Goal: Task Accomplishment & Management: Complete application form

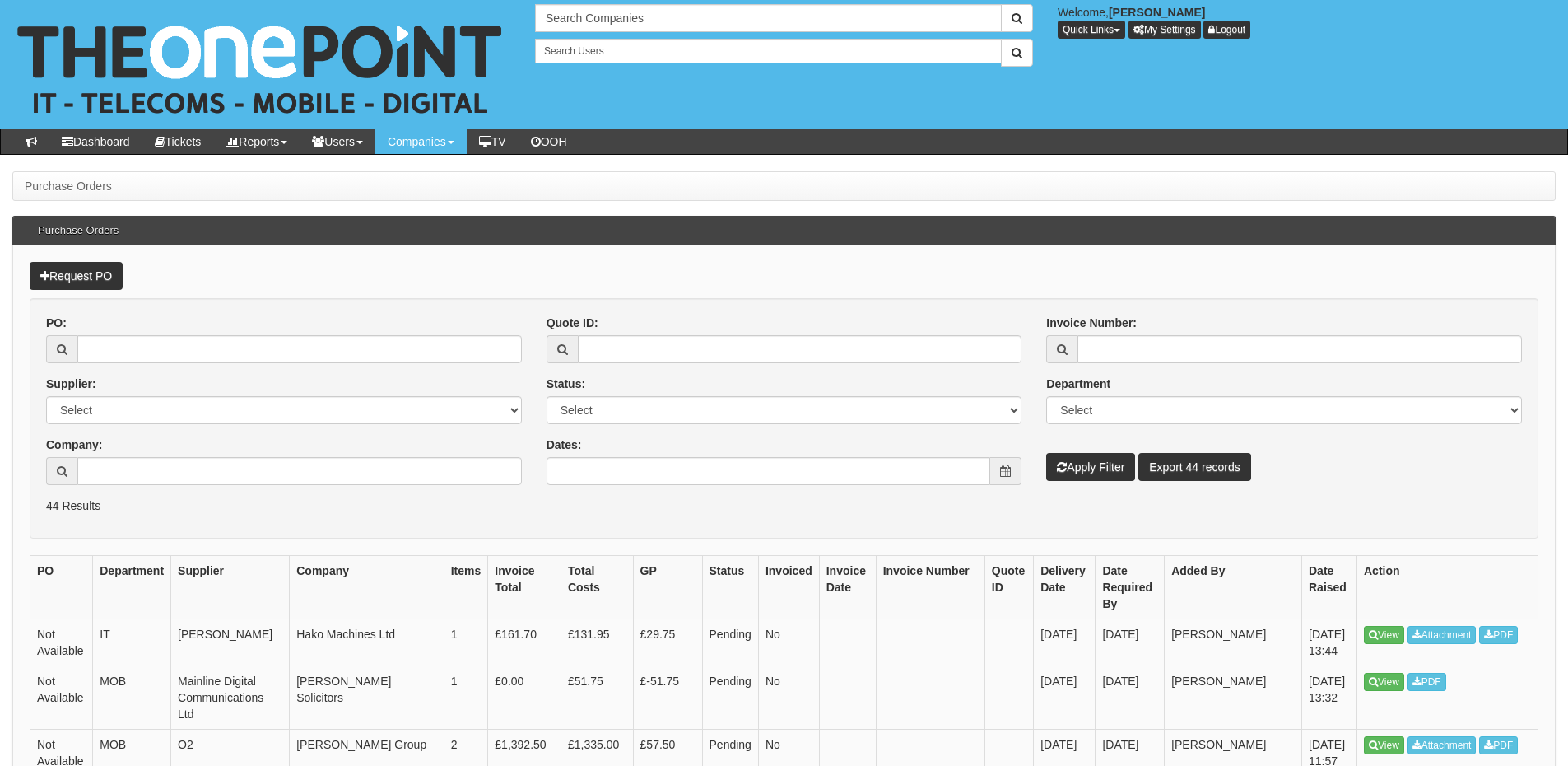
scroll to position [247, 0]
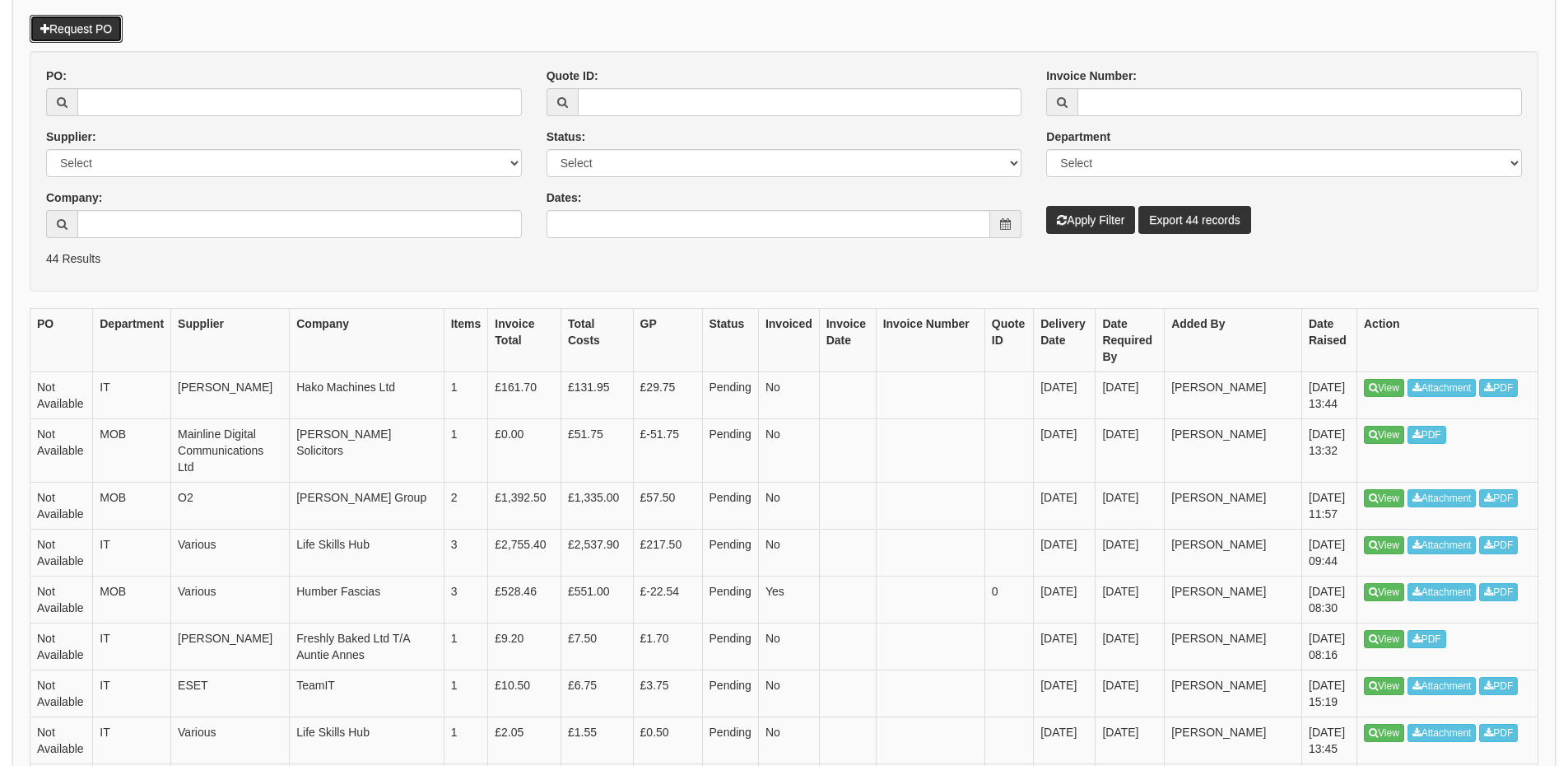
click at [102, 35] on link "Request PO" at bounding box center [76, 28] width 93 height 28
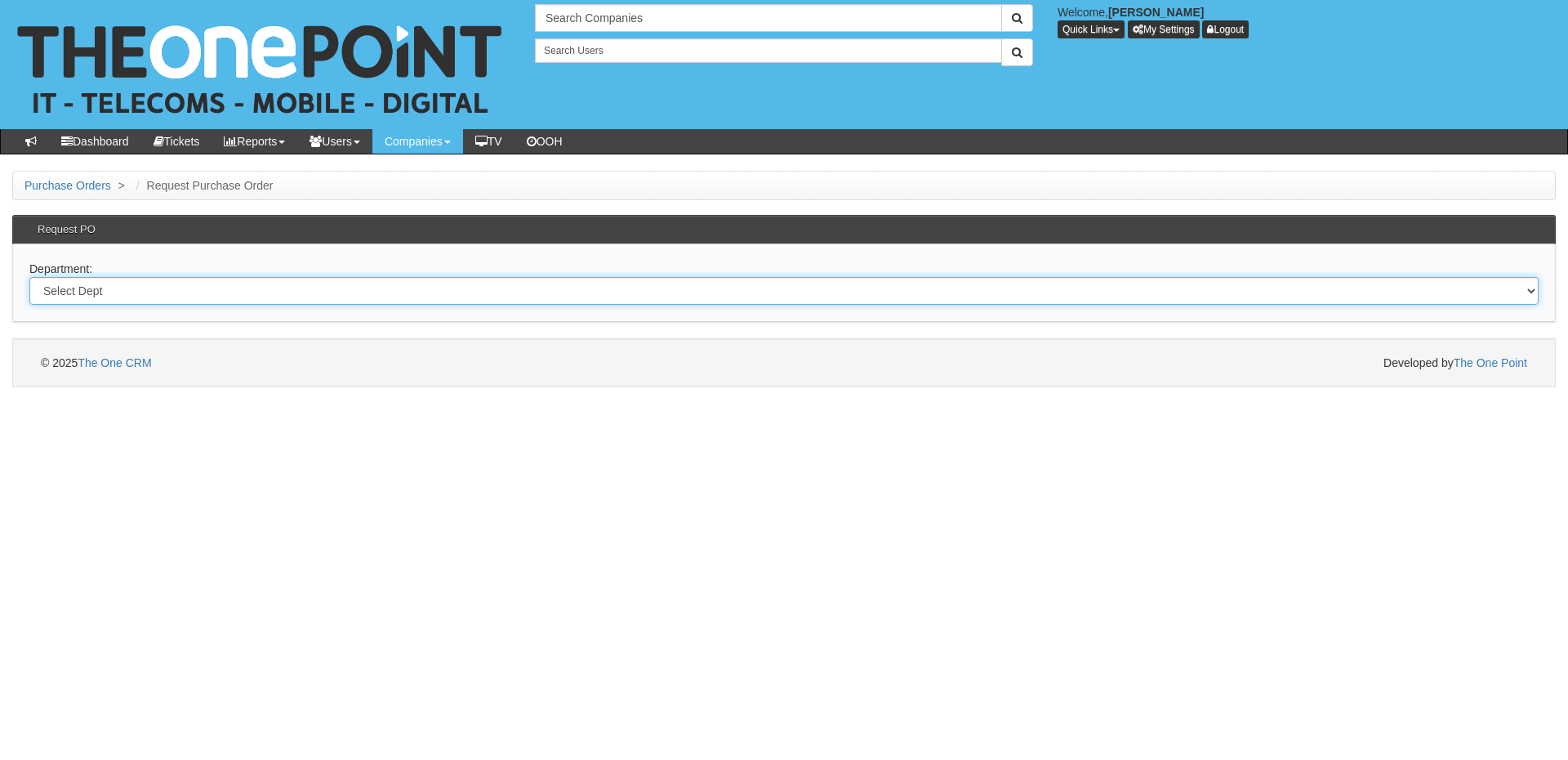
click at [243, 296] on select "Select Dept Digital Internal IT Mobiles Marketing Telecoms" at bounding box center [784, 291] width 1509 height 28
select select "?pipeID=&dept=IT"
click at [29, 277] on select "Select Dept Digital Internal IT Mobiles Marketing Telecoms" at bounding box center [784, 291] width 1509 height 28
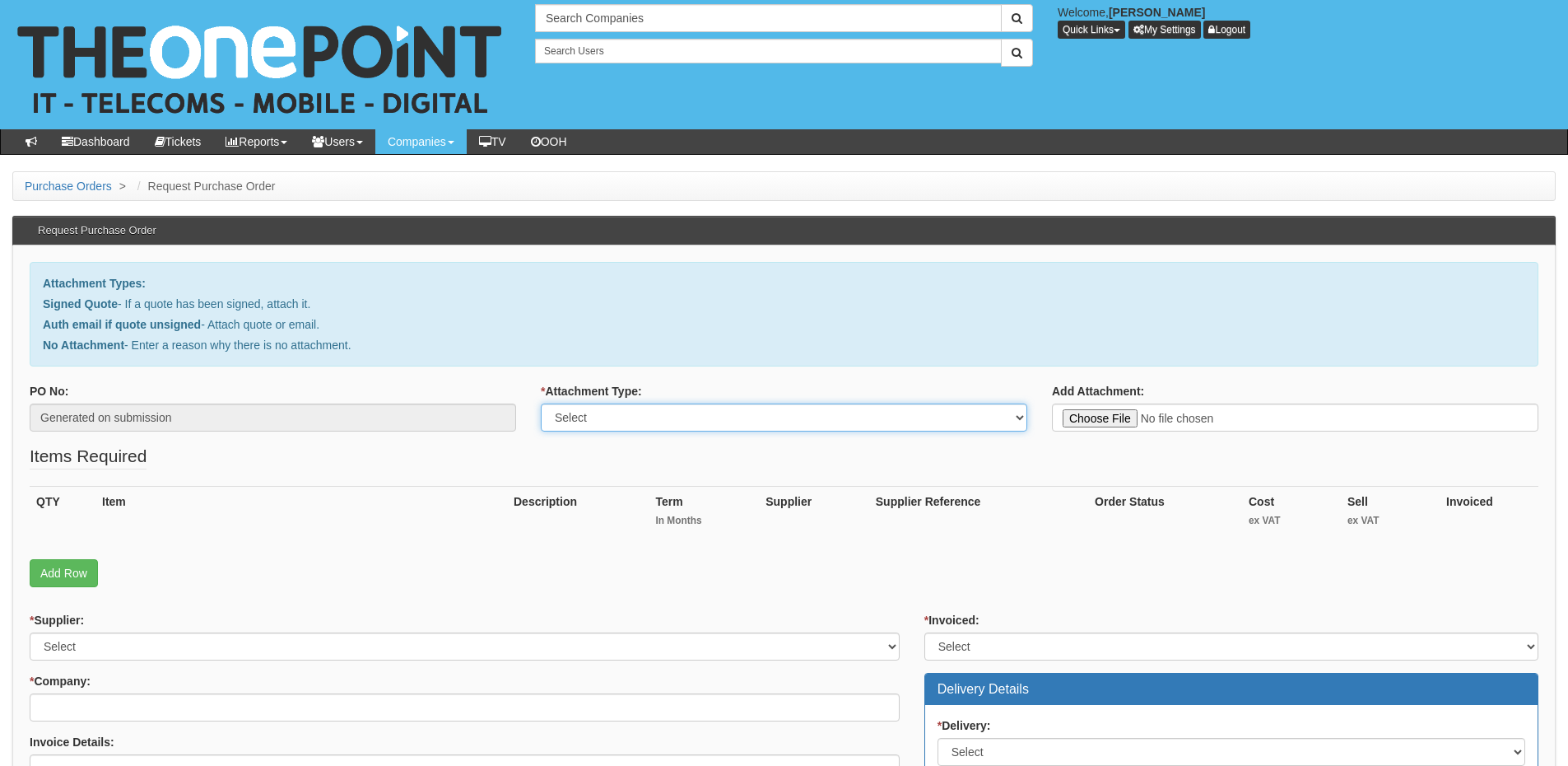
click at [628, 423] on select "Select Signed Quote Auth email with quote if unsigned No Attachment" at bounding box center [784, 417] width 486 height 28
click at [660, 429] on select "Select Signed Quote Auth email with quote if unsigned No Attachment" at bounding box center [784, 417] width 486 height 28
select select "Signed Quote"
click at [541, 403] on select "Select Signed Quote Auth email with quote if unsigned No Attachment" at bounding box center [784, 417] width 486 height 28
type input "C:\fakepath\Smile Foundation - M365 license for Backgrounds.pdf"
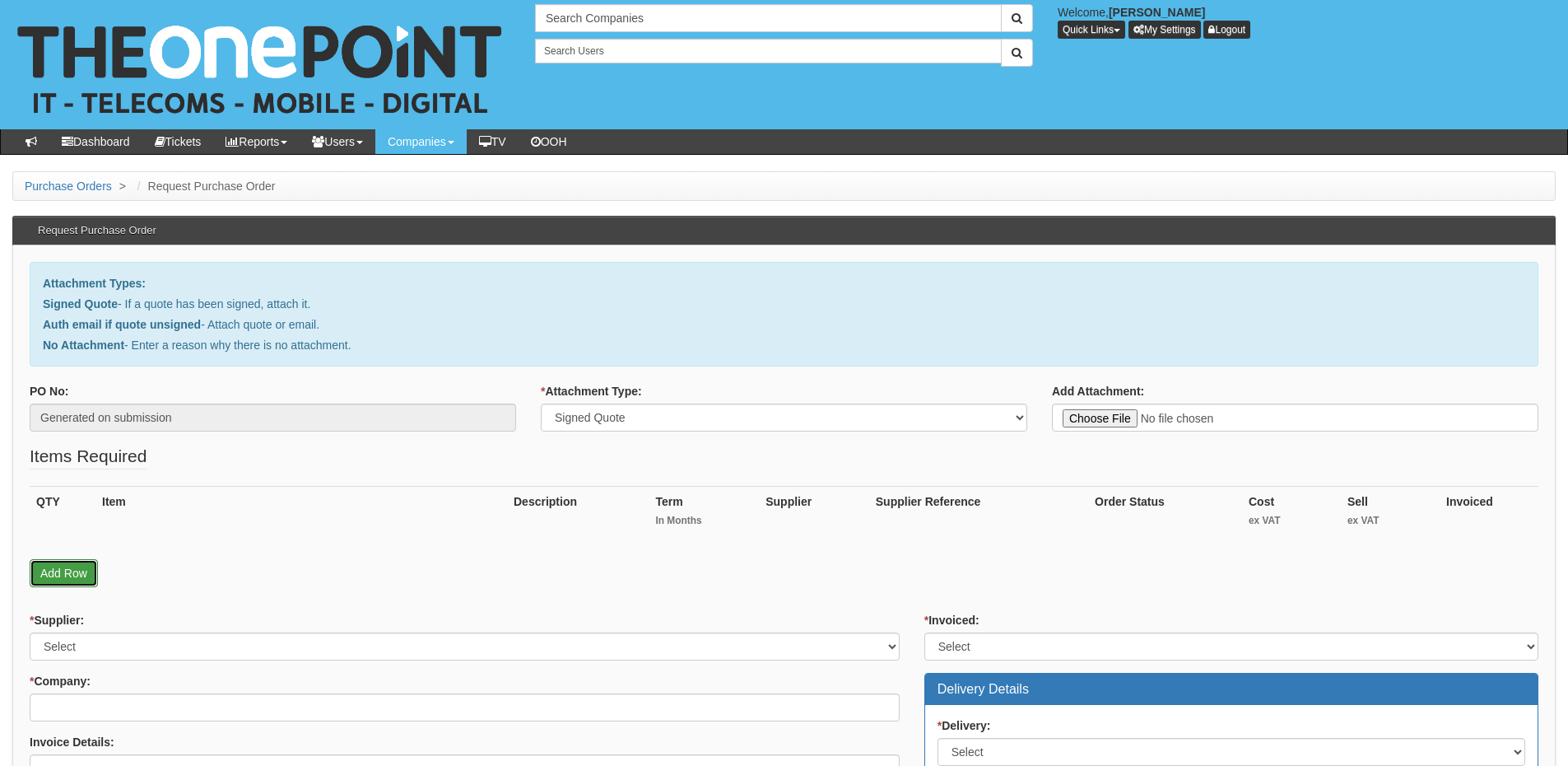
click at [63, 572] on link "Add Row" at bounding box center [64, 572] width 68 height 28
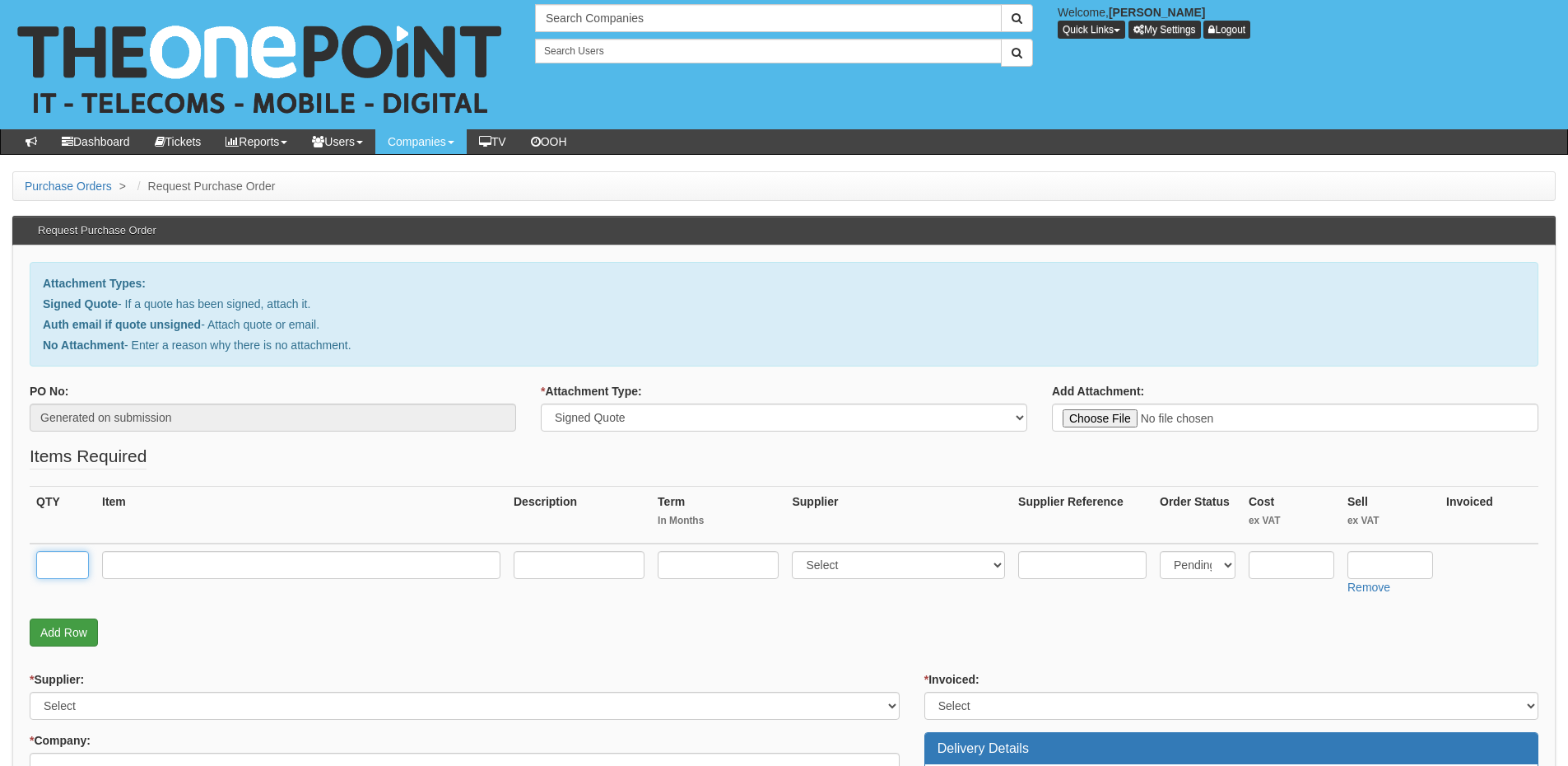
click at [59, 573] on input "text" at bounding box center [63, 565] width 53 height 28
click at [213, 560] on input "text" at bounding box center [301, 565] width 398 height 28
paste input "M365 NFP E3 Enterprise licence"
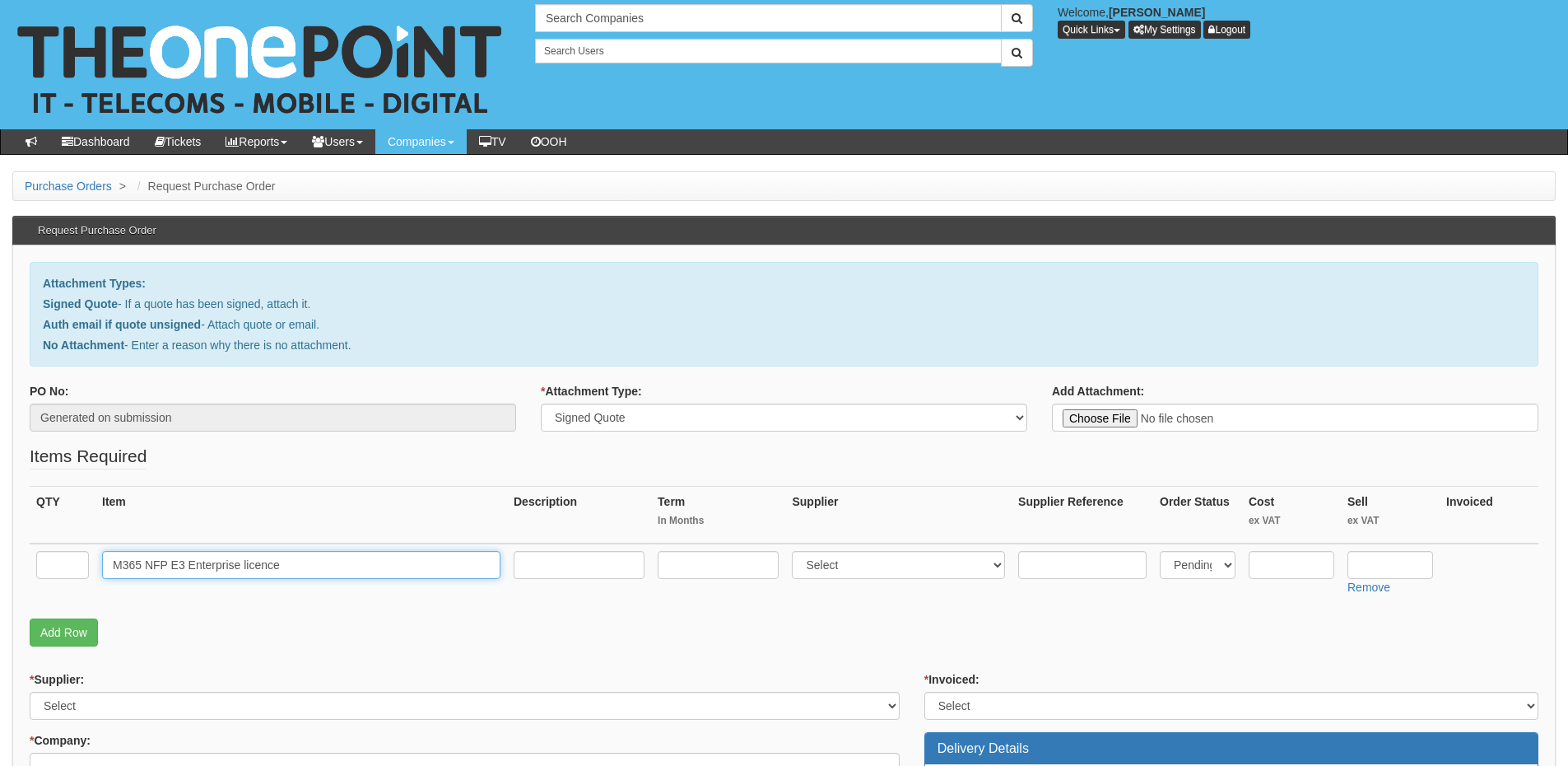
type input "M365 NFP E3 Enterprise licence"
click at [66, 565] on input "text" at bounding box center [63, 565] width 53 height 28
type input "23"
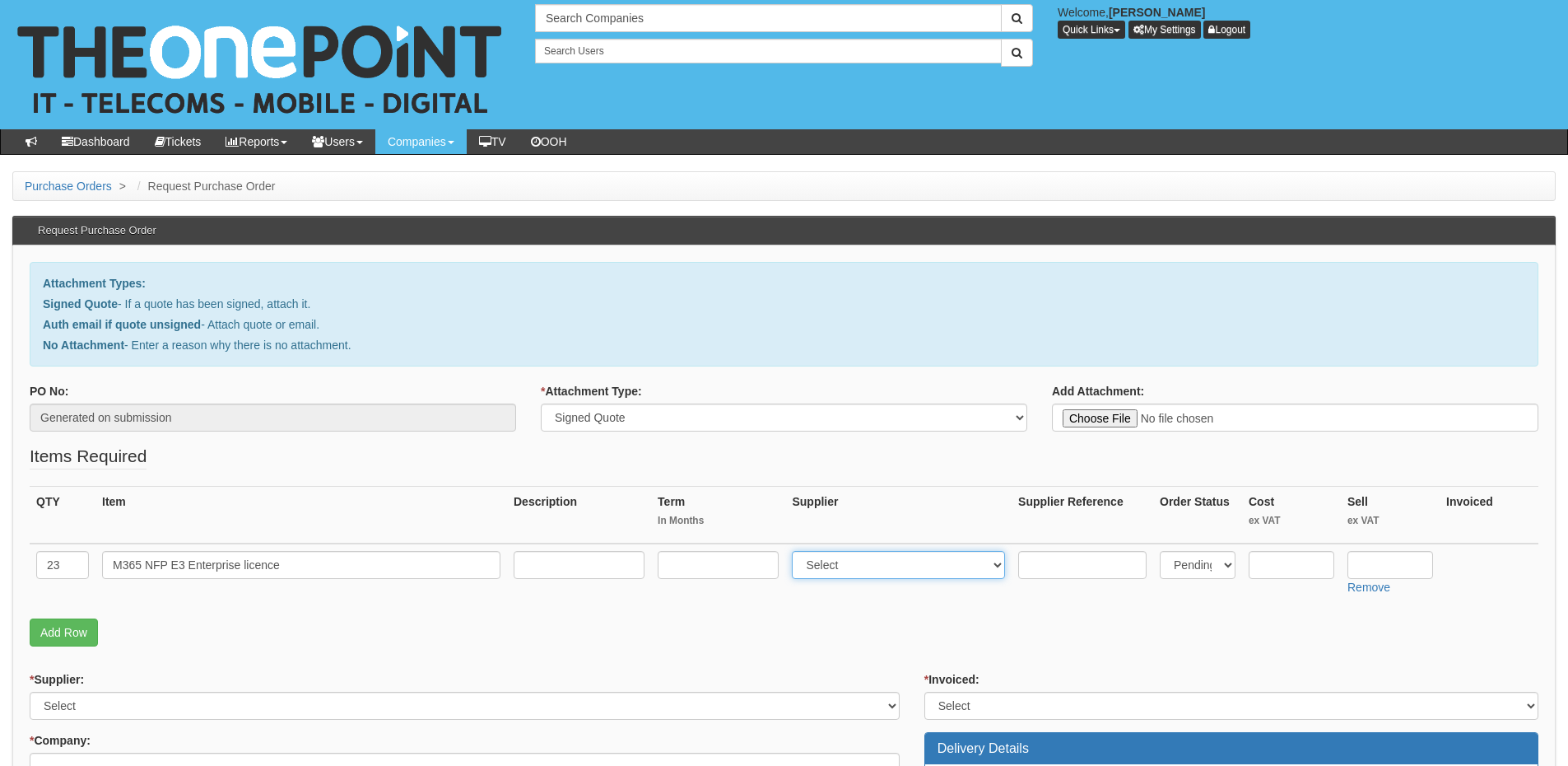
click at [853, 551] on select "Select 123 REG.co.uk 1Password 3 4Gon AA Jones Electric Ltd Abzorb Access Group…" at bounding box center [898, 565] width 213 height 28
select select "42"
click at [795, 551] on select "Select 123 REG.co.uk 1Password 3 4Gon AA Jones Electric Ltd Abzorb Access Group…" at bounding box center [898, 565] width 213 height 28
click at [717, 570] on input "text" at bounding box center [718, 565] width 121 height 28
type input "12"
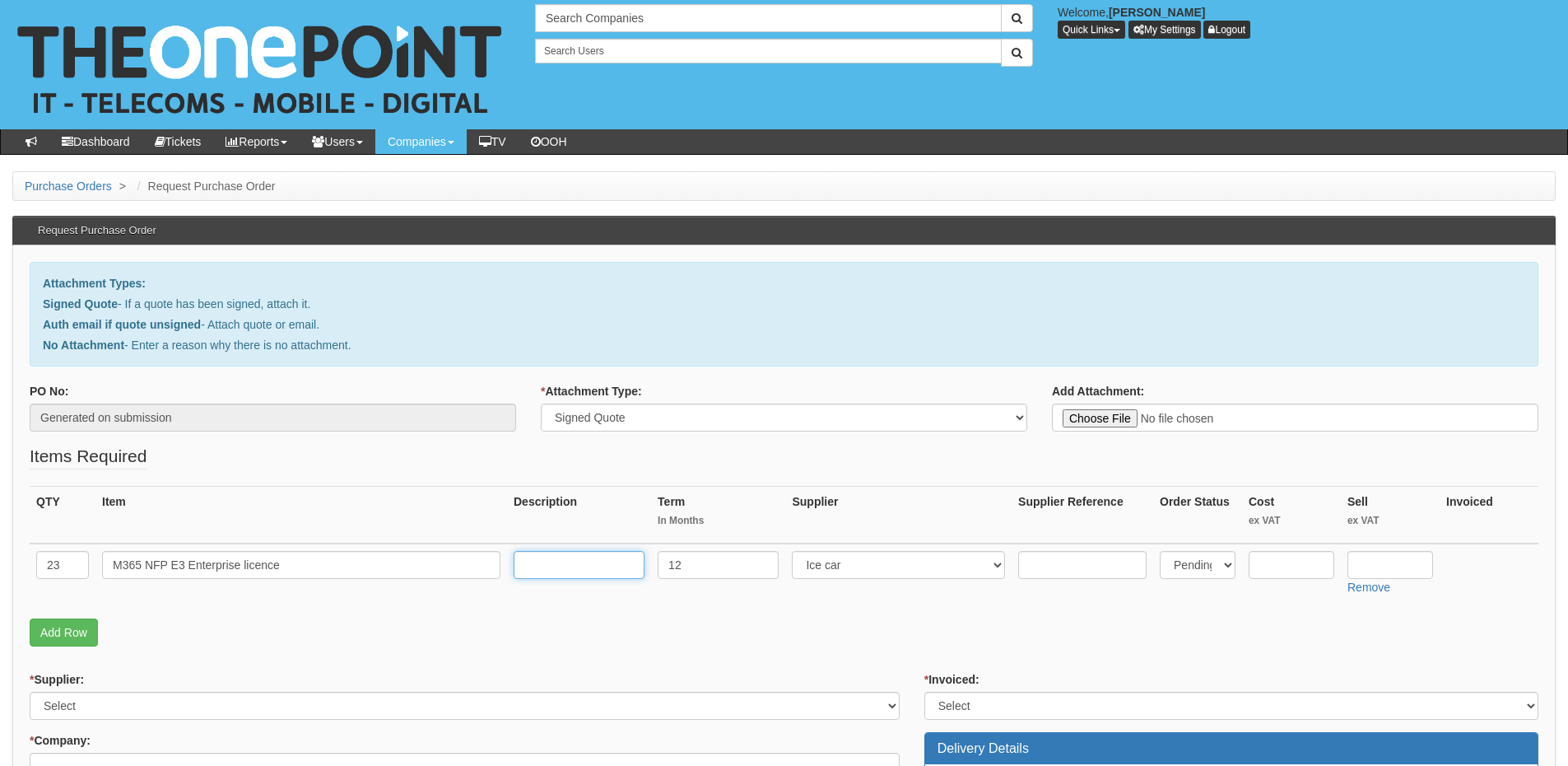
click at [554, 555] on input "text" at bounding box center [579, 565] width 131 height 28
type input "12-months"
click at [1405, 566] on input "text" at bounding box center [1390, 565] width 86 height 28
type input "1.42"
click at [1288, 570] on input "text" at bounding box center [1291, 565] width 86 height 28
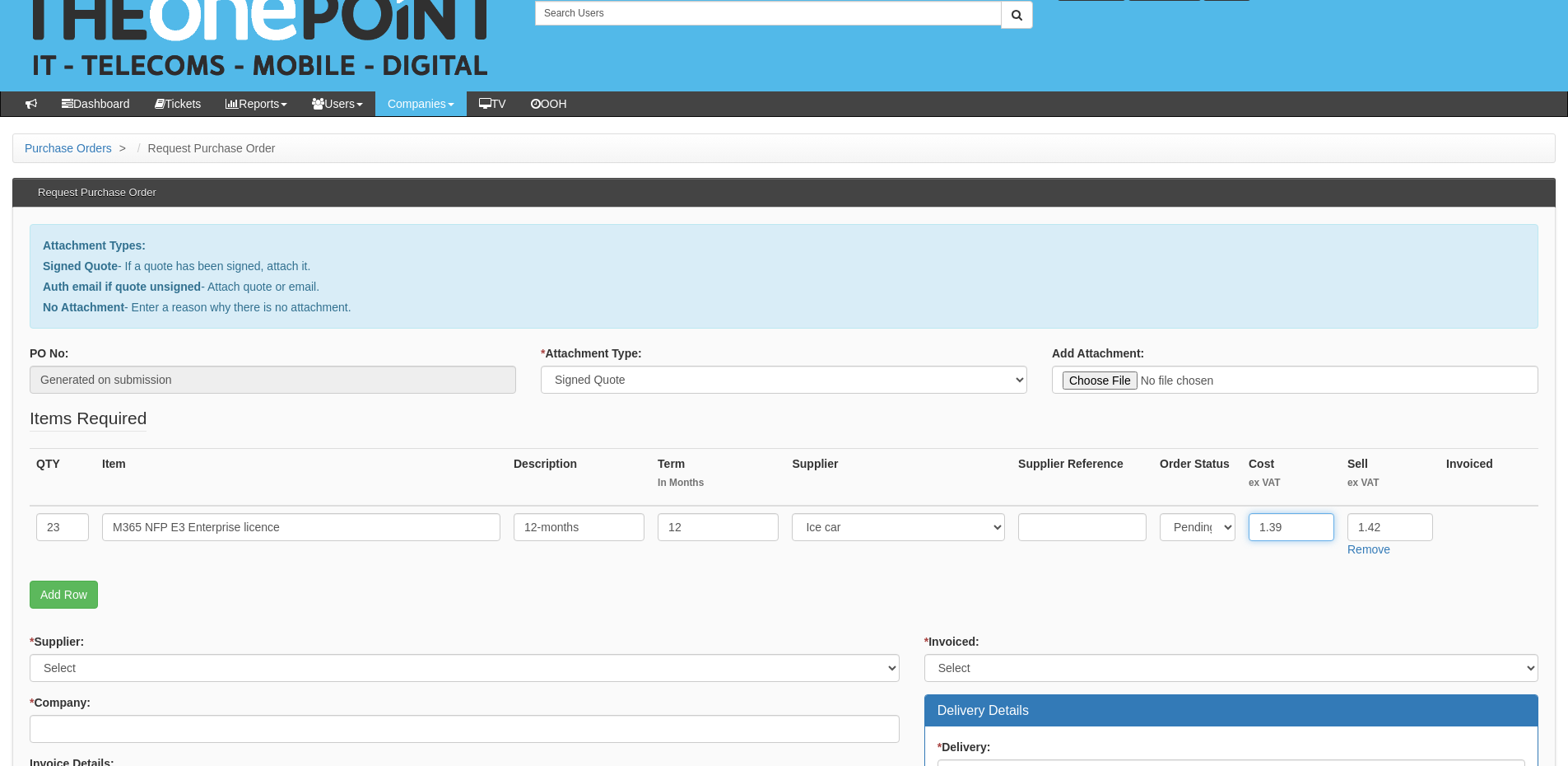
scroll to position [329, 0]
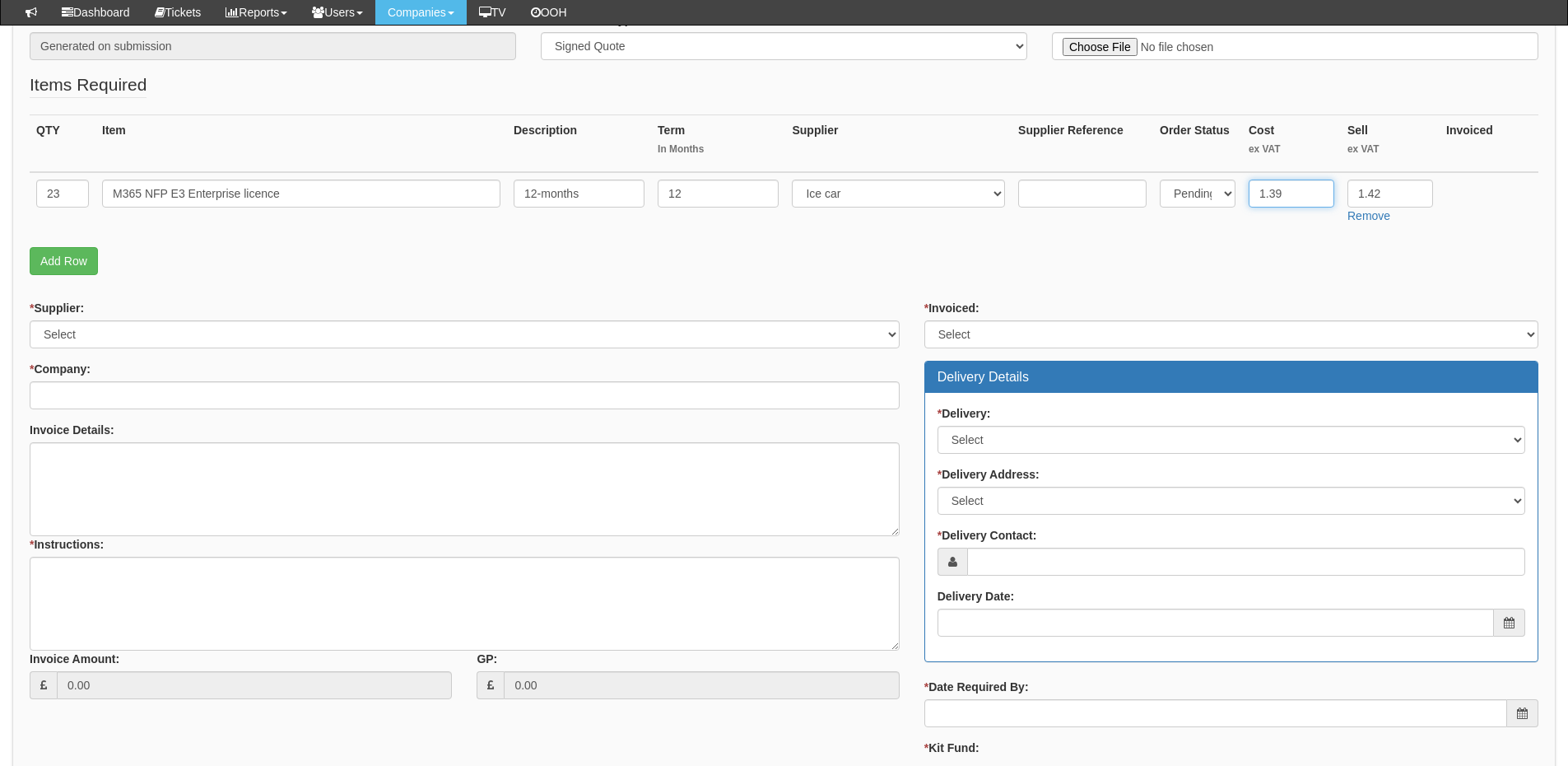
type input "1.39"
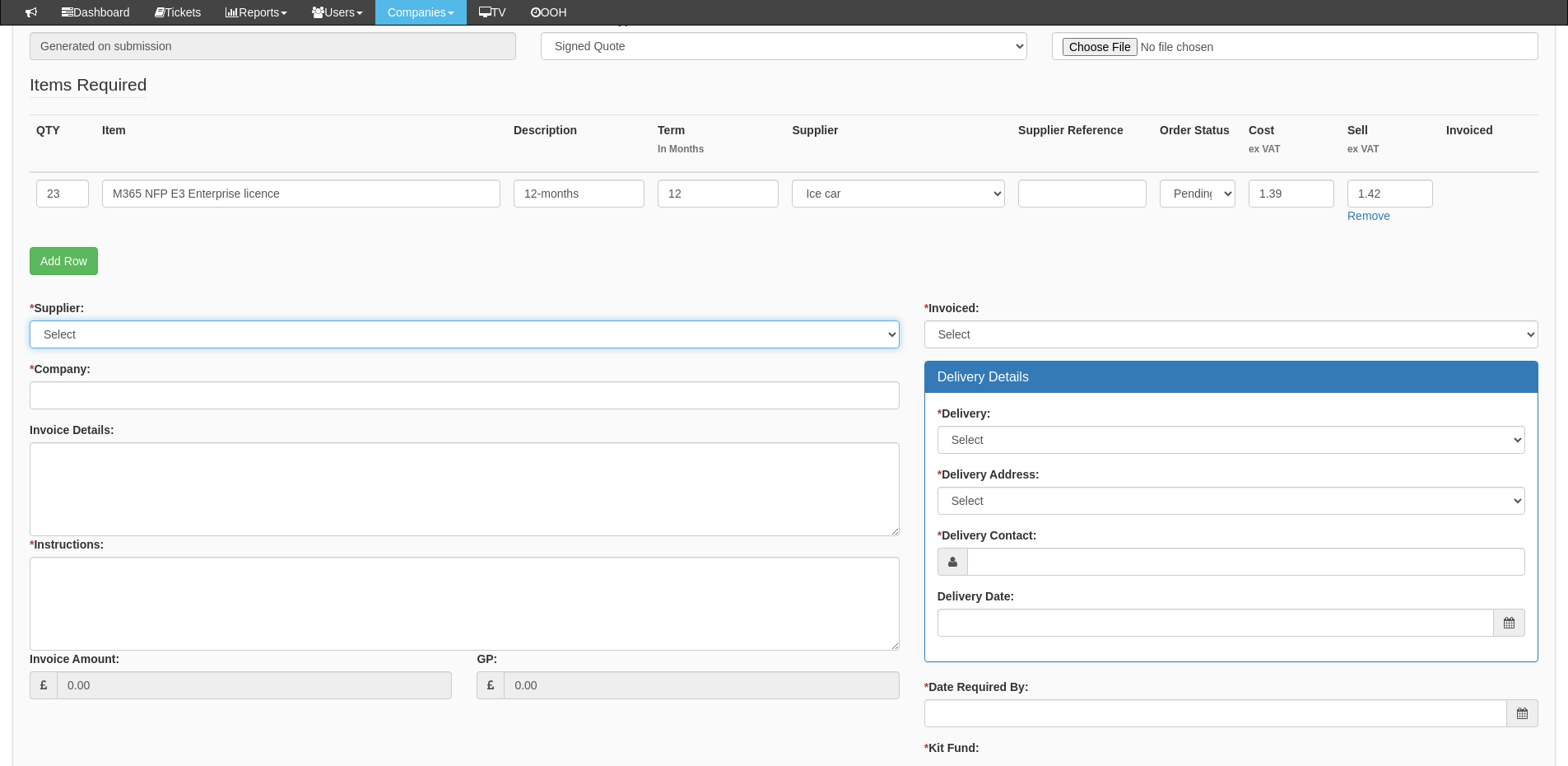
click at [212, 329] on select "Select 123 REG.co.uk 1Password 3 4Gon AA Jones Electric Ltd Abzorb Access Group…" at bounding box center [464, 334] width 870 height 28
select select "291"
click at [30, 320] on select "Select 123 REG.co.uk 1Password 3 4Gon AA Jones Electric Ltd Abzorb Access Group…" at bounding box center [464, 334] width 870 height 28
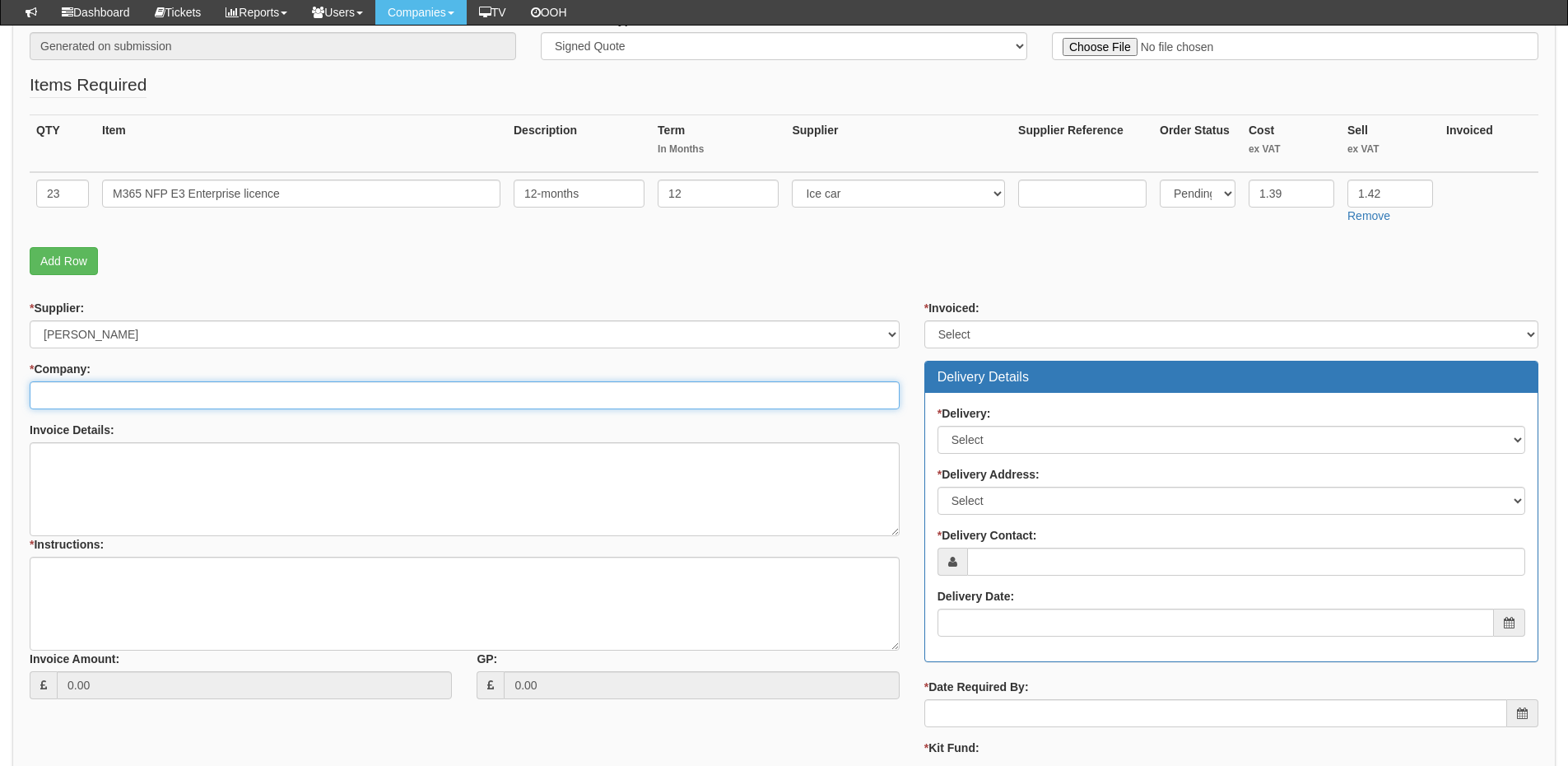
click at [183, 391] on input "* Company:" at bounding box center [464, 395] width 870 height 28
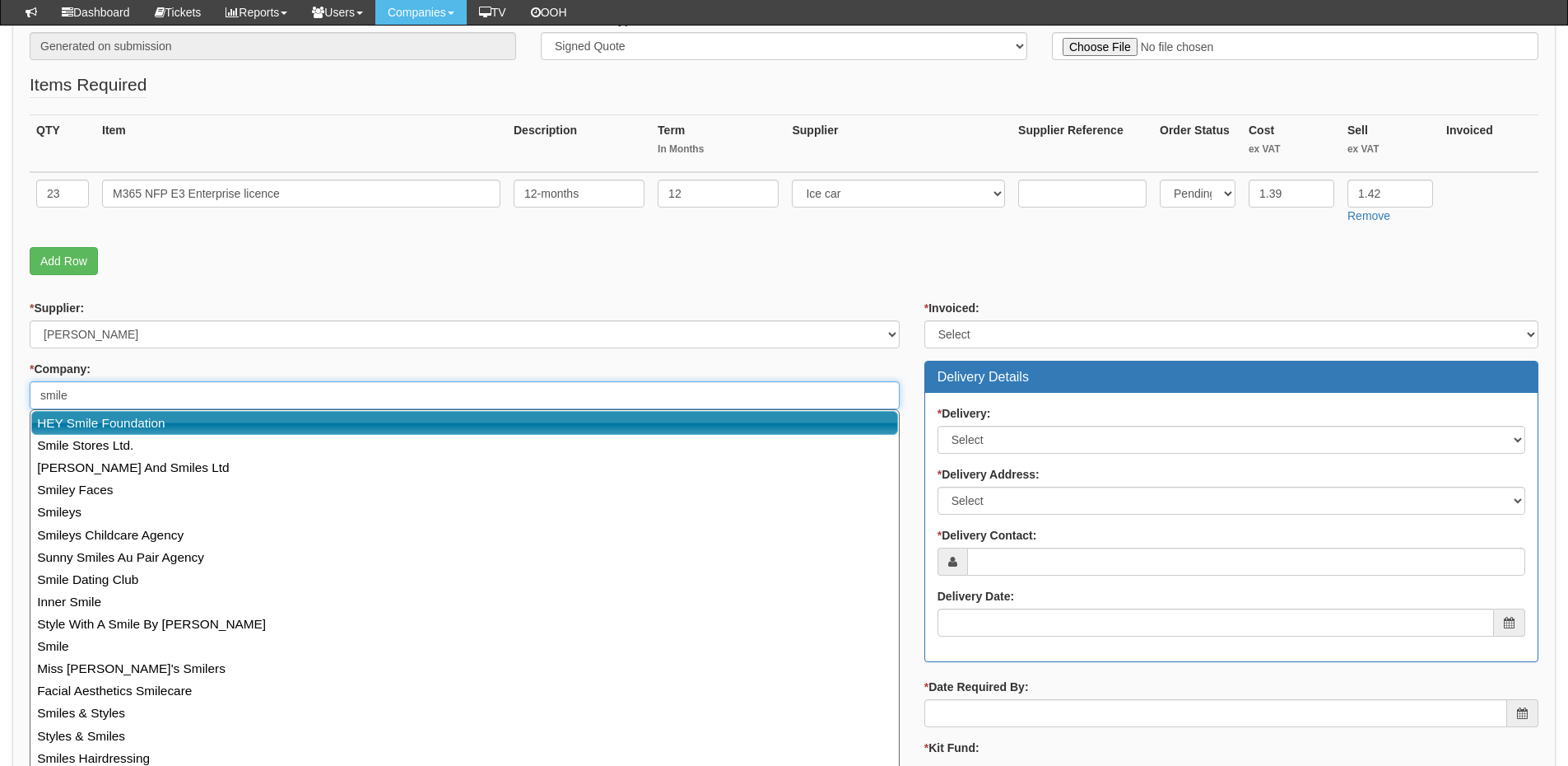
click at [180, 414] on link "HEY Smile Foundation" at bounding box center [464, 423] width 867 height 24
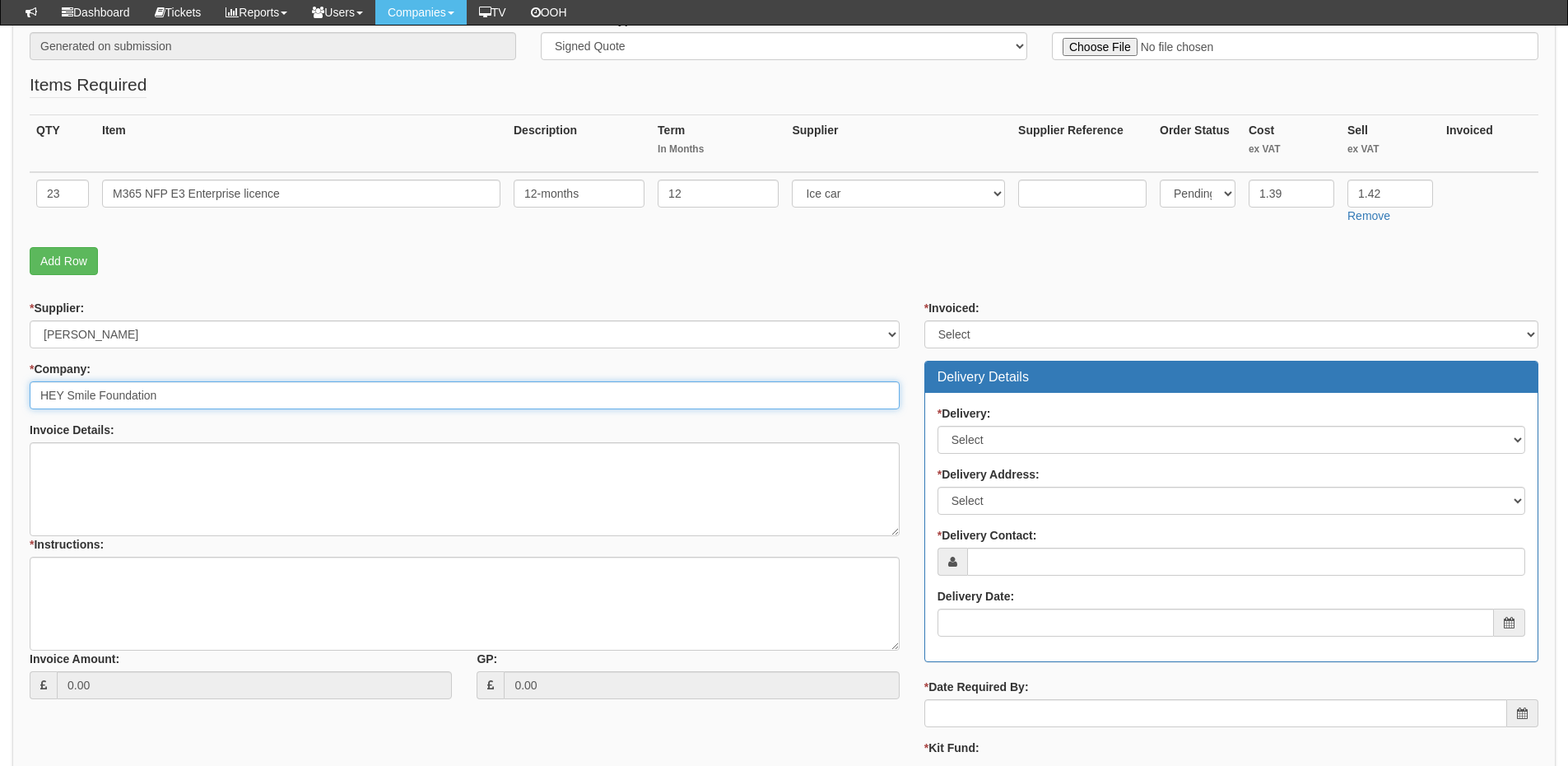
type input "HEY Smile Foundation"
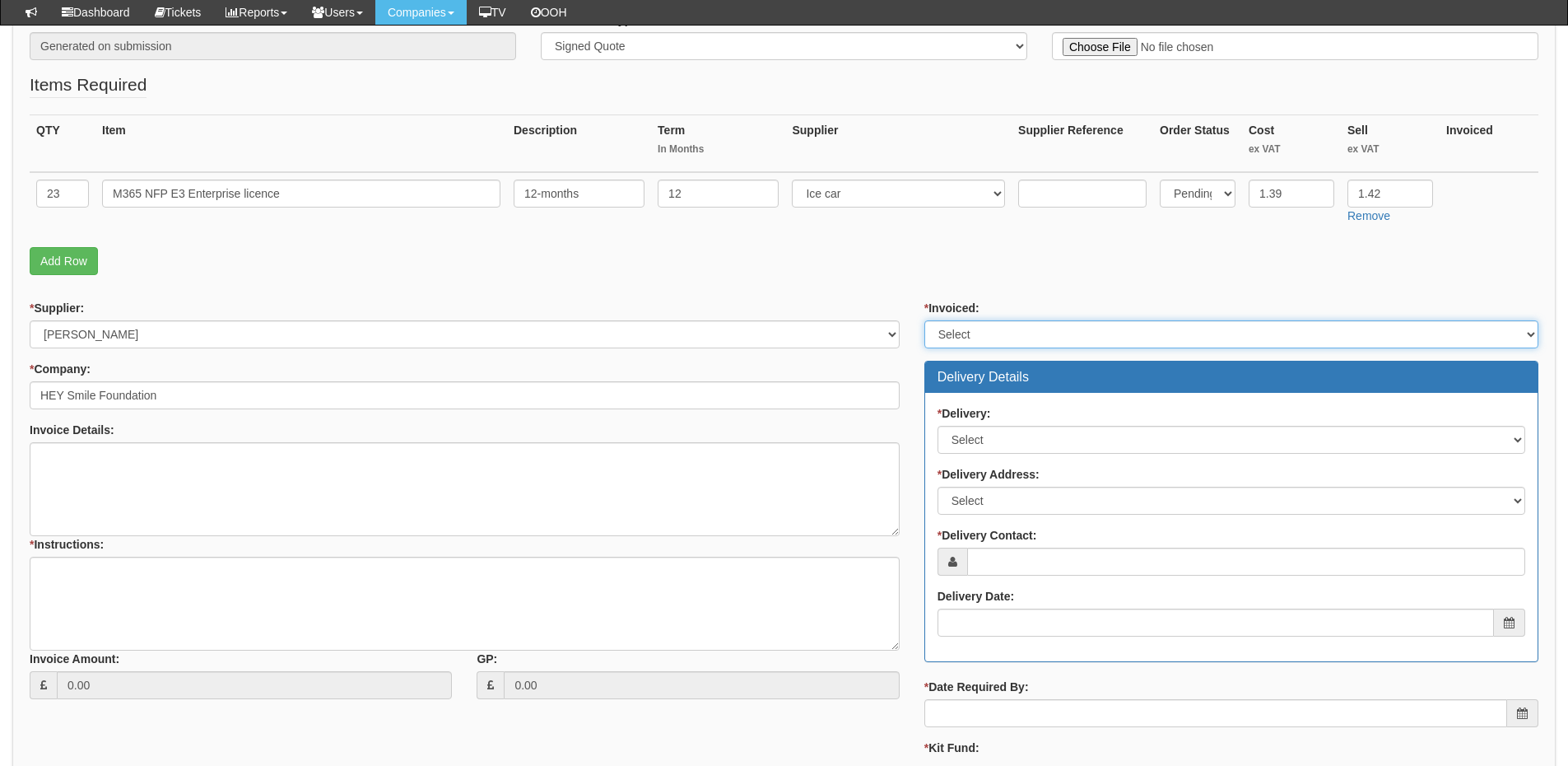
click at [986, 332] on select "Select Yes No N/A STB (part of order)" at bounding box center [1231, 334] width 614 height 28
select select "2"
click at [925, 320] on select "Select Yes No N/A STB (part of order)" at bounding box center [1231, 334] width 614 height 28
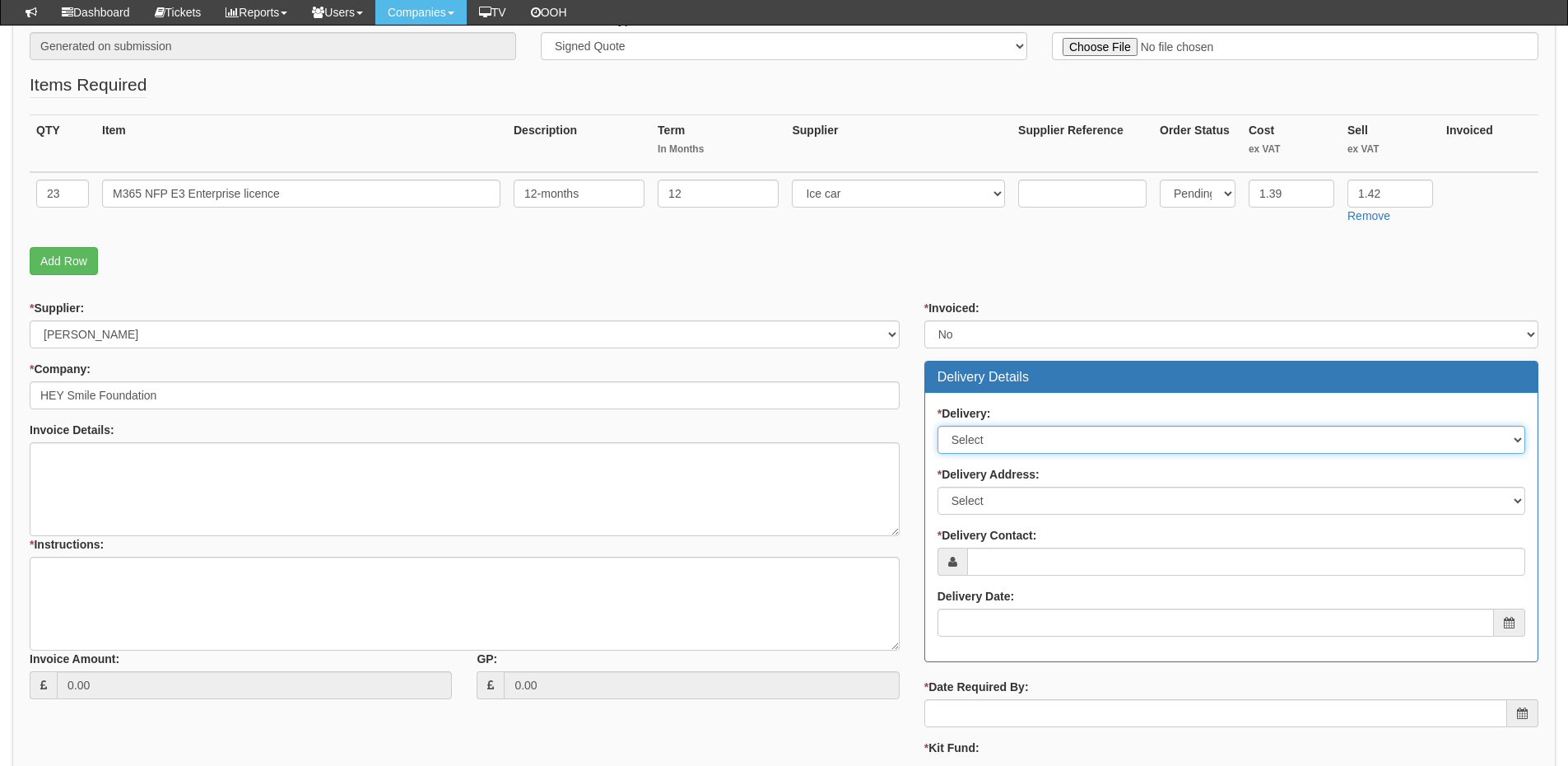
drag, startPoint x: 976, startPoint y: 429, endPoint x: 982, endPoint y: 450, distance: 21.8
click at [976, 429] on select "Select No Not Applicable Yes" at bounding box center [1231, 439] width 587 height 28
select select "3"
click at [937, 425] on select "Select No Not Applicable Yes" at bounding box center [1231, 439] width 587 height 28
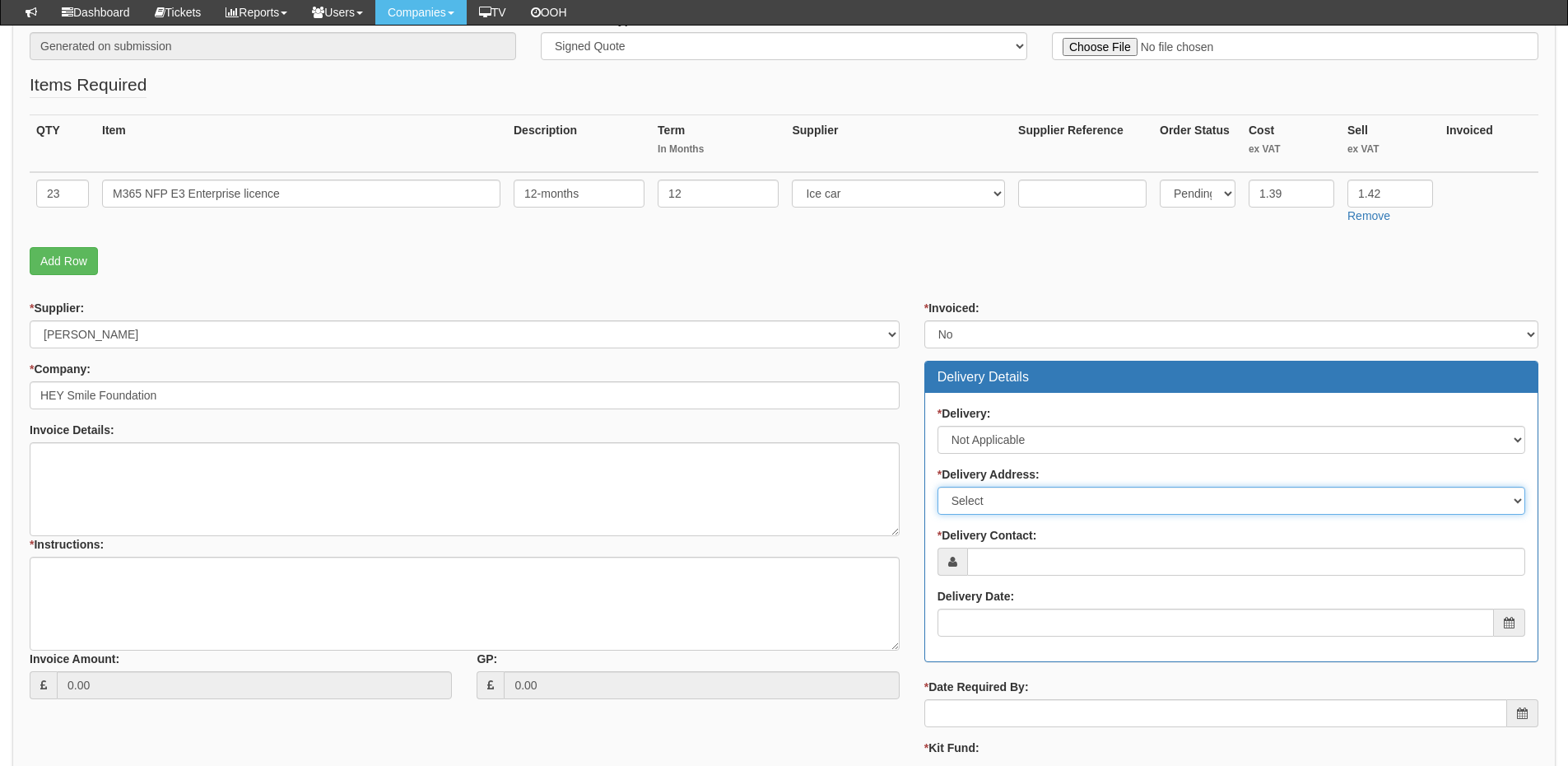
click at [979, 494] on select "Select Not Applicable Main Address - HU1 3AE Other" at bounding box center [1231, 500] width 587 height 28
select select "N/A"
click at [937, 487] on select "Select Not Applicable Main Address - HU1 3AE Other" at bounding box center [1231, 500] width 587 height 28
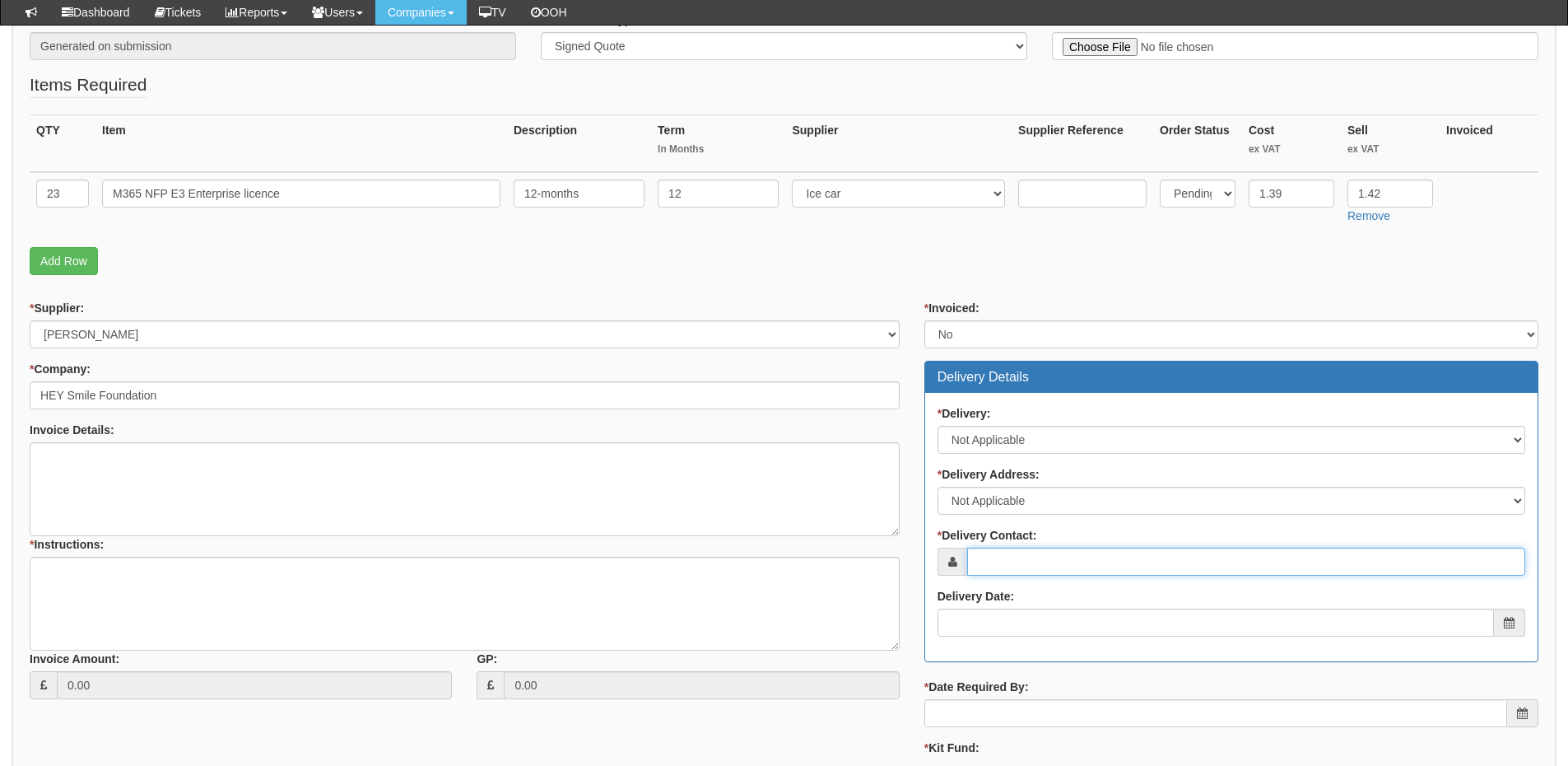
click at [998, 560] on input "* Delivery Contact:" at bounding box center [1245, 561] width 558 height 28
click at [1019, 565] on input "* Delivery Contact:" at bounding box center [1245, 561] width 558 height 28
paste input "Alice Edmondson"
type input "Alice Edmondson"
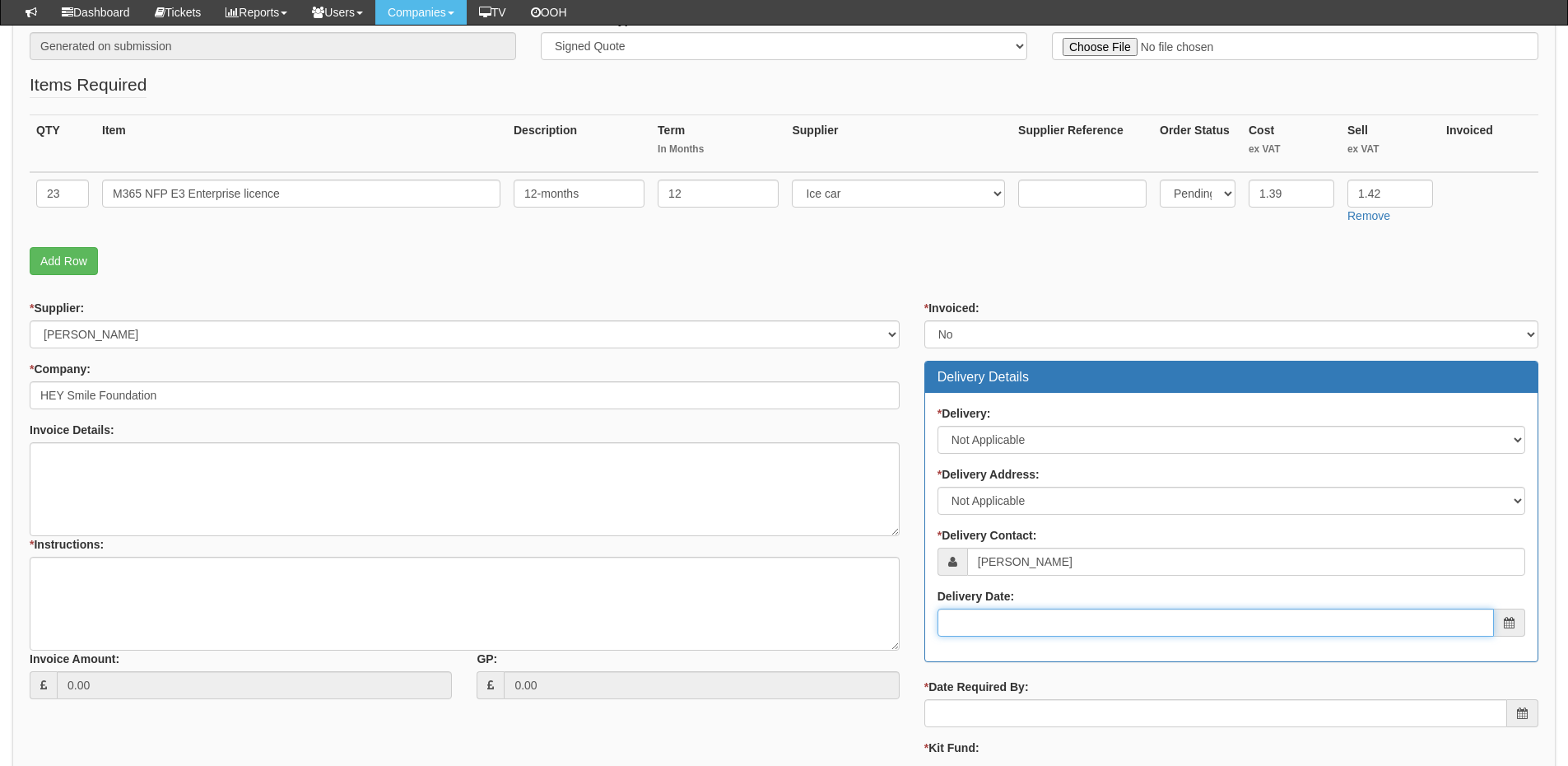
click at [1014, 617] on input "Delivery Date:" at bounding box center [1215, 622] width 556 height 28
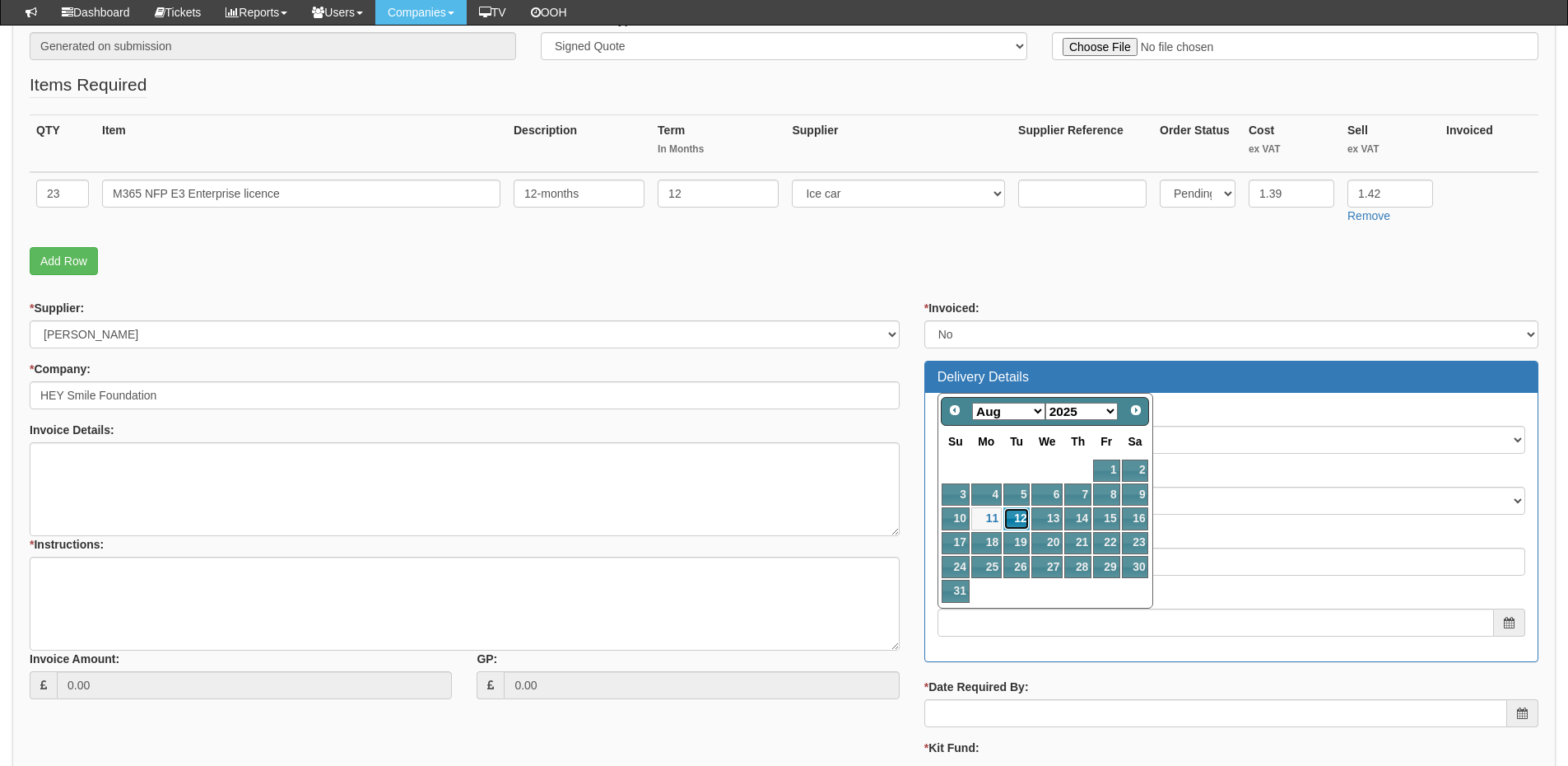
click at [1020, 519] on link "12" at bounding box center [1016, 518] width 26 height 22
type input "[DATE]"
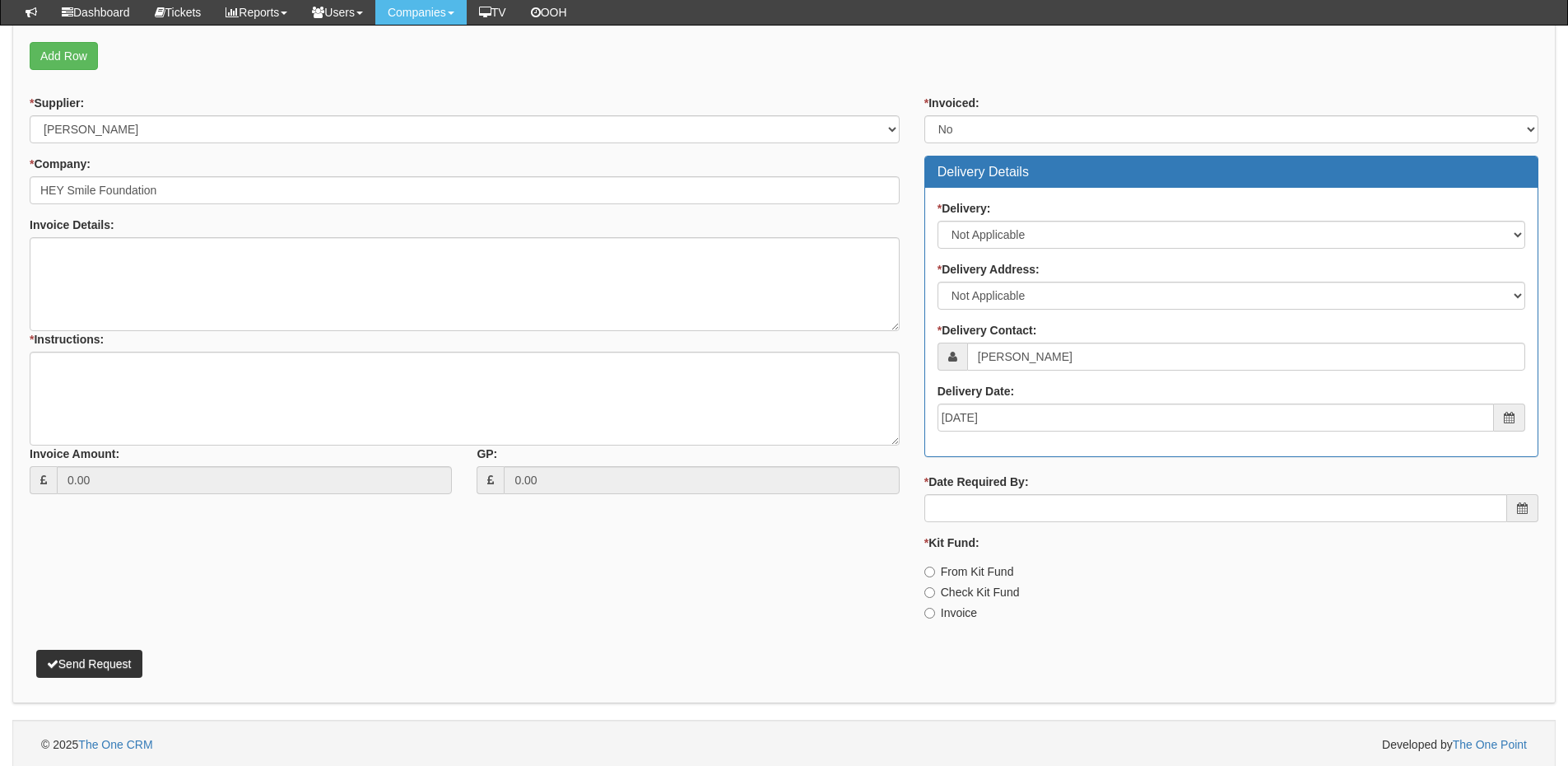
scroll to position [538, 0]
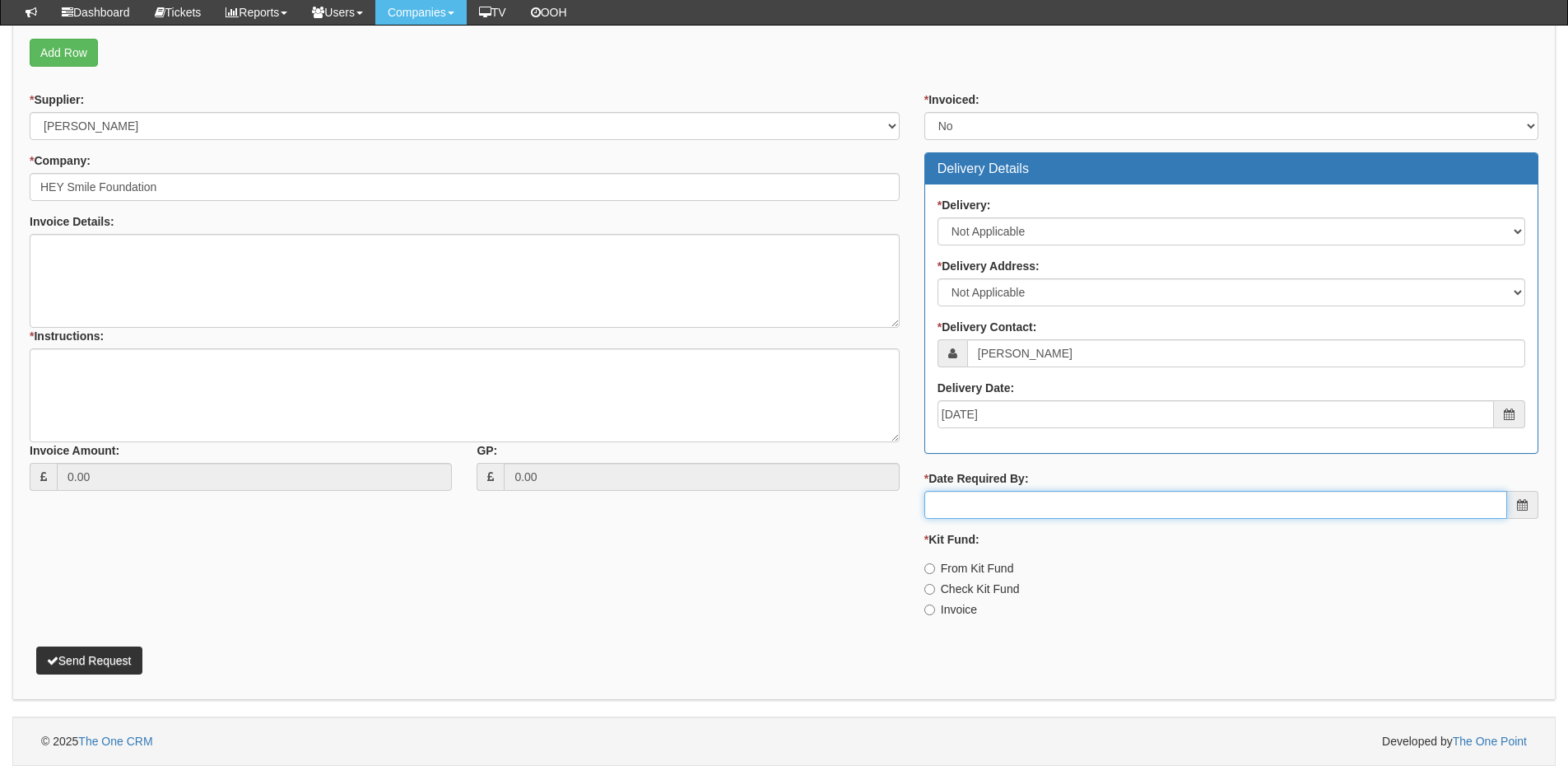
click at [1005, 511] on input "* Date Required By:" at bounding box center [1216, 504] width 582 height 28
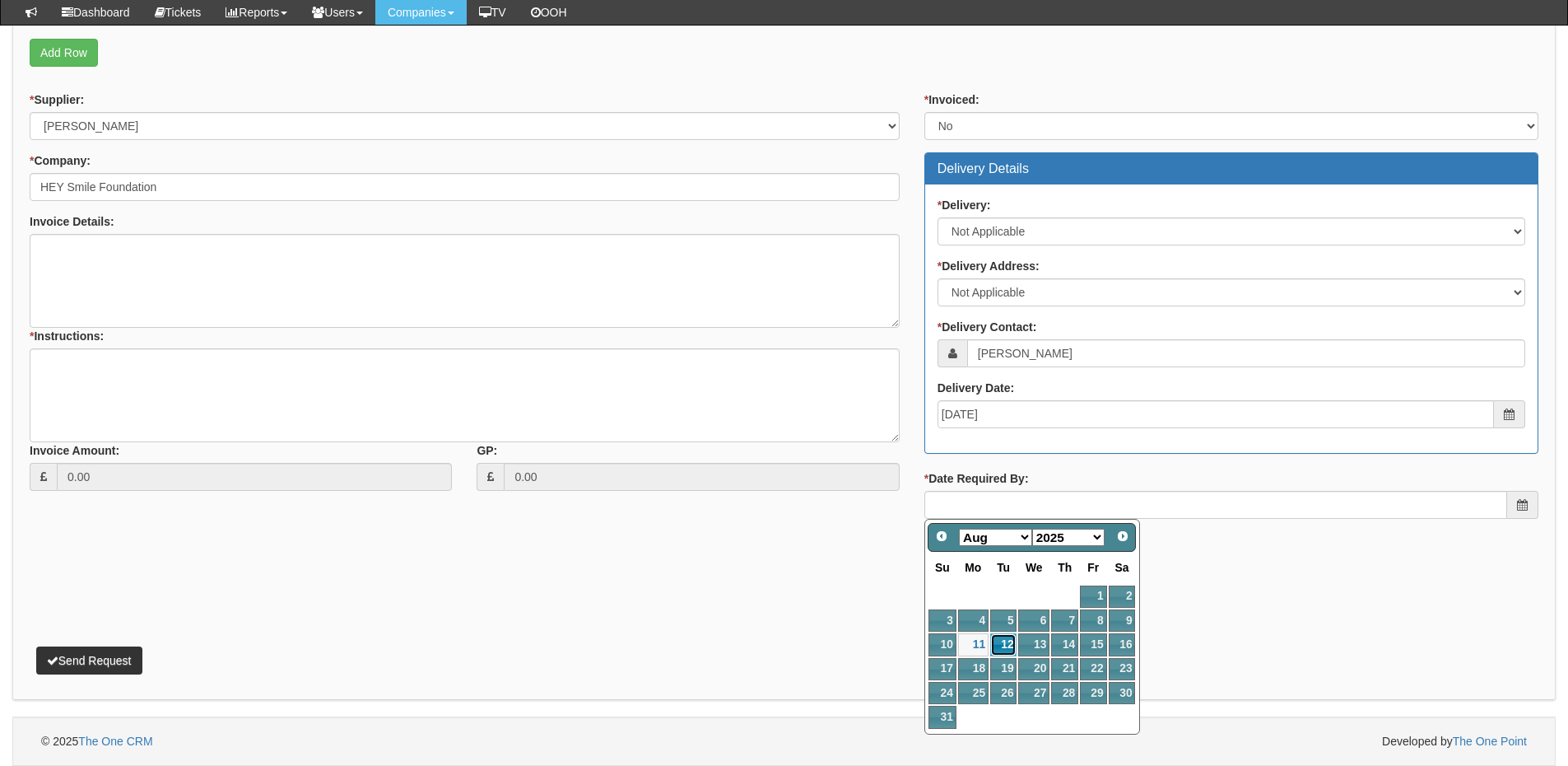
click at [996, 644] on link "12" at bounding box center [1003, 644] width 26 height 22
type input "[DATE]"
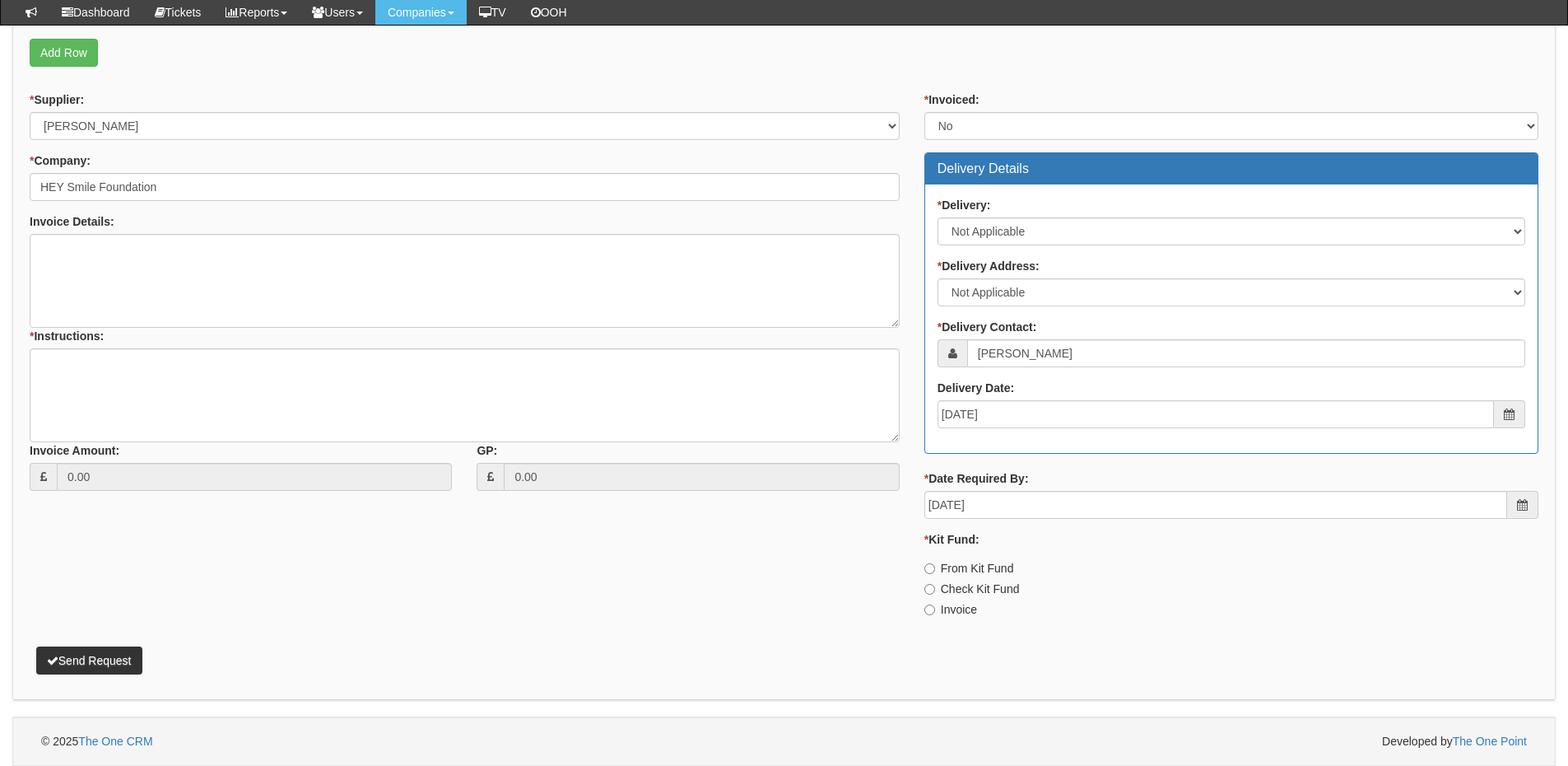
click at [950, 618] on div "* Invoiced: Select Yes No N/A STB (part of order) Delivery Details * Delivery: …" at bounding box center [1231, 361] width 638 height 539
click at [941, 610] on label "Invoice" at bounding box center [951, 609] width 53 height 16
click at [935, 574] on input "Invoice" at bounding box center [930, 568] width 11 height 11
radio input "true"
click at [106, 391] on textarea "* Instructions:" at bounding box center [464, 395] width 870 height 94
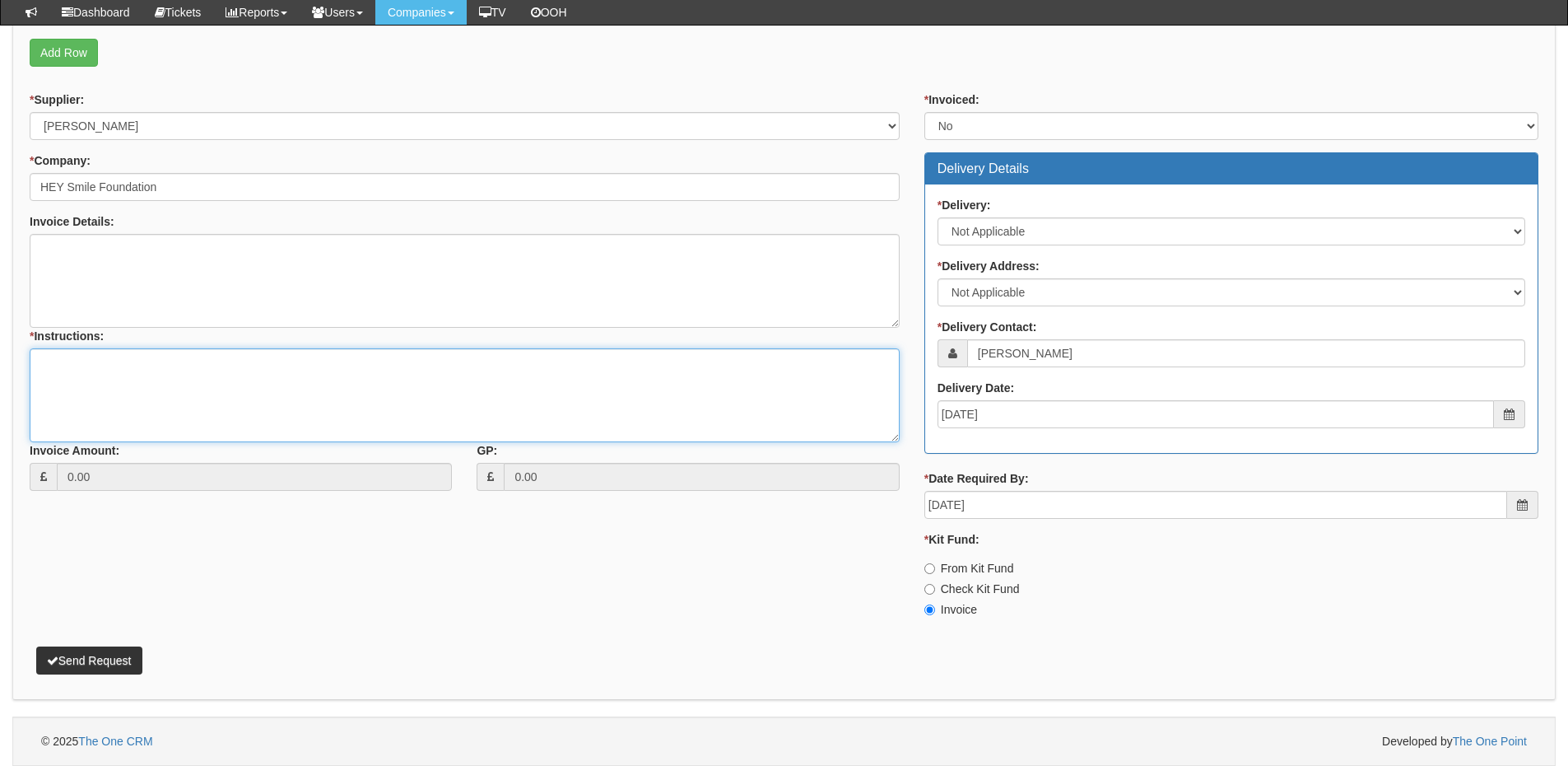
click at [168, 394] on textarea "* Instructions:" at bounding box center [464, 395] width 870 height 94
paste textarea "E3 Licence for Background images"
type textarea "E3 Licence for Background images"
click at [110, 650] on button "Send Request" at bounding box center [89, 660] width 106 height 28
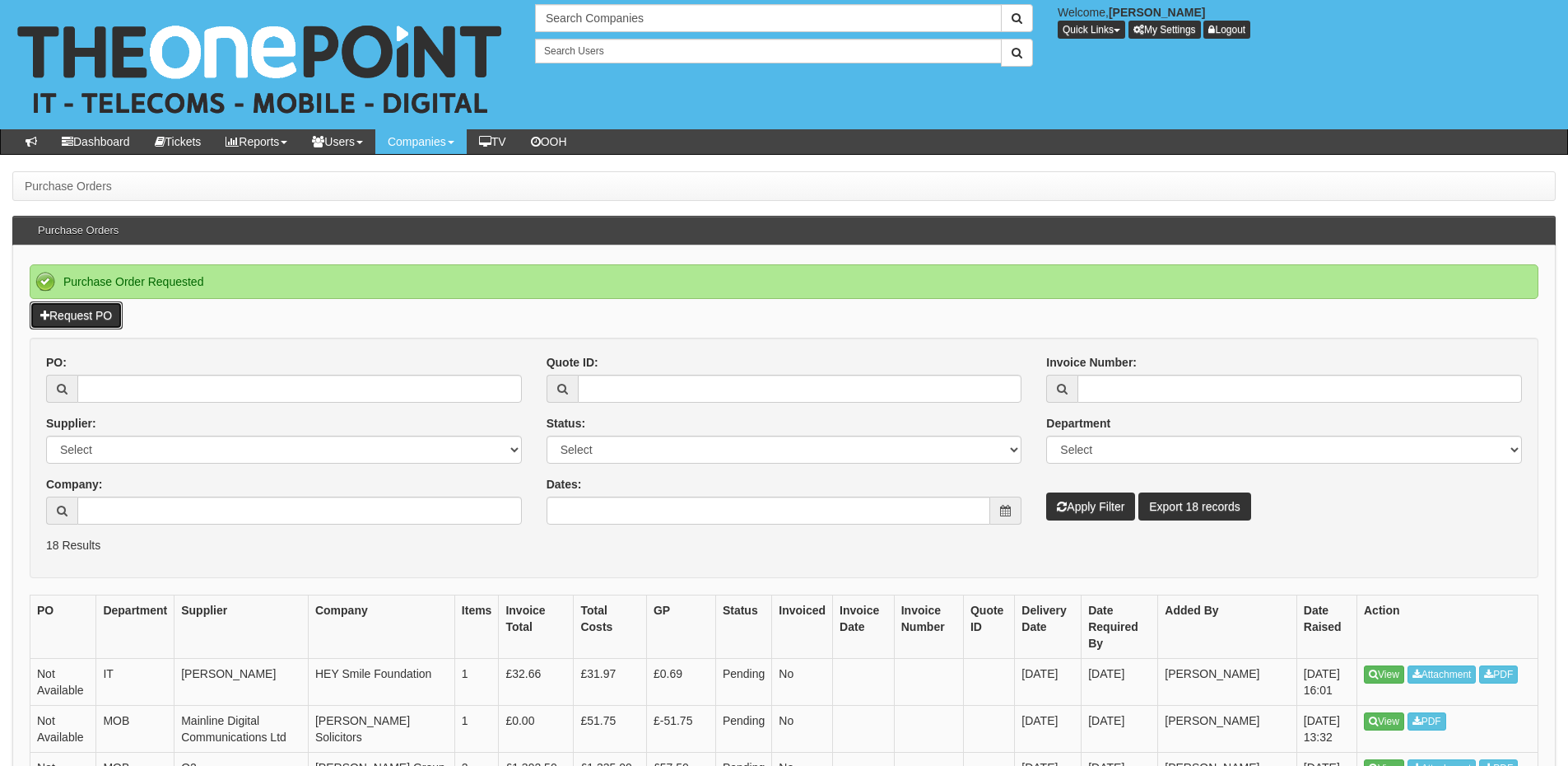
click at [71, 309] on link "Request PO" at bounding box center [76, 315] width 93 height 28
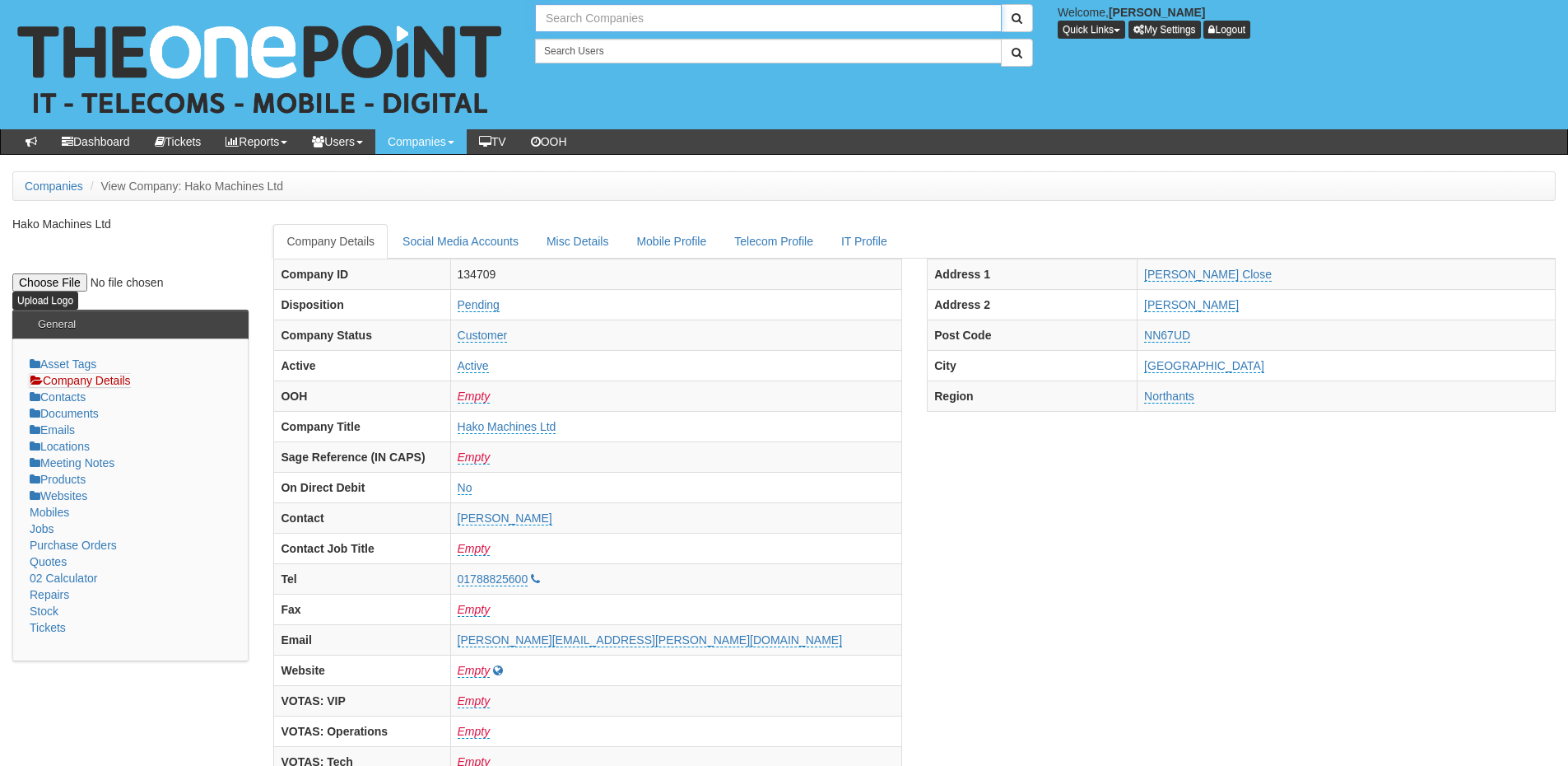
click at [570, 14] on input "text" at bounding box center [768, 18] width 467 height 28
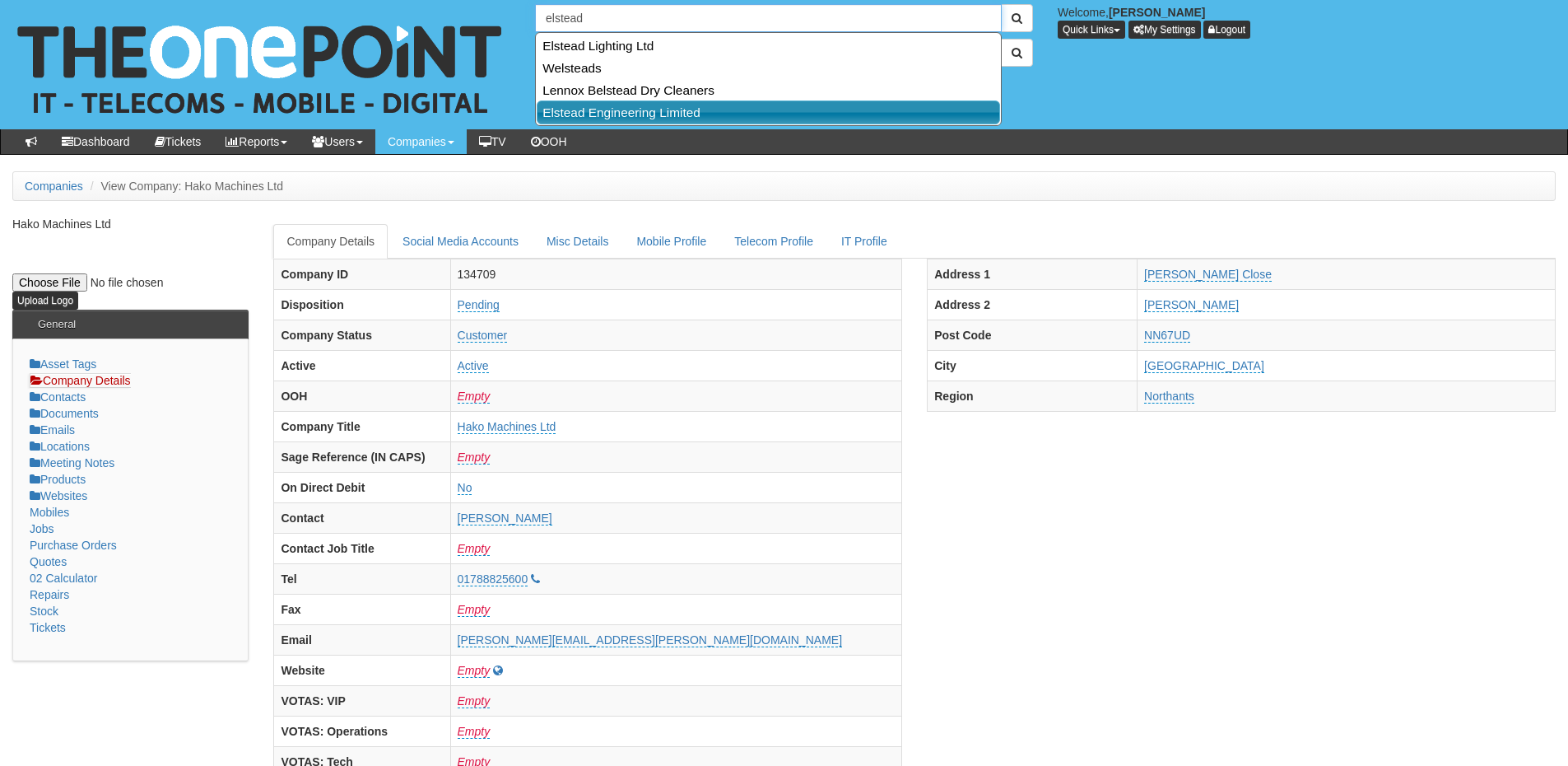
click at [599, 110] on link "Elstead Engineering Limited" at bounding box center [768, 112] width 464 height 24
type input "Elstead Engineering Limited"
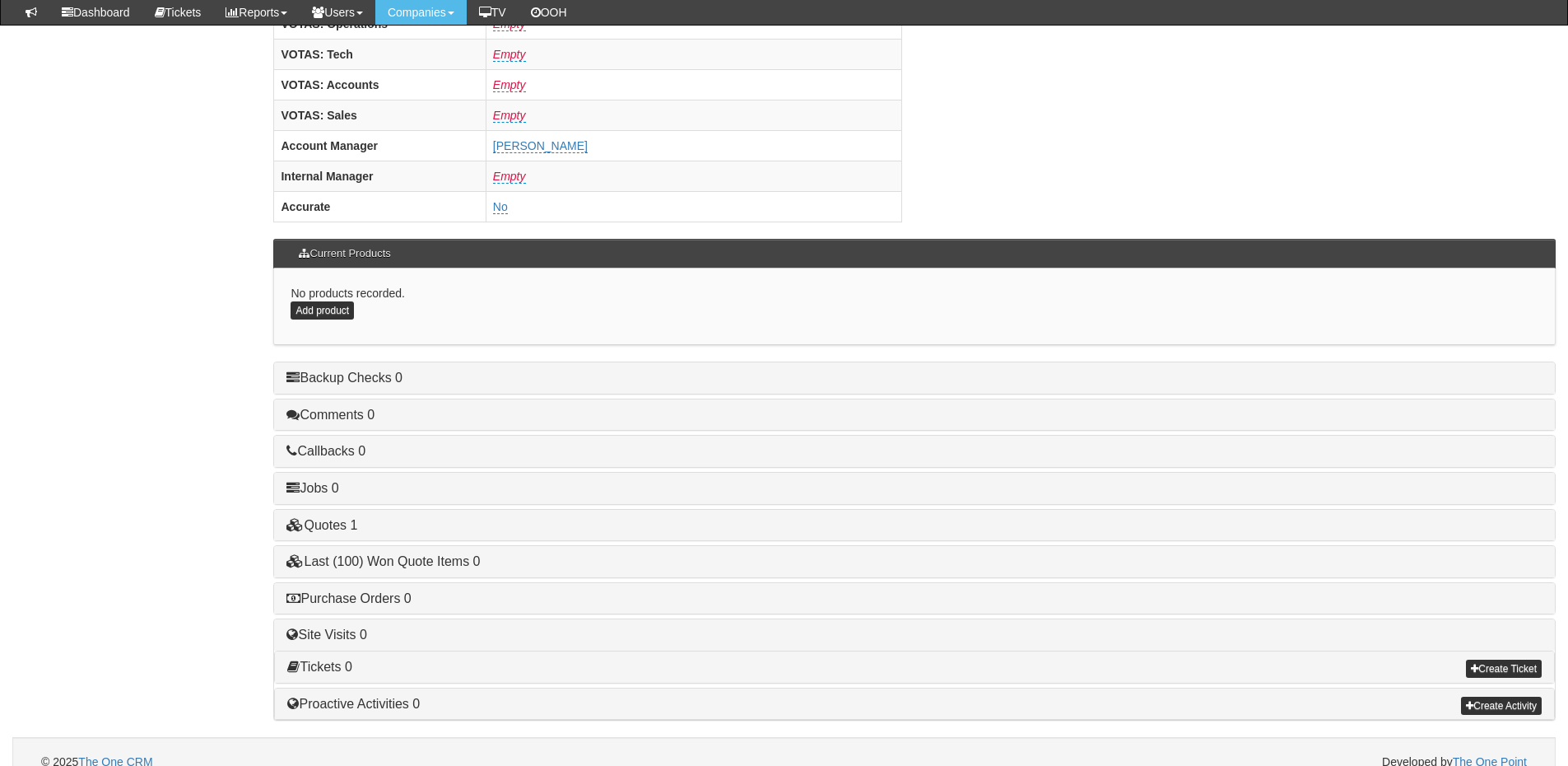
scroll to position [686, 0]
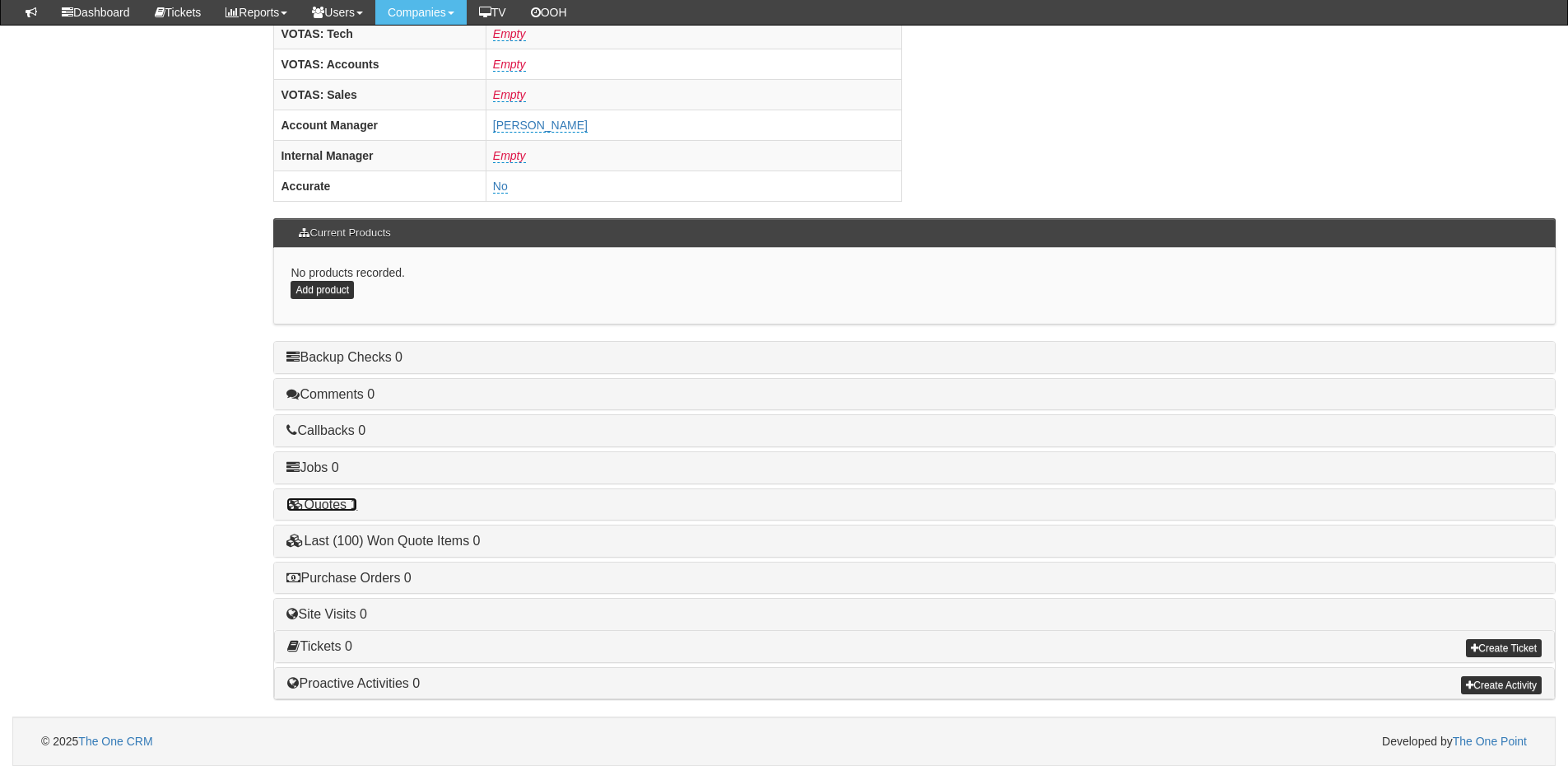
click at [331, 502] on link "Quotes 1" at bounding box center [321, 504] width 70 height 14
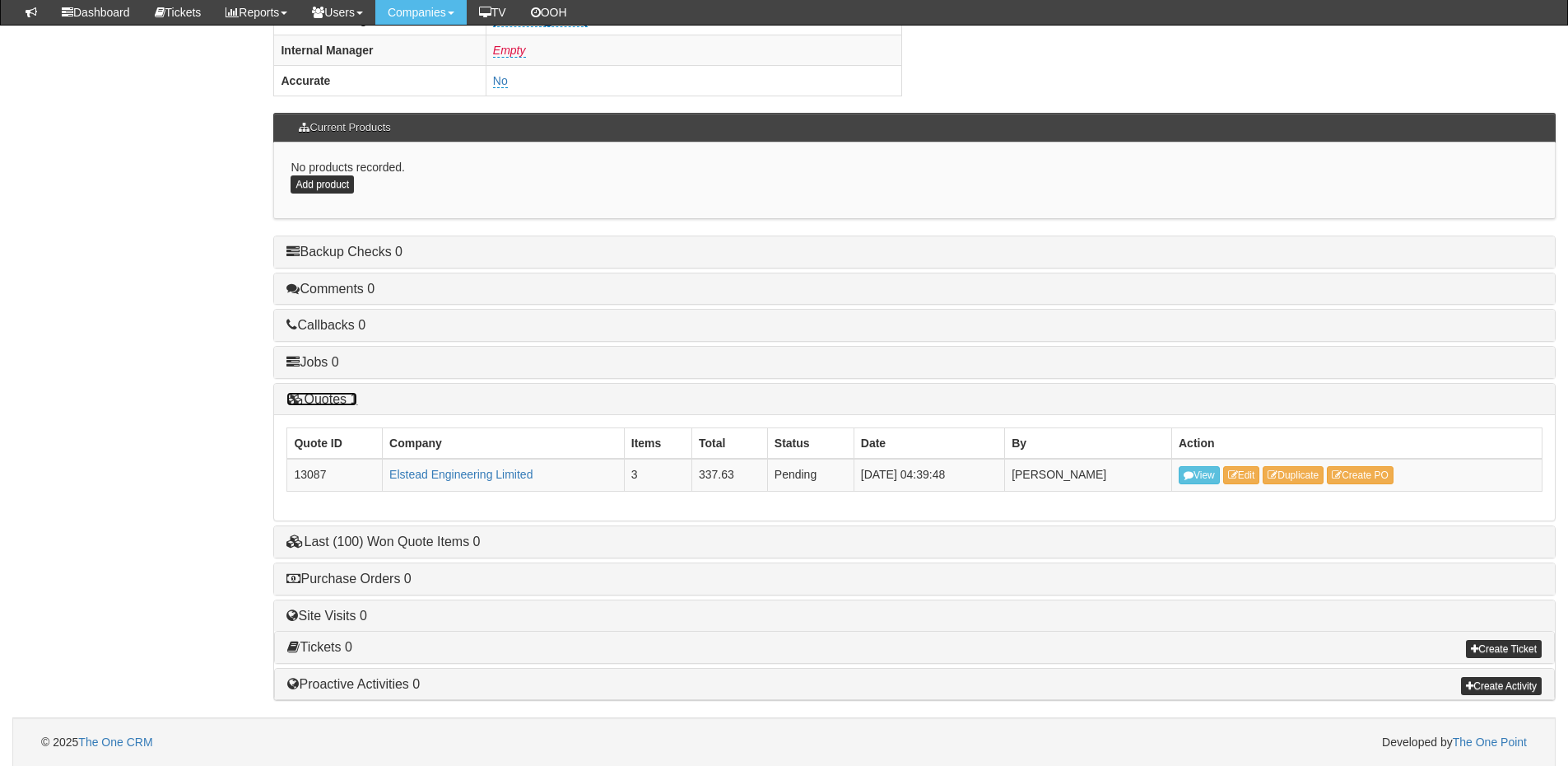
scroll to position [793, 0]
click at [321, 394] on link "Quotes 1" at bounding box center [321, 397] width 70 height 14
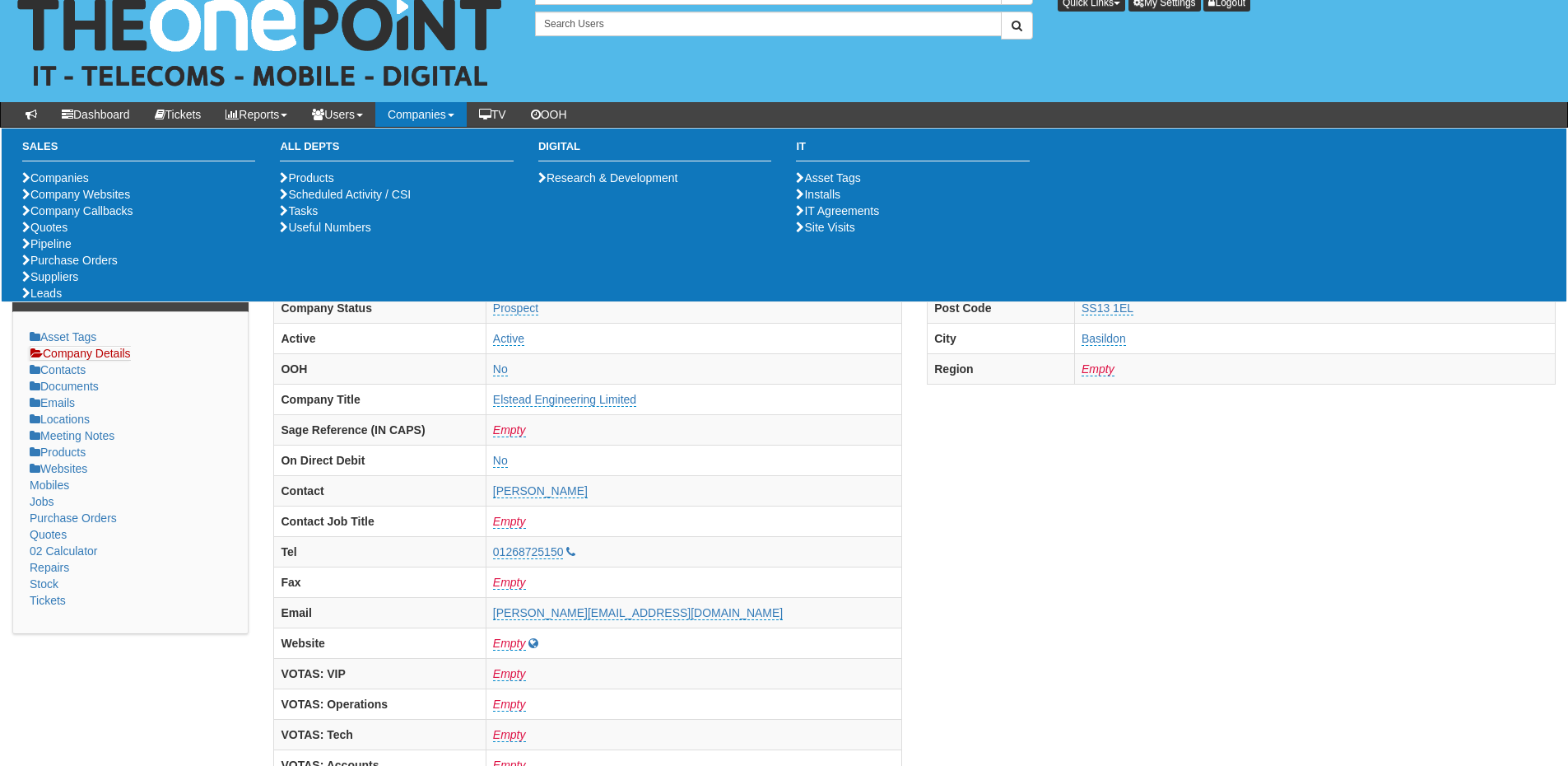
scroll to position [0, 0]
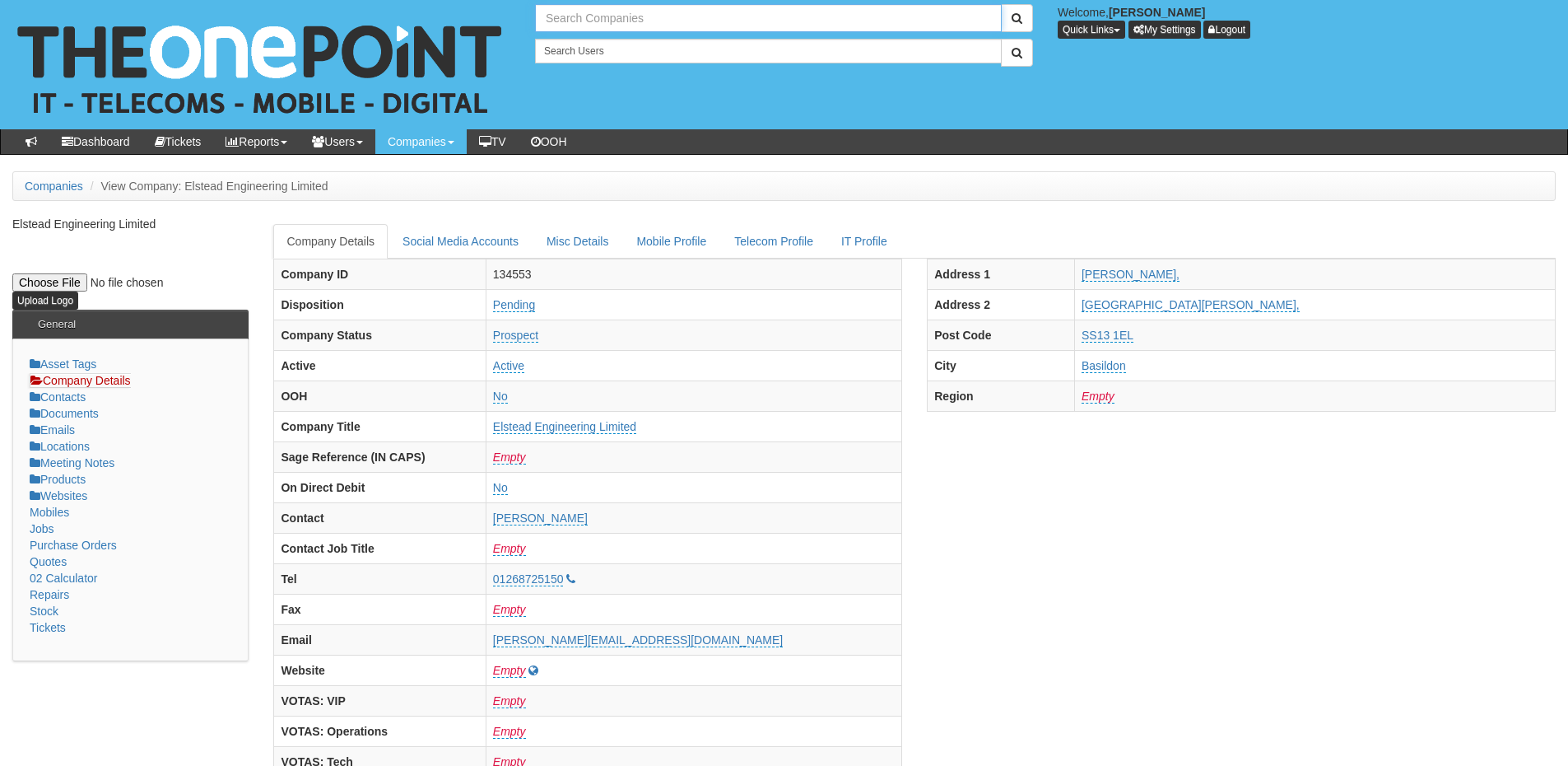
click at [581, 16] on input "text" at bounding box center [768, 18] width 467 height 28
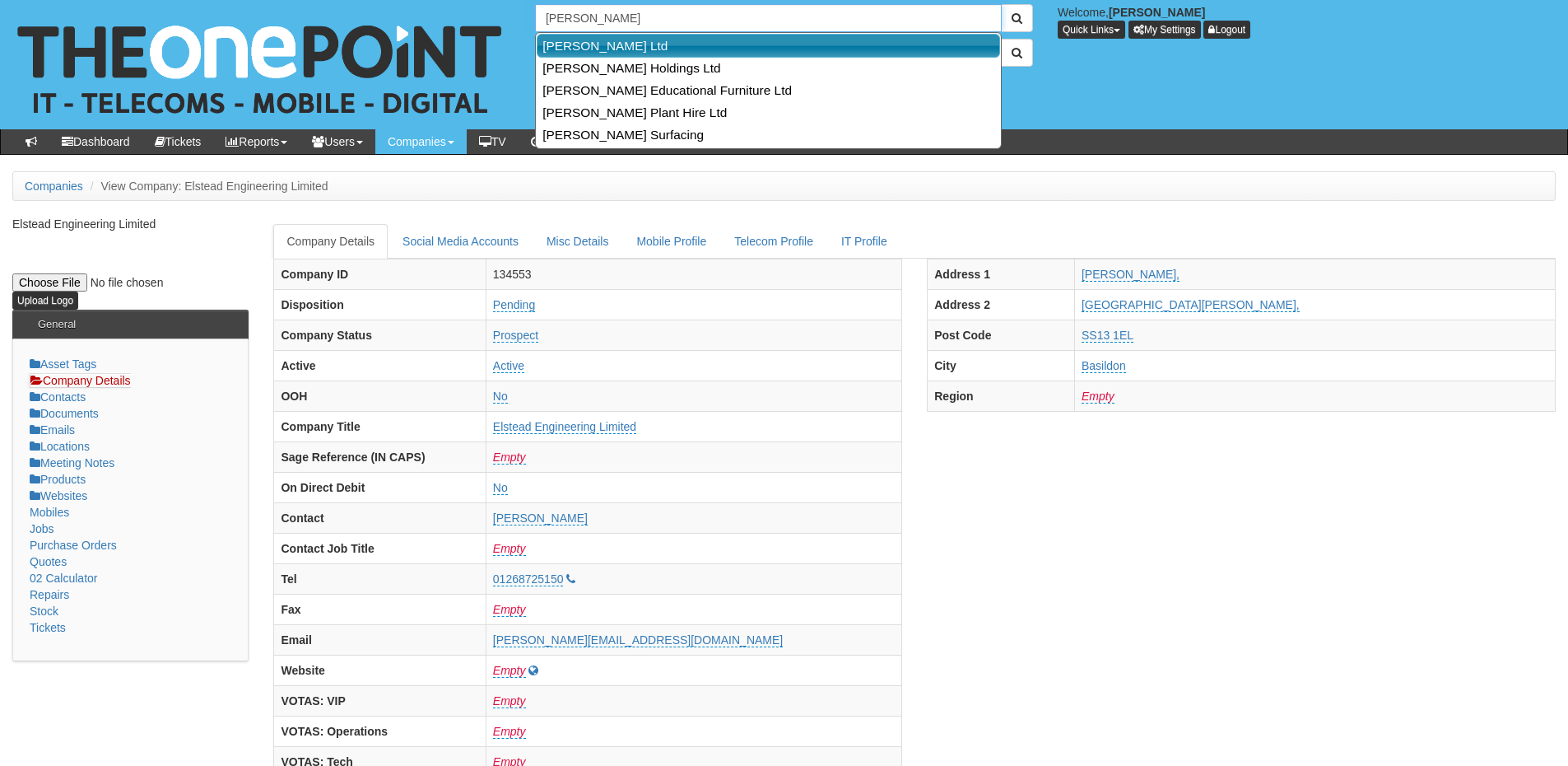
click at [586, 53] on link "Sangwin Ltd" at bounding box center [768, 46] width 464 height 24
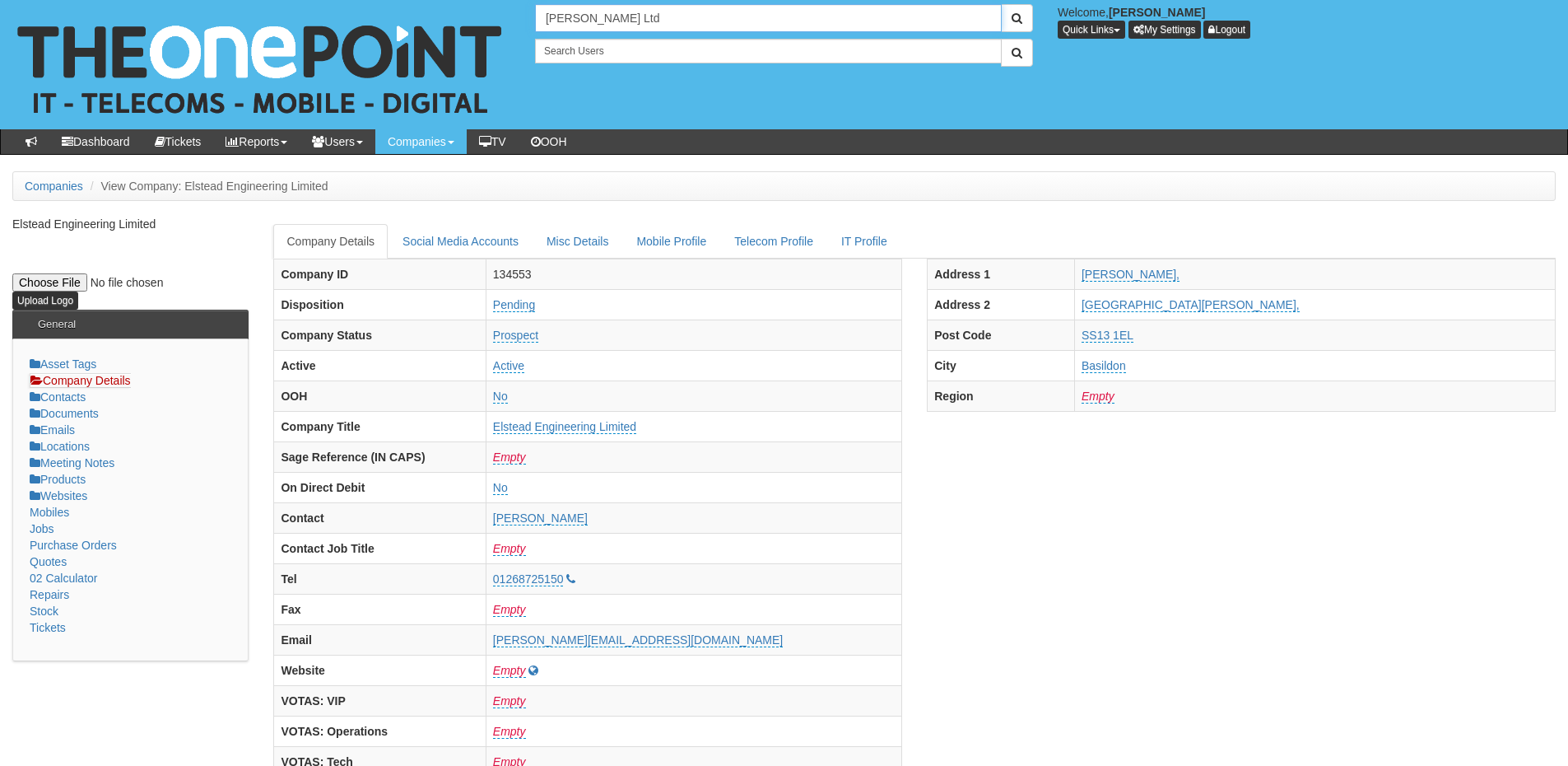
type input "Sangwin Ltd"
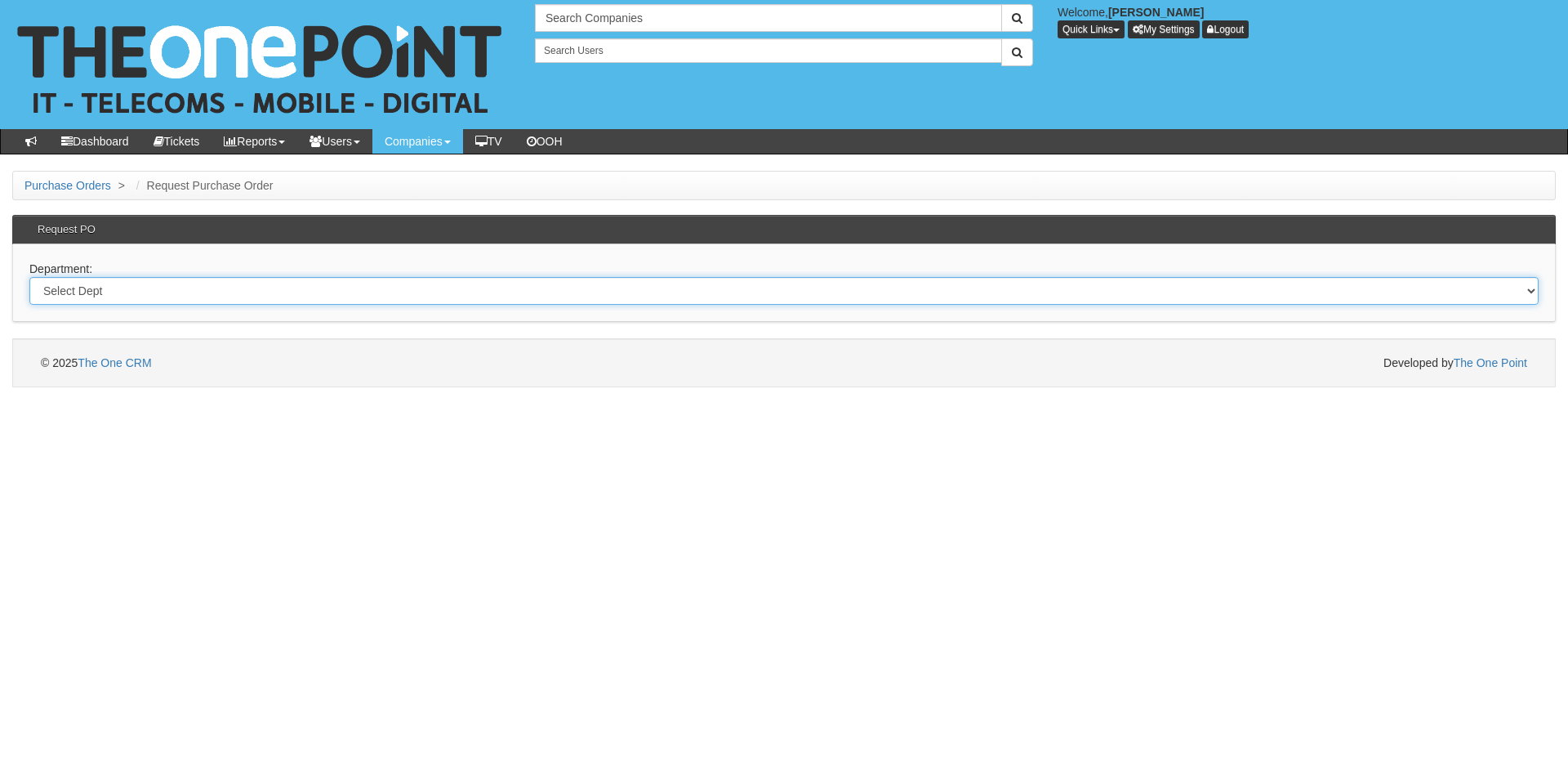
click at [407, 287] on select "Select Dept Digital Internal IT Mobiles Marketing Telecoms" at bounding box center [784, 291] width 1509 height 28
select select "?pipeID=&dept=TEL"
click at [29, 277] on select "Select Dept Digital Internal IT Mobiles Marketing Telecoms" at bounding box center [784, 291] width 1509 height 28
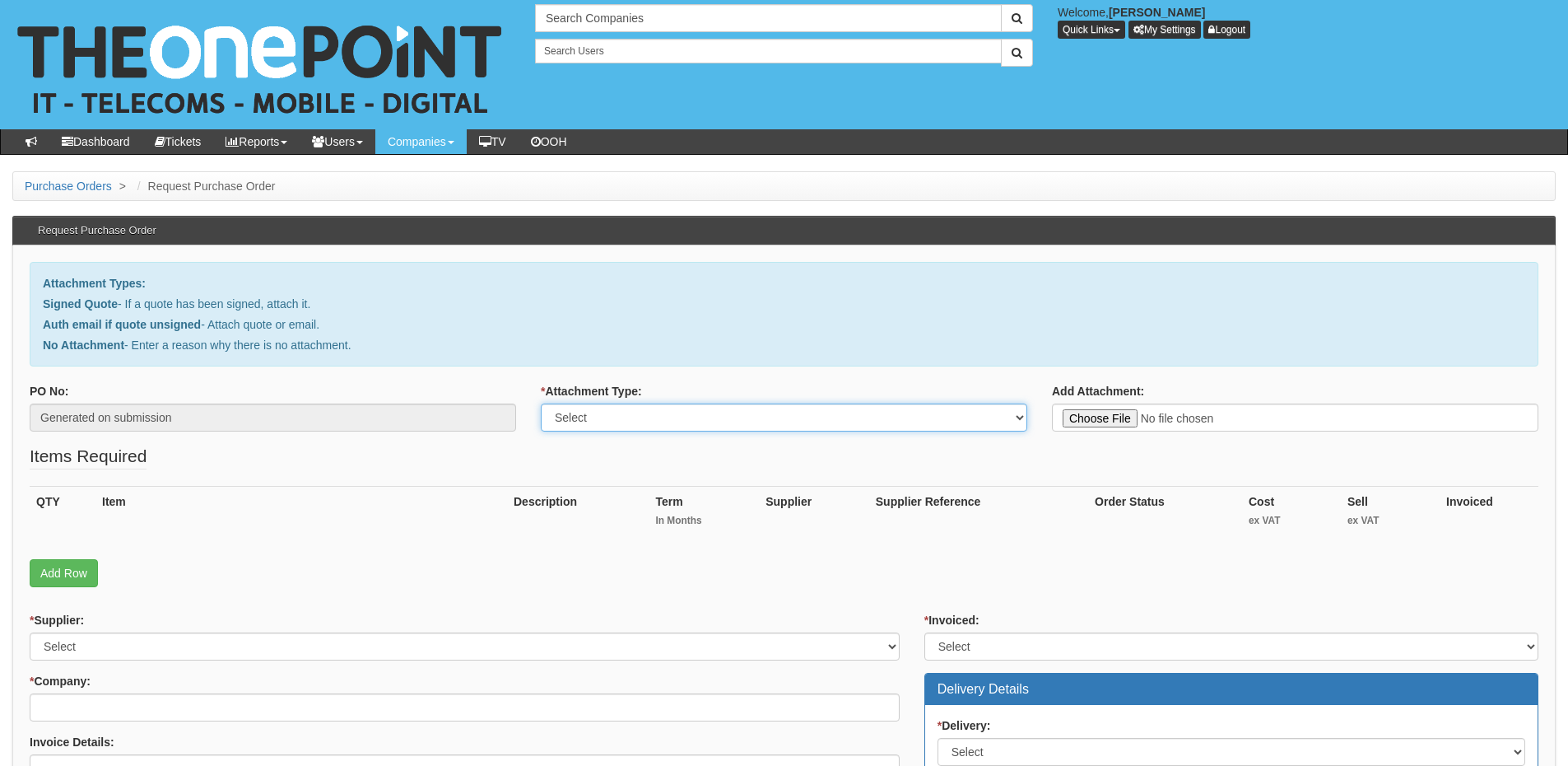
drag, startPoint x: 0, startPoint y: 0, endPoint x: 621, endPoint y: 417, distance: 748.0
click at [621, 417] on select "Select Signed Quote Auth email with quote if unsigned No Attachment" at bounding box center [784, 417] width 486 height 28
select select "Signed Quote"
click at [541, 403] on select "Select Signed Quote Auth email with quote if unsigned No Attachment" at bounding box center [784, 417] width 486 height 28
type input "C:\fakepath\JG Group, GT & CT Travel - New VoIP Agreement (4) (1).pdf"
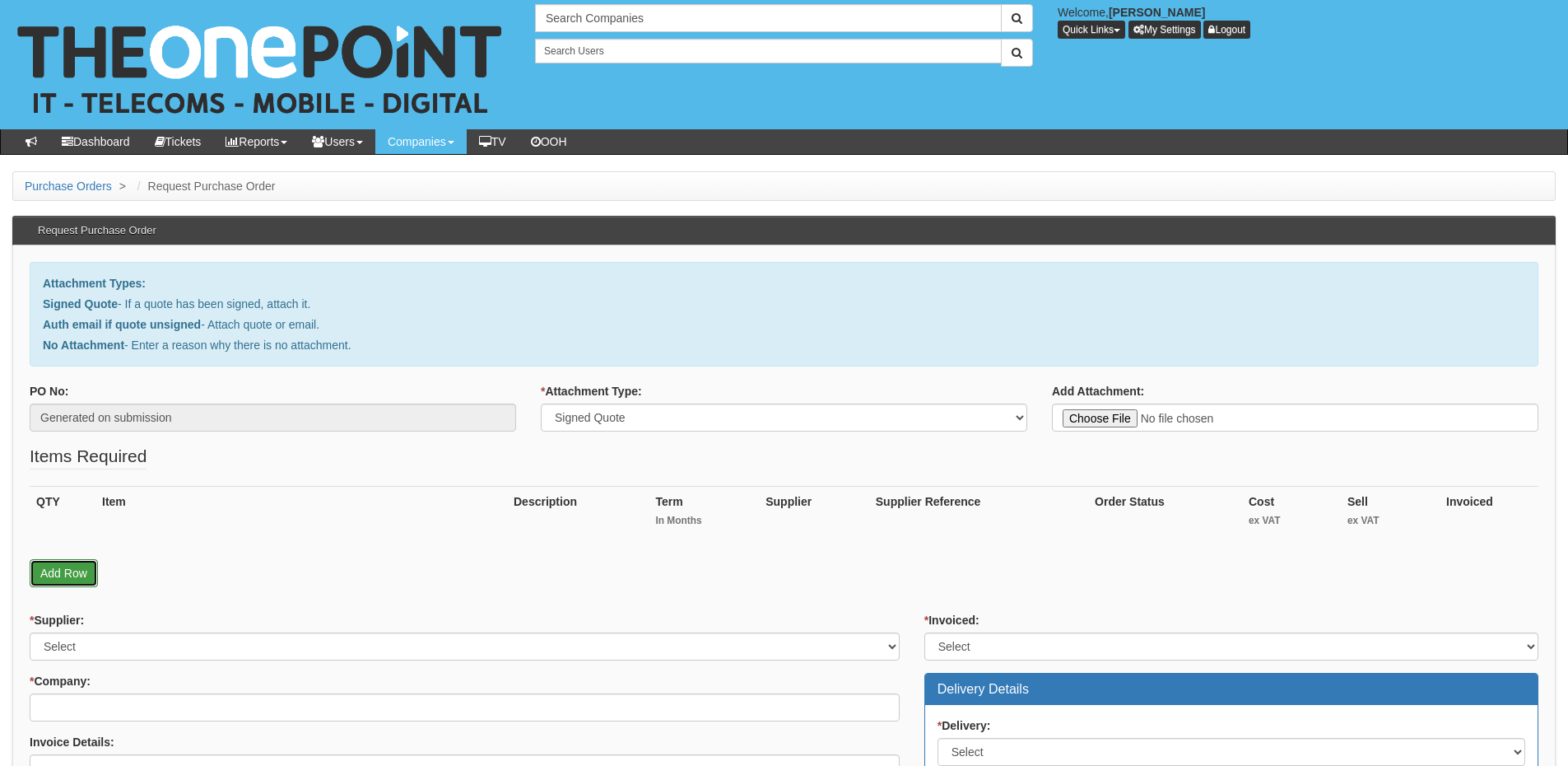
click at [73, 574] on link "Add Row" at bounding box center [64, 572] width 68 height 28
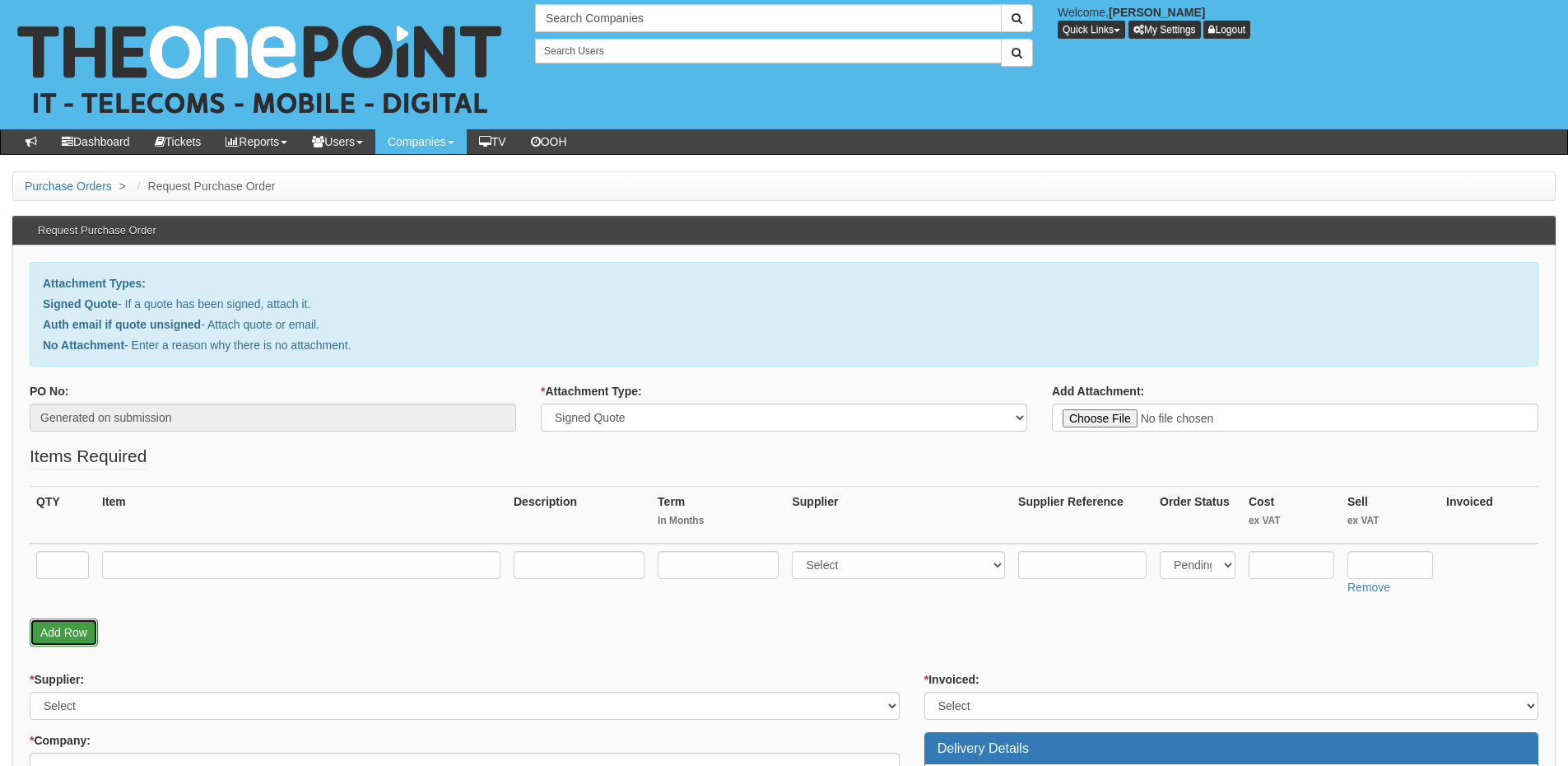
click at [73, 640] on link "Add Row" at bounding box center [64, 632] width 68 height 28
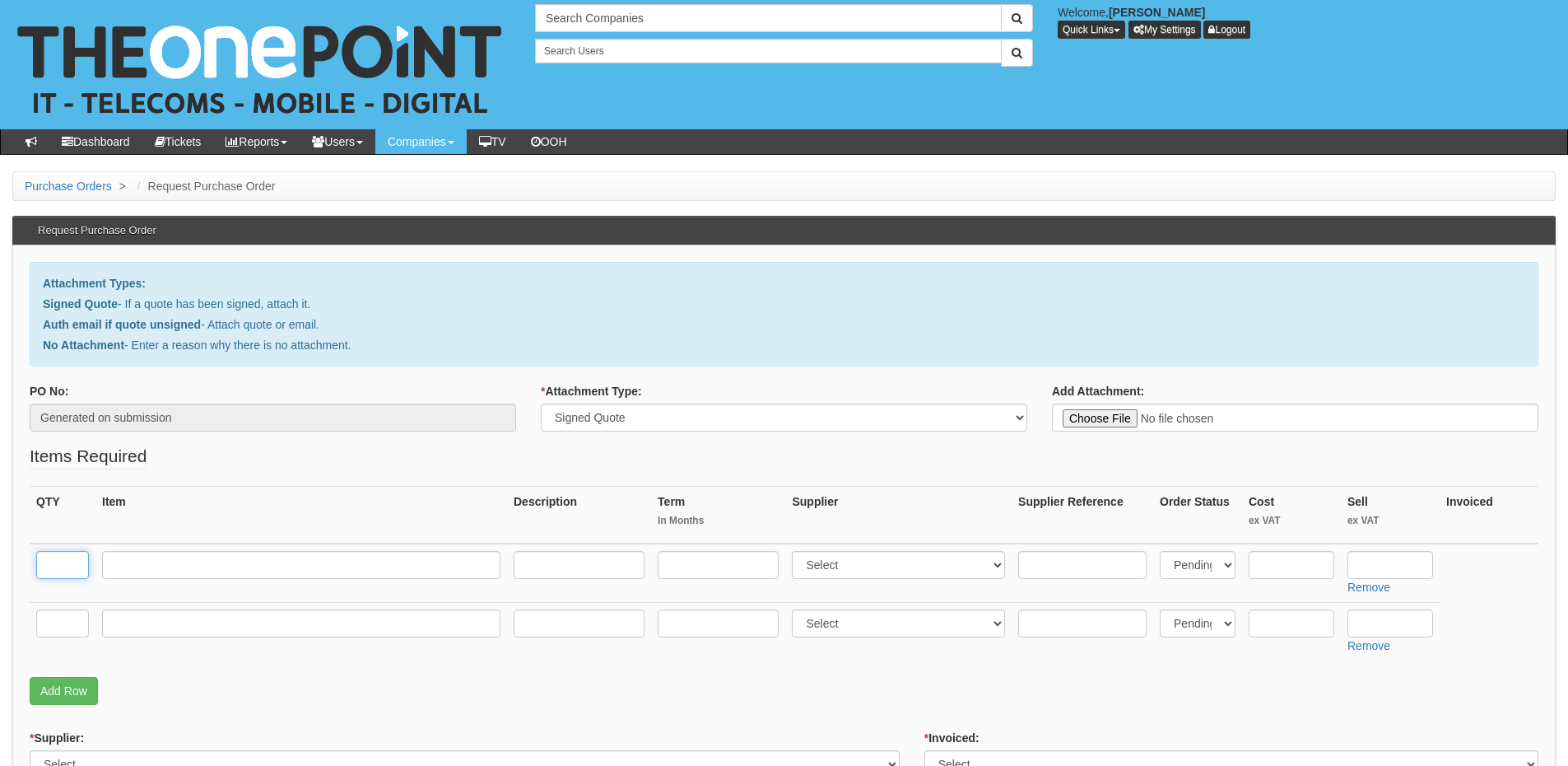
click at [46, 566] on input "text" at bounding box center [63, 565] width 53 height 28
type input "56"
click at [1397, 567] on input "text" at bounding box center [1390, 565] width 86 height 28
type input "7.99"
click at [866, 570] on select "Select 123 REG.co.uk 1Password 3 4Gon AA Jones Electric Ltd Abzorb Access Group…" at bounding box center [898, 565] width 213 height 28
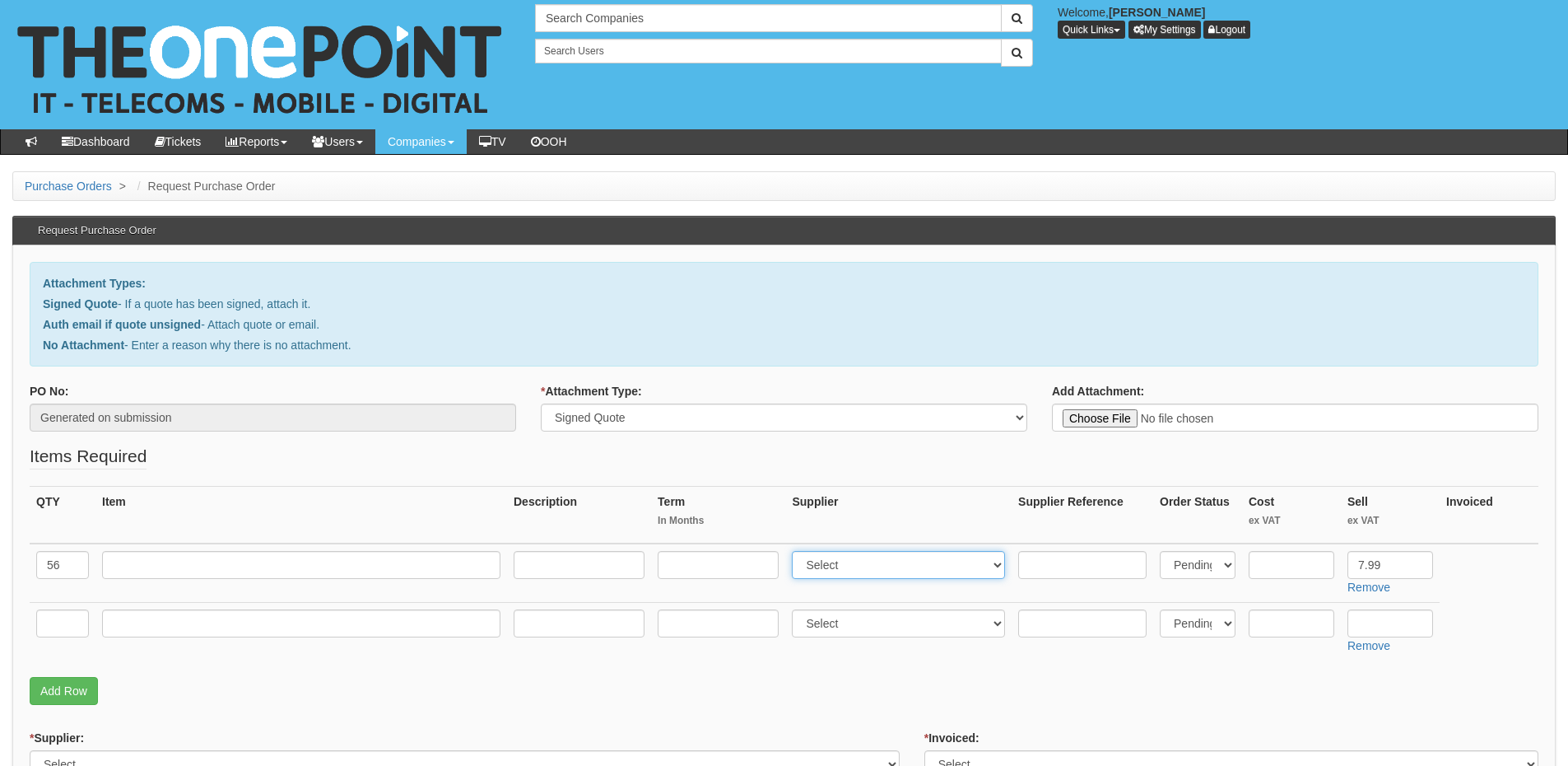
select select "72"
click at [795, 551] on select "Select 123 REG.co.uk 1Password 3 4Gon AA Jones Electric Ltd Abzorb Access Group…" at bounding box center [898, 565] width 213 height 28
click at [693, 559] on input "text" at bounding box center [718, 565] width 121 height 28
type input "36"
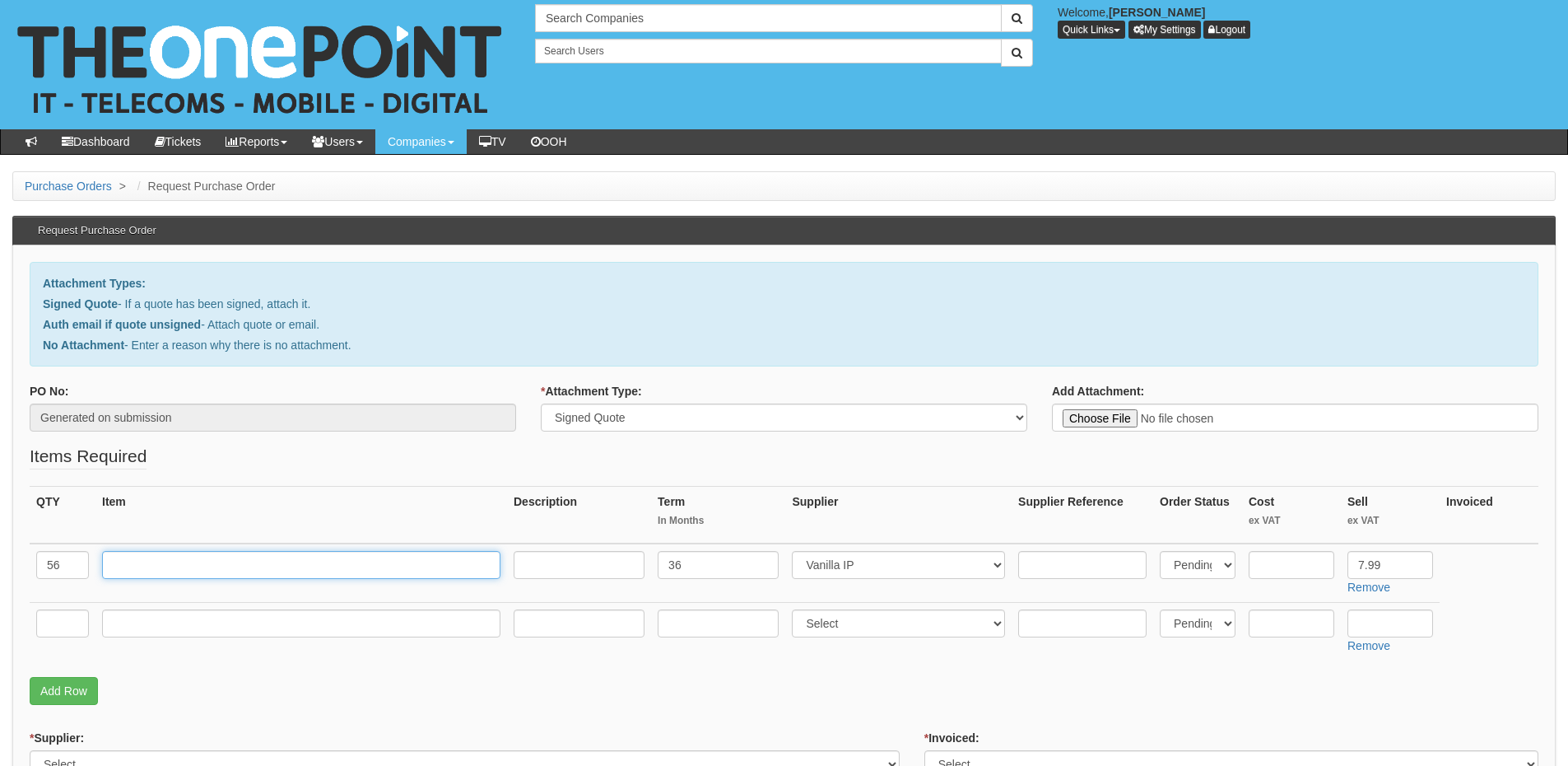
click at [210, 563] on input "text" at bounding box center [301, 565] width 398 height 28
paste input "Standard UserPackage x14 Dan Shipping (Webex)x12 John Good Group (Webex)x1 Mira…"
click at [310, 570] on input "Standard UserPackage x14 Dan Shipping (Webex)x12 John Good Group (Webex)x1 Mira…" at bounding box center [301, 565] width 398 height 28
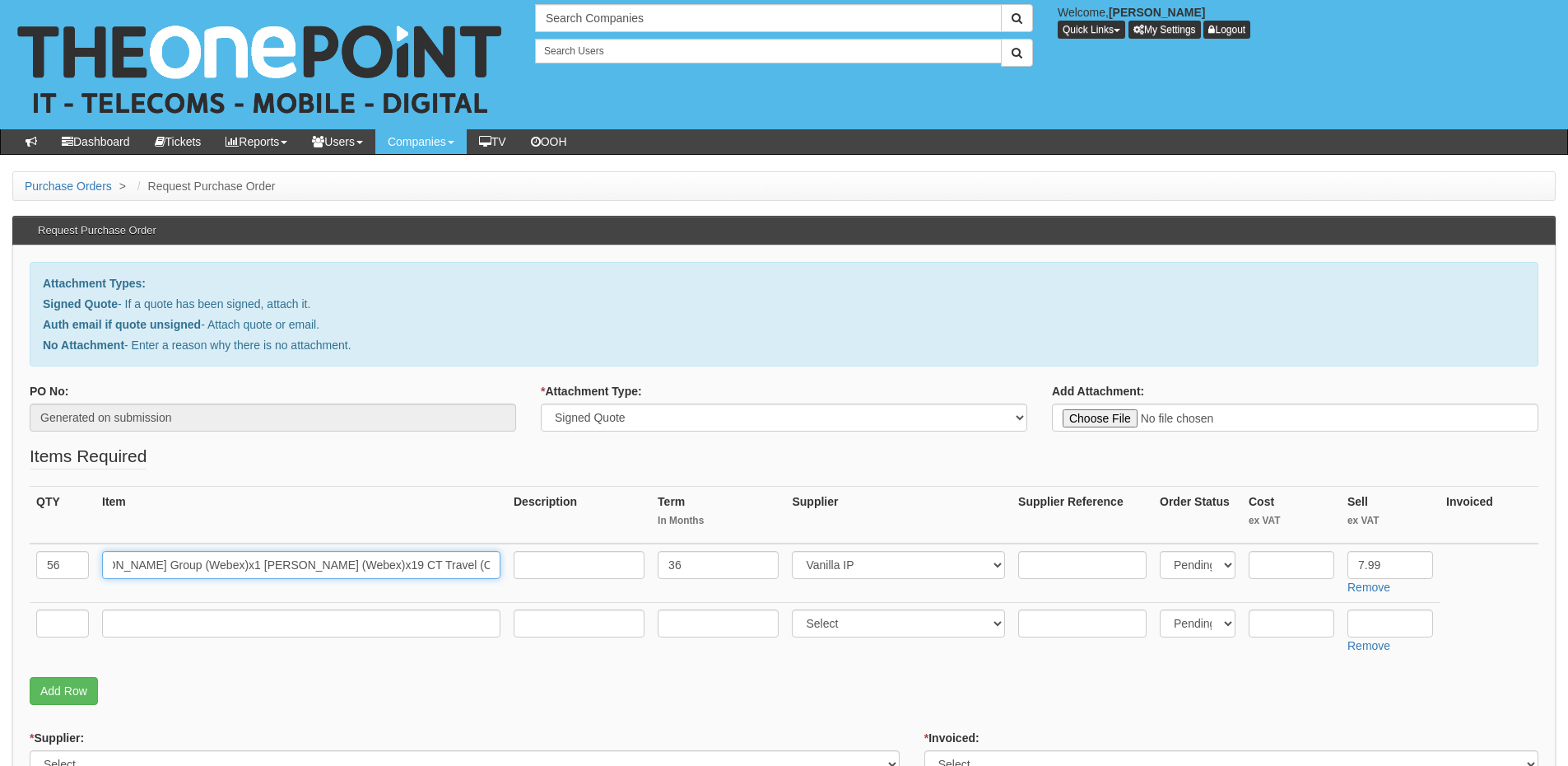
type input "Standard UserPackage x14 Dan Shipping (Webex)x12 John Good Group (Webex)x1 Mira…"
click at [550, 565] on input "text" at bounding box center [579, 565] width 131 height 28
paste input "Includes-Primary Package User License-Direct Dial-2000 Minutes per month-Call R…"
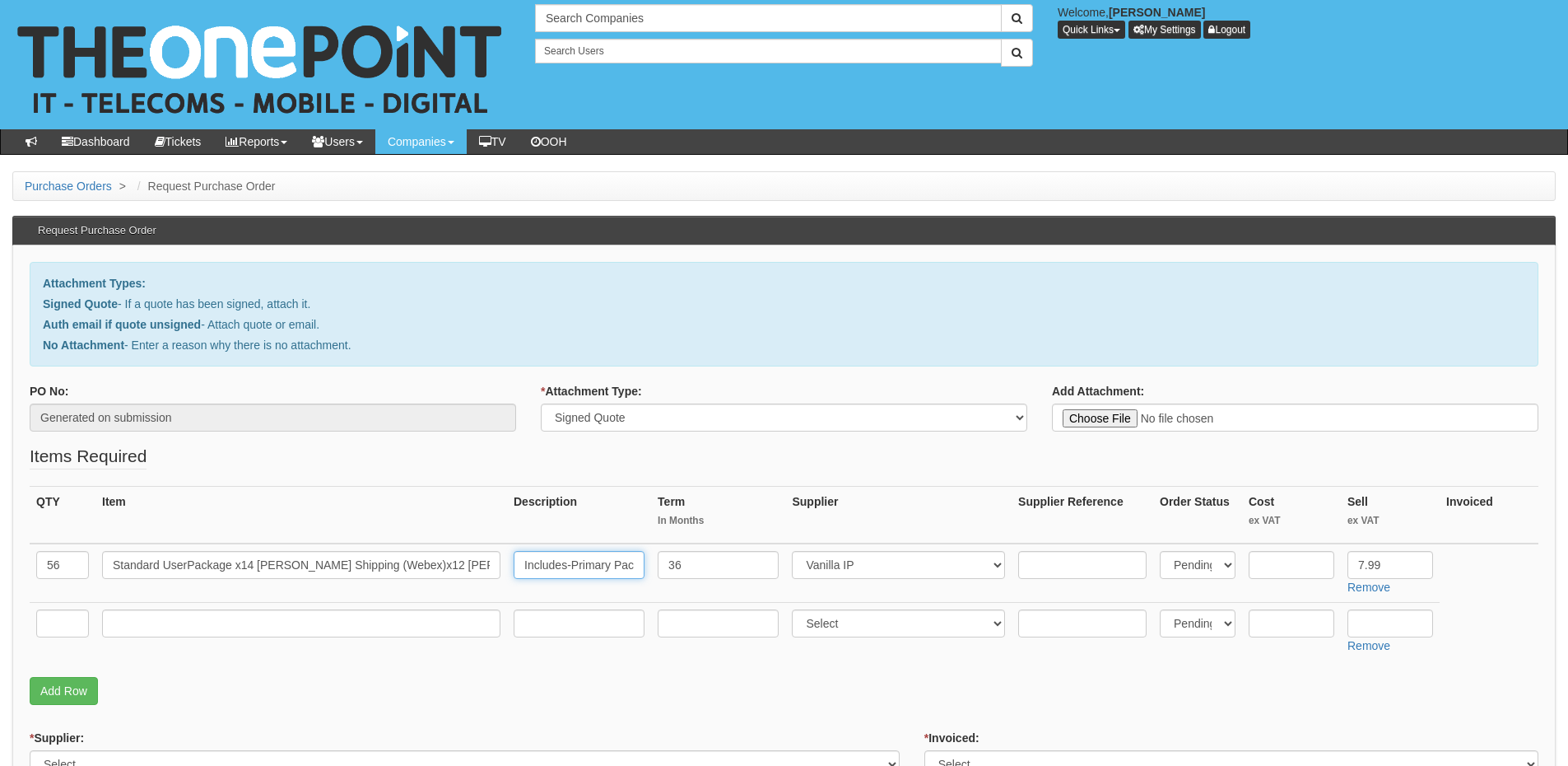
scroll to position [0, 621]
type input "Includes-Primary Package User License-Direct Dial-2000 Minutes per month-Call R…"
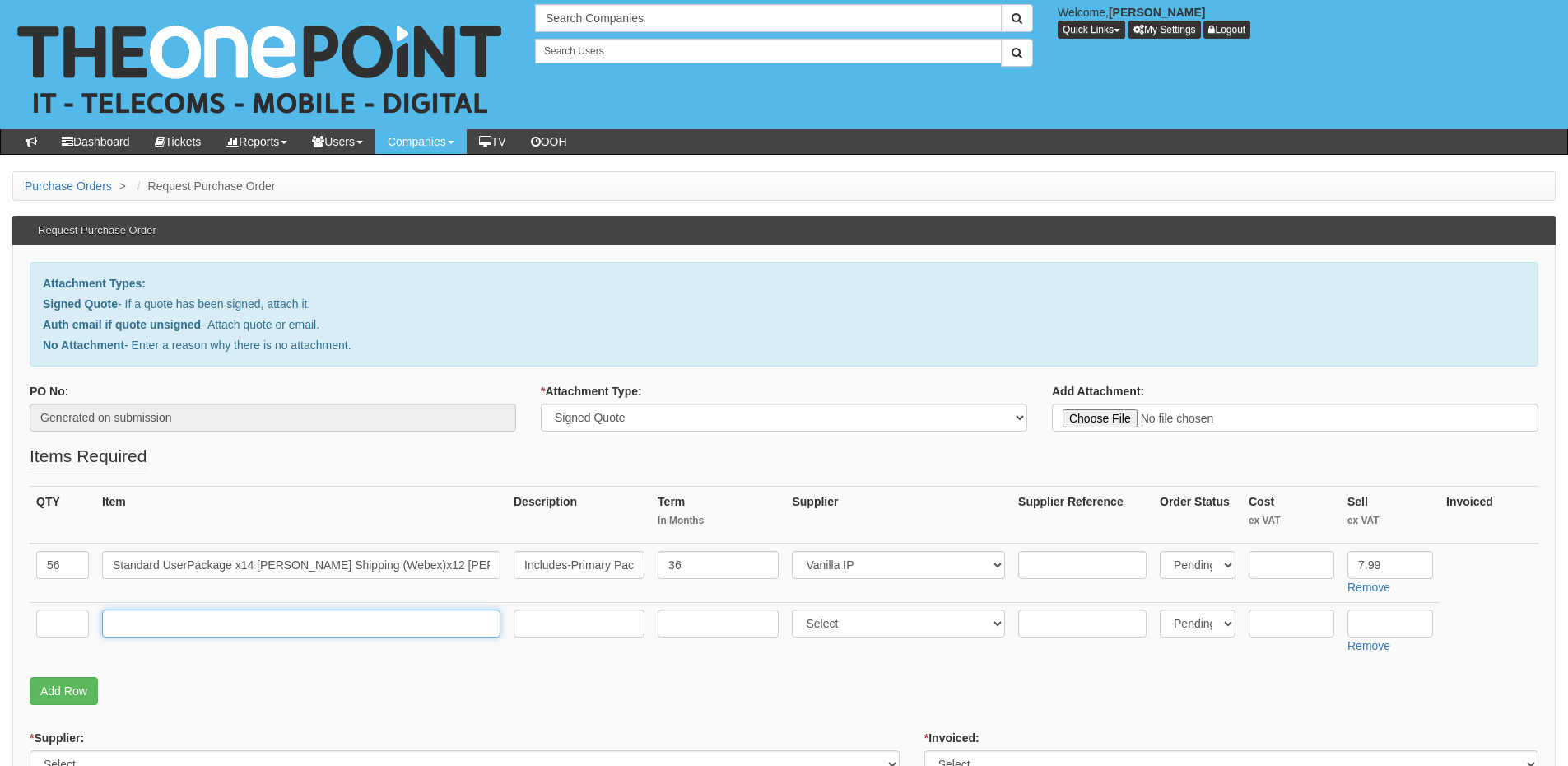
click at [256, 625] on input "text" at bounding box center [301, 622] width 398 height 28
paste input "Installation &Training Set up of x25 From CT"
type input "Installation &Training Set up of x25 From CT"
click at [60, 627] on input "text" at bounding box center [63, 622] width 53 height 28
type input "57"
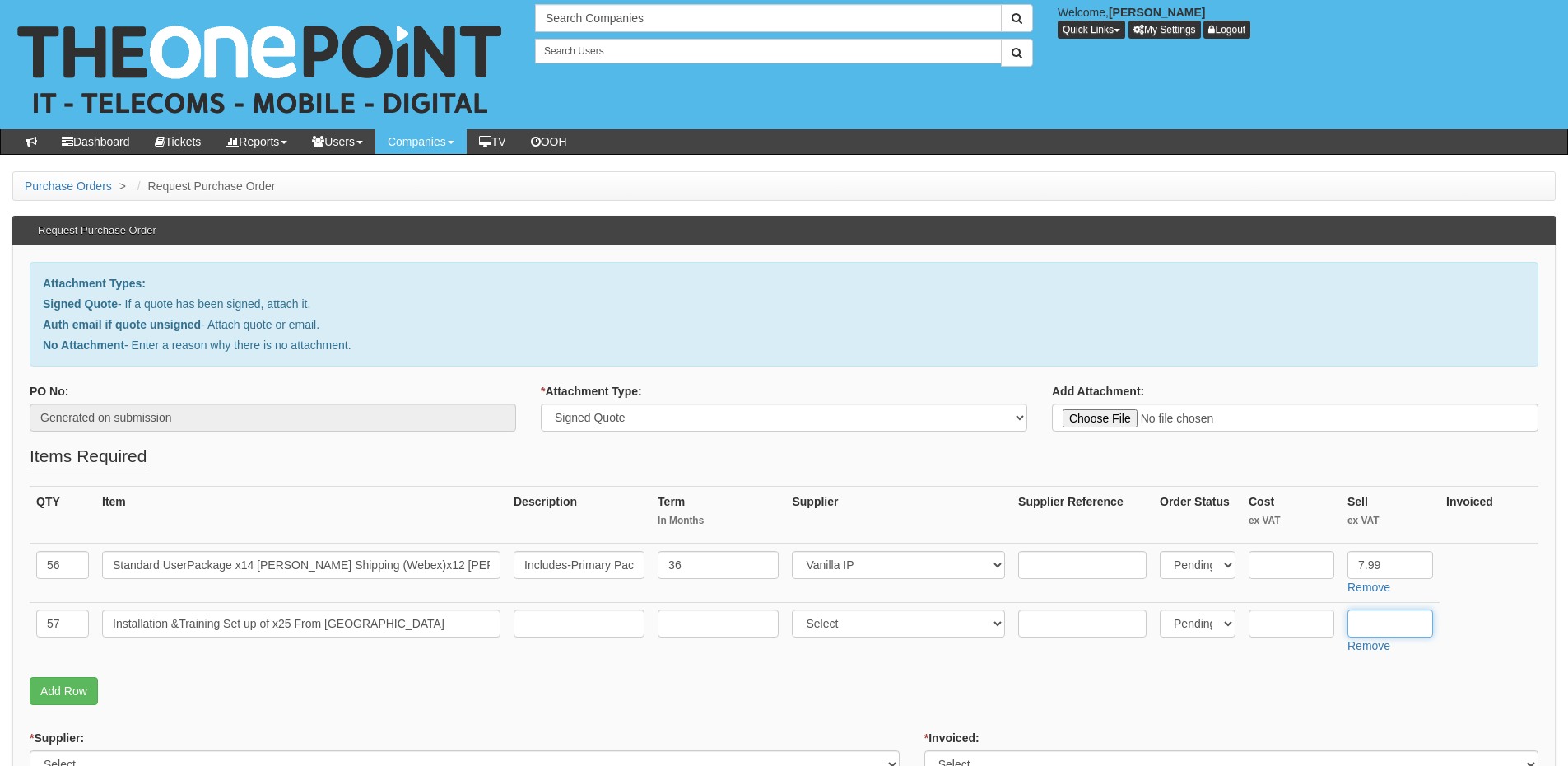
click at [1385, 630] on input "text" at bounding box center [1390, 622] width 86 height 28
type input "12.50"
click at [73, 690] on link "Add Row" at bounding box center [64, 690] width 68 height 28
click at [70, 744] on link "Add Row" at bounding box center [64, 749] width 68 height 28
click at [49, 681] on input "text" at bounding box center [63, 681] width 53 height 28
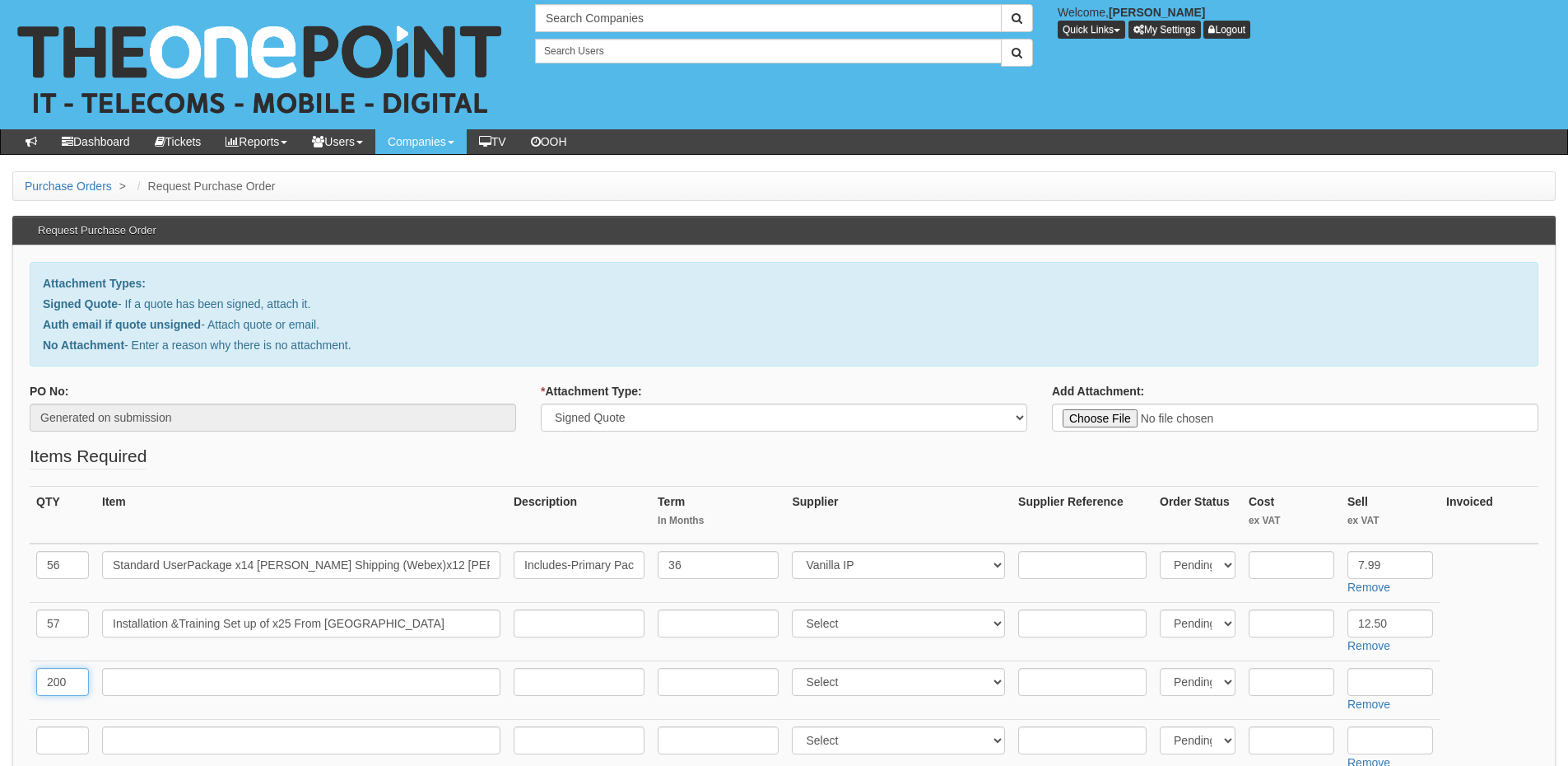
type input "200"
click at [117, 683] on input "text" at bounding box center [301, 681] width 398 height 28
type input "Number Porting"
click at [838, 624] on select "Select 123 REG.co.uk 1Password 3 4Gon AA Jones Electric Ltd Abzorb Access Group…" at bounding box center [898, 622] width 213 height 28
select select "72"
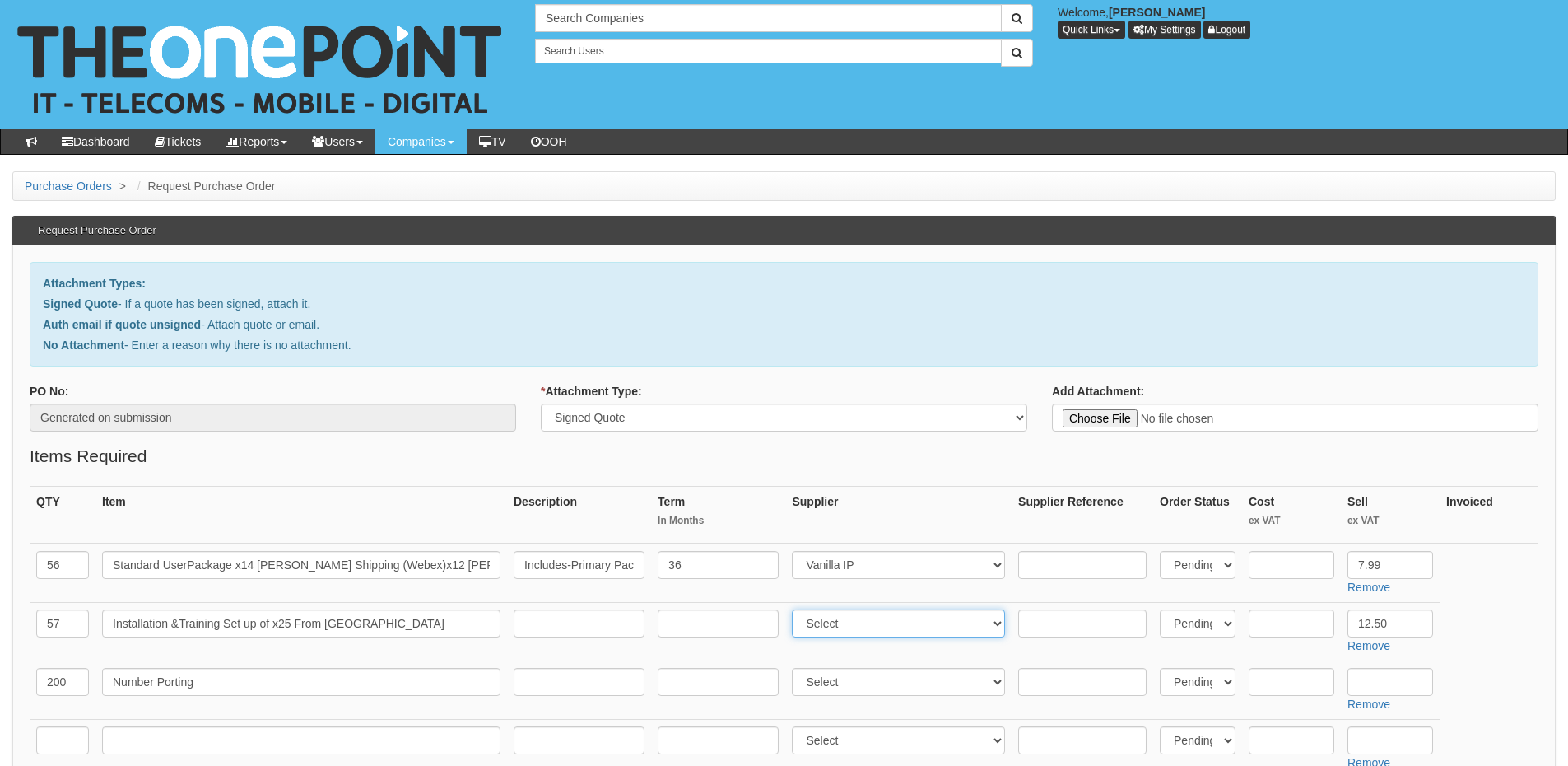
click at [795, 609] on select "Select 123 REG.co.uk 1Password 3 4Gon AA Jones Electric Ltd Abzorb Access Group…" at bounding box center [898, 622] width 213 height 28
click at [834, 674] on select "Select 123 REG.co.uk 1Password 3 4Gon AA Jones Electric Ltd Abzorb Access Group…" at bounding box center [898, 681] width 213 height 28
select select "72"
click at [795, 667] on select "Select 123 REG.co.uk 1Password 3 4Gon AA Jones Electric Ltd Abzorb Access Group…" at bounding box center [898, 681] width 213 height 28
click at [1381, 670] on input "text" at bounding box center [1390, 681] width 86 height 28
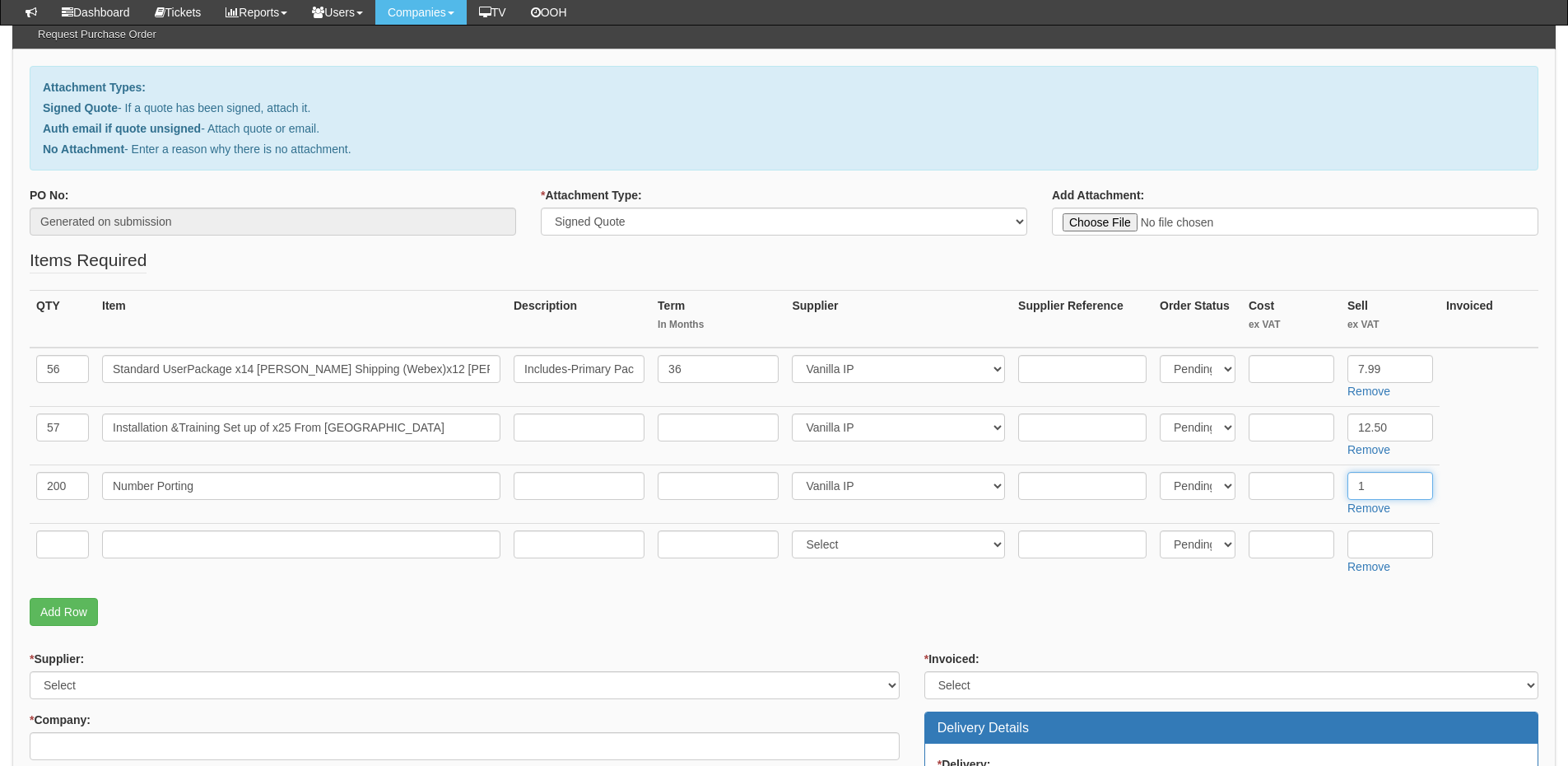
scroll to position [165, 0]
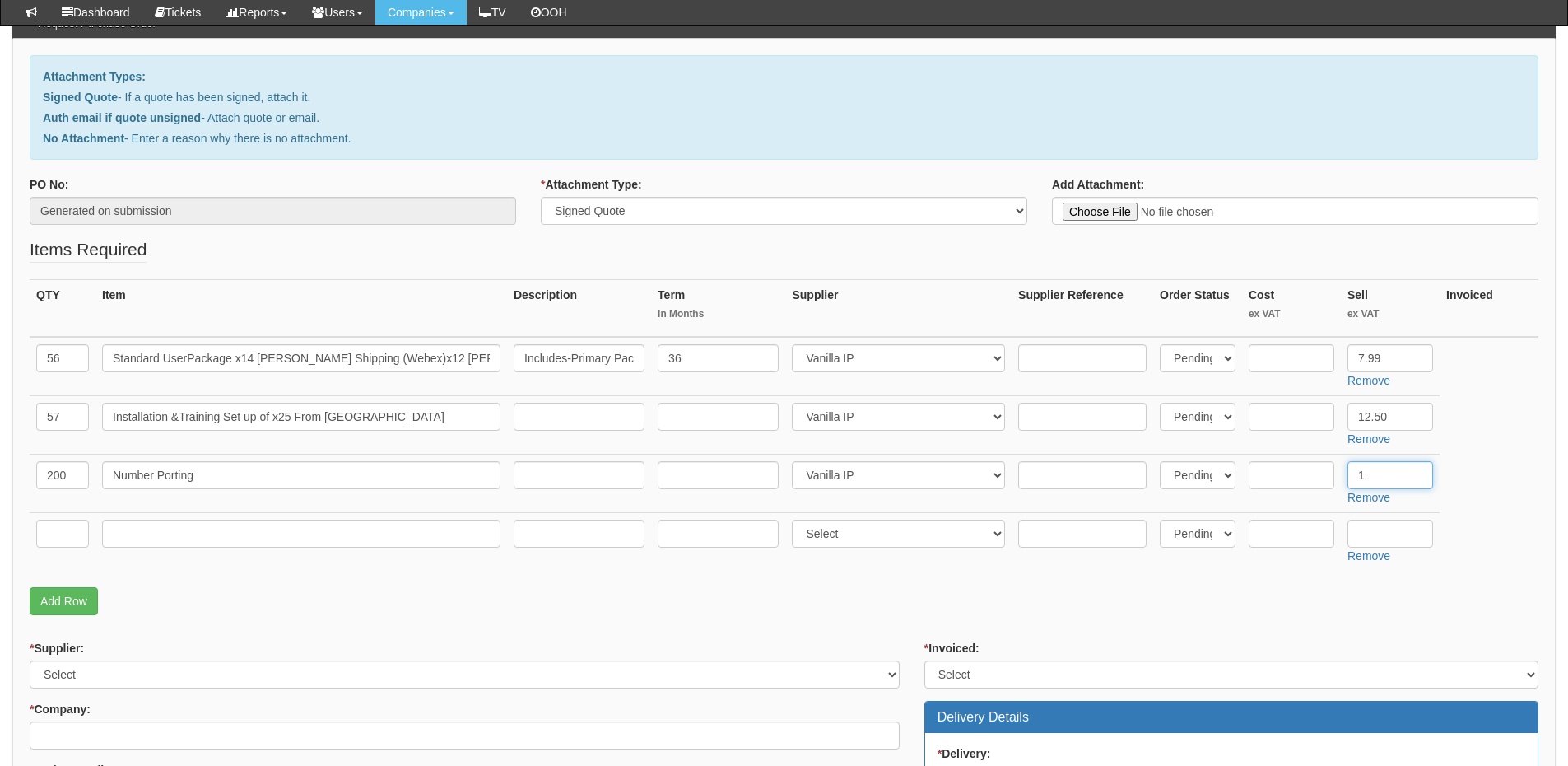
type input "1"
click at [60, 529] on input "text" at bounding box center [63, 533] width 53 height 28
type input "5"
click at [156, 532] on input "text" at bounding box center [301, 533] width 398 height 28
click at [200, 528] on input "text" at bounding box center [301, 533] width 398 height 28
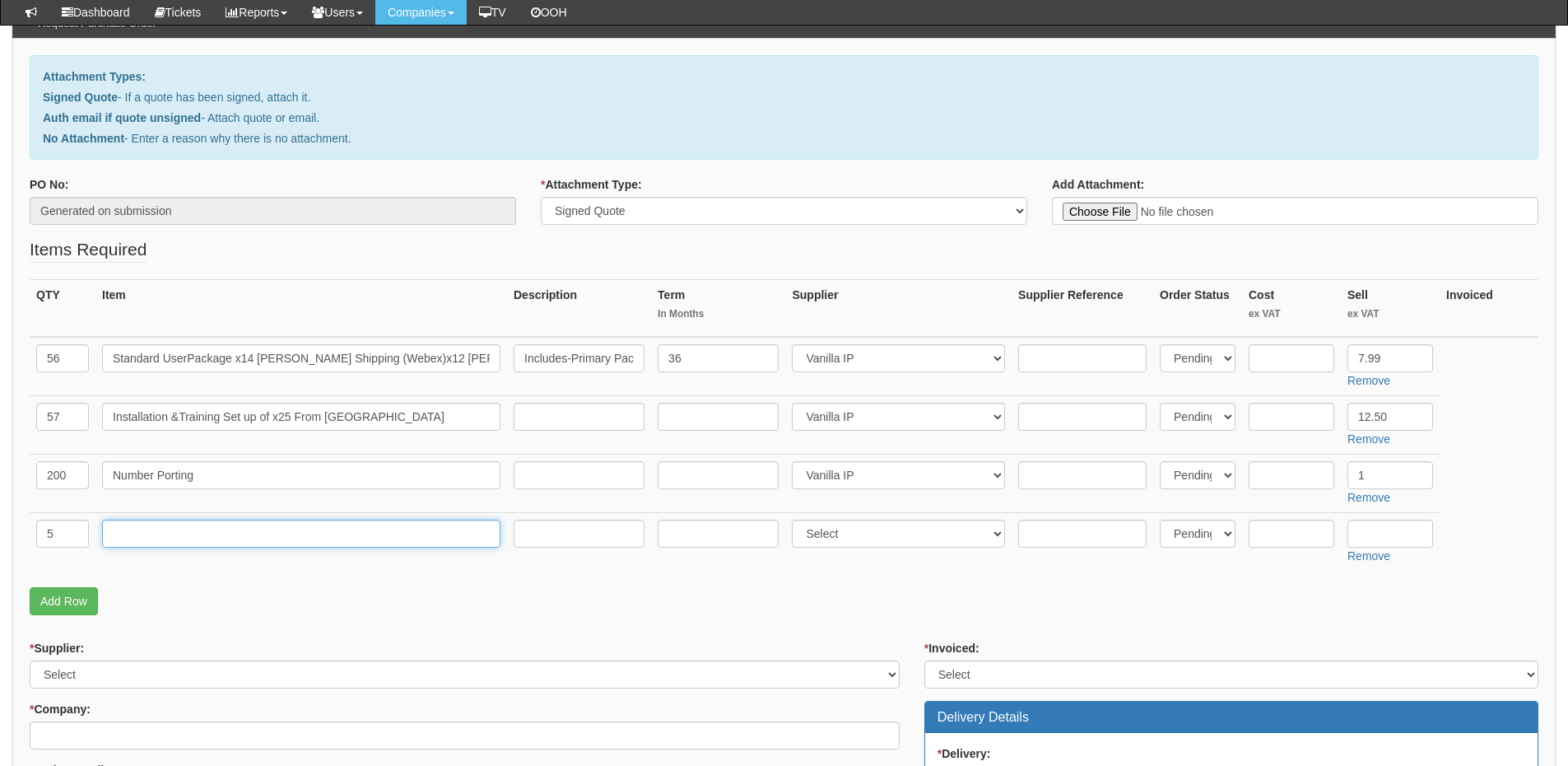
paste input "Auto Attendant"
type input "Auto Attendant"
click at [847, 535] on select "Select 123 REG.co.uk 1Password 3 4Gon AA Jones Electric Ltd Abzorb Access Group…" at bounding box center [898, 533] width 213 height 28
select select "72"
click at [795, 520] on select "Select 123 REG.co.uk 1Password 3 4Gon AA Jones Electric Ltd Abzorb Access Group…" at bounding box center [898, 533] width 213 height 28
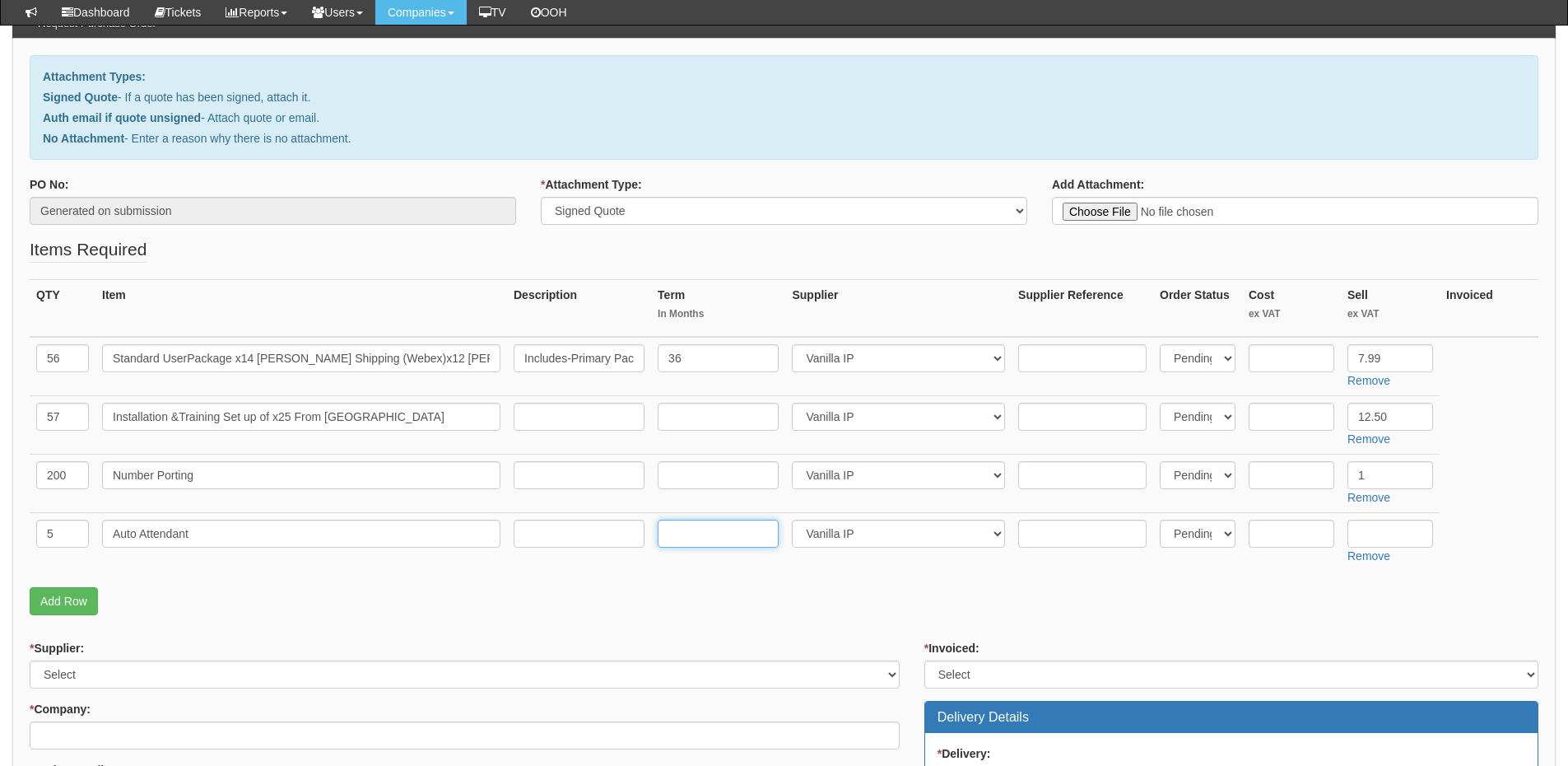
click at [705, 530] on input "text" at bounding box center [718, 533] width 121 height 28
type input "36"
click at [1365, 527] on input "text" at bounding box center [1390, 533] width 86 height 28
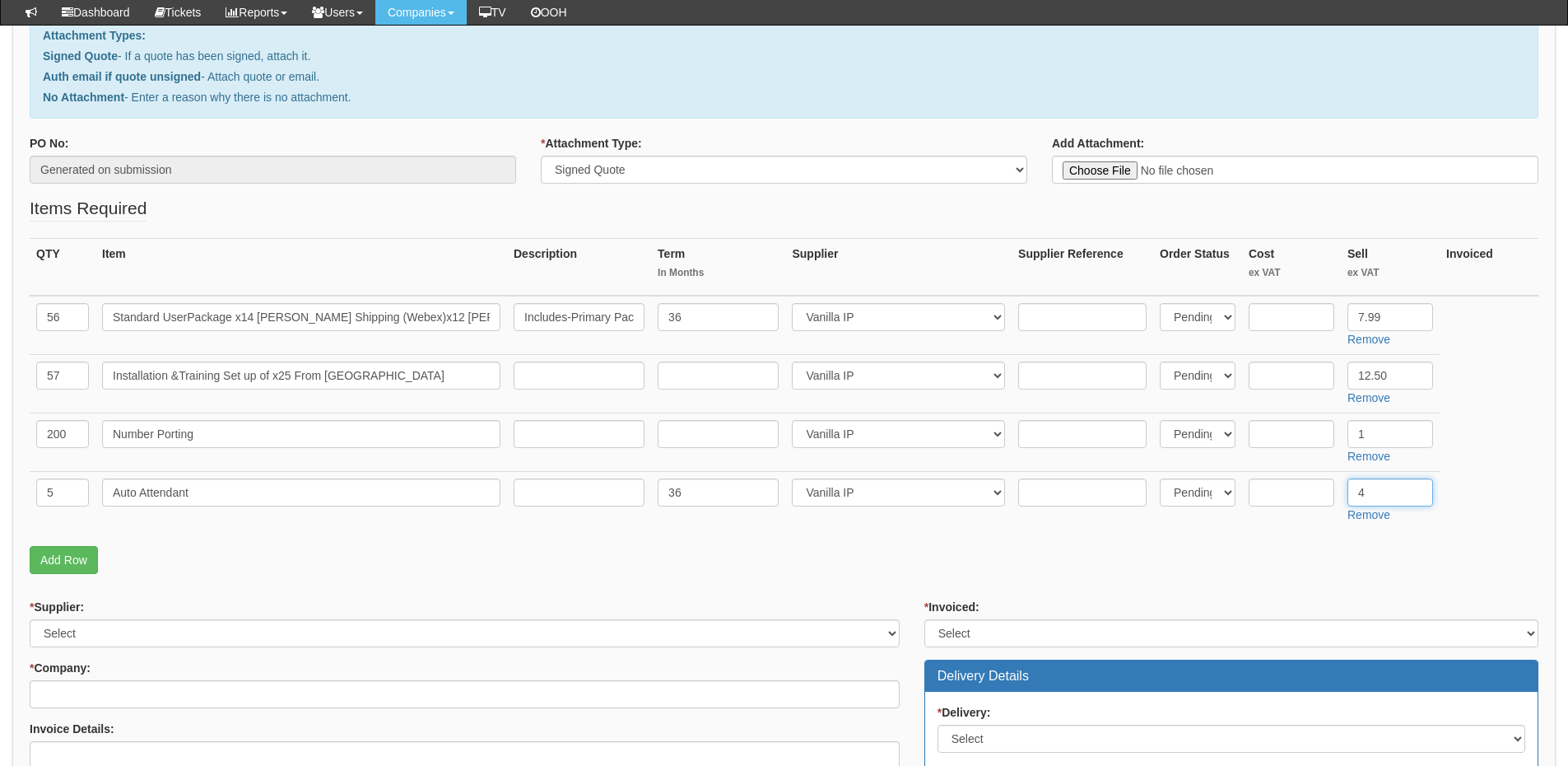
scroll to position [247, 0]
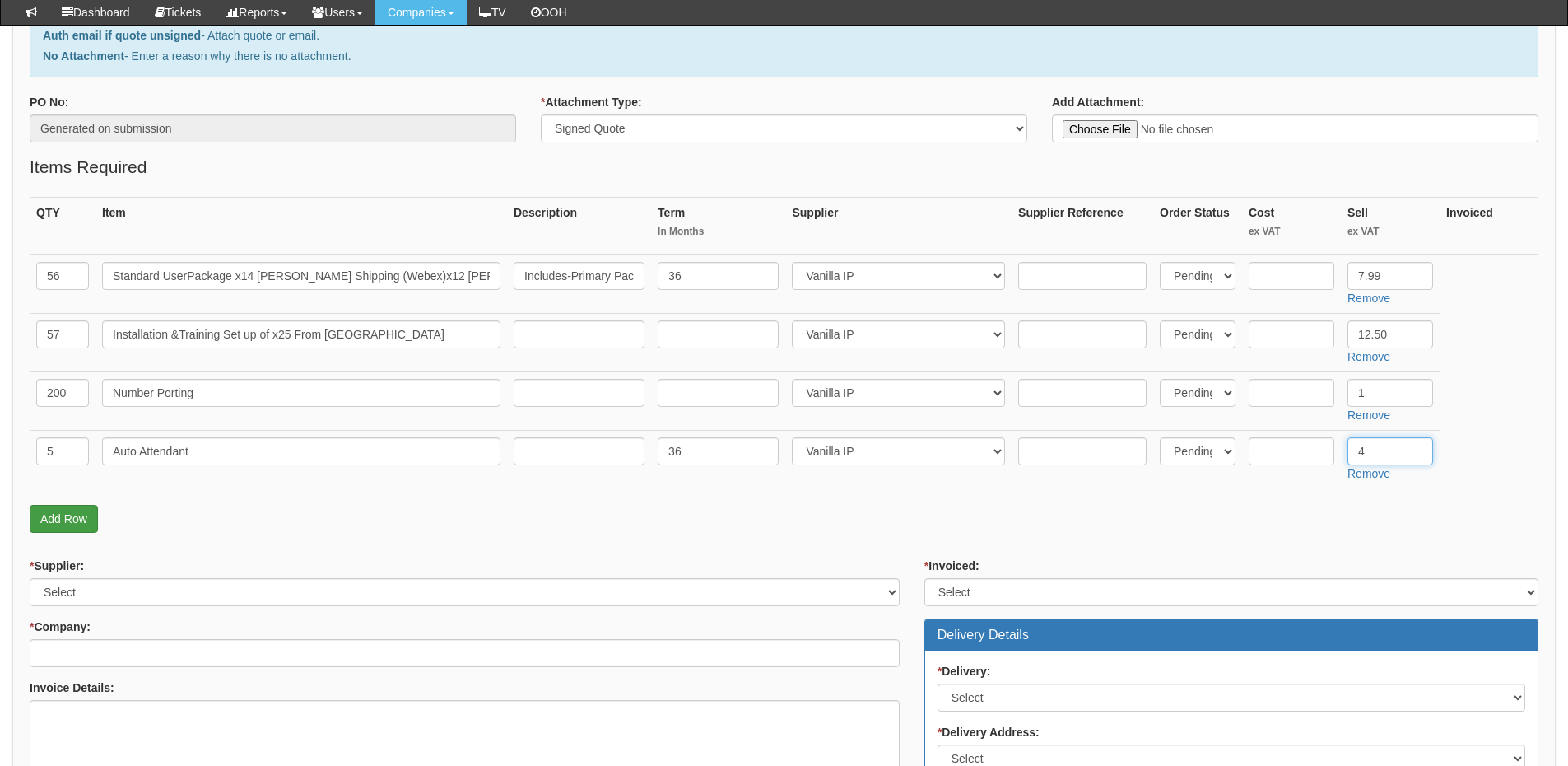
type input "4"
click at [75, 516] on link "Add Row" at bounding box center [64, 518] width 68 height 28
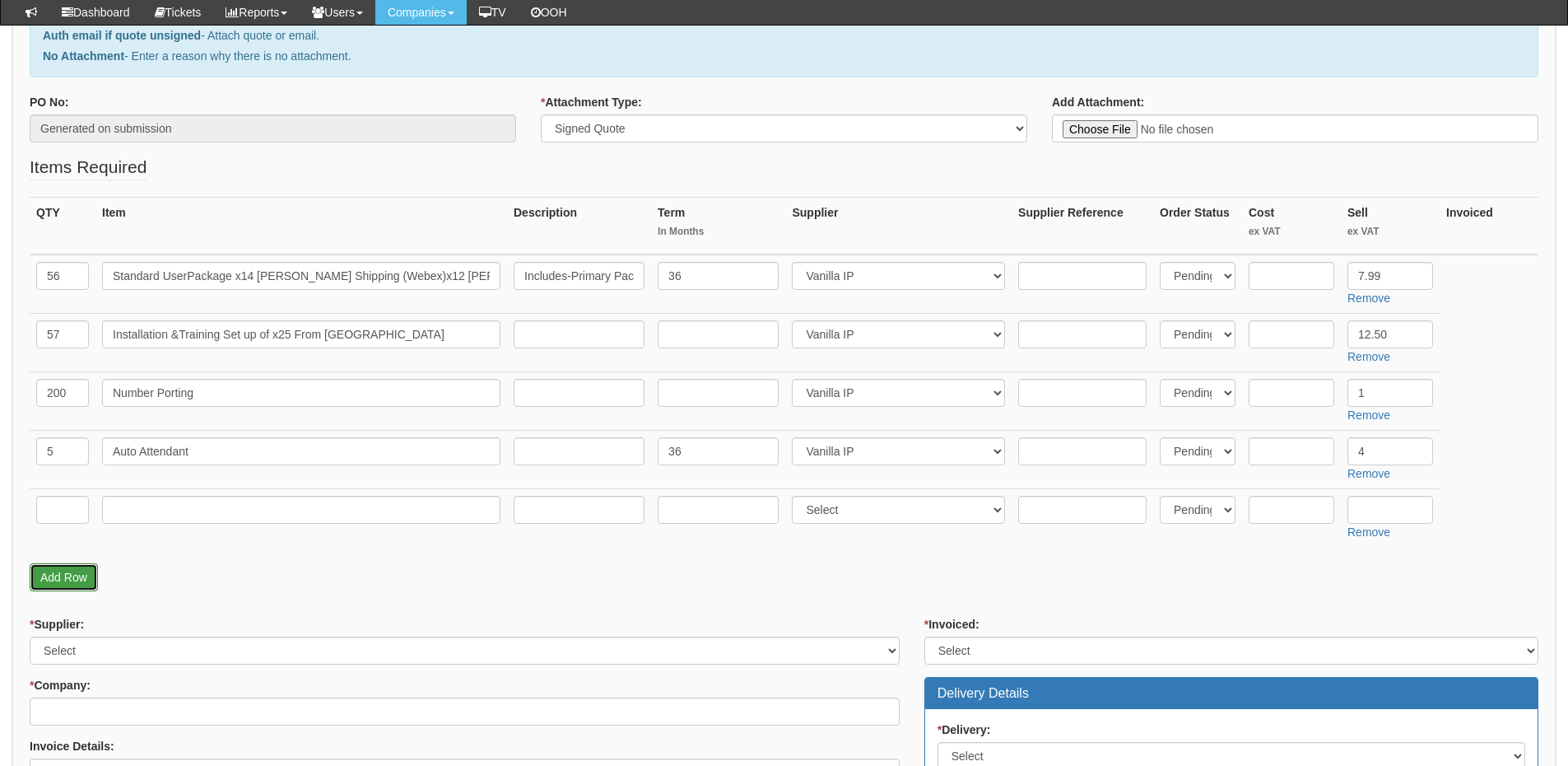
click at [75, 589] on link "Add Row" at bounding box center [64, 577] width 68 height 28
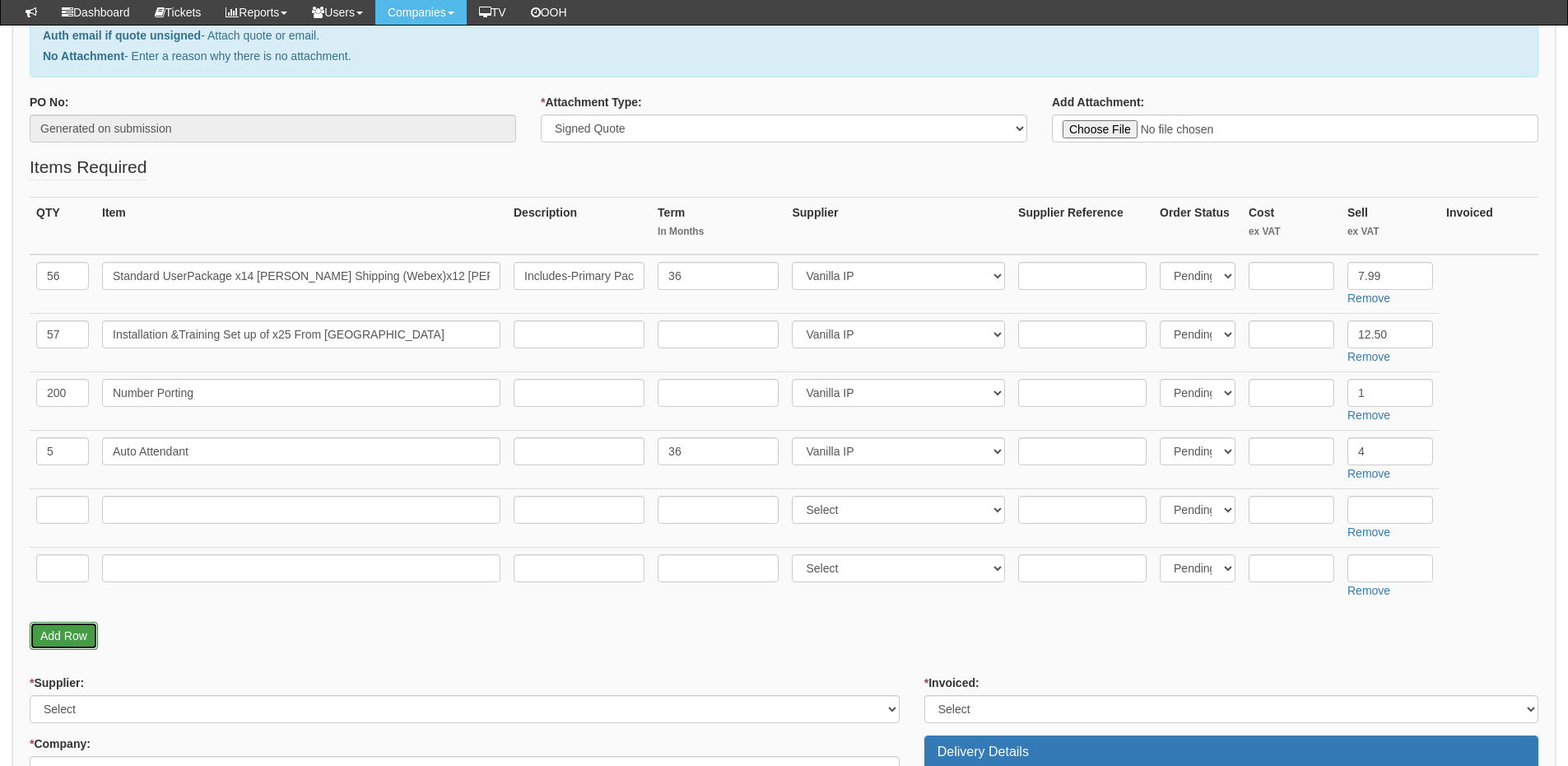
click at [66, 642] on link "Add Row" at bounding box center [64, 635] width 68 height 28
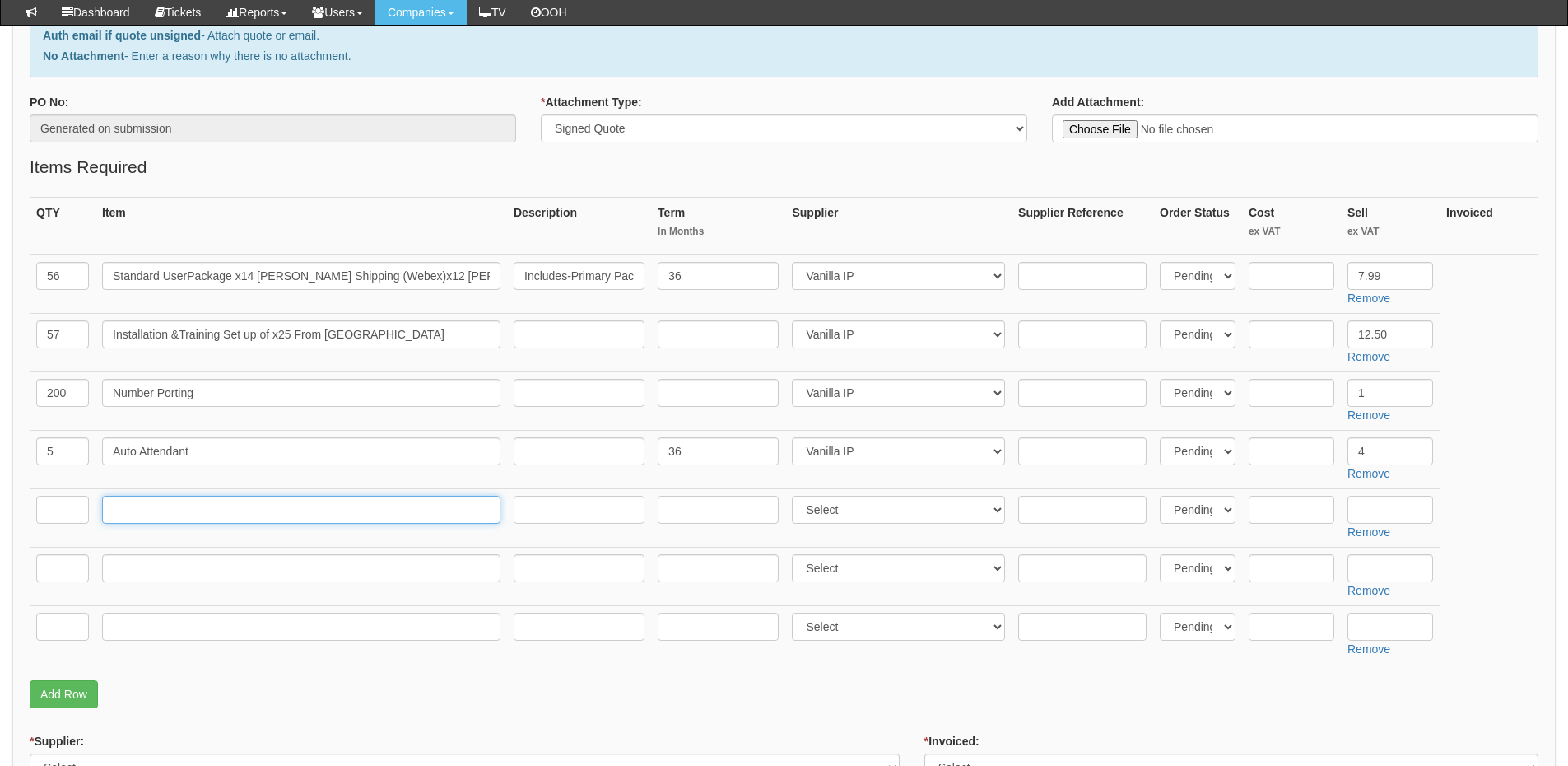
click at [171, 507] on input "text" at bounding box center [301, 510] width 398 height 28
paste input "Agent PremiumPackage x40 Good Travelx42 CT Travel"
click at [192, 511] on input "Agent PremiumPackage x40 Good Travelx42 CT Travel" at bounding box center [301, 510] width 398 height 28
type input "Agent Premium Package x40 Good Travelx42 CT Travel"
click at [619, 503] on input "text" at bounding box center [579, 510] width 131 height 28
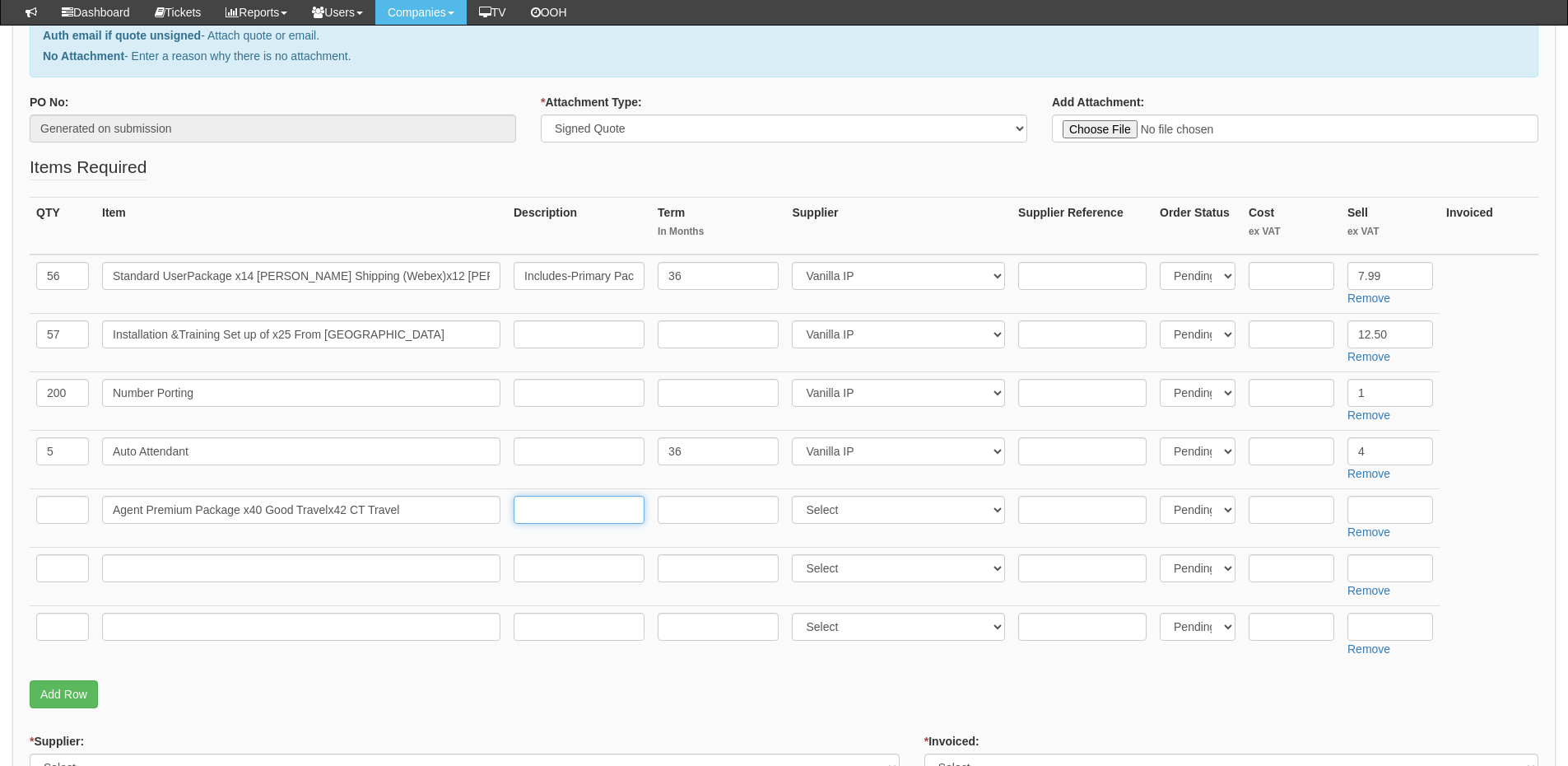
paste input "Includes-Agent Premium User License-Direct Dial-2000 Minutes per month-Call Rec…"
type input "Includes-Agent Premium User License-Direct Dial-2000 Minutes per month-Call Rec…"
click at [42, 520] on input "text" at bounding box center [63, 510] width 53 height 28
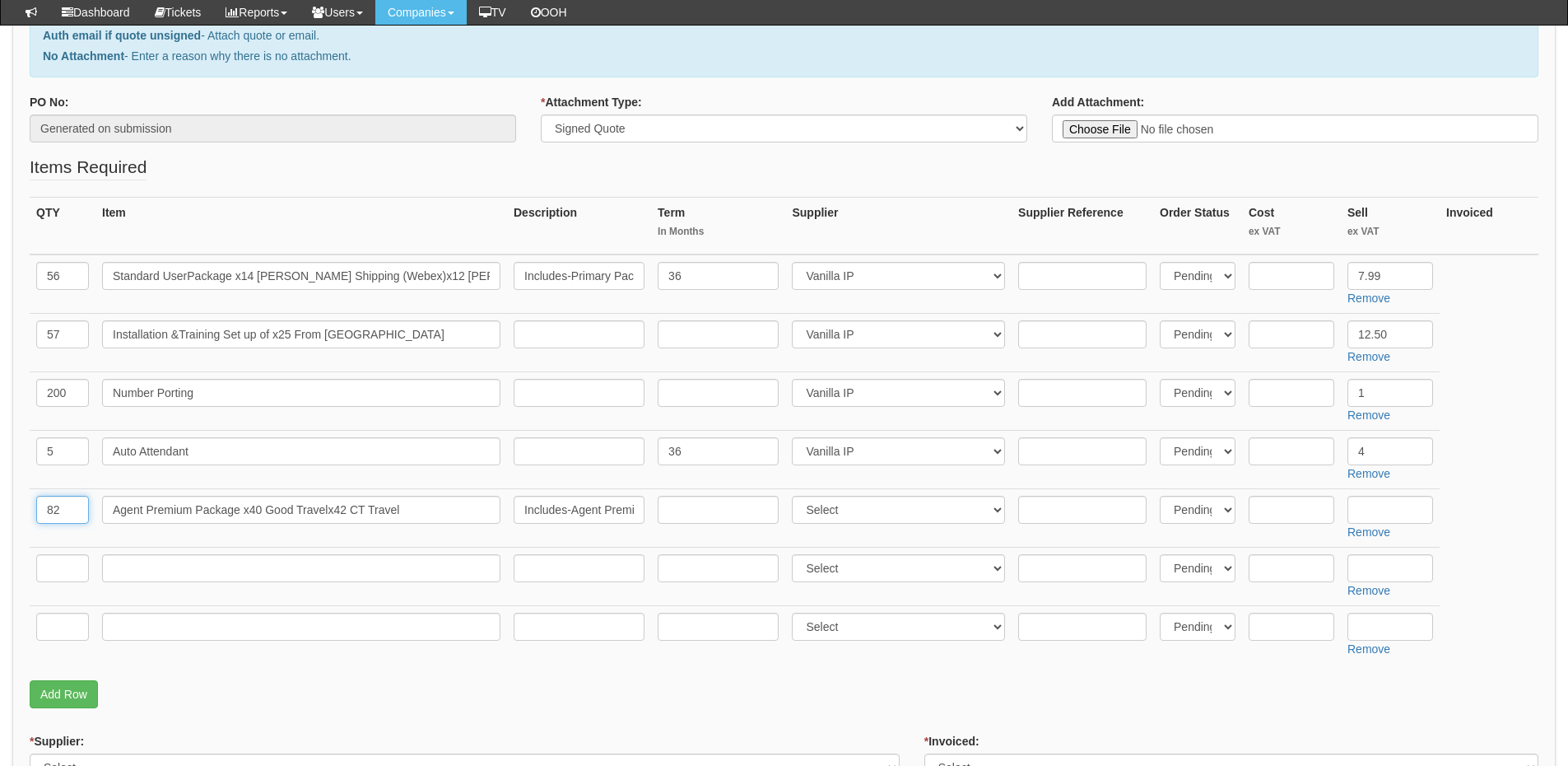
type input "82"
click at [837, 519] on select "Select 123 REG.co.uk 1Password 3 4Gon AA Jones Electric Ltd Abzorb Access Group…" at bounding box center [898, 510] width 213 height 28
select select "72"
click at [795, 496] on select "Select 123 REG.co.uk 1Password 3 4Gon AA Jones Electric Ltd Abzorb Access Group…" at bounding box center [898, 510] width 213 height 28
click at [1397, 513] on input "text" at bounding box center [1390, 510] width 86 height 28
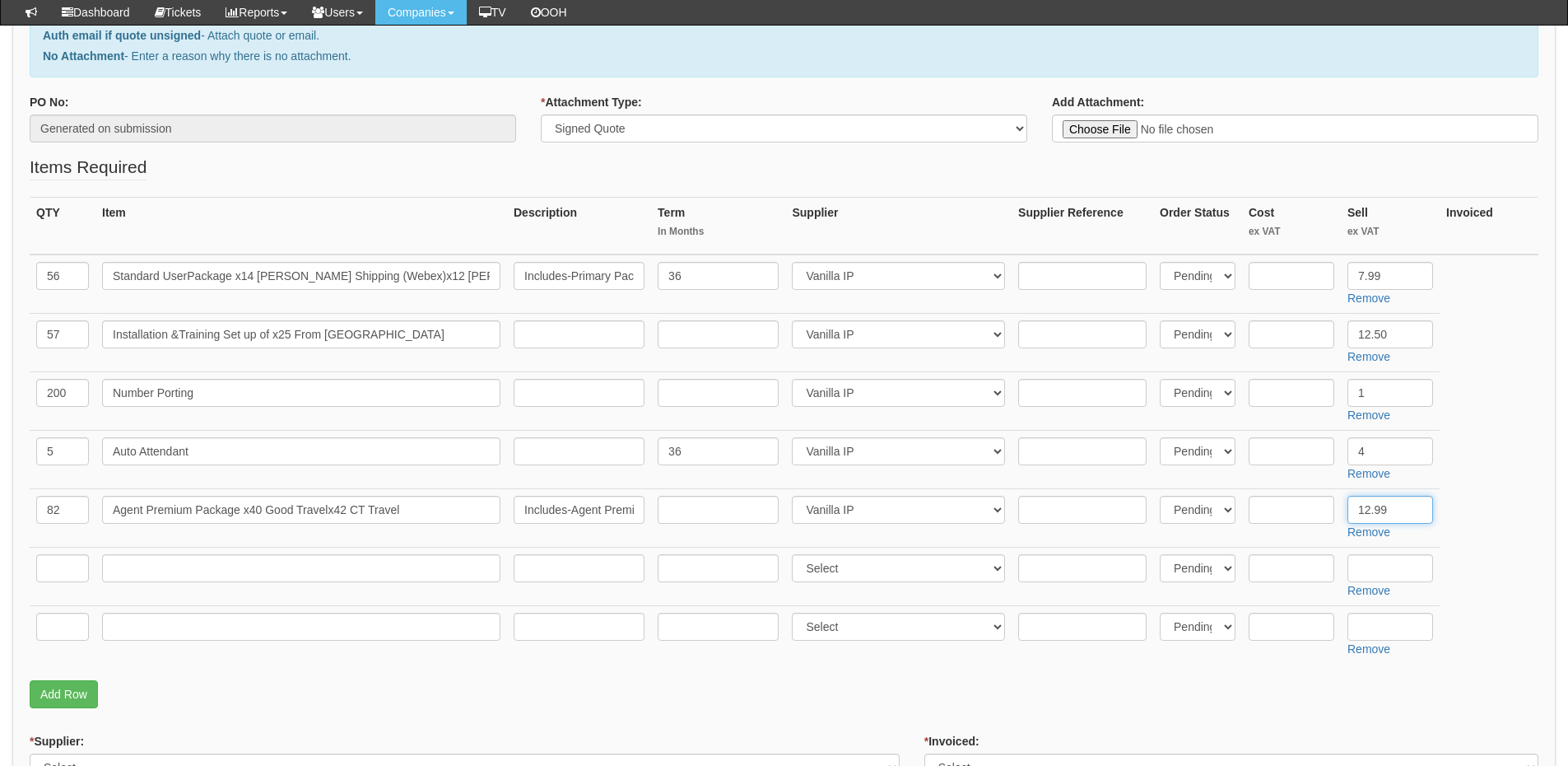
type input "12.99"
click at [735, 502] on input "text" at bounding box center [718, 510] width 121 height 28
type input "36"
click at [76, 566] on input "text" at bounding box center [63, 567] width 53 height 28
type input "125"
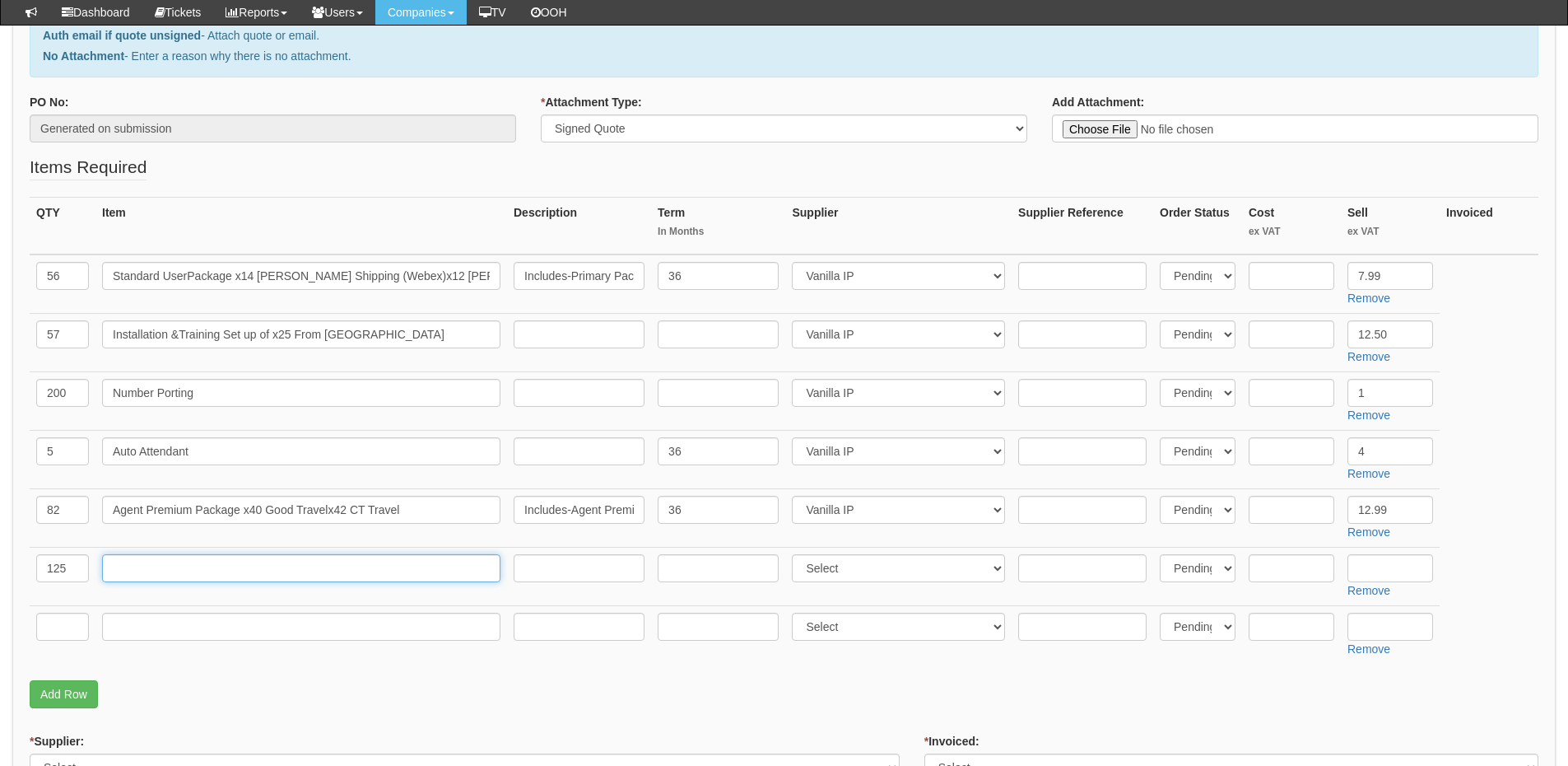
click at [200, 565] on input "text" at bounding box center [301, 567] width 398 height 28
paste input "Additional DDI's"
type input "Additional DDI's"
click at [1367, 560] on input "text" at bounding box center [1390, 567] width 86 height 28
type input "0.00"
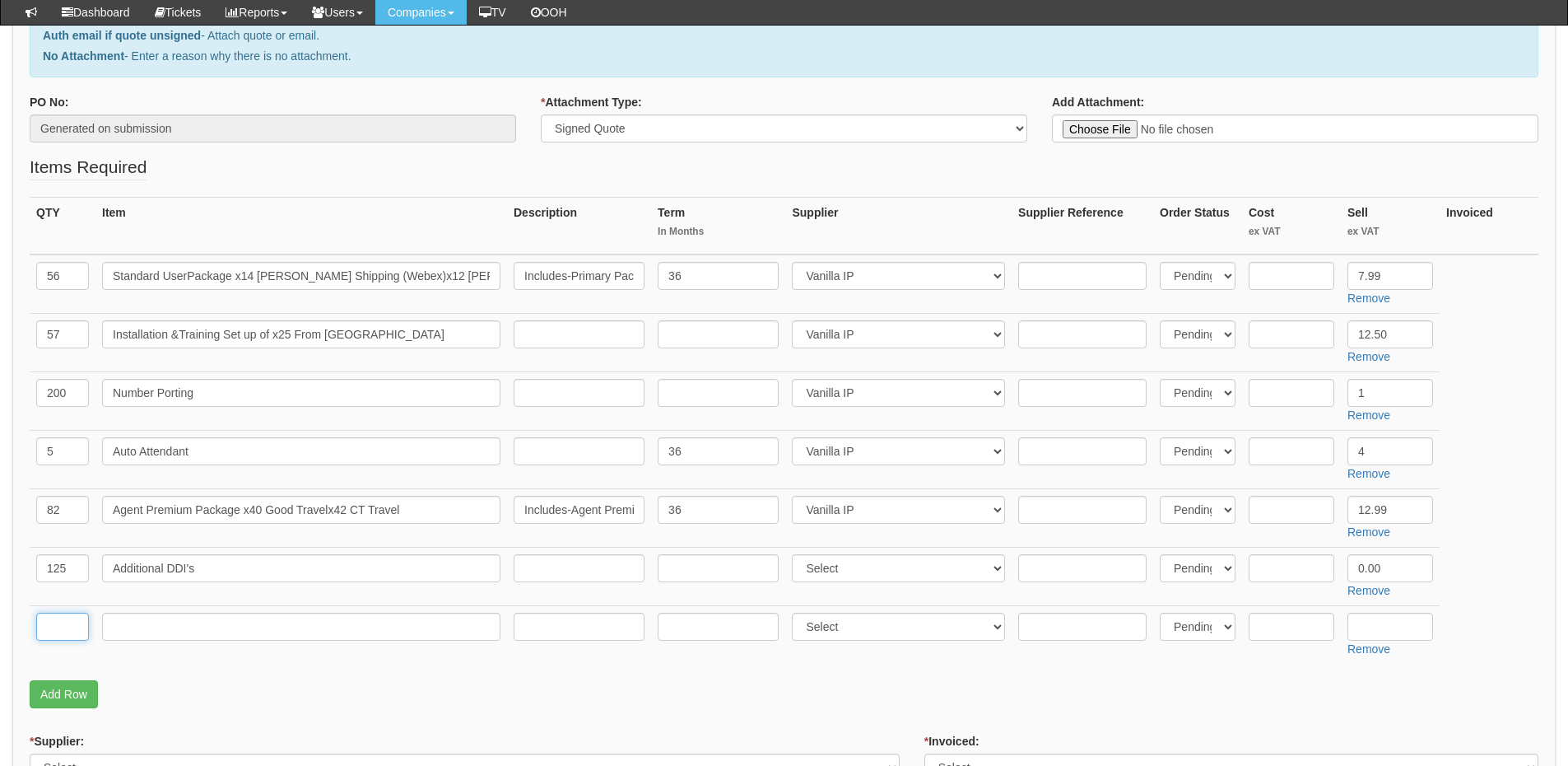
click at [75, 625] on input "text" at bounding box center [63, 626] width 53 height 28
click at [118, 627] on input "text" at bounding box center [301, 626] width 398 height 28
paste input "Business Service -Call ForwardingSelective with2xVoicemail These are esti‐mated…"
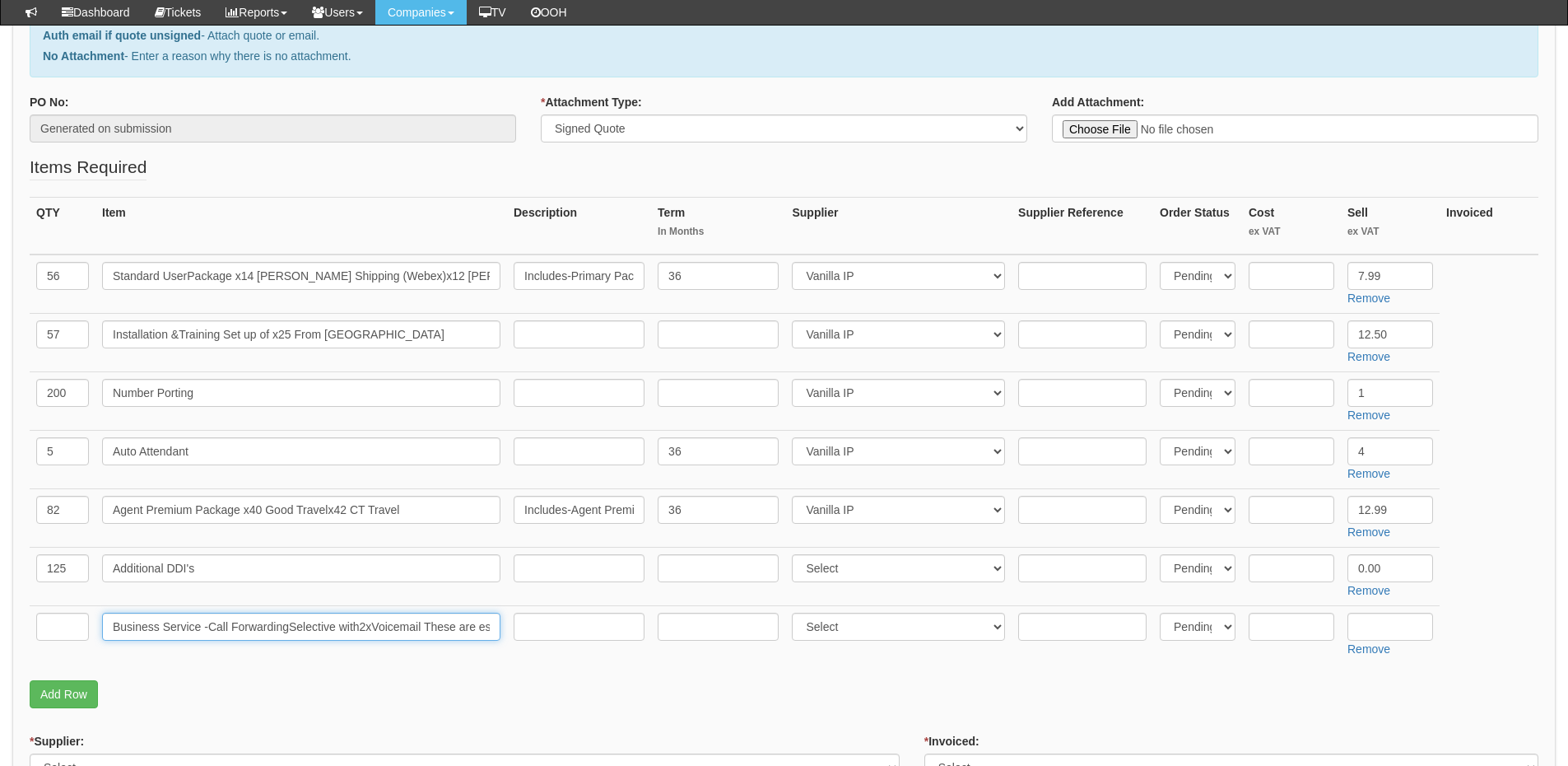
scroll to position [0, 615]
type input "Business Service -Call ForwardingSelective with2xVoicemail These are esti‐mated…"
click at [65, 628] on input "text" at bounding box center [63, 626] width 53 height 28
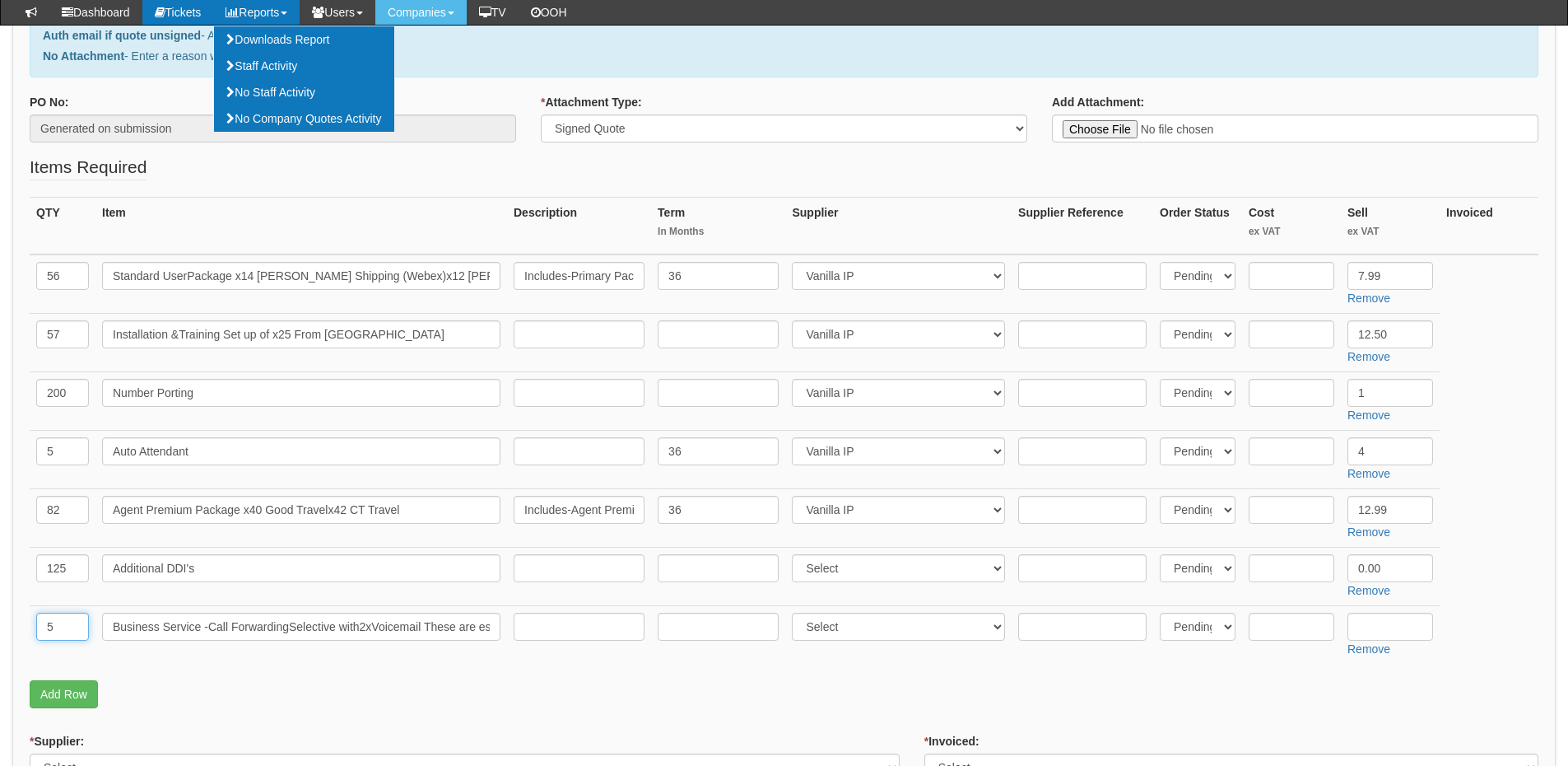
type input "5"
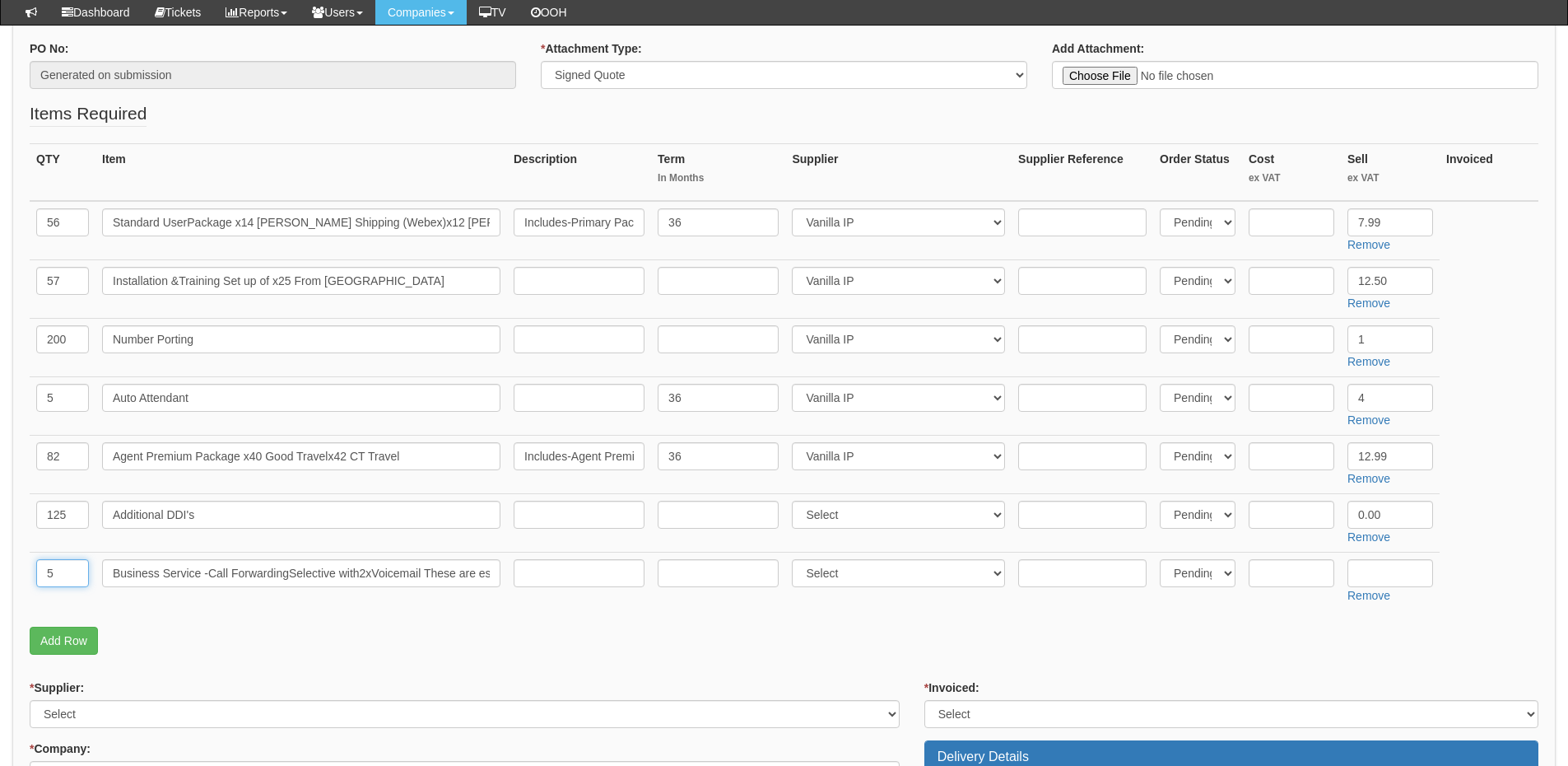
scroll to position [329, 0]
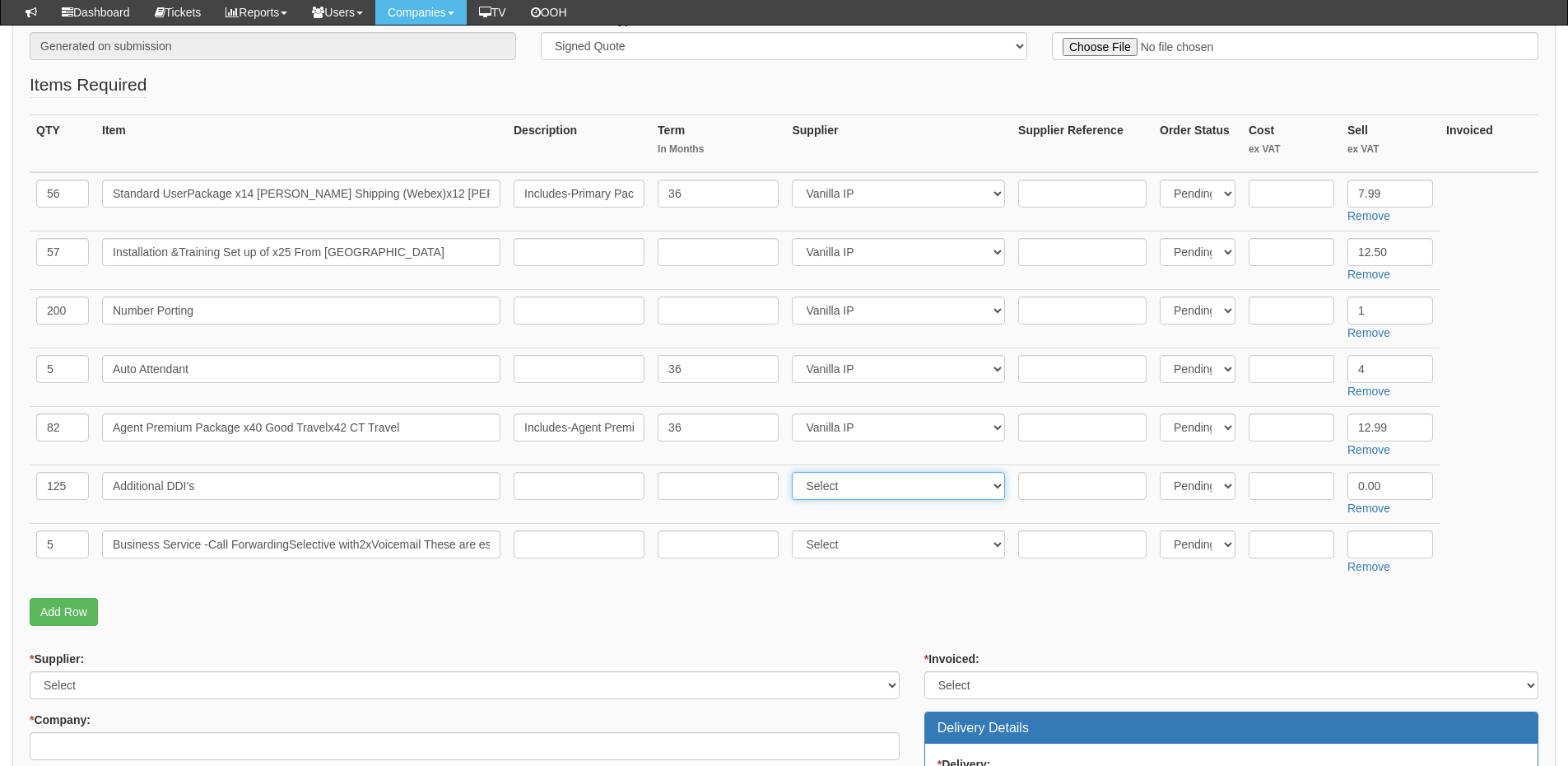
click at [812, 488] on select "Select 123 REG.co.uk 1Password 3 4Gon AA Jones Electric Ltd Abzorb Access Group…" at bounding box center [898, 485] width 213 height 28
select select "72"
click at [795, 471] on select "Select 123 REG.co.uk 1Password 3 4Gon AA Jones Electric Ltd Abzorb Access Group…" at bounding box center [898, 485] width 213 height 28
click at [832, 539] on select "Select 123 REG.co.uk 1Password 3 4Gon AA Jones Electric Ltd Abzorb Access Group…" at bounding box center [898, 544] width 213 height 28
select select "72"
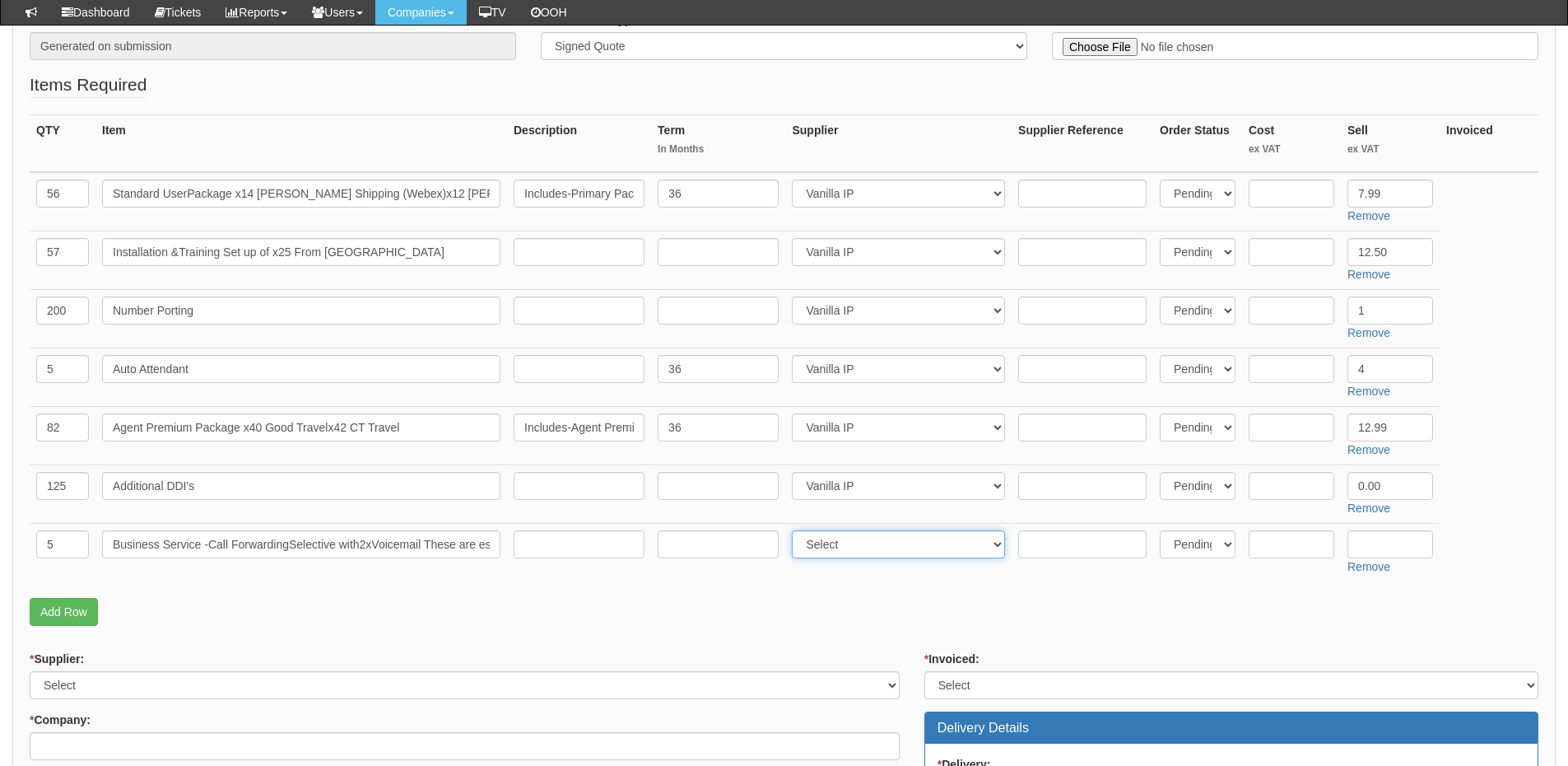
click at [795, 530] on select "Select 123 REG.co.uk 1Password 3 4Gon AA Jones Electric Ltd Abzorb Access Group…" at bounding box center [898, 544] width 213 height 28
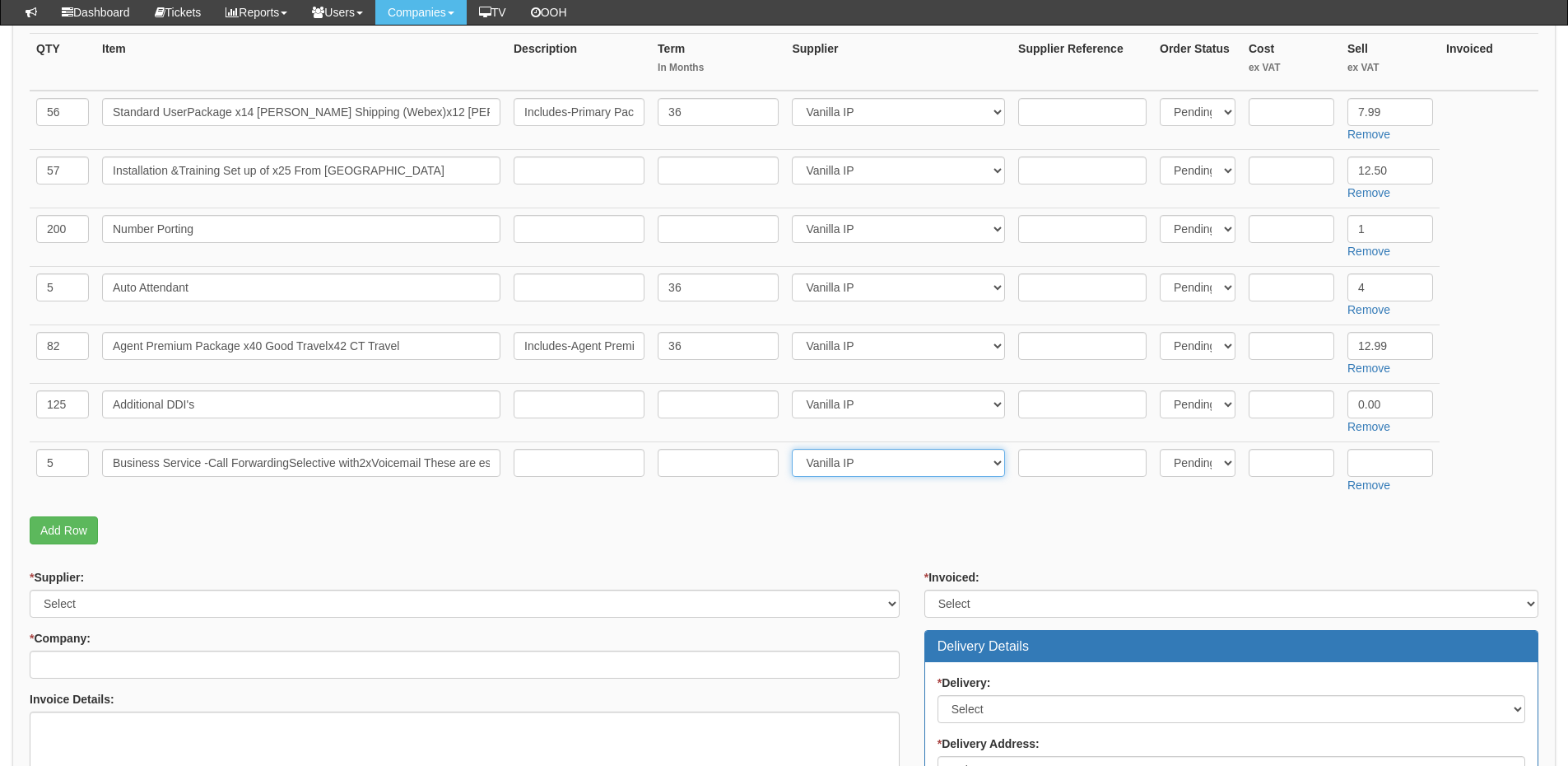
scroll to position [412, 0]
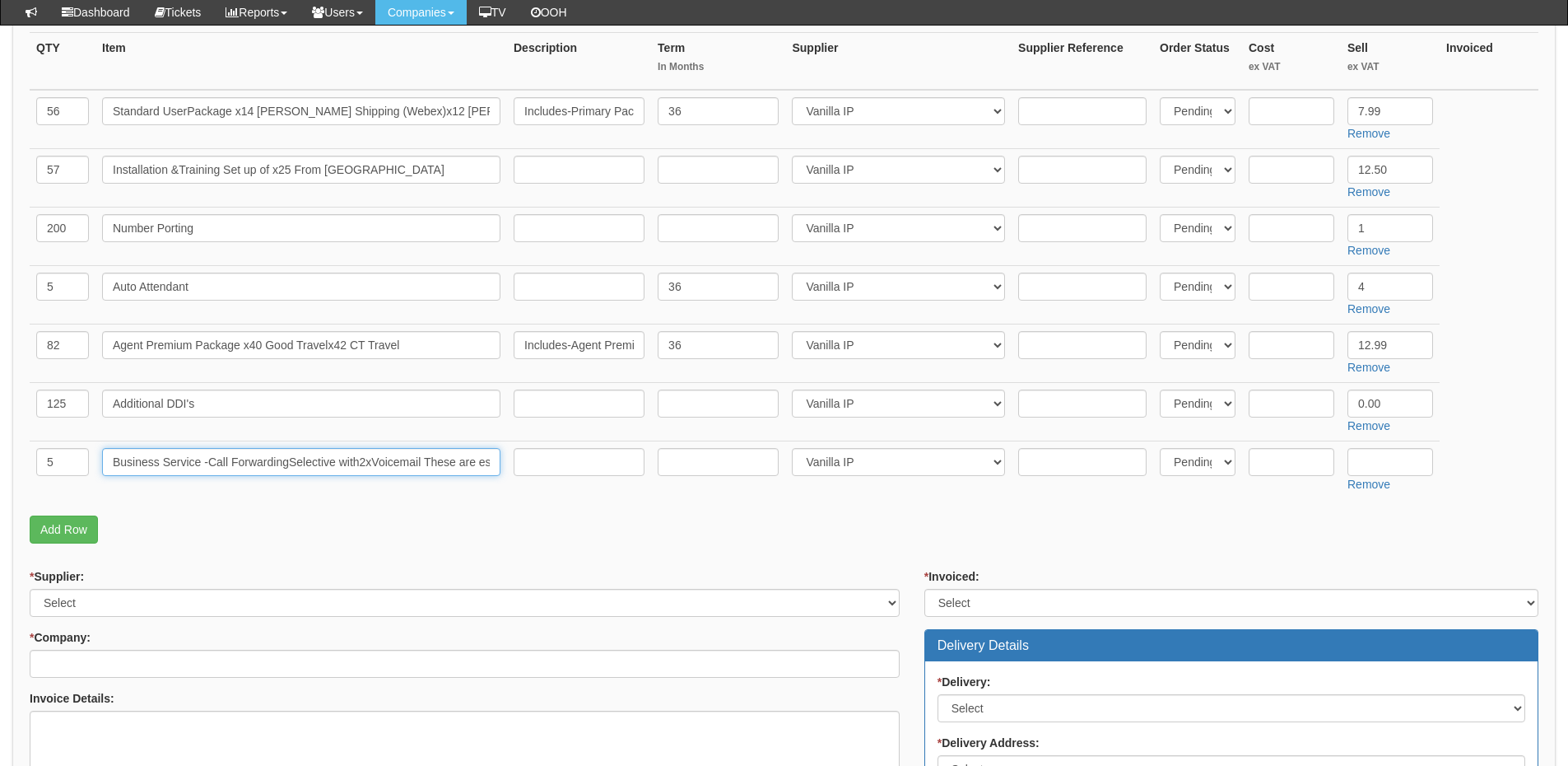
click at [483, 464] on input "Business Service -Call ForwardingSelective with2xVoicemail These are esti‐mated…" at bounding box center [301, 461] width 398 height 28
click at [489, 462] on input "Business Service -Call Forwarding Selective with2xVoicemail These are estimated…" at bounding box center [301, 461] width 398 height 28
paste input "these 30 day rolling."
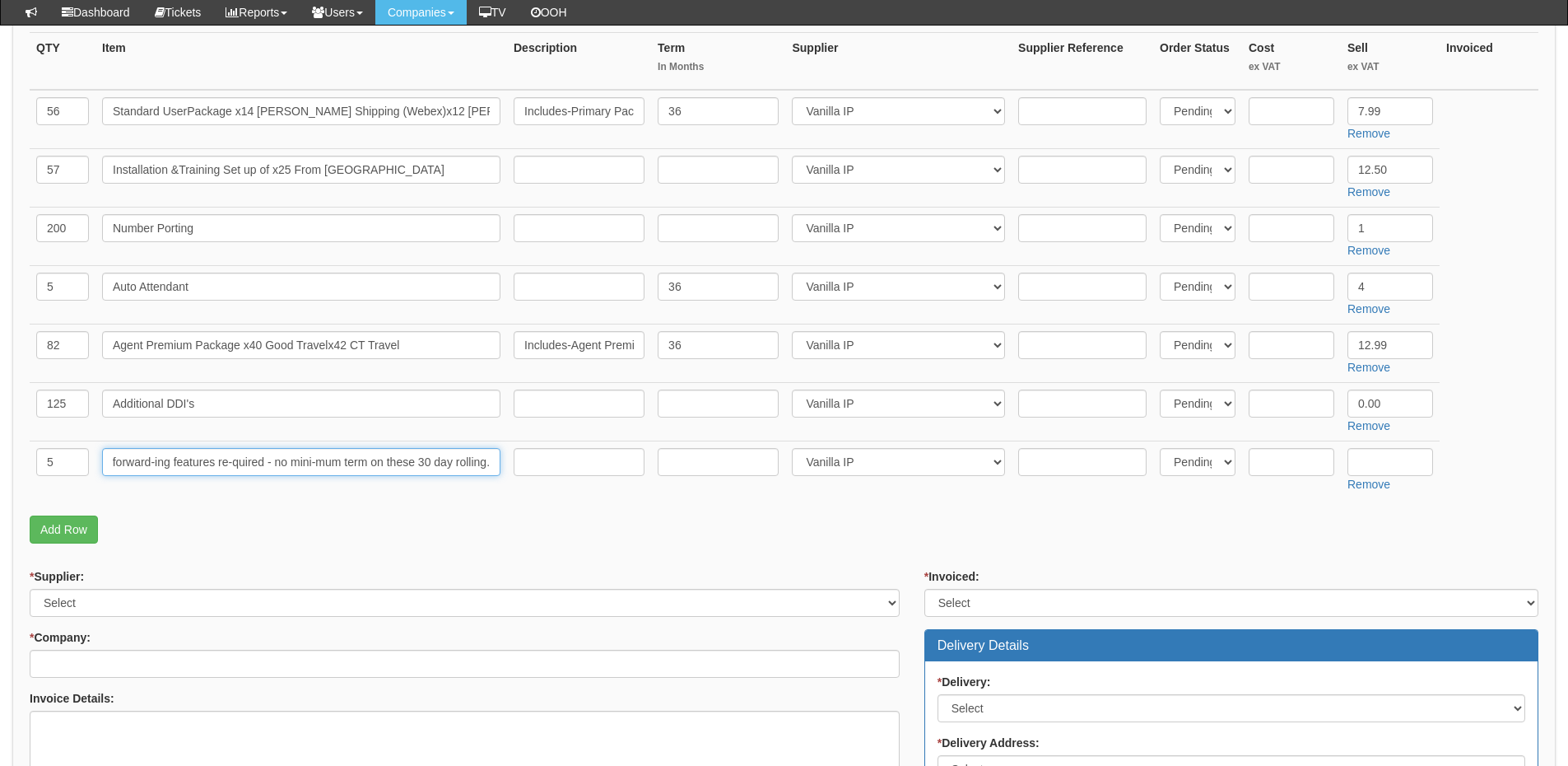
click at [314, 461] on input "Business Service -Call Forwarding Selective with2xVoicemail These are estimated…" at bounding box center [301, 461] width 398 height 28
type input "Business Service -Call Forwarding Selective with2xVoicemail These are estimated…"
click at [1372, 465] on input "text" at bounding box center [1390, 461] width 86 height 28
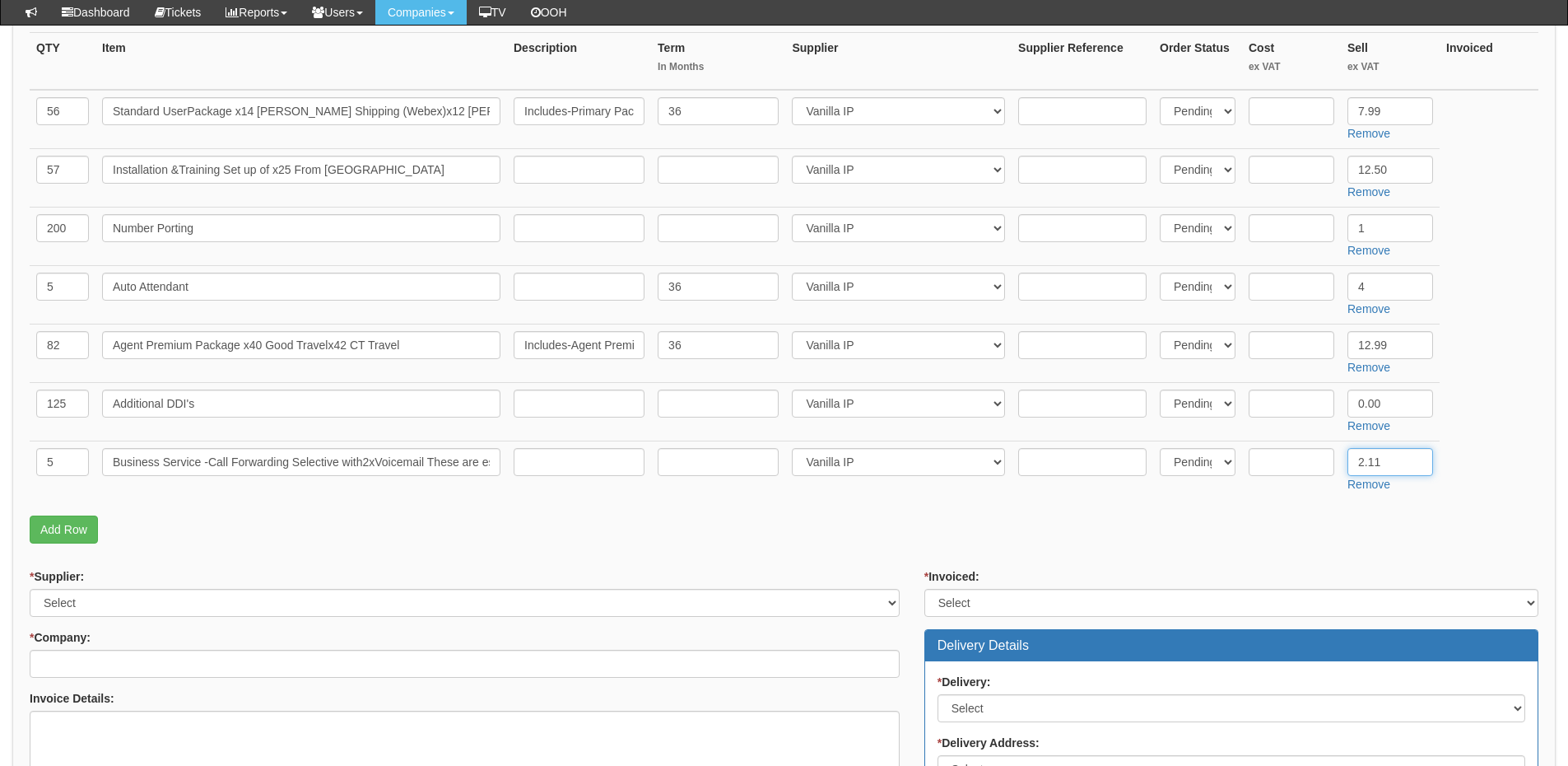
type input "2.11"
click at [681, 470] on input "text" at bounding box center [718, 461] width 121 height 28
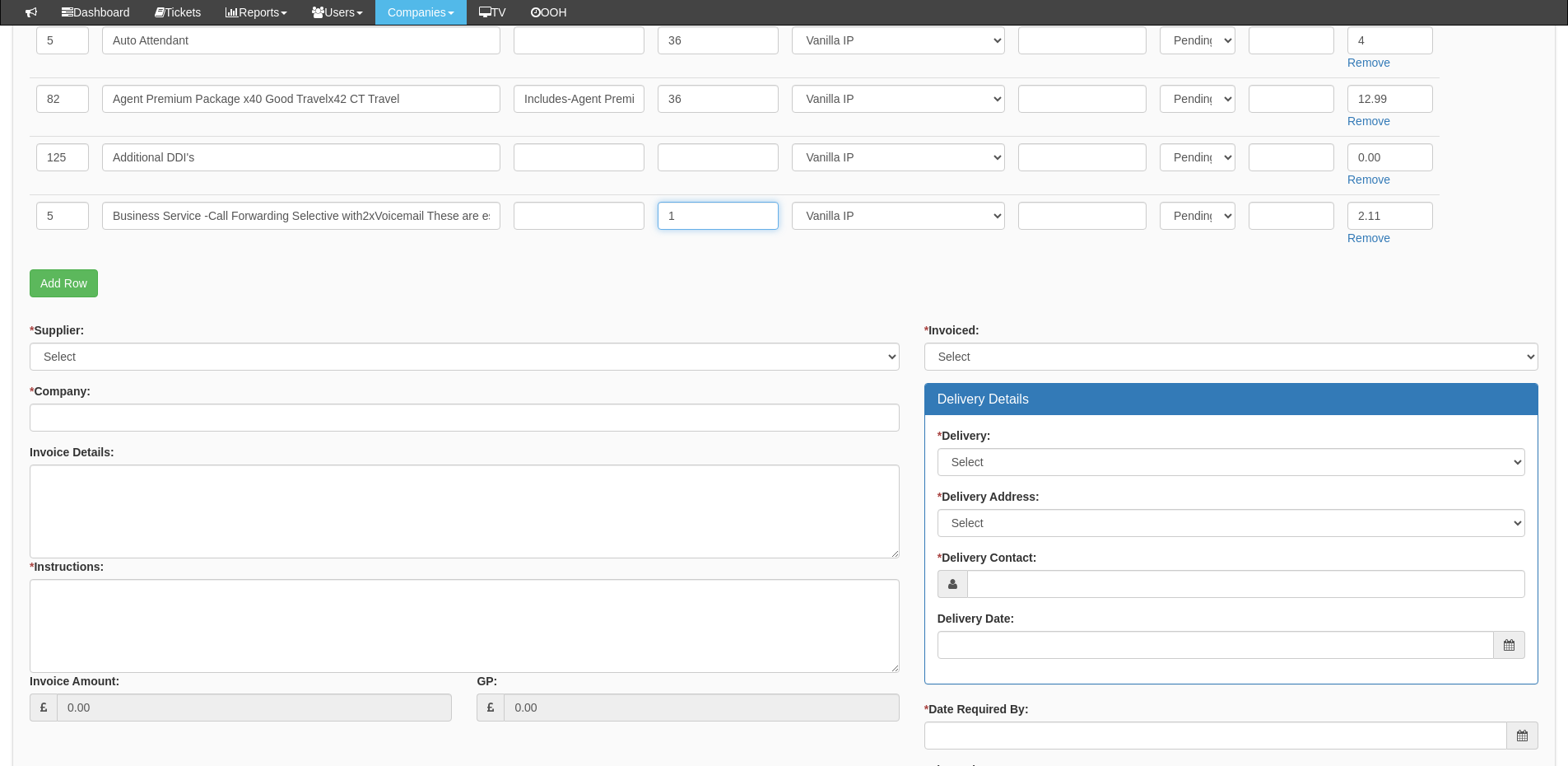
scroll to position [659, 0]
type input "1"
click at [53, 282] on link "Add Row" at bounding box center [64, 282] width 68 height 28
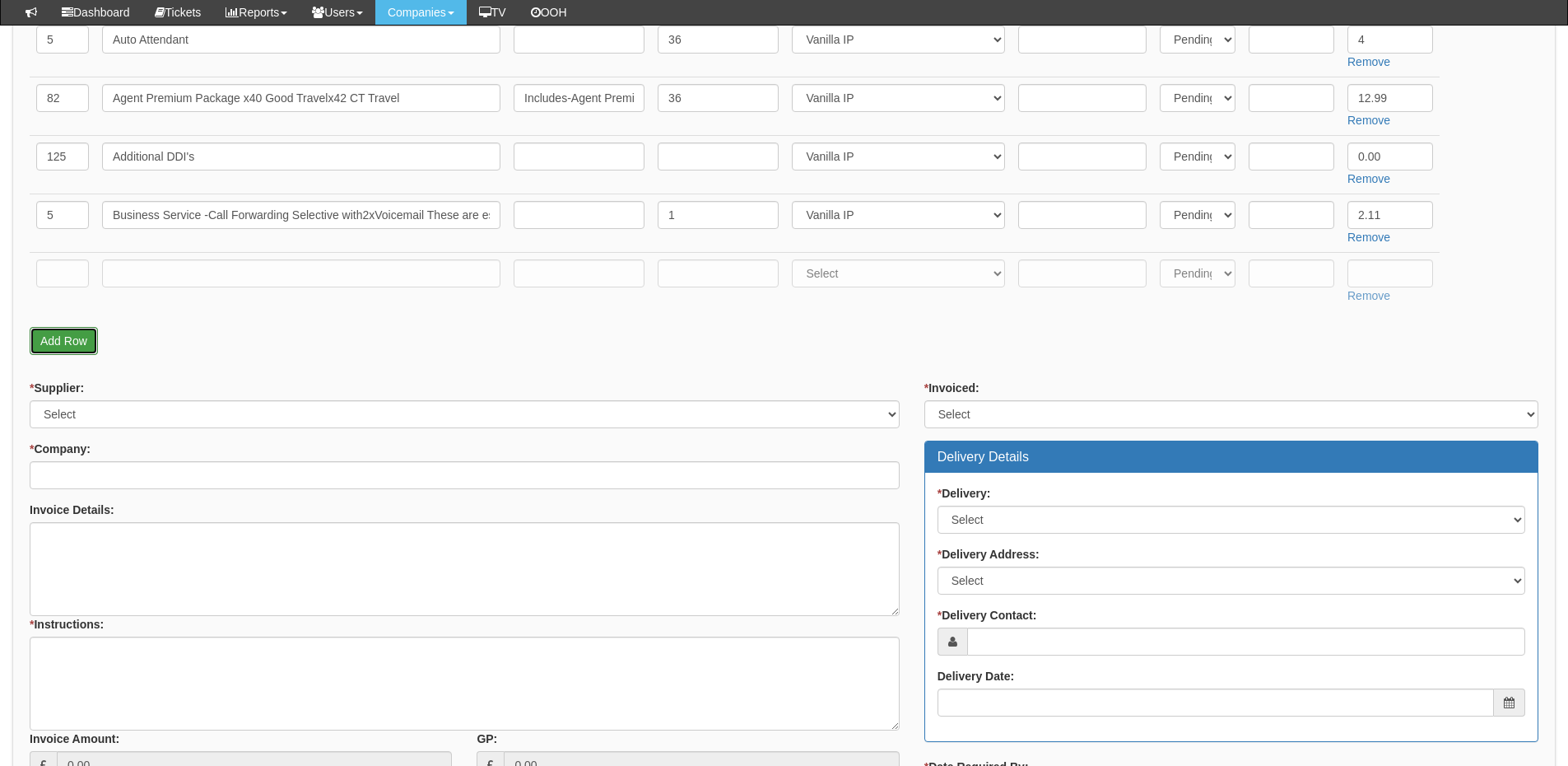
click at [66, 348] on link "Add Row" at bounding box center [64, 341] width 68 height 28
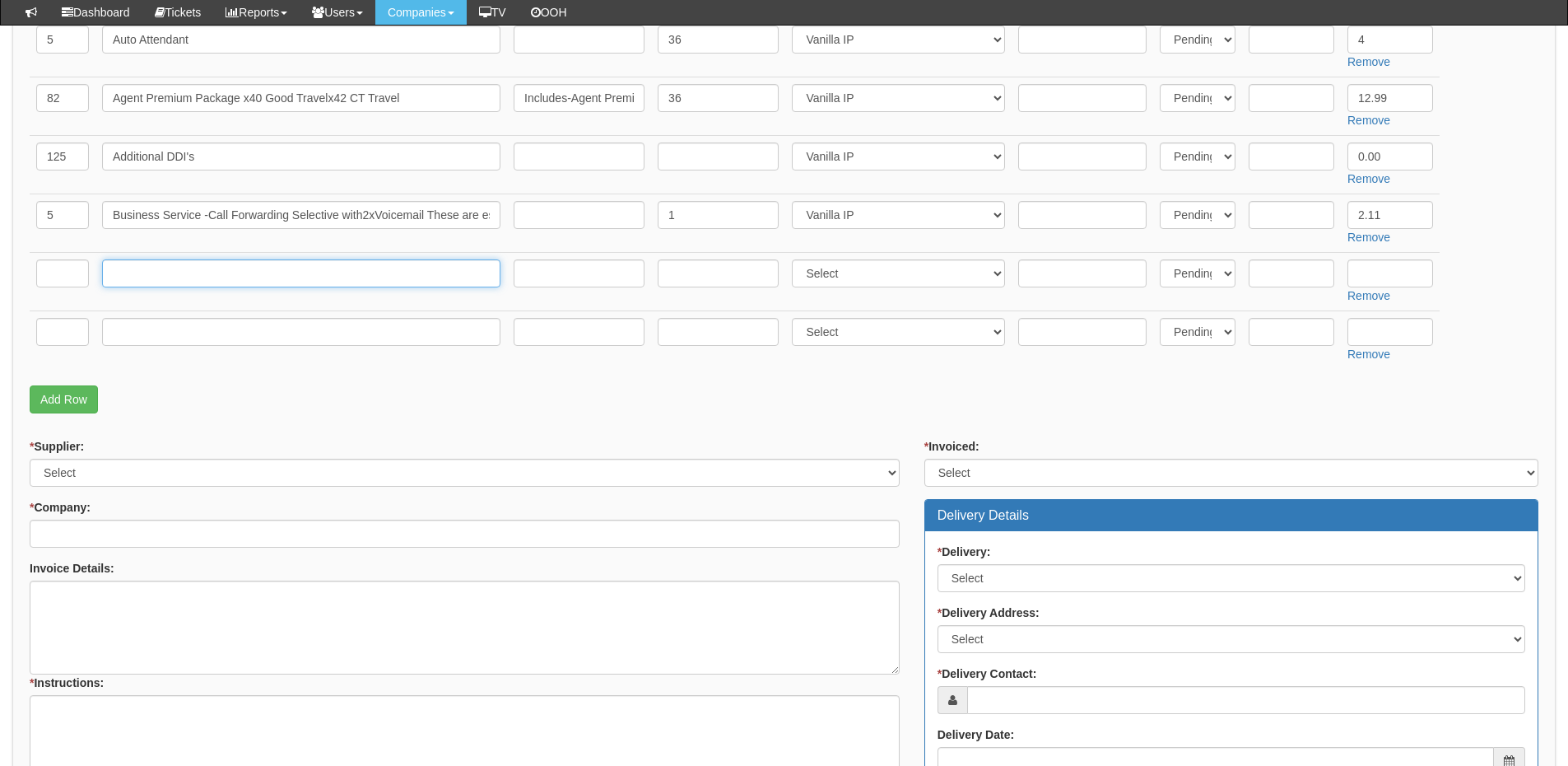
click at [114, 278] on input "text" at bounding box center [301, 273] width 398 height 28
paste input "Business Service -Call Centre Queues"
type input "Business Service -Call Centre Queues"
click at [68, 279] on input "text" at bounding box center [63, 273] width 53 height 28
type input "20"
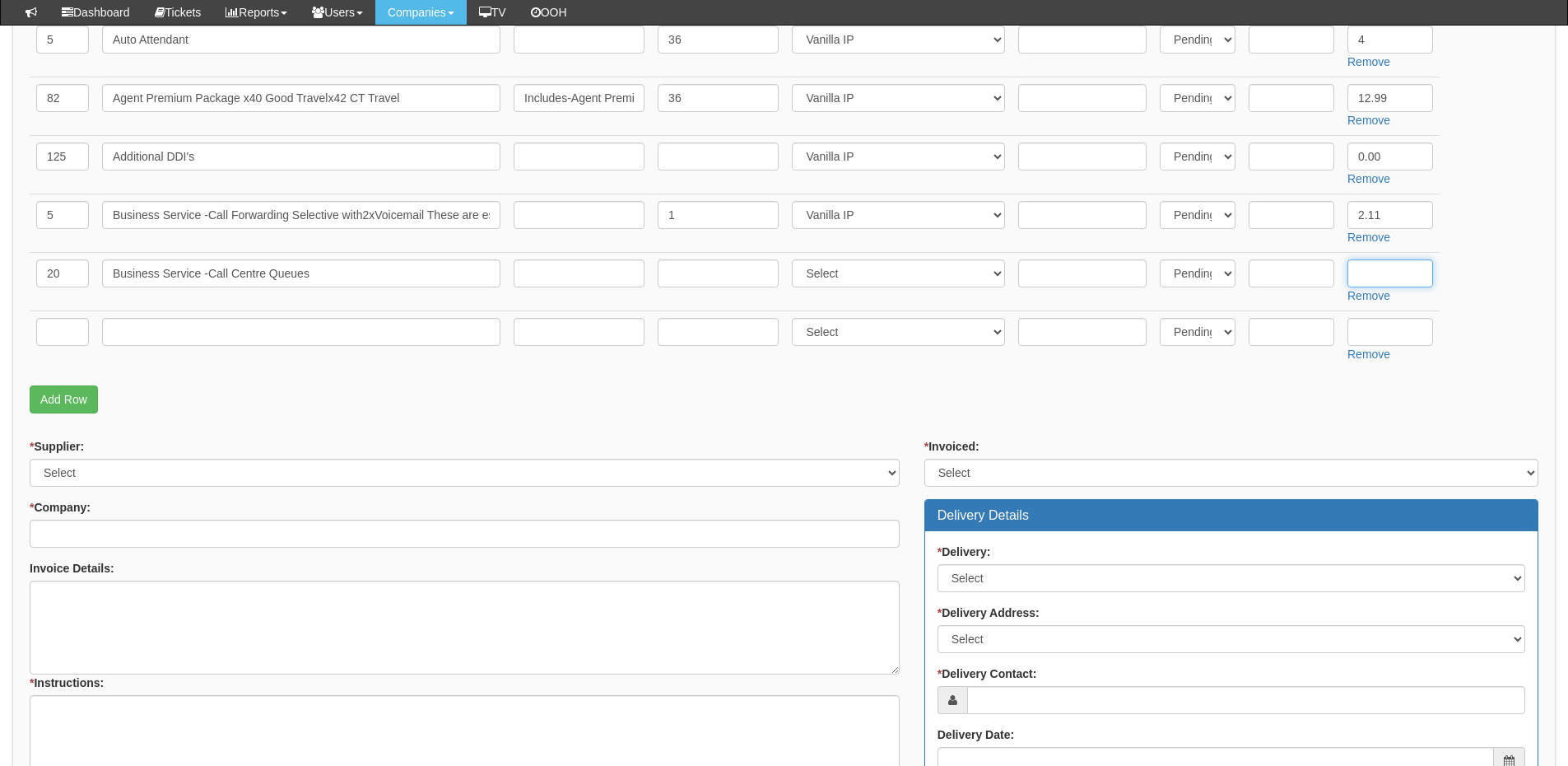
click at [1375, 275] on input "text" at bounding box center [1390, 273] width 86 height 28
type input "0.00"
click at [199, 346] on td at bounding box center [301, 339] width 412 height 59
click at [199, 337] on input "text" at bounding box center [301, 331] width 398 height 28
paste input "Unity AgentSupervisor"
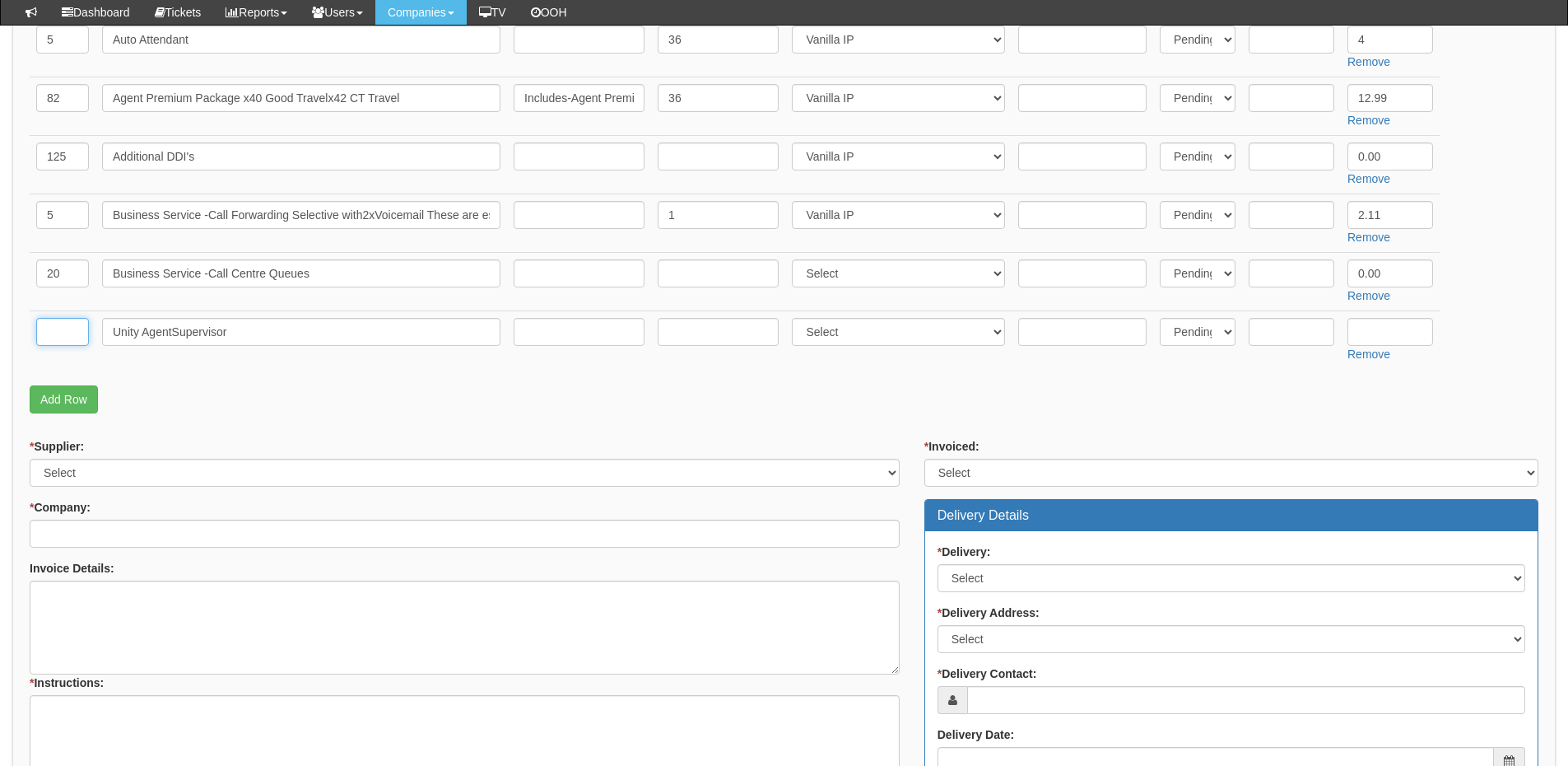
click at [63, 329] on input "text" at bounding box center [63, 331] width 53 height 28
click at [170, 333] on input "Unity AgentSupervisor" at bounding box center [301, 331] width 398 height 28
type input "Unity Agent Supervisor"
click at [70, 324] on input "text" at bounding box center [63, 331] width 53 height 28
type input "14"
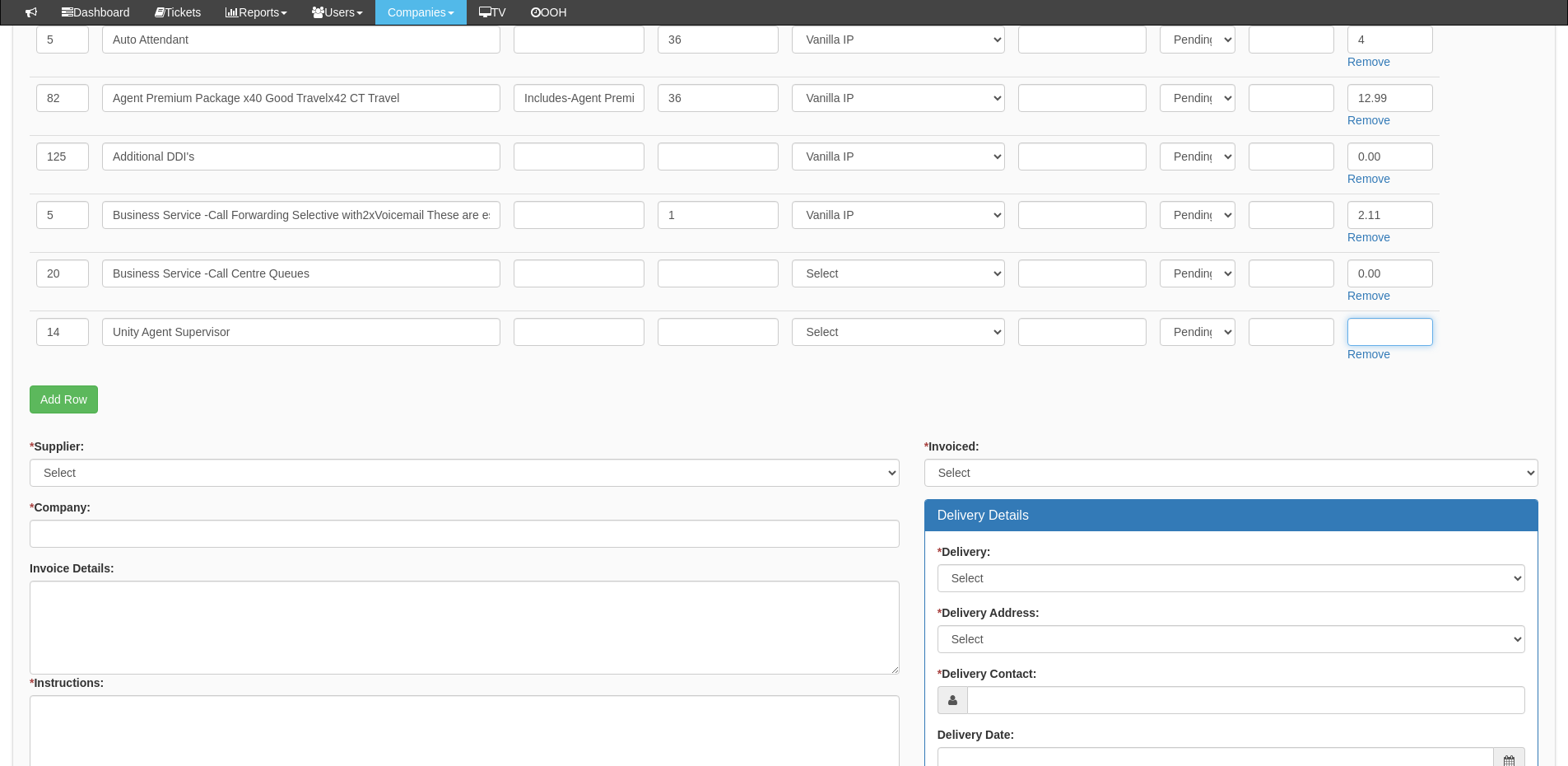
click at [1360, 330] on input "text" at bounding box center [1390, 331] width 86 height 28
type input "10.99"
click at [73, 407] on link "Add Row" at bounding box center [64, 399] width 68 height 28
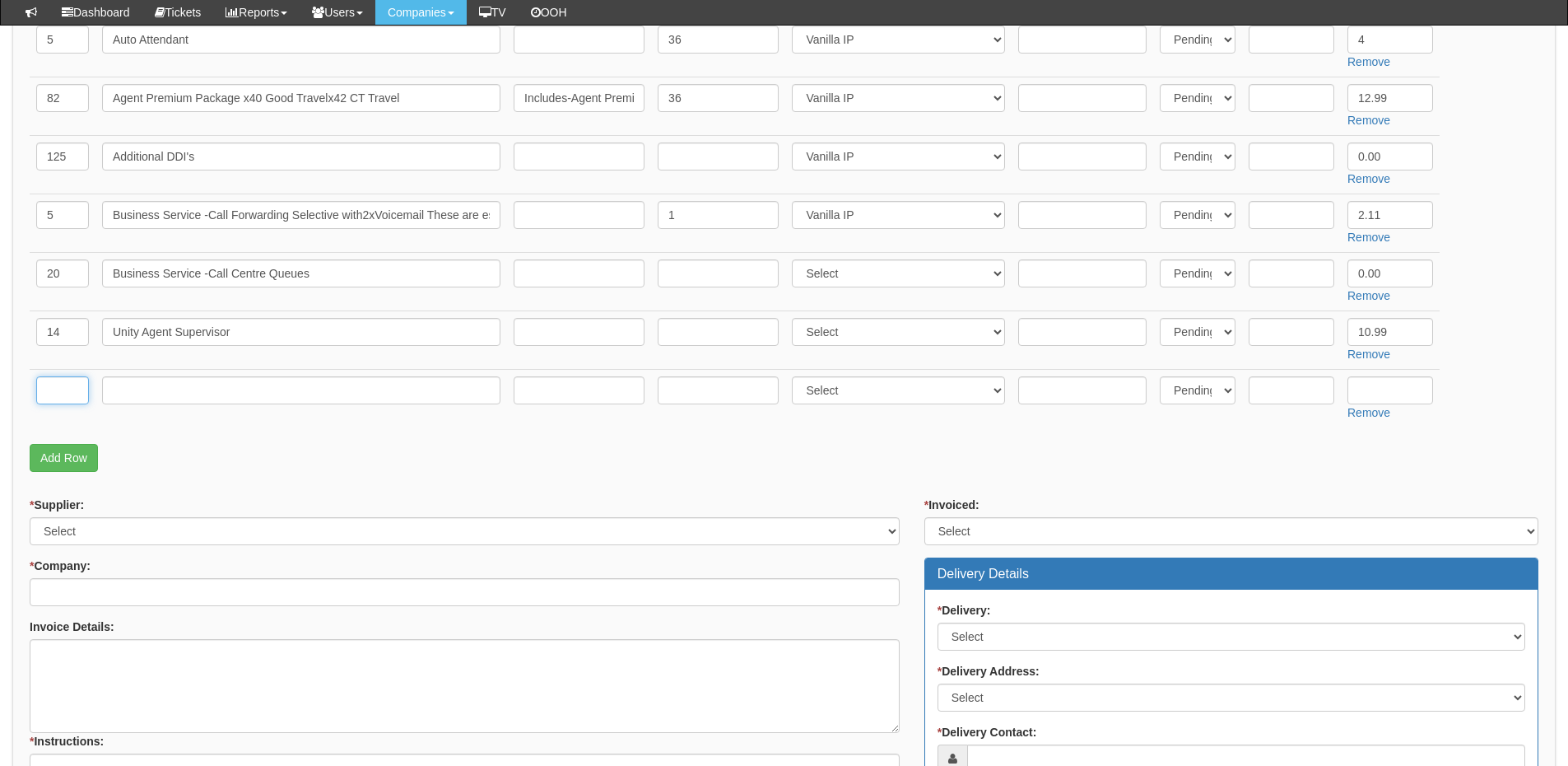
click at [59, 398] on input "text" at bounding box center [63, 390] width 53 height 28
type input "10"
click at [219, 389] on input "text" at bounding box center [301, 390] width 398 height 28
paste input "Basic User Package x10 Users for TEPS"
type input "Basic User Package x10 Users for TEPS"
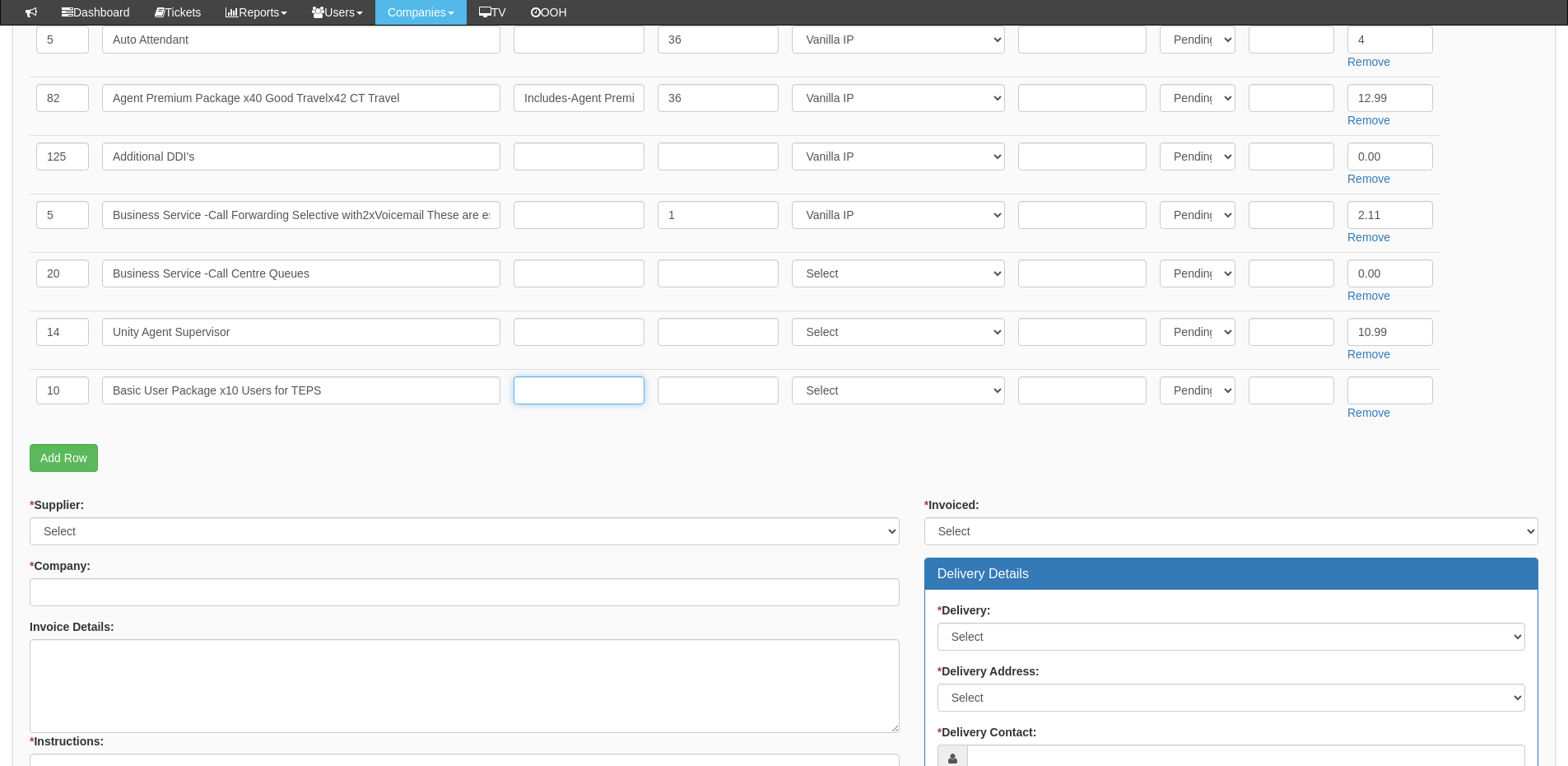
click at [598, 394] on input "text" at bounding box center [579, 390] width 131 height 28
paste input "Includes- User License - Webex - 200 Minutes"
type input "Includes- User License - Webex - 200 Minutes"
click at [824, 335] on select "Select 123 REG.co.uk 1Password 3 4Gon AA Jones Electric Ltd Abzorb Access Group…" at bounding box center [898, 331] width 213 height 28
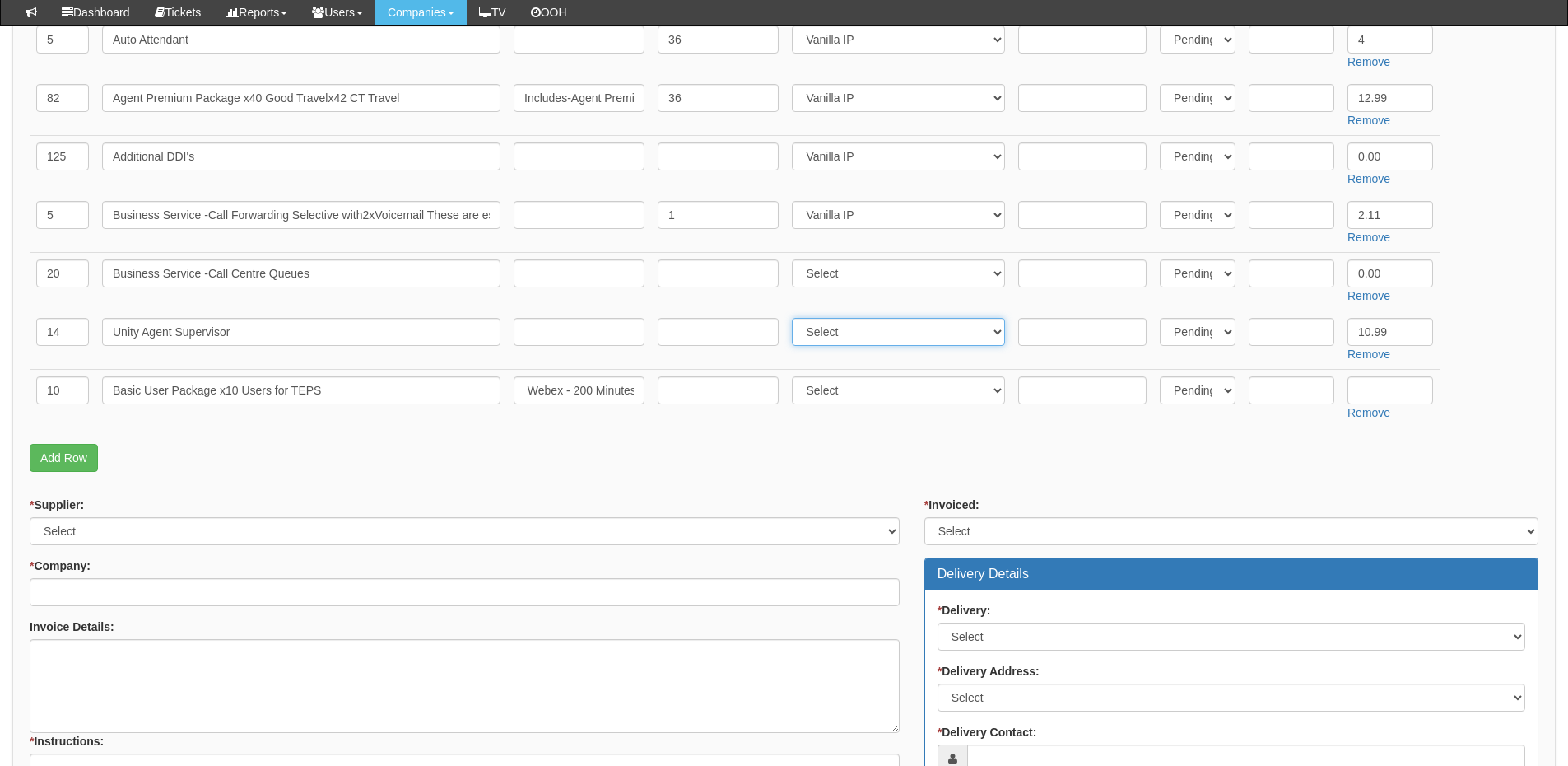
scroll to position [0, 0]
select select "72"
click at [795, 318] on select "Select 123 REG.co.uk 1Password 3 4Gon AA Jones Electric Ltd Abzorb Access Group…" at bounding box center [898, 331] width 213 height 28
click at [838, 273] on select "Select 123 REG.co.uk 1Password 3 4Gon AA Jones Electric Ltd Abzorb Access Group…" at bounding box center [898, 273] width 213 height 28
select select "72"
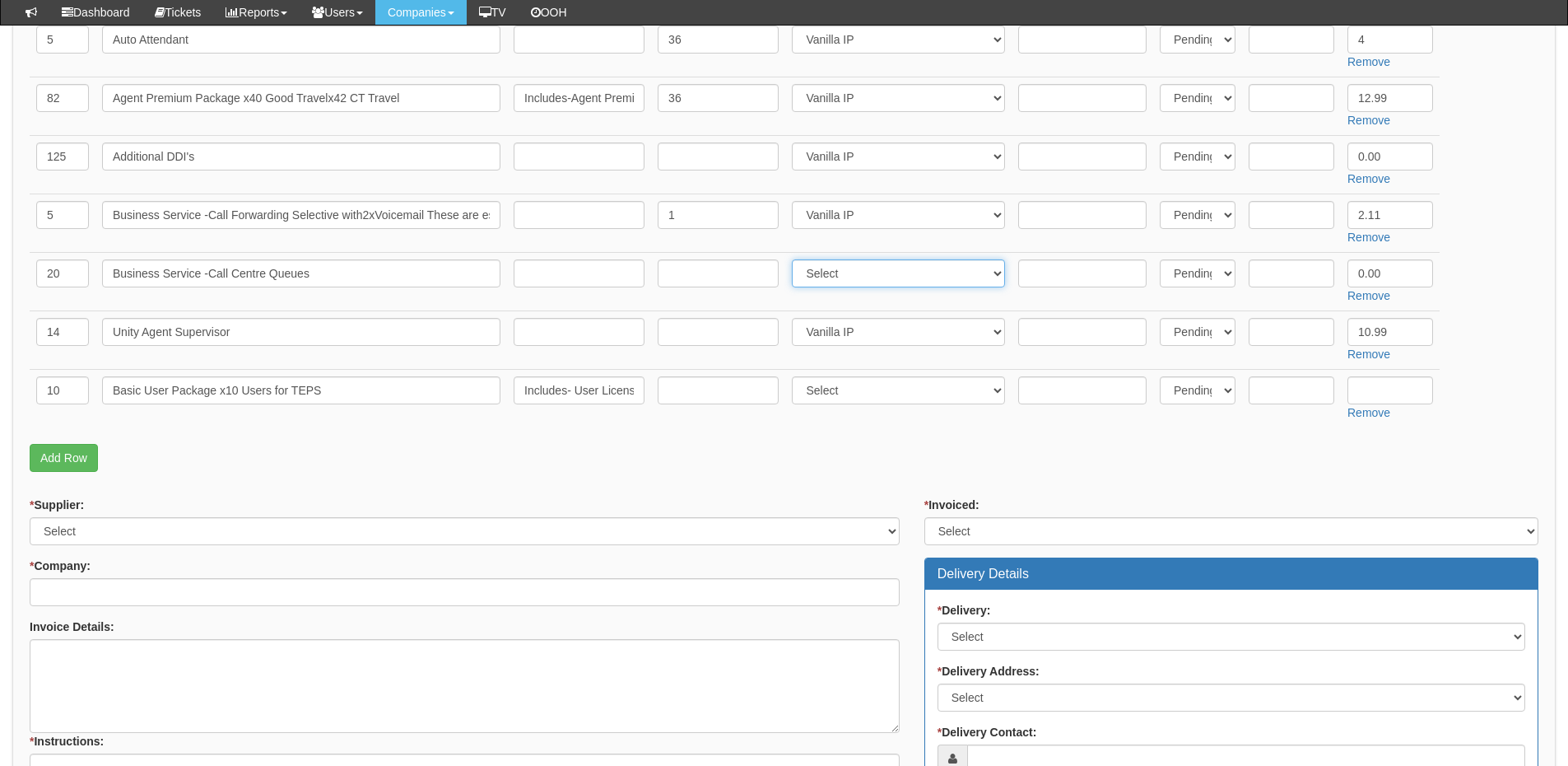
click at [795, 259] on select "Select 123 REG.co.uk 1Password 3 4Gon AA Jones Electric Ltd Abzorb Access Group…" at bounding box center [898, 273] width 213 height 28
click at [712, 385] on input "text" at bounding box center [718, 390] width 121 height 28
type input "36"
click at [695, 324] on input "text" at bounding box center [718, 331] width 121 height 28
type input "36"
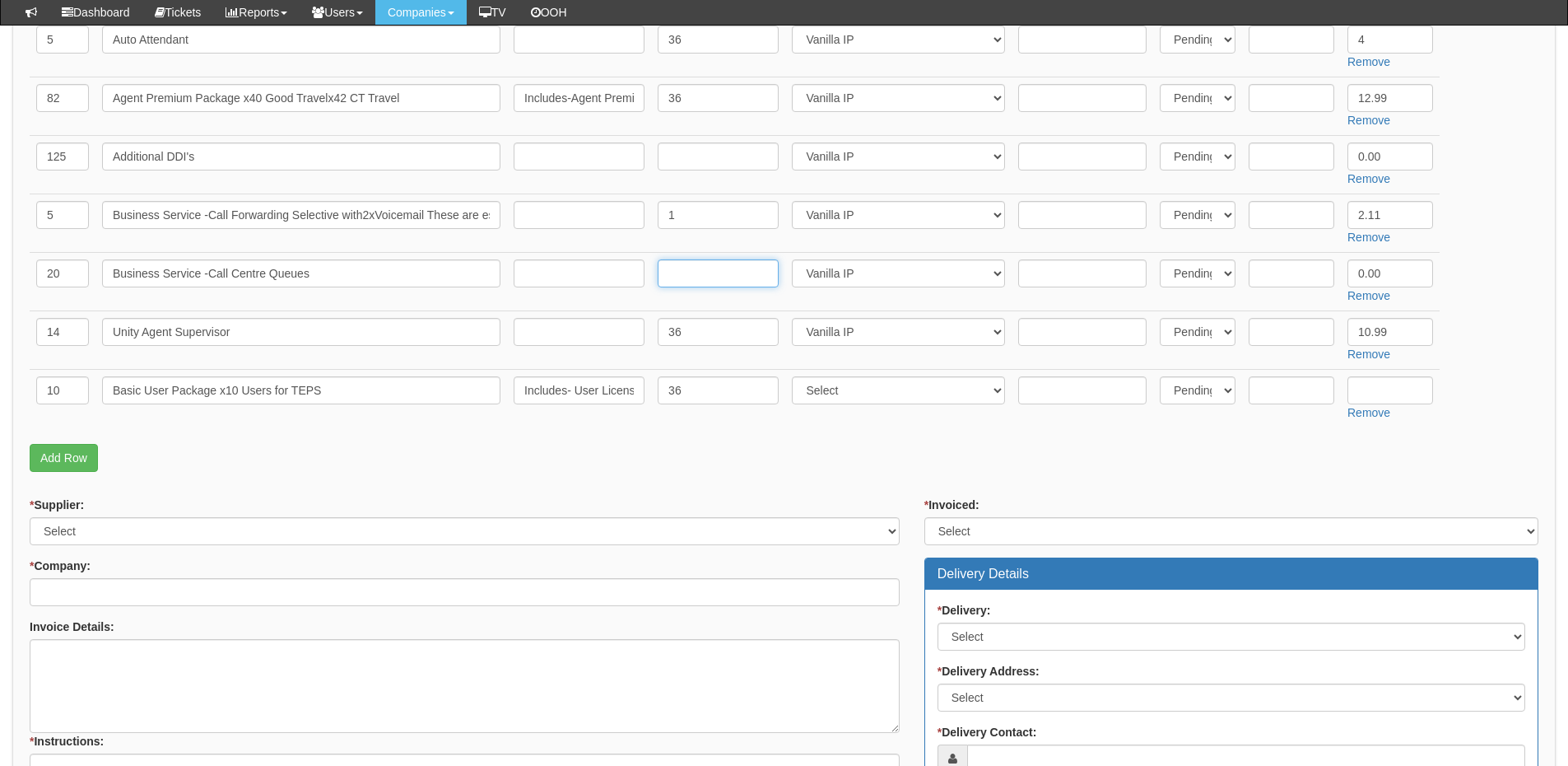
click at [693, 266] on input "text" at bounding box center [718, 273] width 121 height 28
type input "3"
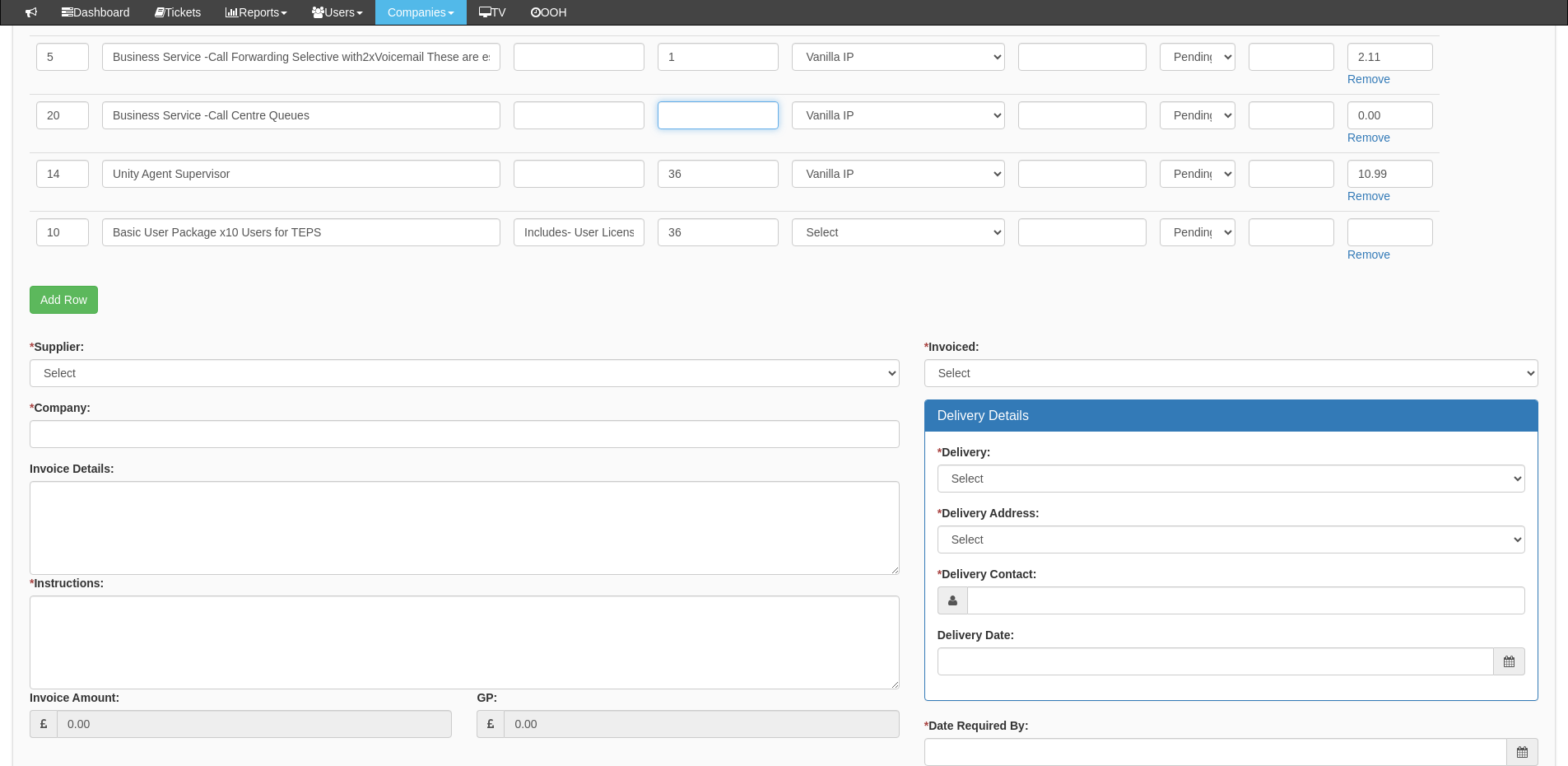
scroll to position [823, 0]
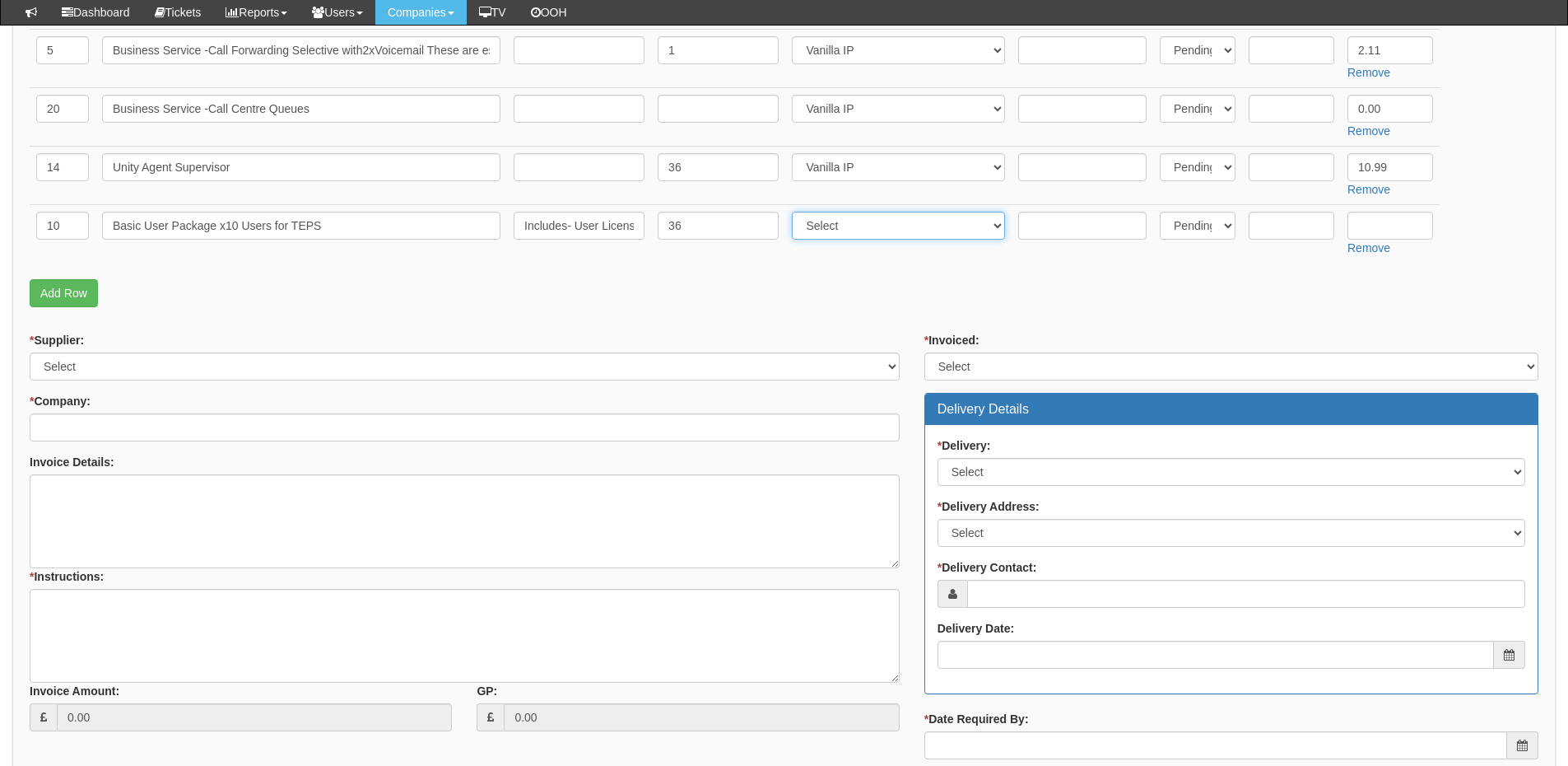
click at [829, 227] on select "Select 123 REG.co.uk 1Password 3 4Gon AA Jones Electric Ltd Abzorb Access Group…" at bounding box center [898, 225] width 213 height 28
select select "72"
click at [795, 211] on select "Select 123 REG.co.uk 1Password 3 4Gon AA Jones Electric Ltd Abzorb Access Group…" at bounding box center [898, 225] width 213 height 28
click at [1395, 231] on input "text" at bounding box center [1390, 225] width 86 height 28
type input "6.50"
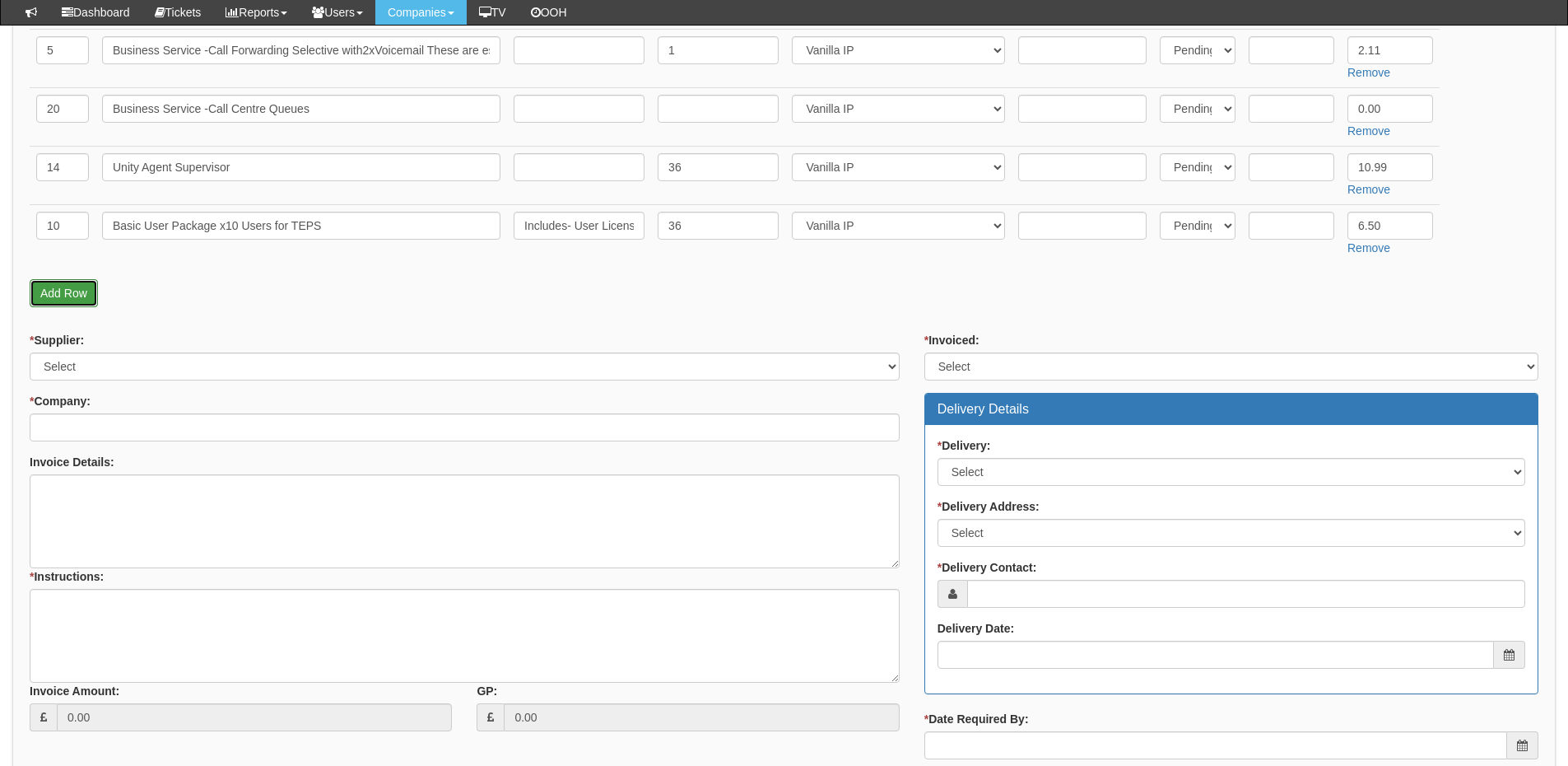
click at [41, 295] on link "Add Row" at bounding box center [64, 293] width 68 height 28
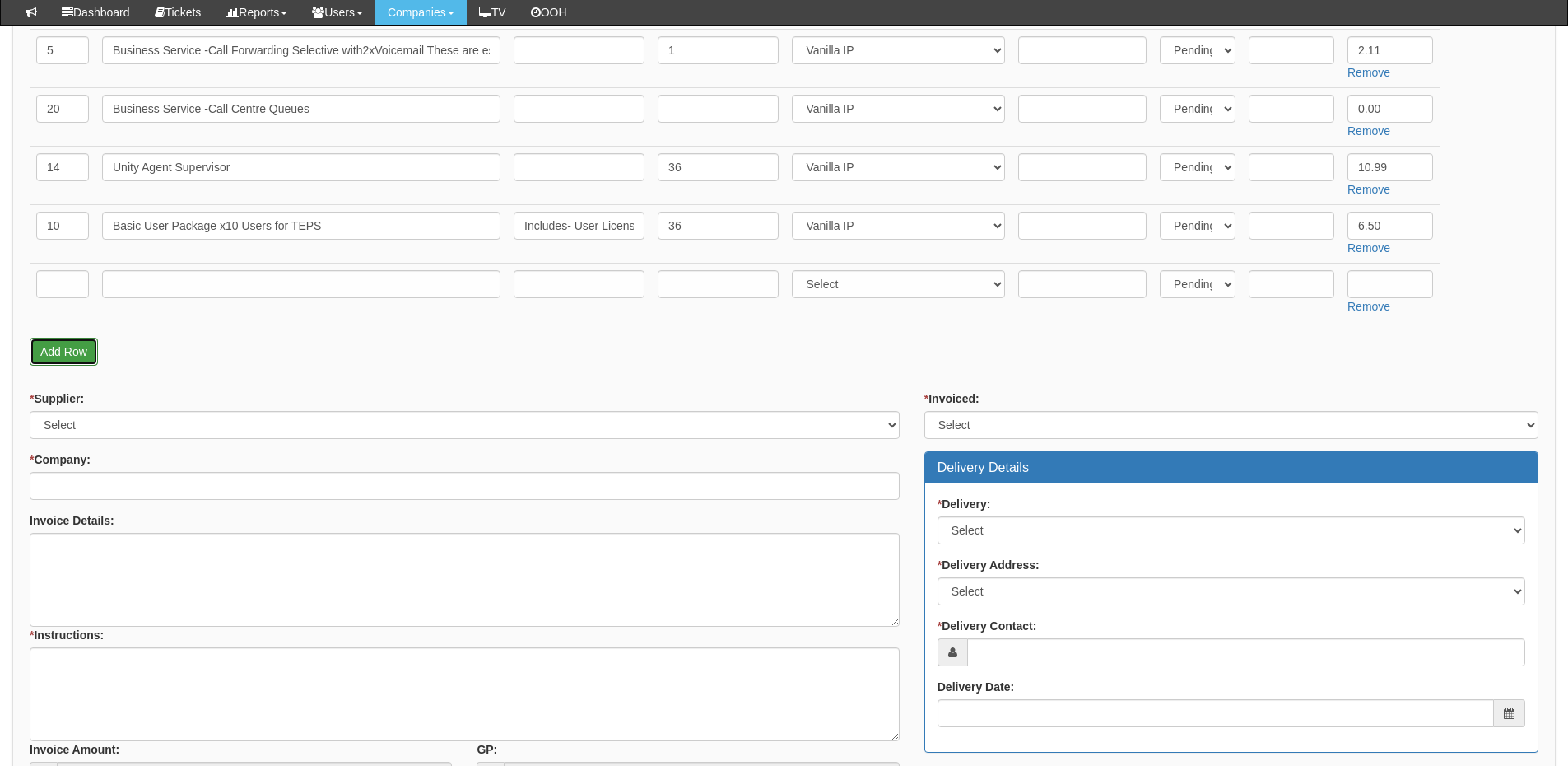
click at [80, 348] on link "Add Row" at bounding box center [64, 351] width 68 height 28
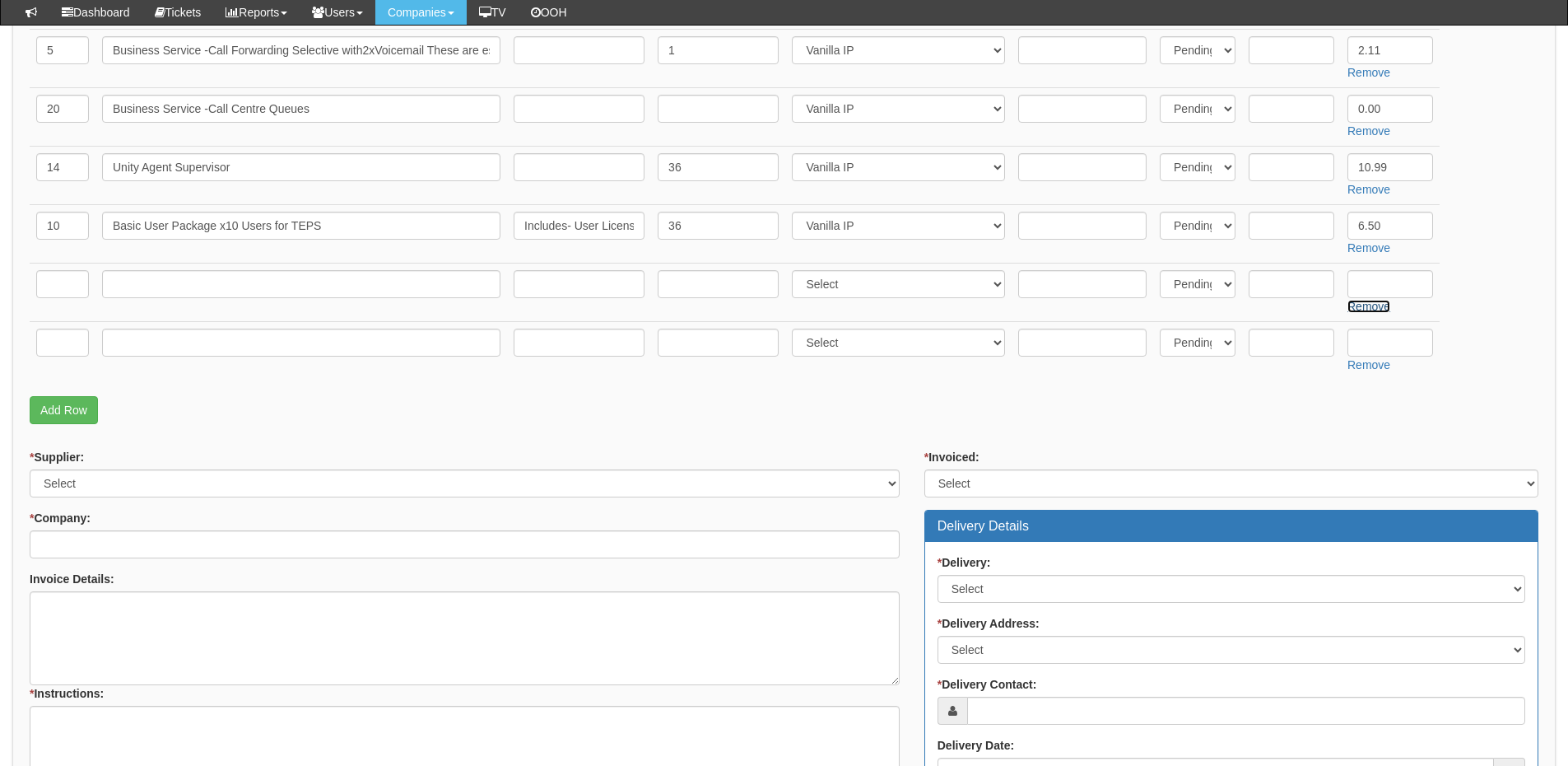
click at [1365, 310] on link "Remove" at bounding box center [1368, 307] width 42 height 14
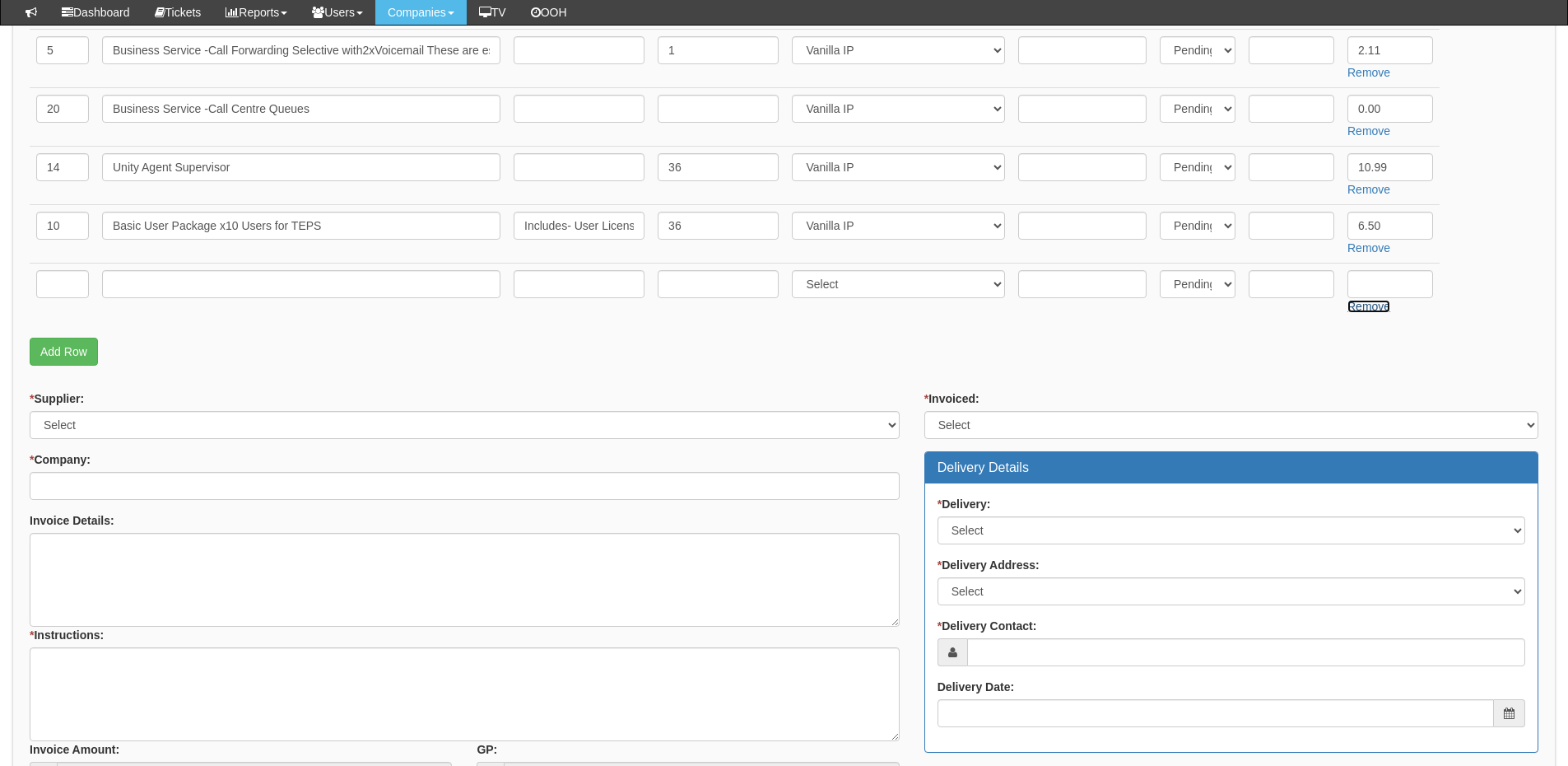
click at [1374, 303] on link "Remove" at bounding box center [1368, 307] width 42 height 14
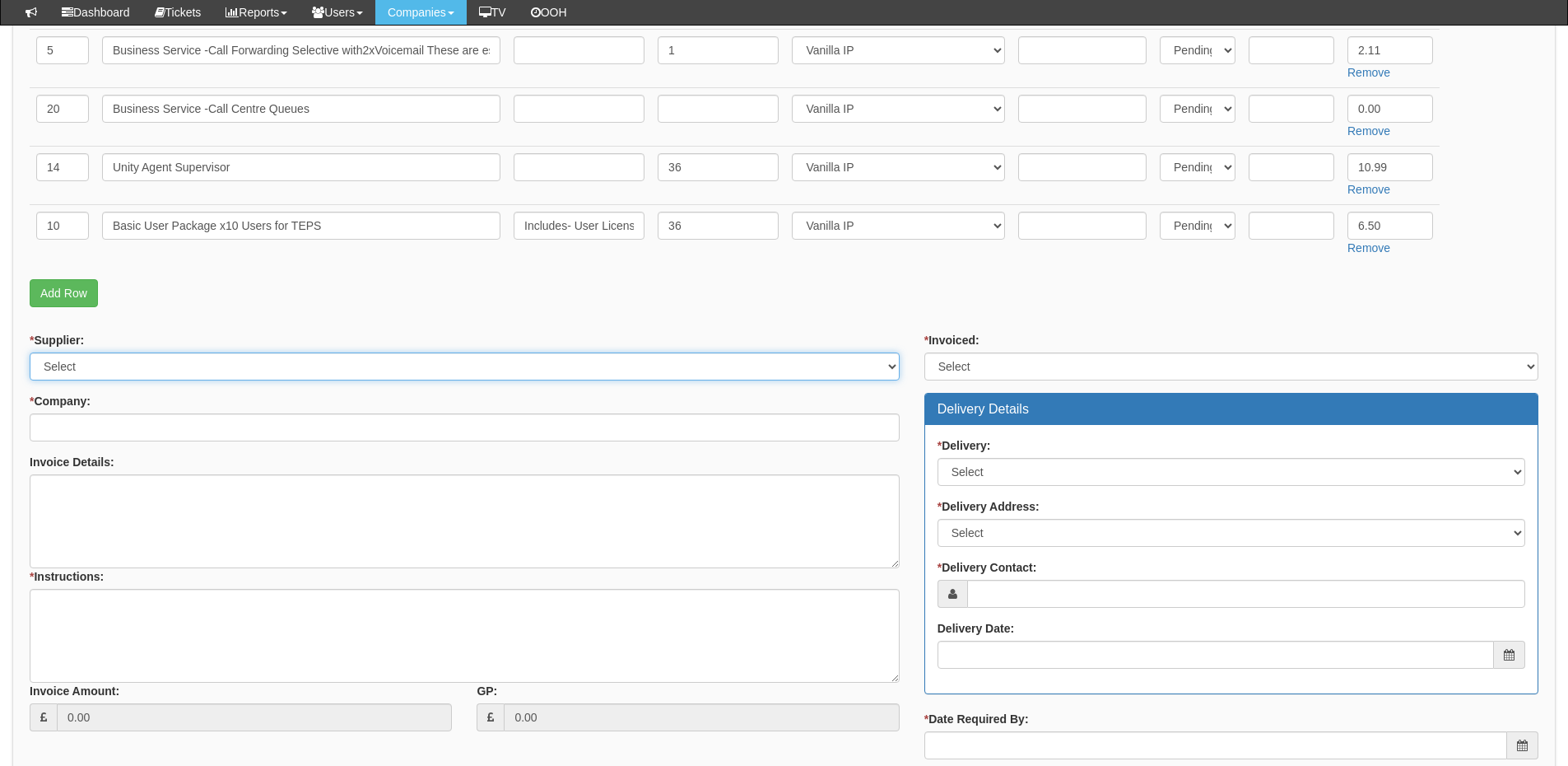
click at [113, 363] on select "Select 123 REG.co.uk 1Password 3 4Gon AA Jones Electric Ltd Abzorb Access Group…" at bounding box center [464, 366] width 870 height 28
select select "72"
click at [30, 352] on select "Select 123 REG.co.uk 1Password 3 4Gon AA Jones Electric Ltd Abzorb Access Group…" at bounding box center [464, 366] width 870 height 28
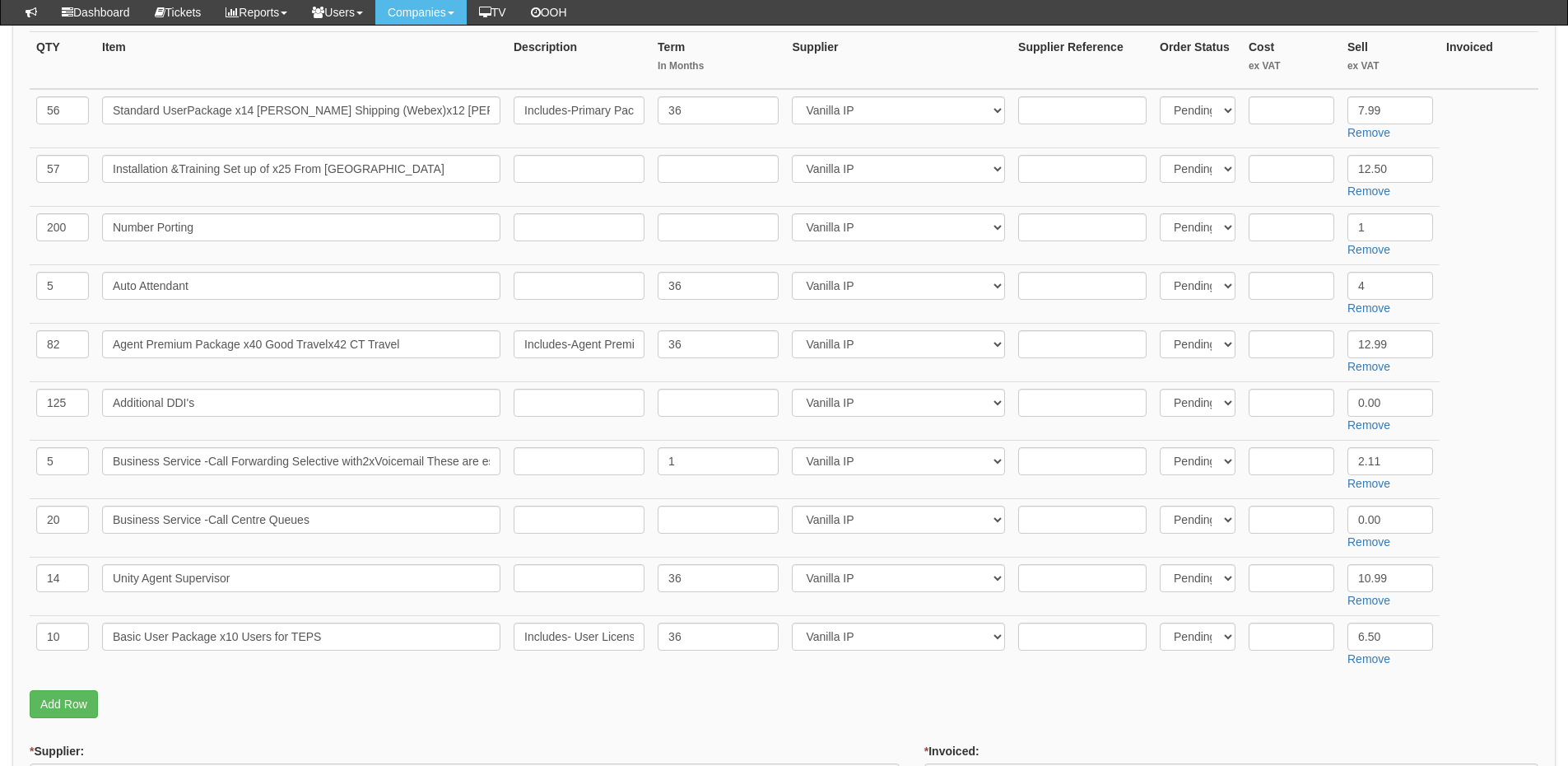
scroll to position [412, 0]
click at [1292, 459] on input "text" at bounding box center [1291, 461] width 86 height 28
type input "1.18"
click at [1290, 279] on input "text" at bounding box center [1291, 286] width 86 height 28
type input "3.66"
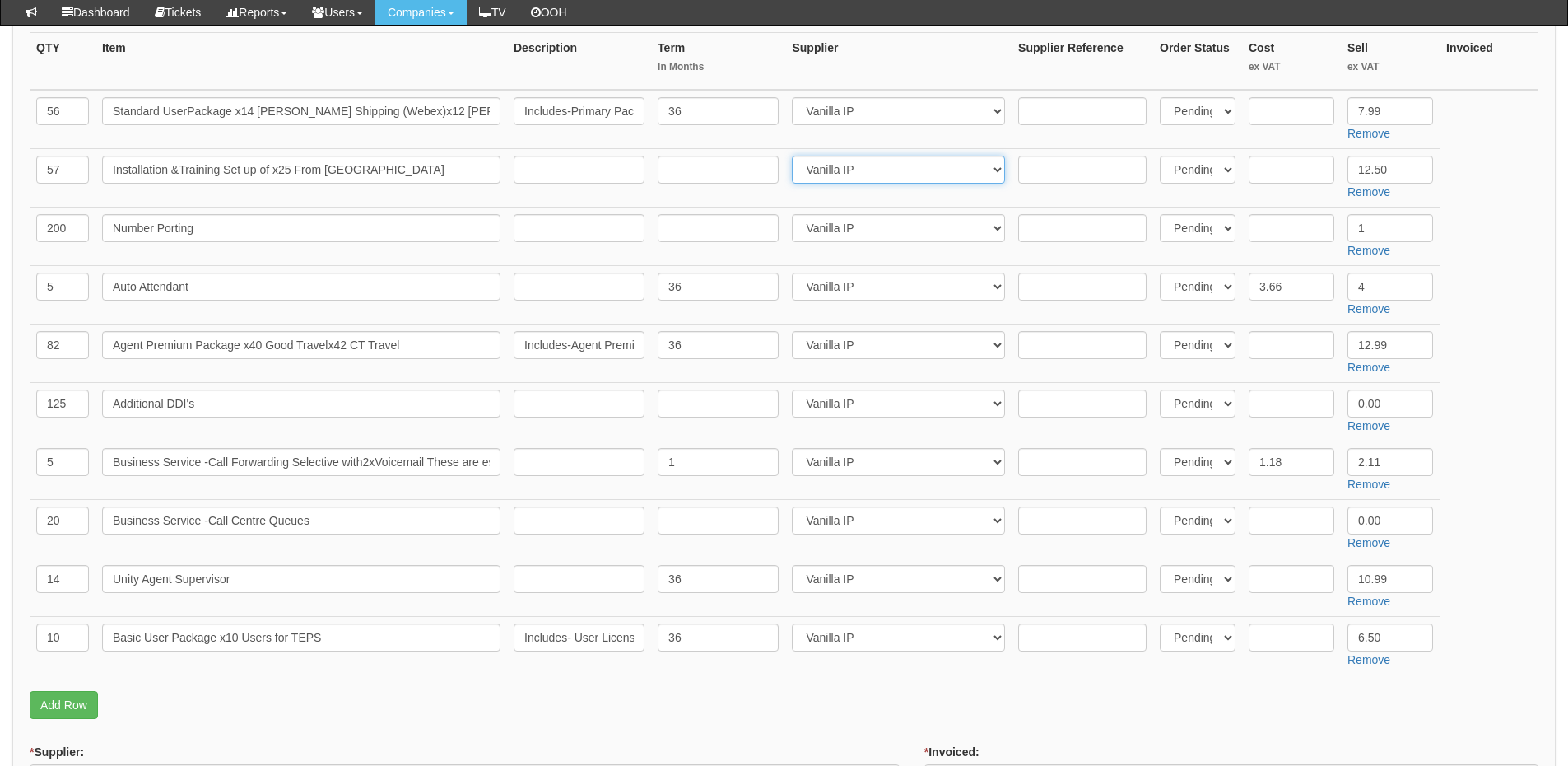
click at [823, 172] on select "Select 123 REG.co.uk 1Password 3 4Gon AA Jones Electric Ltd Abzorb Access Group…" at bounding box center [898, 169] width 213 height 28
select select "81"
click at [795, 155] on select "Select 123 REG.co.uk 1Password 3 4Gon AA Jones Electric Ltd Abzorb Access Group…" at bounding box center [898, 169] width 213 height 28
click at [1273, 226] on input "text" at bounding box center [1291, 228] width 86 height 28
type input "-"
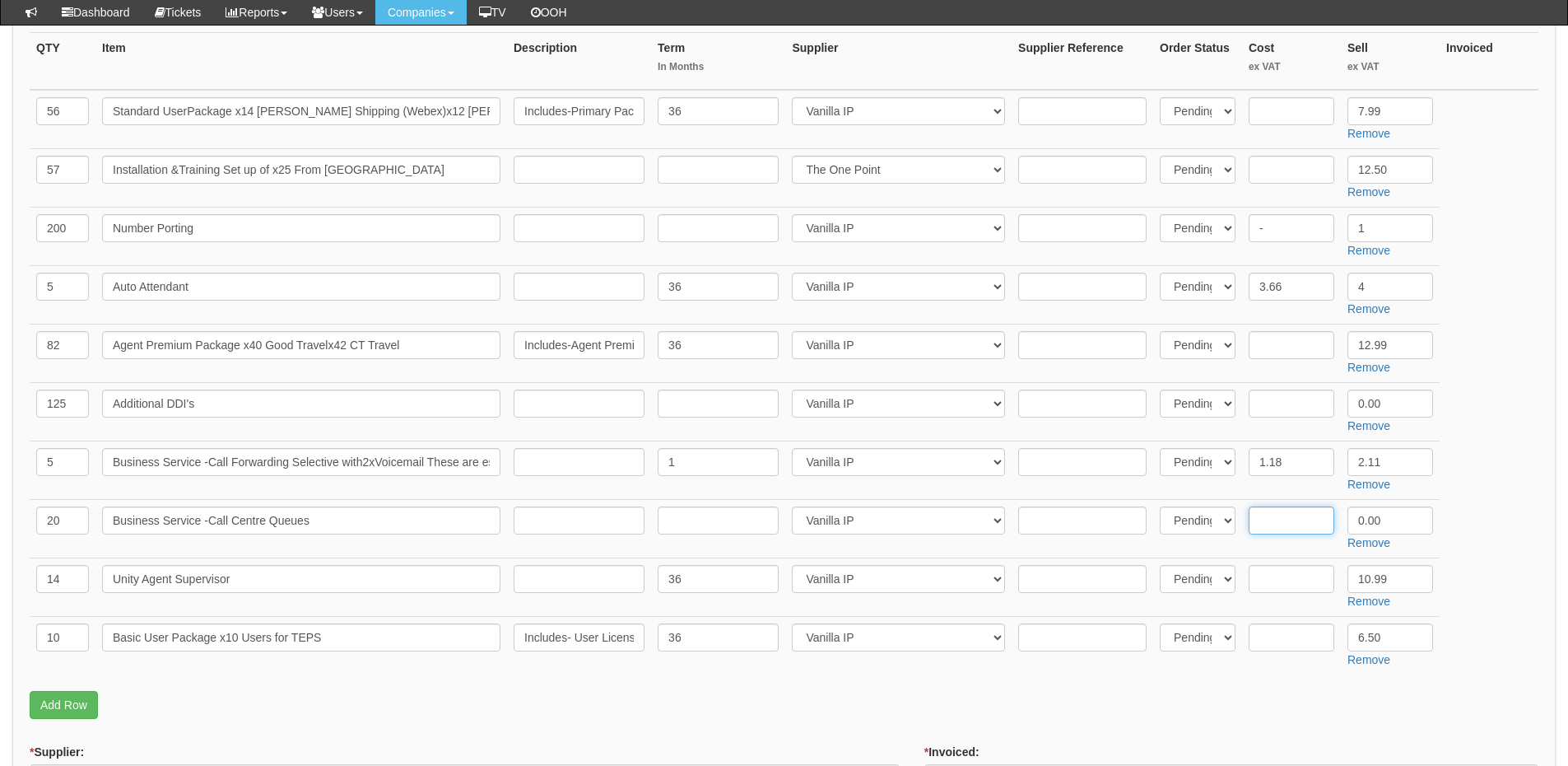
click at [1285, 512] on input "text" at bounding box center [1291, 520] width 86 height 28
type input "-"
click at [1281, 583] on input "text" at bounding box center [1291, 578] width 86 height 28
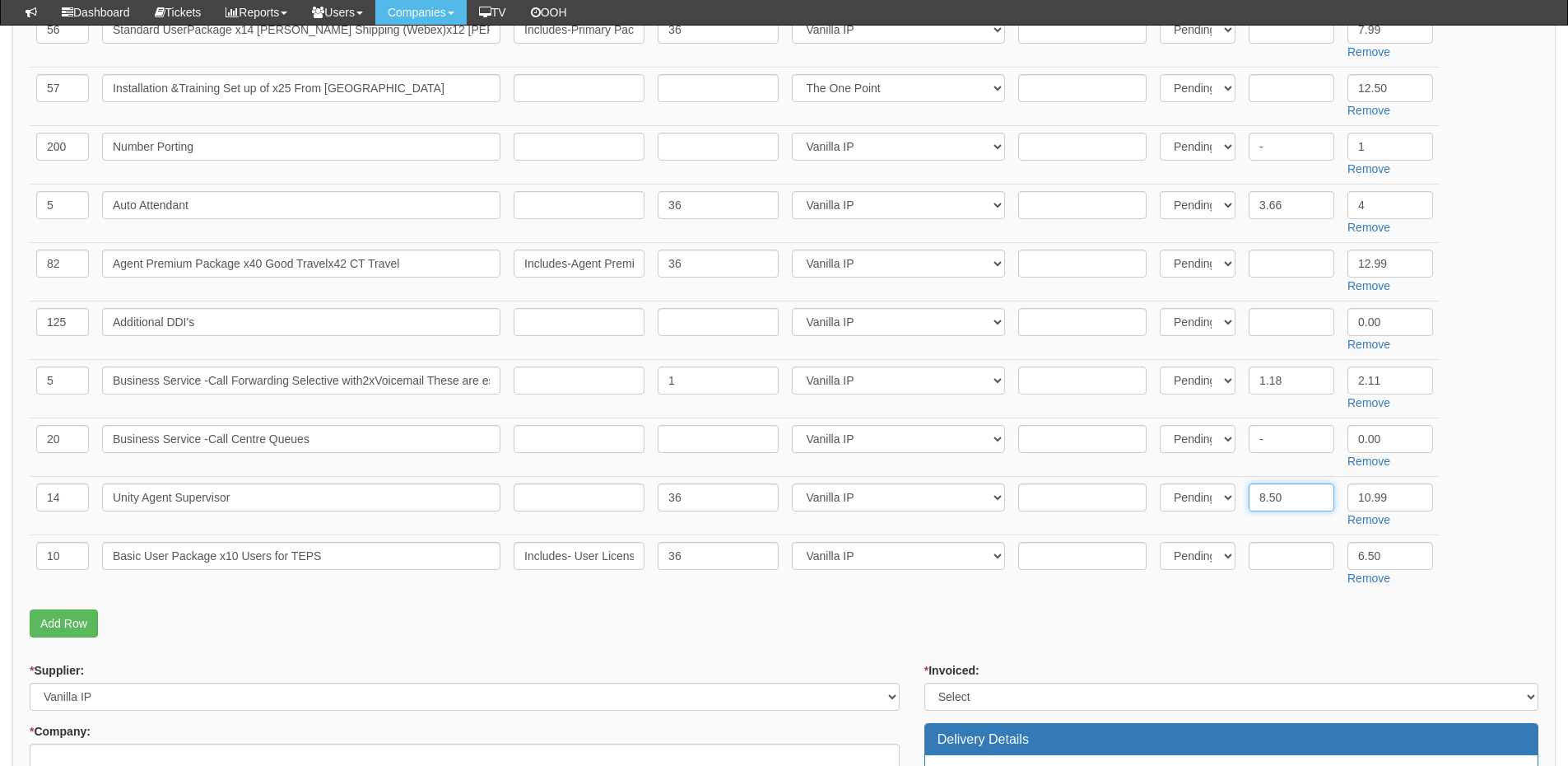
scroll to position [494, 0]
type input "8.50"
click at [1281, 559] on input "text" at bounding box center [1291, 555] width 86 height 28
click at [587, 551] on input "Includes- User License - Webex - 200 Minutes" at bounding box center [579, 555] width 131 height 28
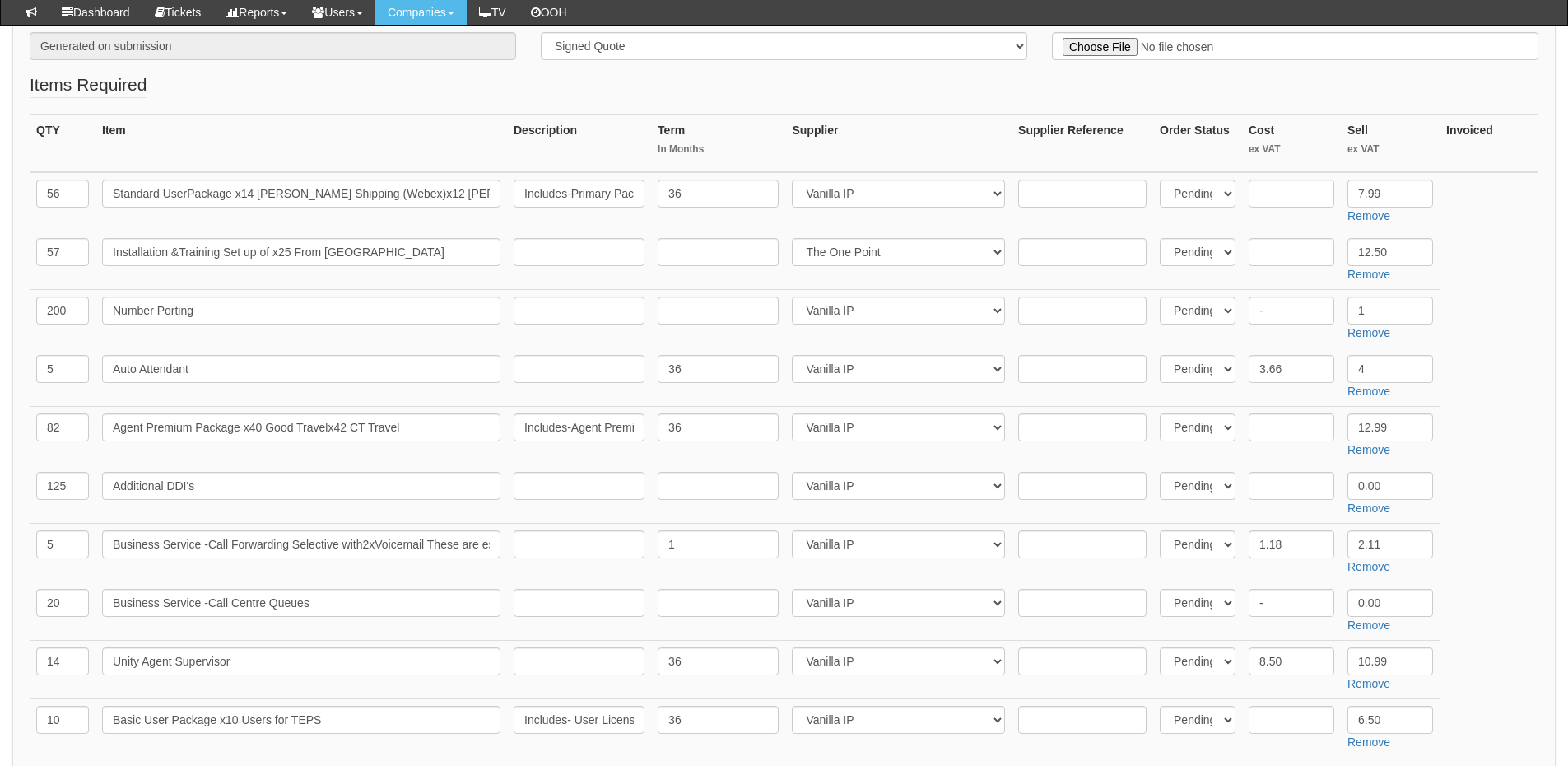
scroll to position [412, 0]
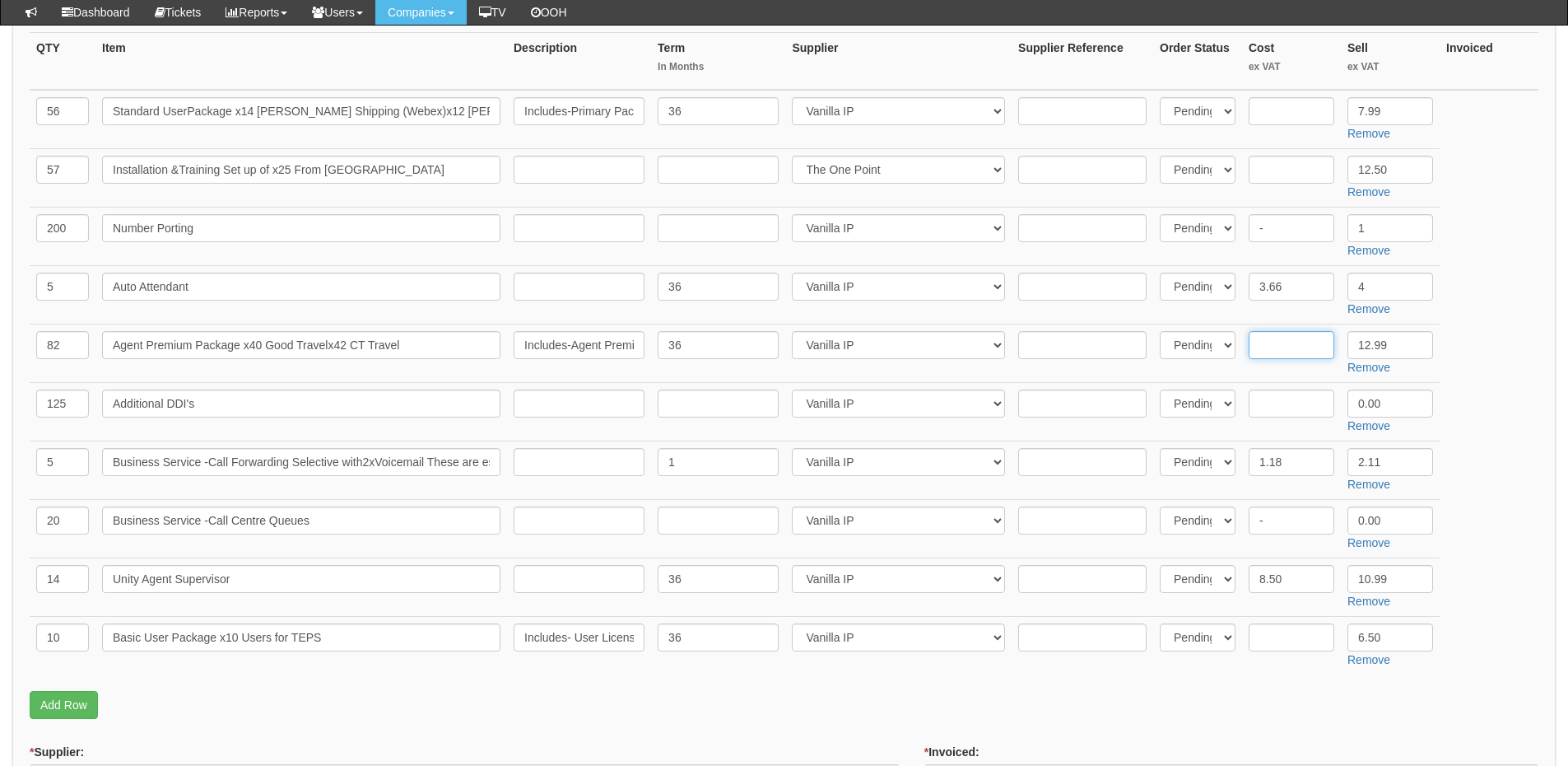
click at [1277, 343] on input "text" at bounding box center [1291, 345] width 86 height 28
type input "8.50"
click at [1285, 636] on input "text" at bounding box center [1291, 637] width 86 height 28
type input "2.41"
click at [1295, 109] on input "text" at bounding box center [1291, 110] width 86 height 28
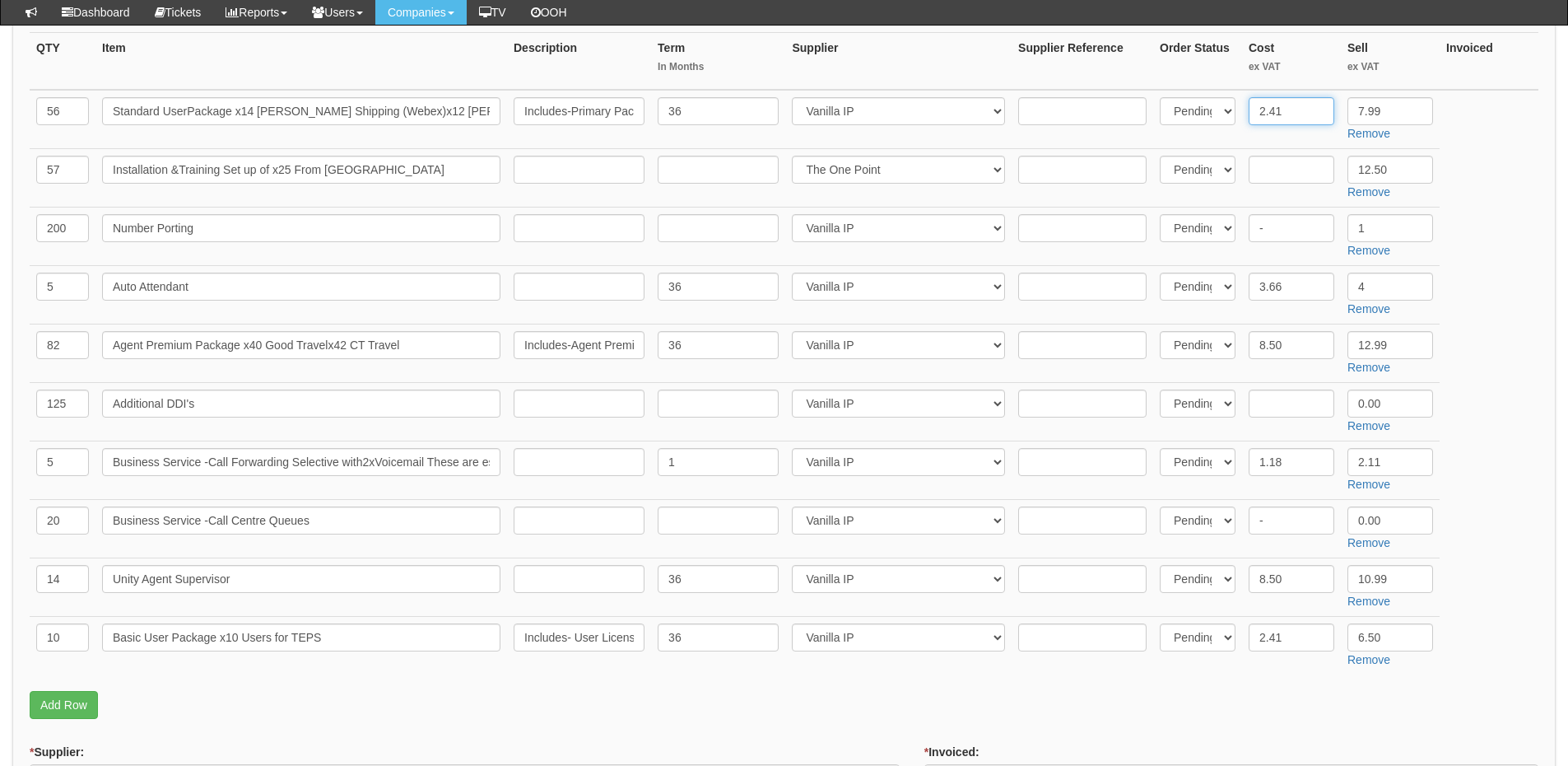
type input "2.41"
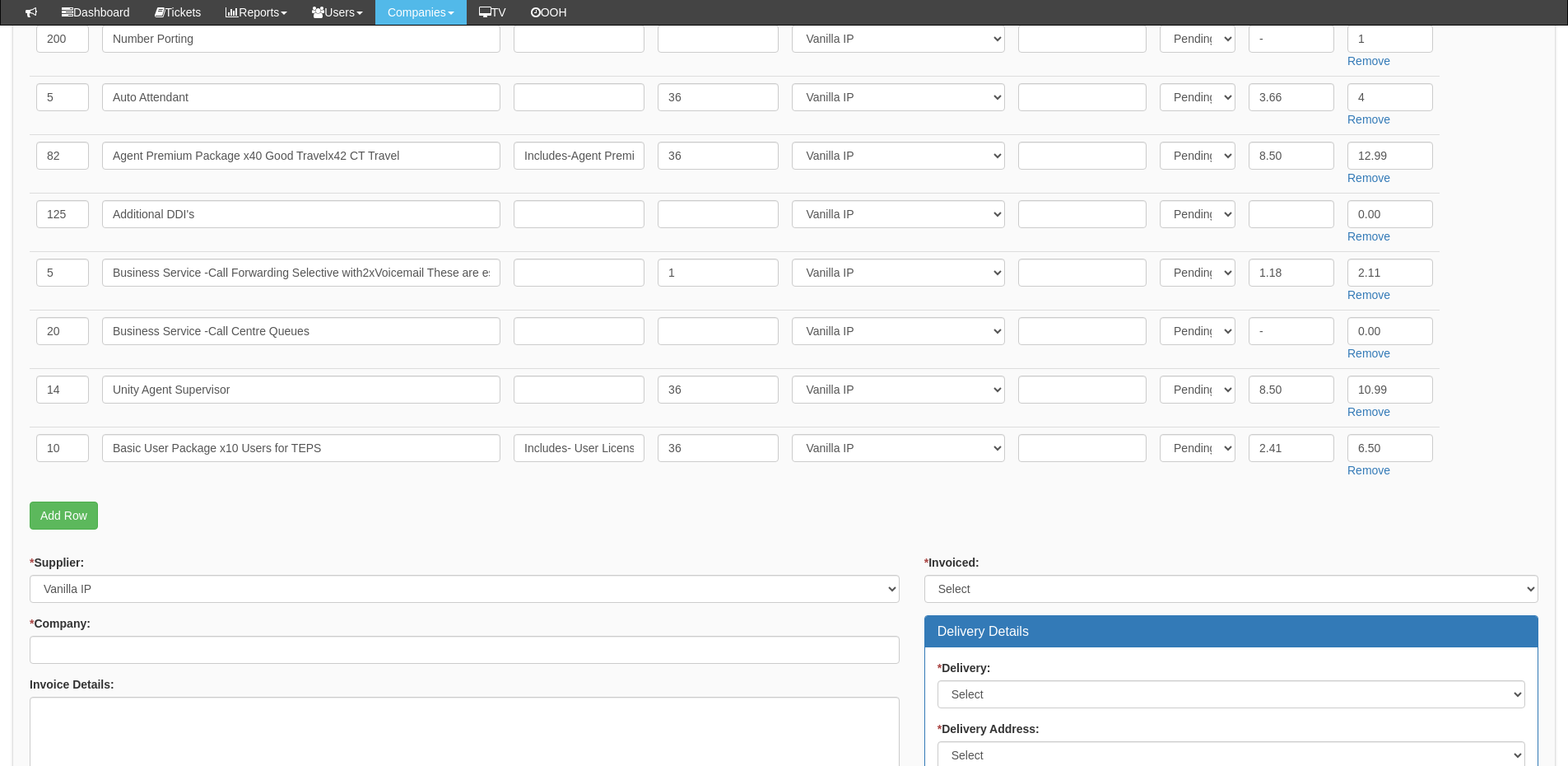
scroll to position [823, 0]
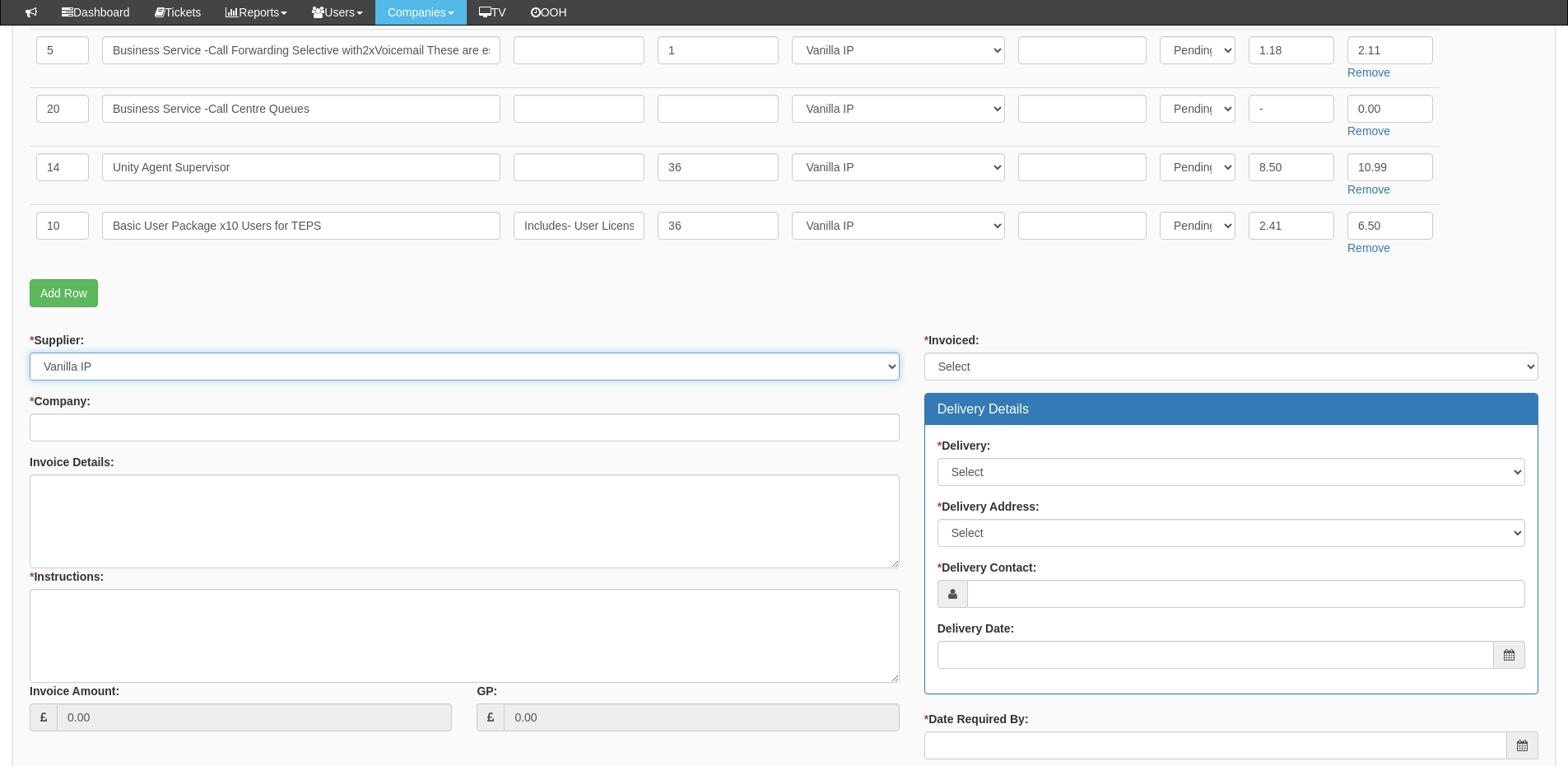
click at [101, 367] on select "Select 123 REG.co.uk 1Password 3 4Gon AA Jones Electric Ltd Abzorb Access Group…" at bounding box center [464, 366] width 870 height 28
select select "124"
click at [30, 352] on select "Select 123 REG.co.uk 1Password 3 4Gon AA Jones Electric Ltd Abzorb Access Group…" at bounding box center [464, 366] width 870 height 28
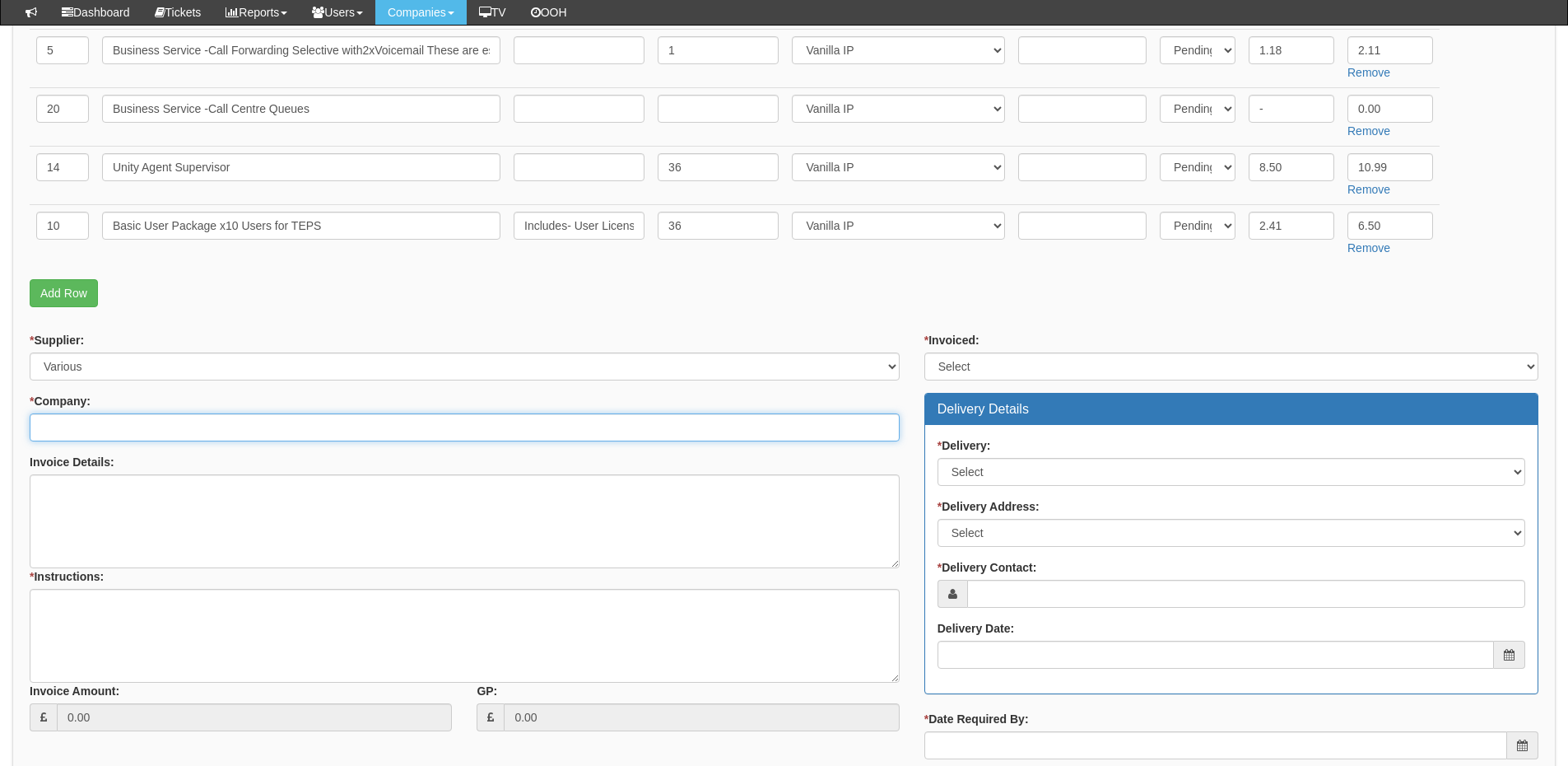
click at [93, 428] on input "* Company:" at bounding box center [464, 427] width 870 height 28
click at [133, 421] on input "* Company:" at bounding box center [464, 427] width 870 height 28
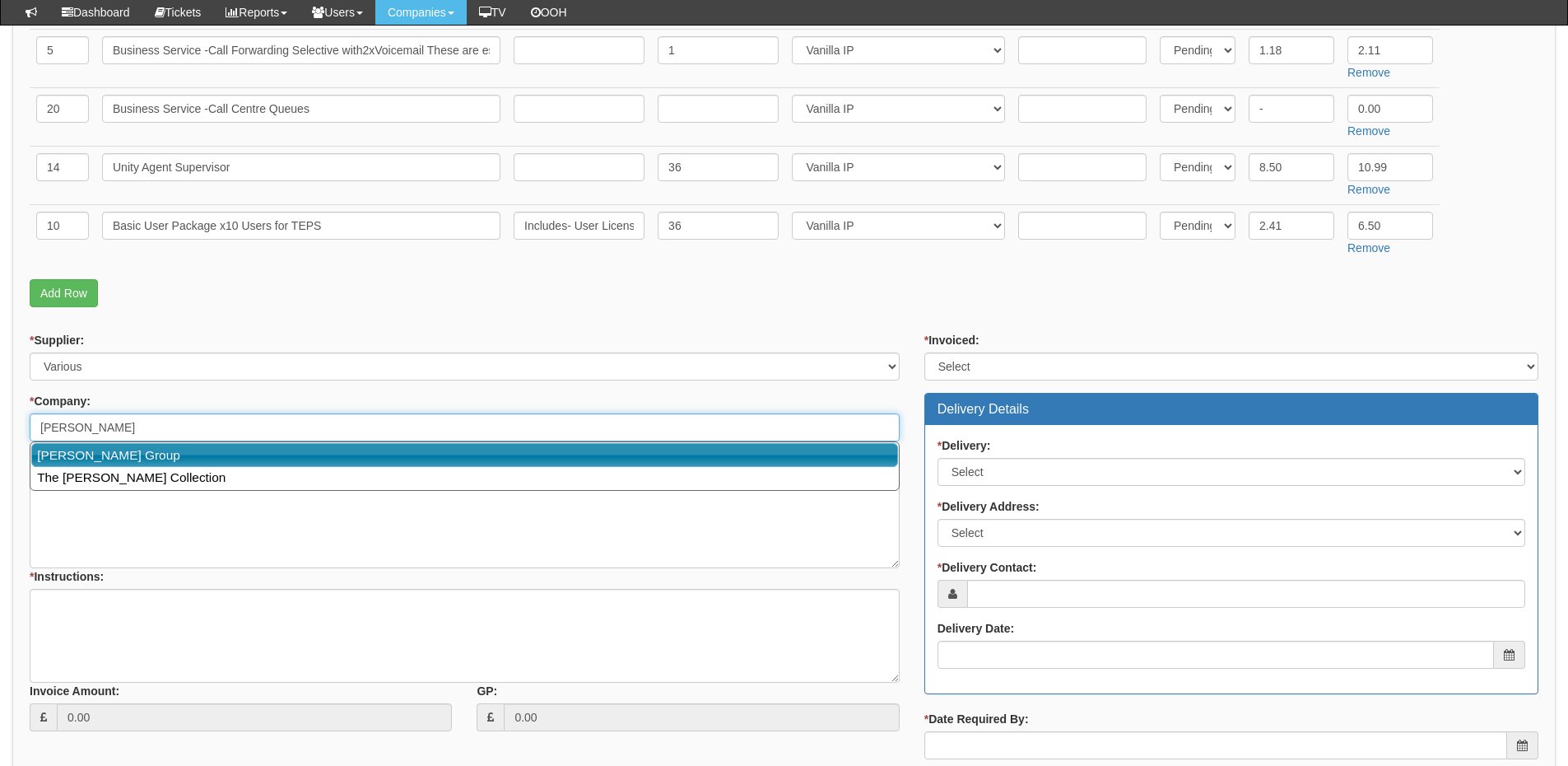
click at [134, 461] on link "[PERSON_NAME] Group" at bounding box center [464, 455] width 867 height 24
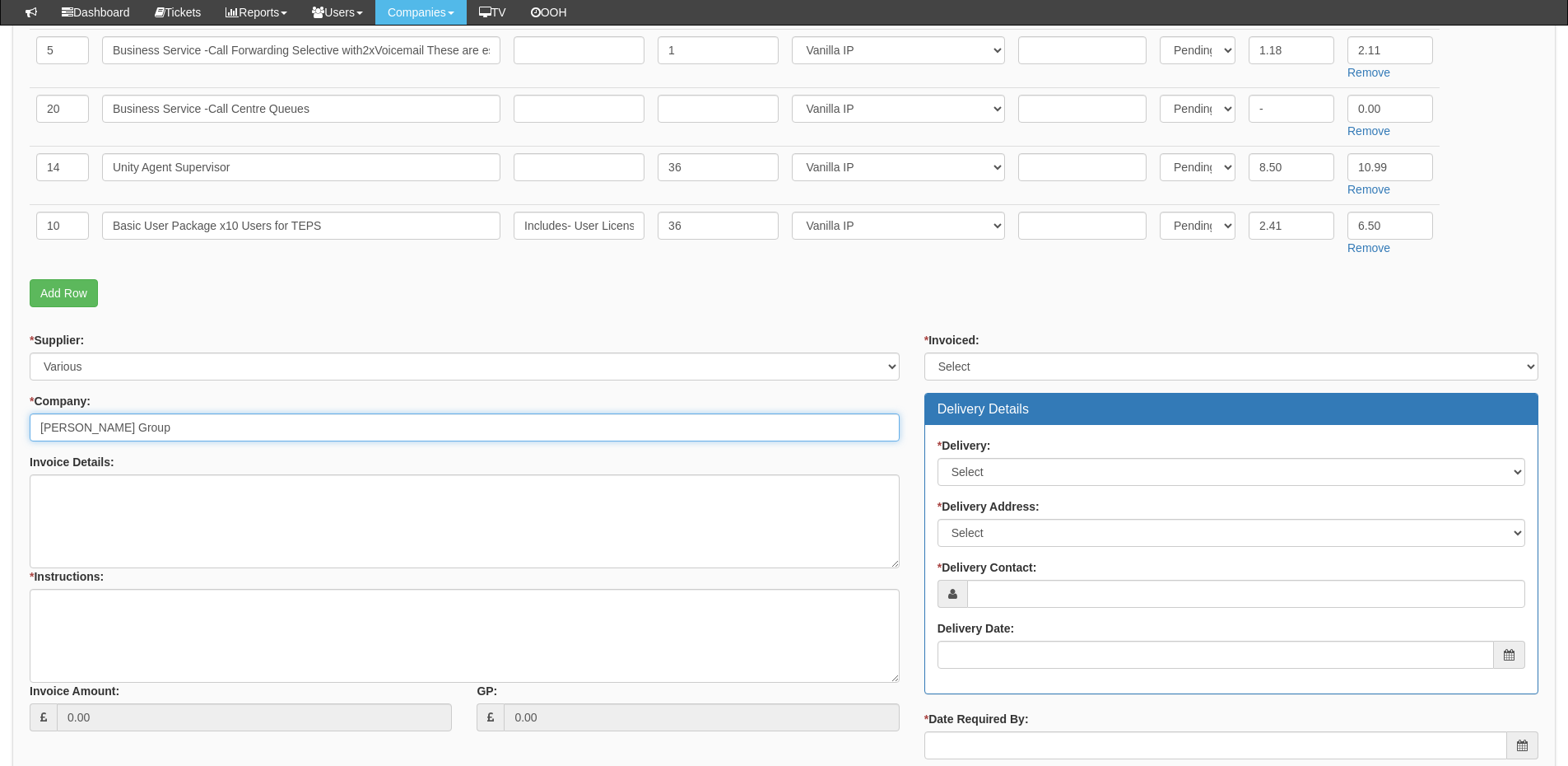
type input "[PERSON_NAME] Group"
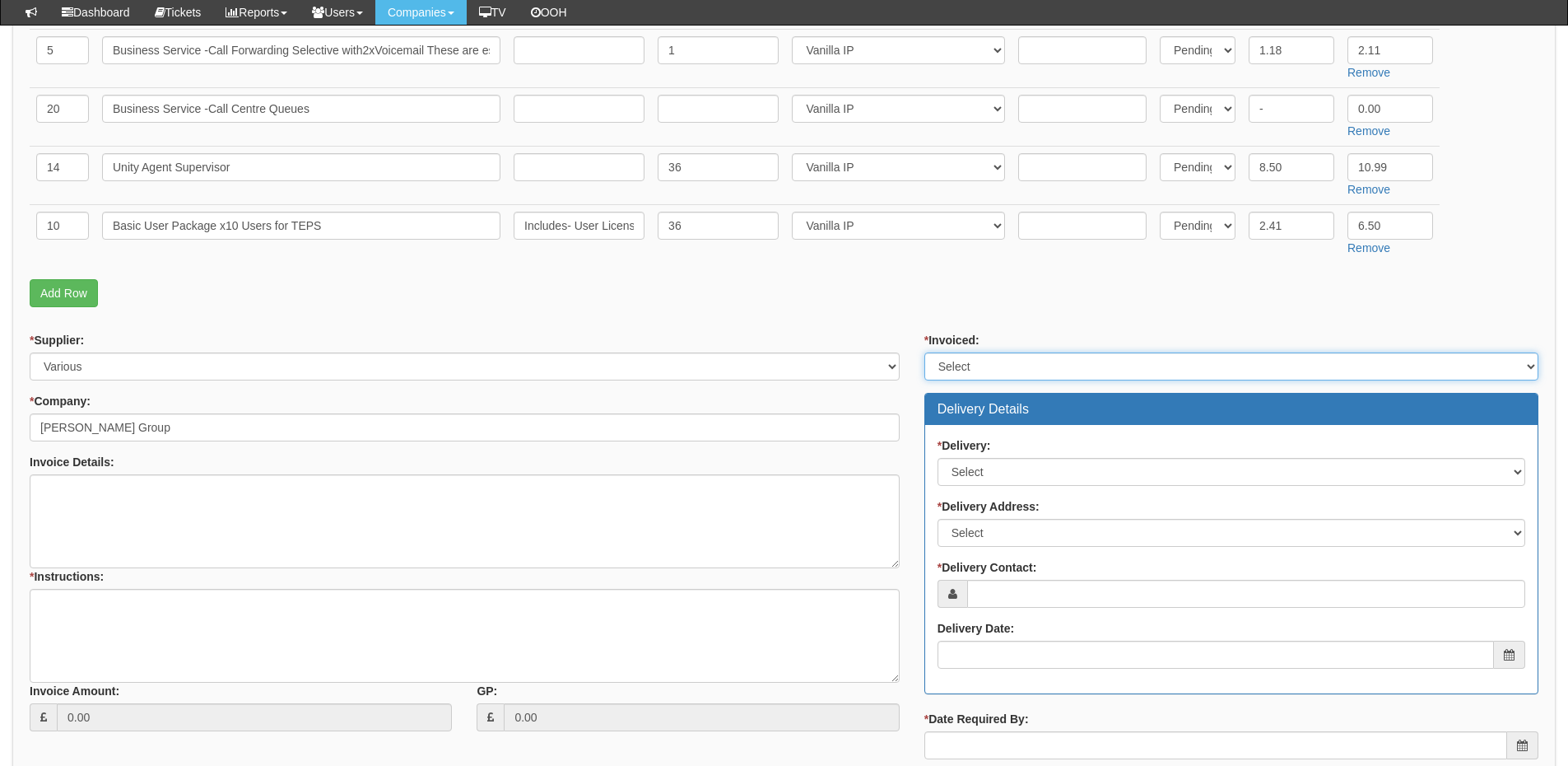
drag, startPoint x: 995, startPoint y: 358, endPoint x: 987, endPoint y: 367, distance: 12.0
click at [995, 358] on select "Select Yes No N/A STB (part of order)" at bounding box center [1231, 366] width 614 height 28
select select "2"
click at [925, 352] on select "Select Yes No N/A STB (part of order)" at bounding box center [1231, 366] width 614 height 28
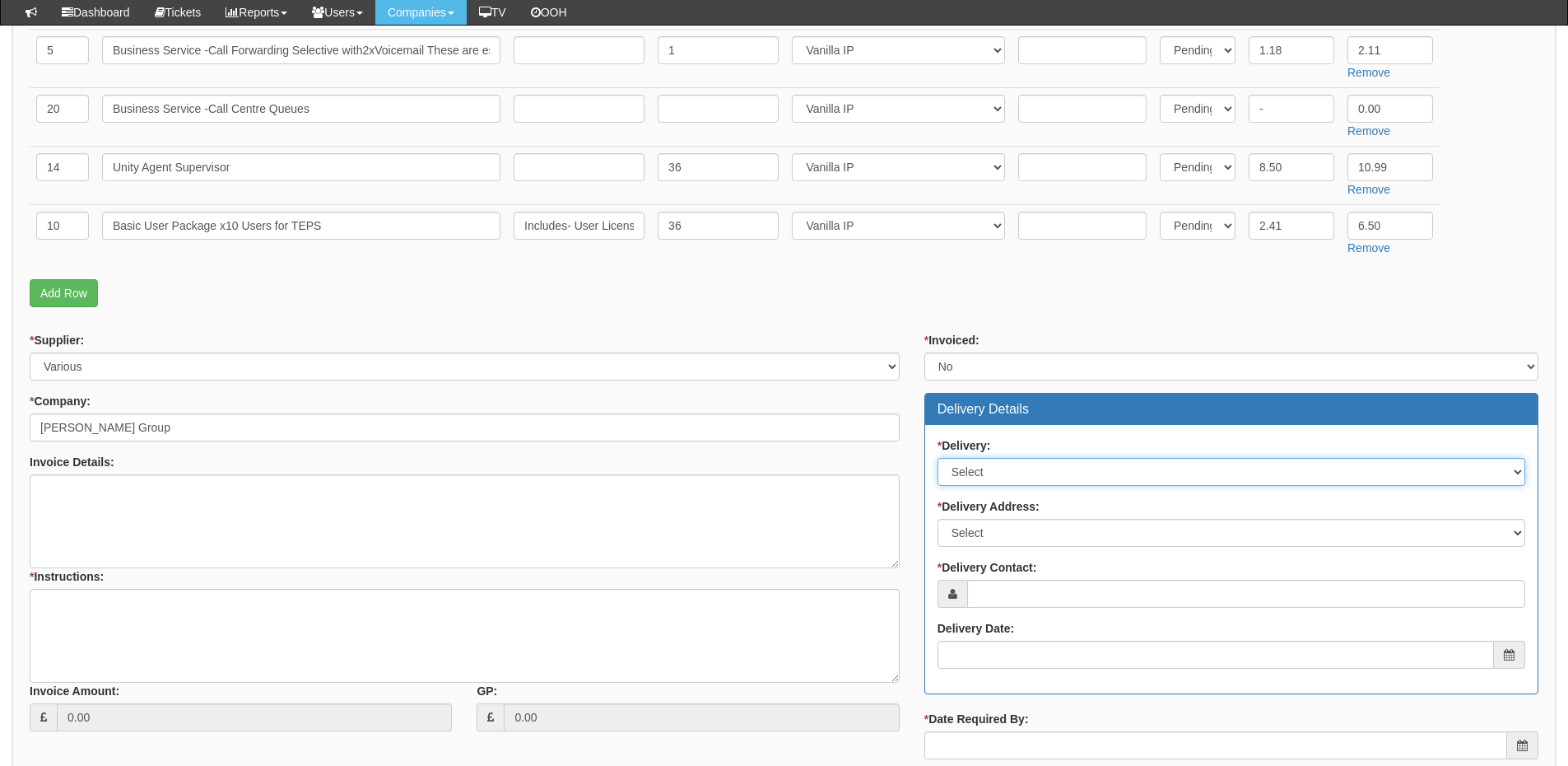
click at [978, 465] on select "Select No Not Applicable Yes" at bounding box center [1231, 471] width 587 height 28
select select "1"
click at [937, 458] on select "Select No Not Applicable Yes" at bounding box center [1231, 471] width 587 height 28
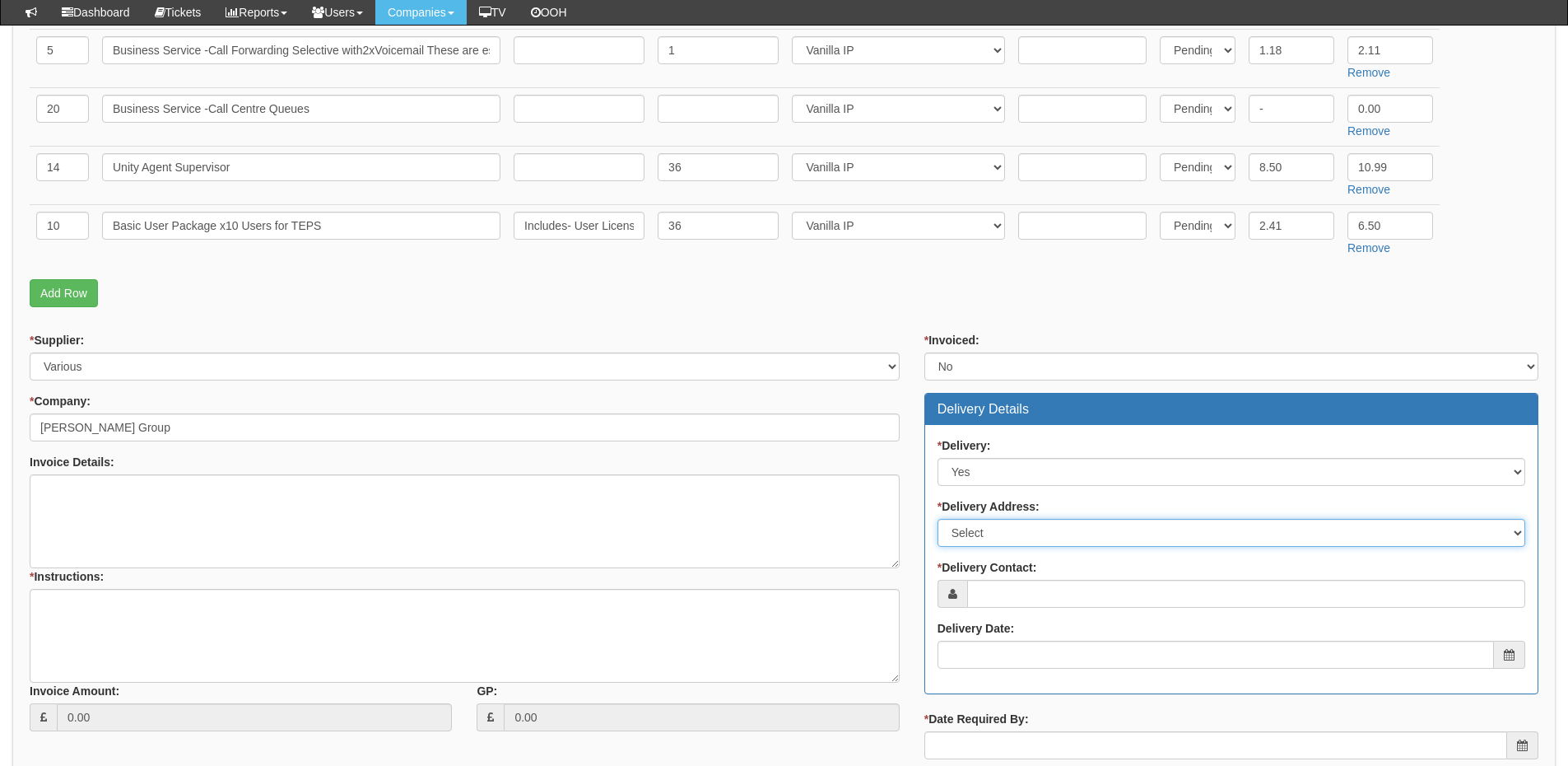
click at [980, 534] on select "Select Not Applicable Main Address - HU13 0LH Other" at bounding box center [1231, 532] width 587 height 28
select select "other"
click at [937, 519] on select "Select Not Applicable Main Address - HU13 0LH Other" at bounding box center [1231, 532] width 587 height 28
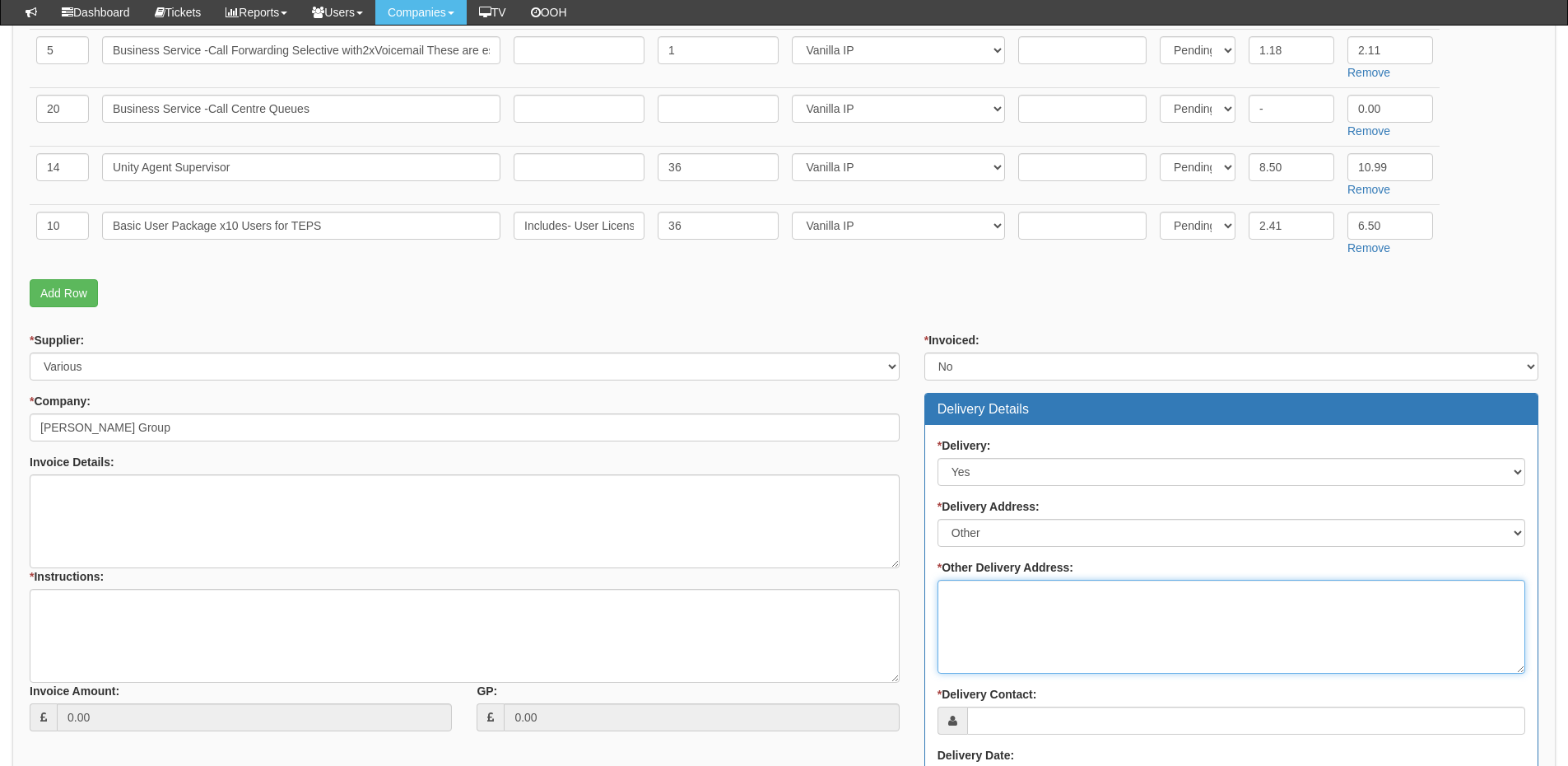
click at [981, 615] on textarea "* Other Delivery Address:" at bounding box center [1231, 626] width 587 height 94
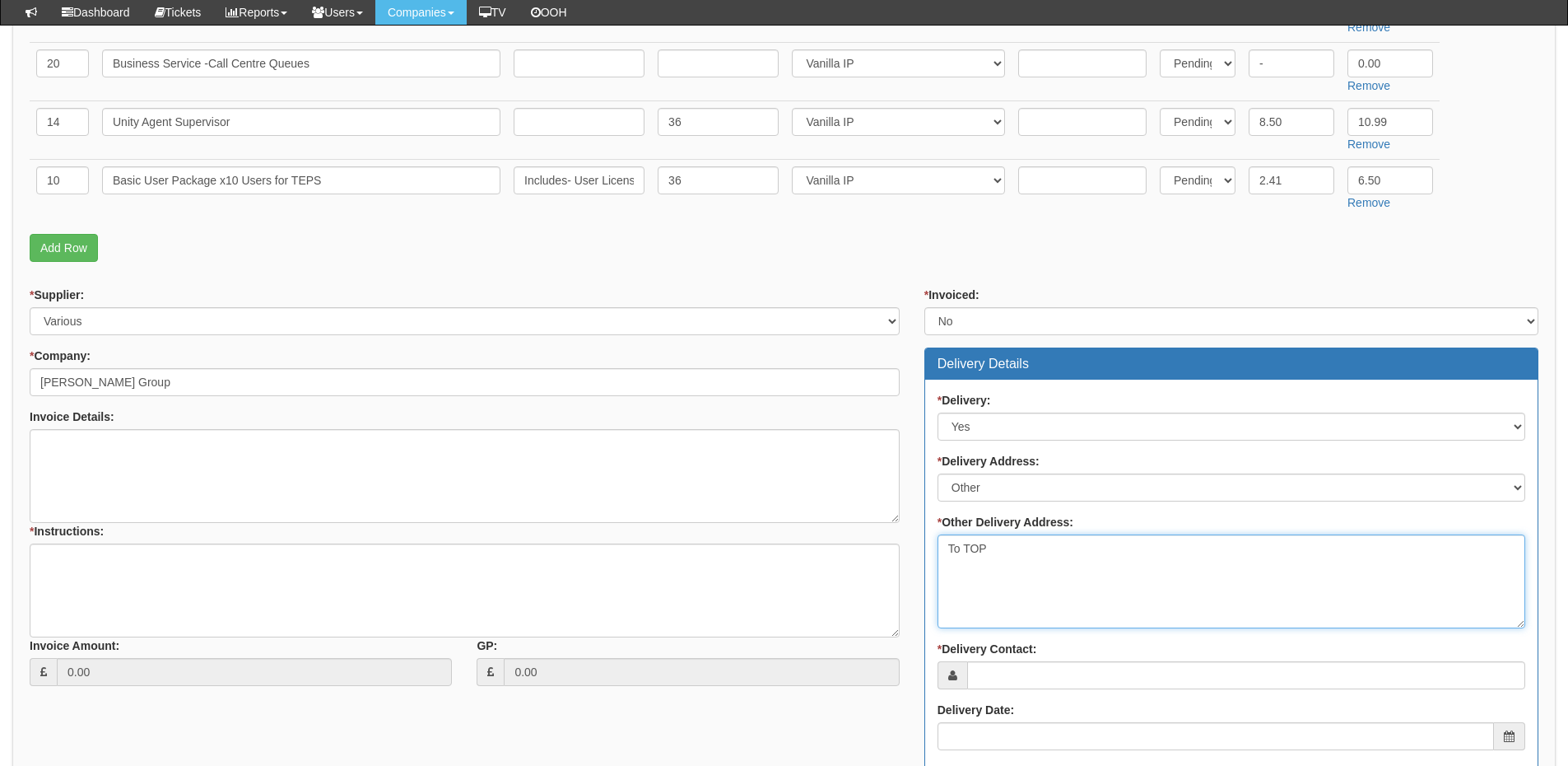
scroll to position [905, 0]
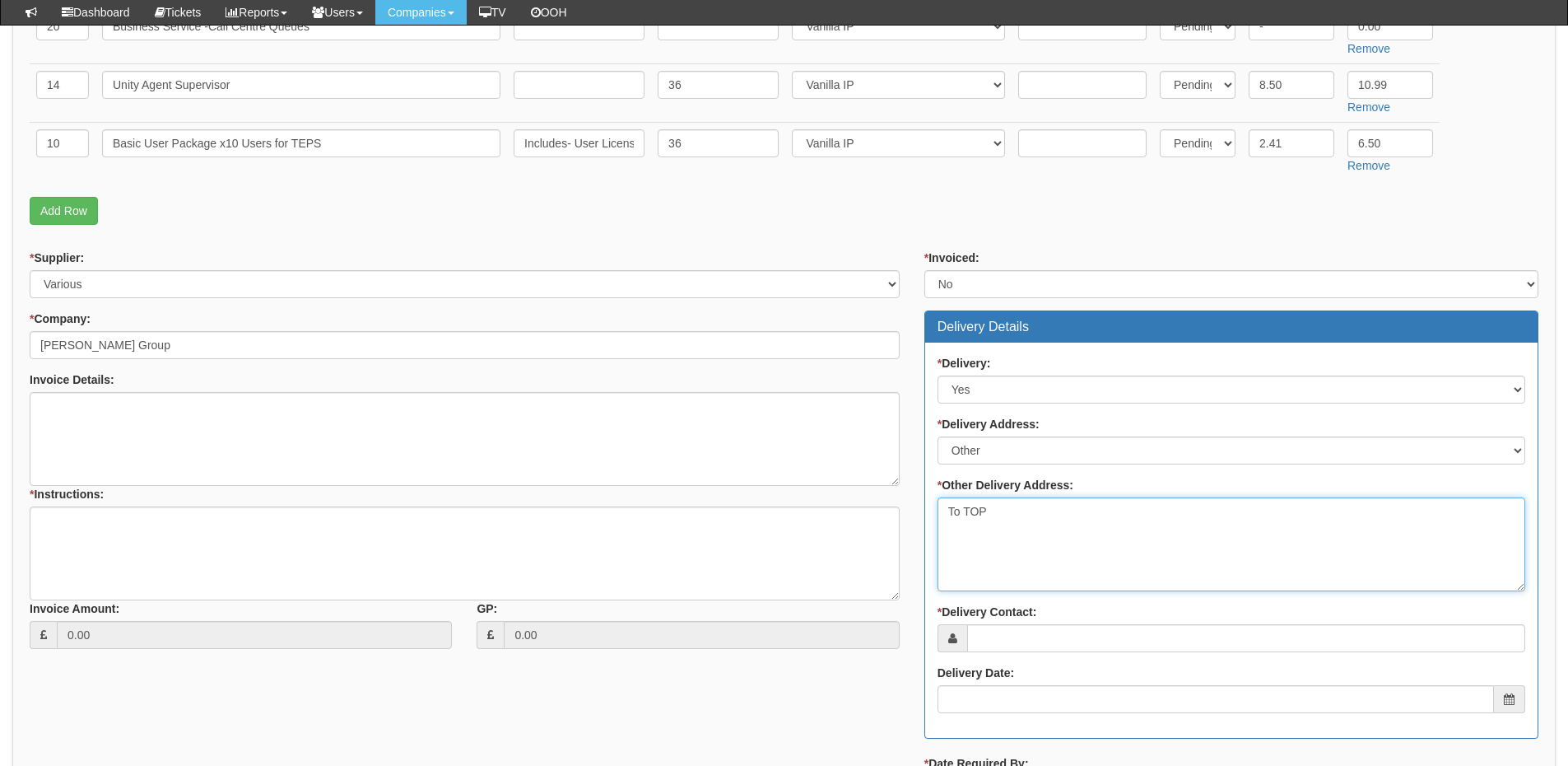
type textarea "To TOP"
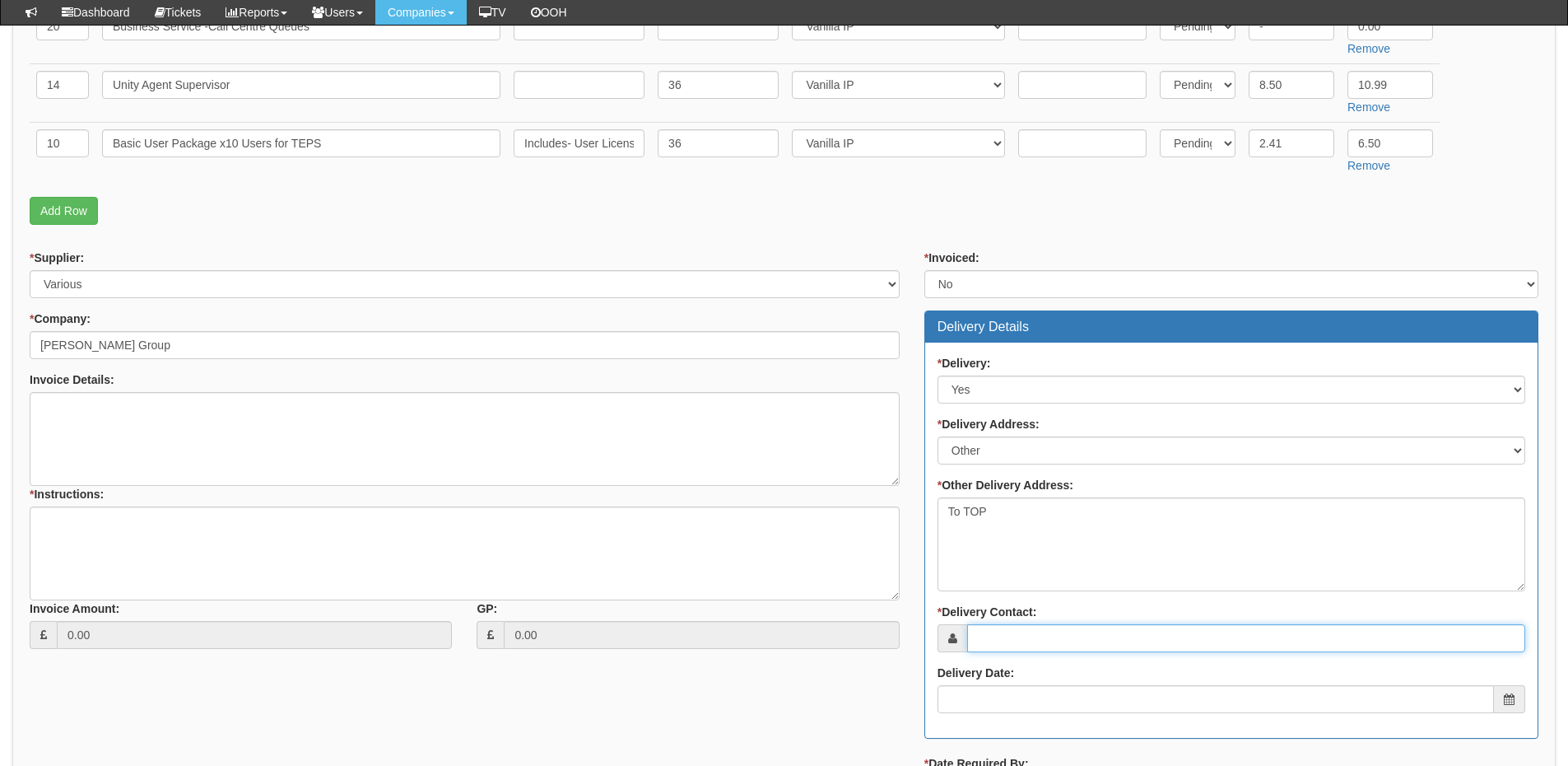
click at [987, 628] on input "* Delivery Contact:" at bounding box center [1245, 638] width 558 height 28
click at [1038, 635] on input "* Delivery Contact:" at bounding box center [1245, 638] width 558 height 28
paste input "Tom Kempster"
type input "Tom Kempster"
click at [1031, 705] on input "Delivery Date:" at bounding box center [1215, 699] width 556 height 28
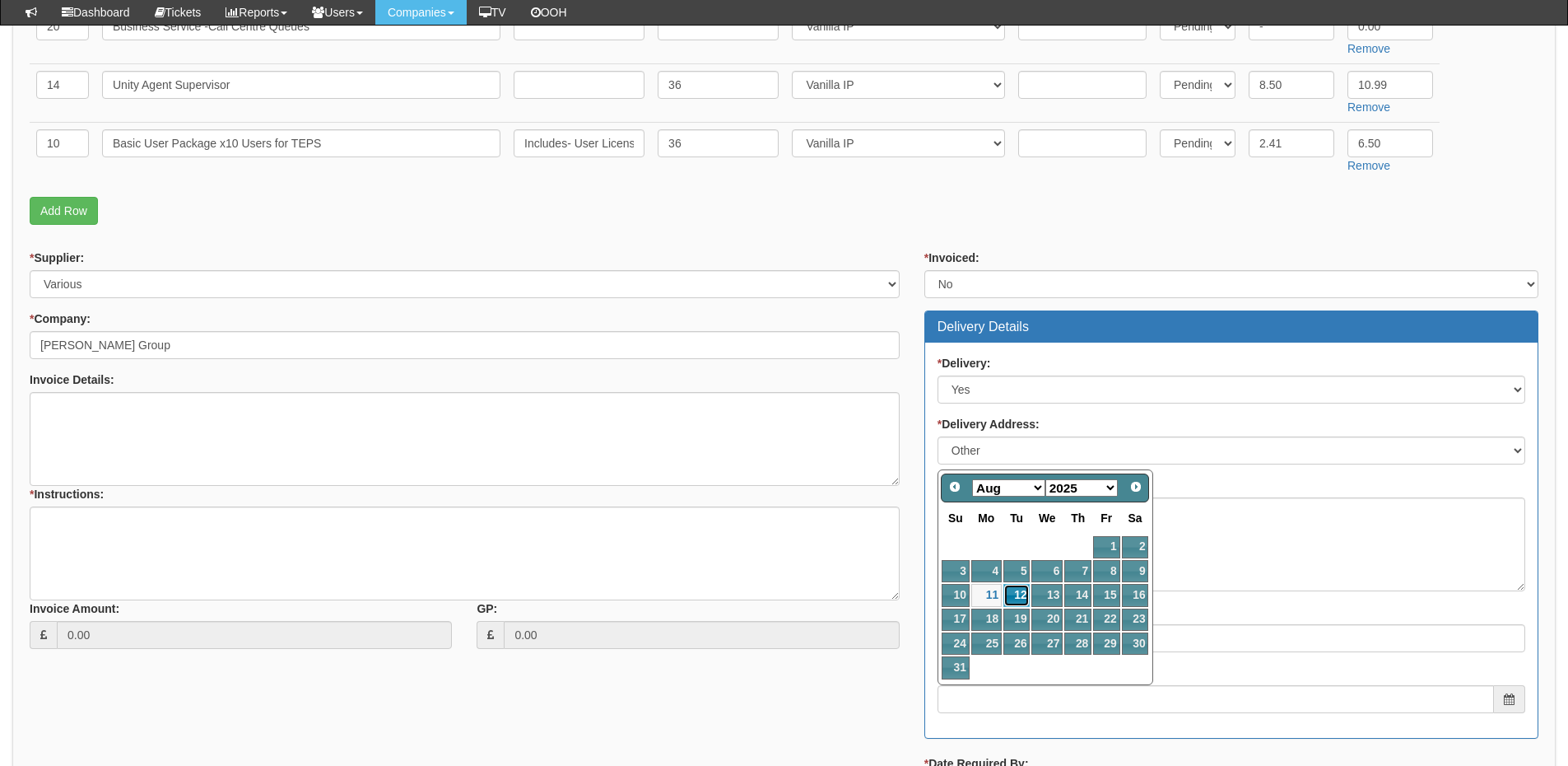
click at [1009, 596] on link "12" at bounding box center [1016, 594] width 26 height 22
type input "2025-08-12"
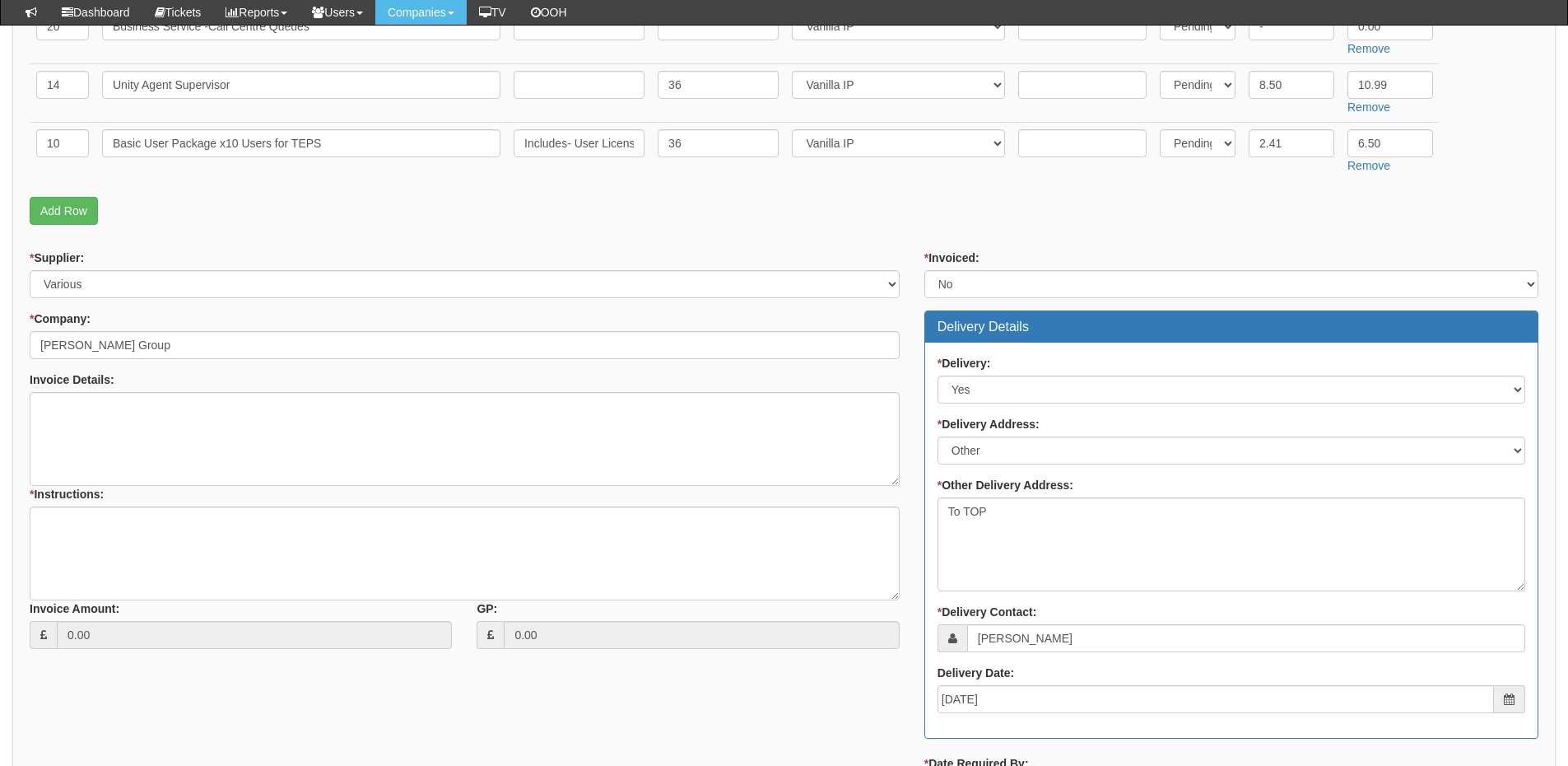
scroll to position [1152, 0]
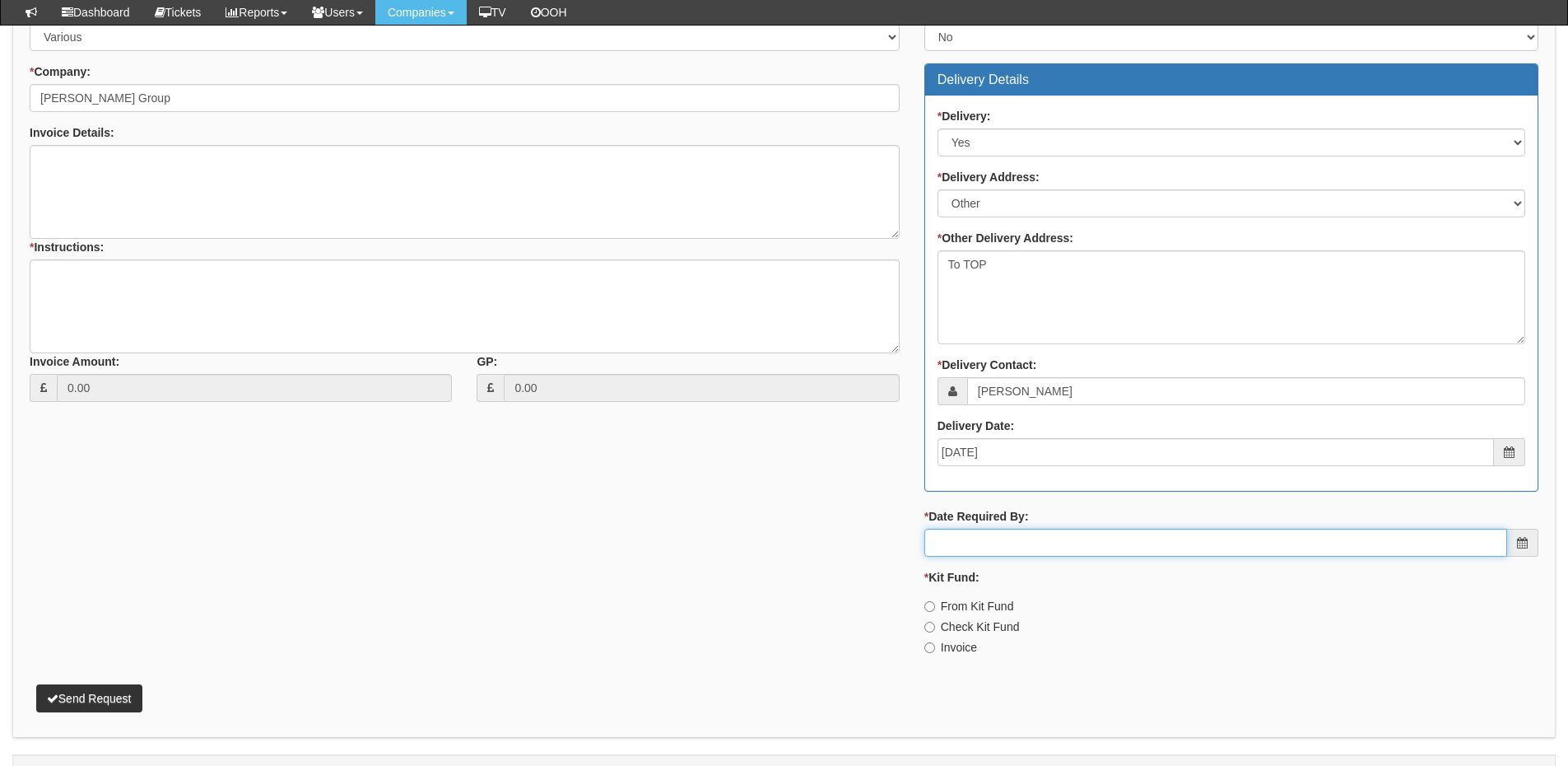
click at [1009, 539] on input "* Date Required By:" at bounding box center [1216, 542] width 582 height 28
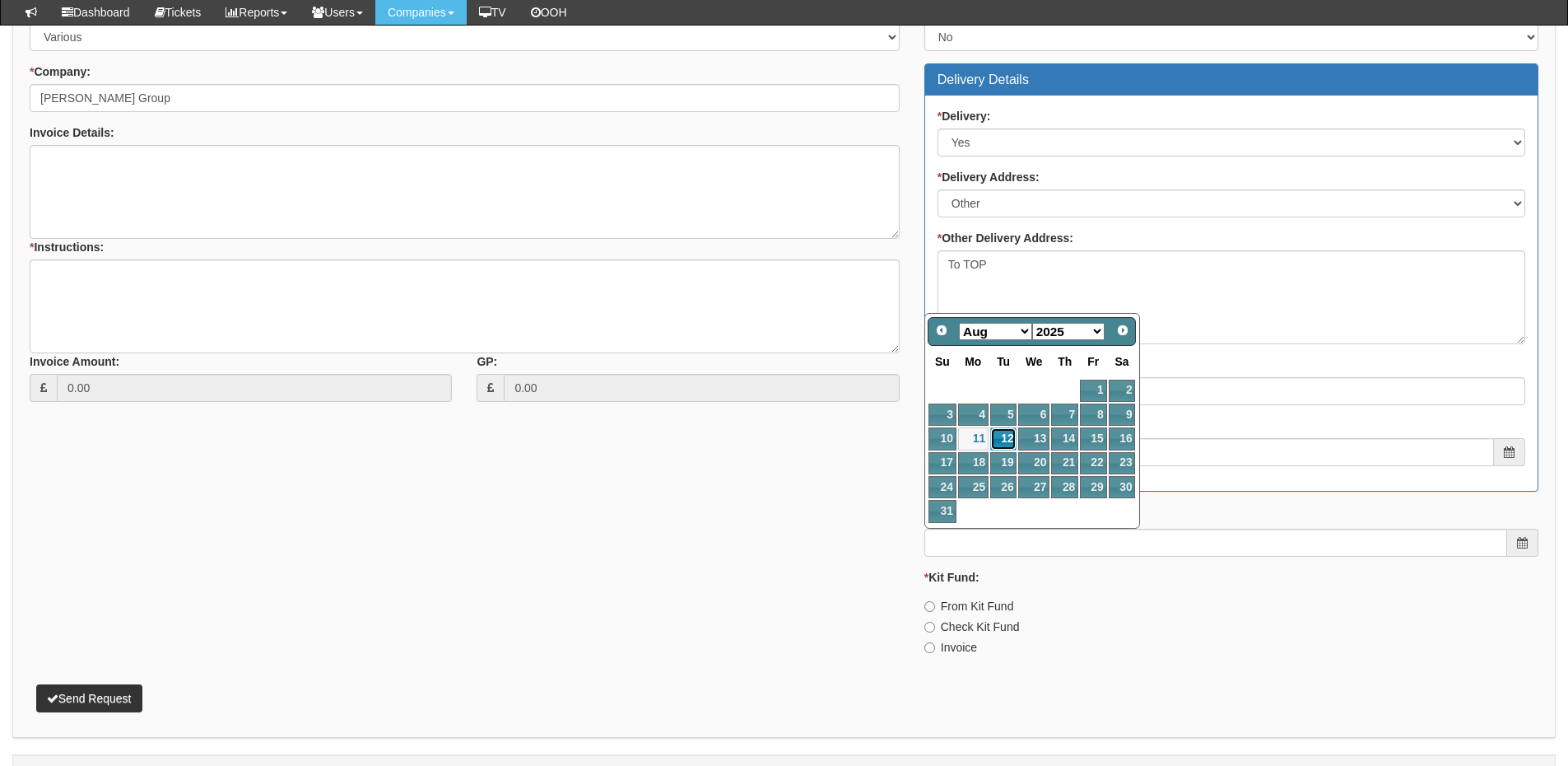
click at [1006, 439] on link "12" at bounding box center [1003, 438] width 26 height 22
type input "2025-08-12"
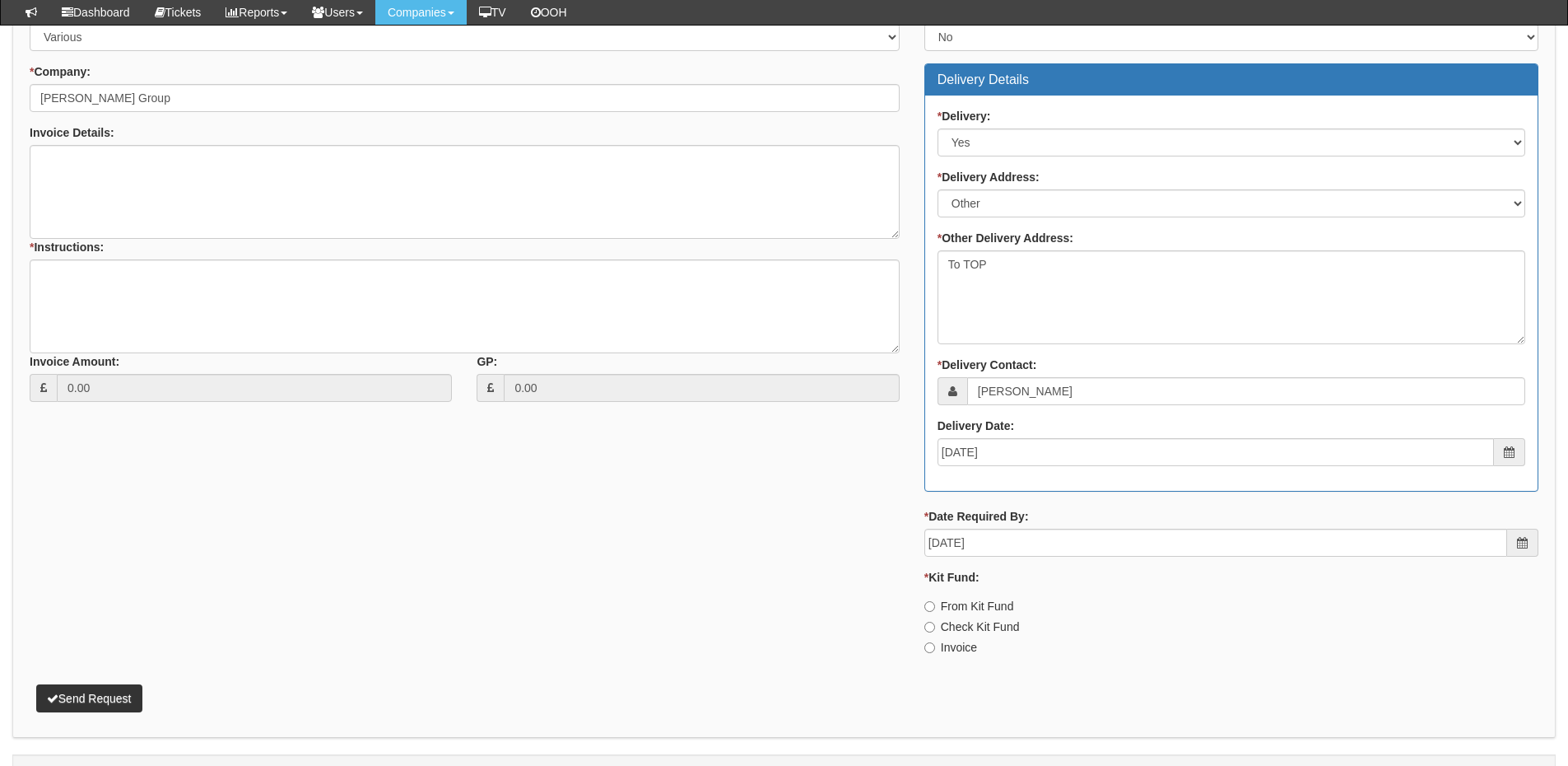
click at [941, 654] on label "Invoice" at bounding box center [951, 646] width 53 height 16
click at [935, 611] on input "Invoice" at bounding box center [930, 606] width 11 height 11
radio input "true"
click at [164, 309] on textarea "* Instructions:" at bounding box center [464, 306] width 870 height 94
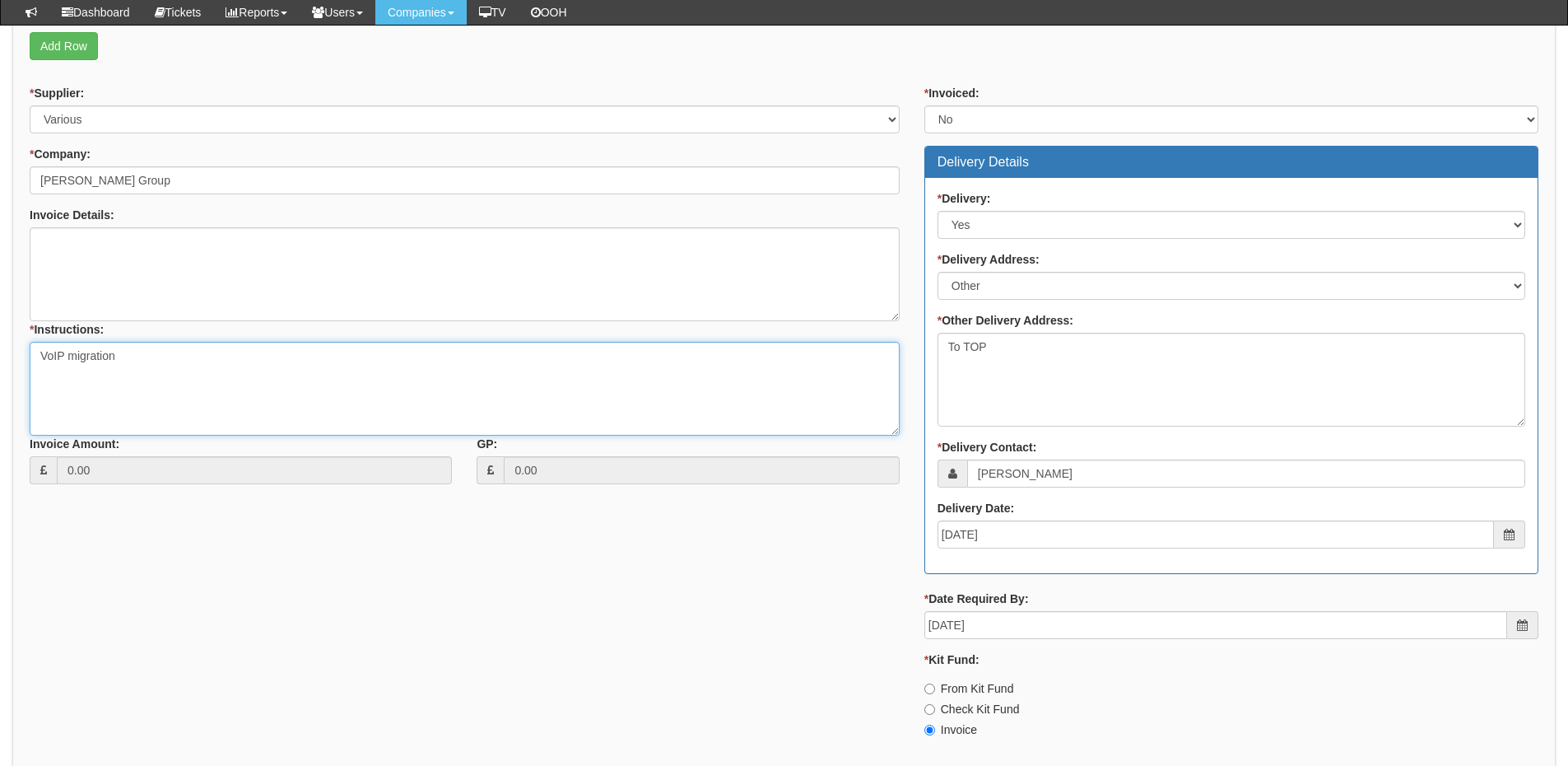
scroll to position [1191, 0]
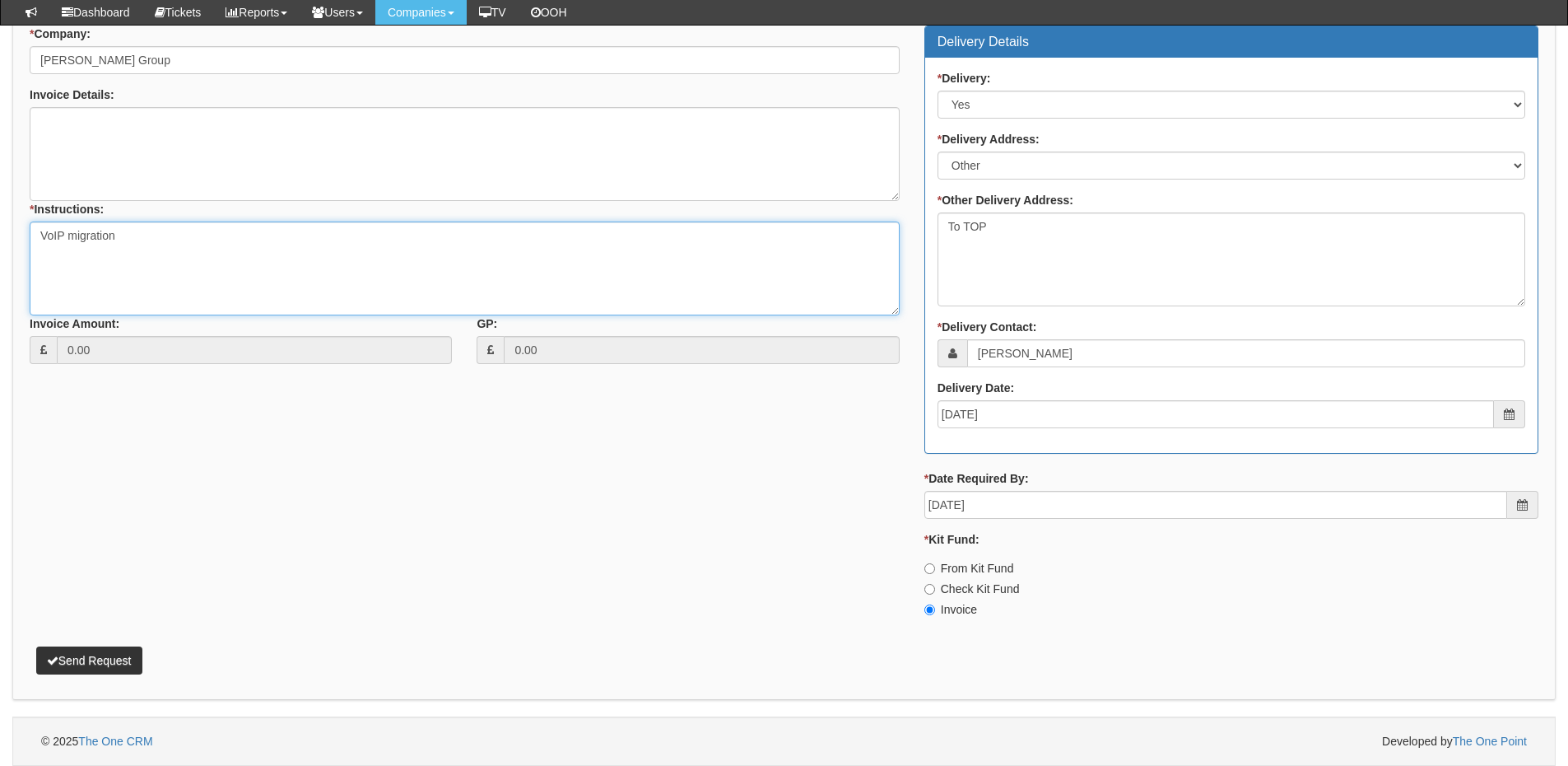
type textarea "VoIP migration"
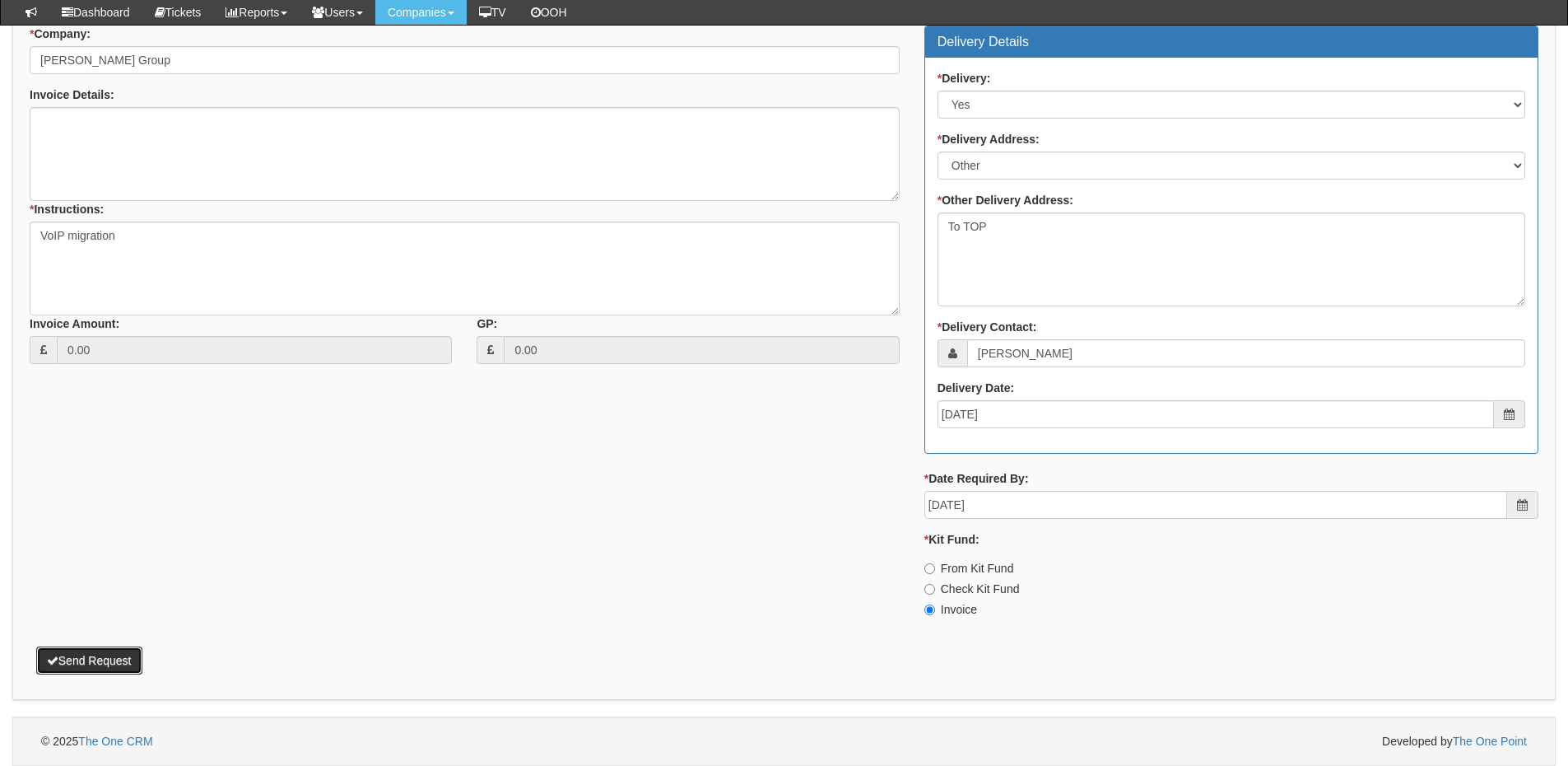
click at [94, 656] on button "Send Request" at bounding box center [89, 660] width 106 height 28
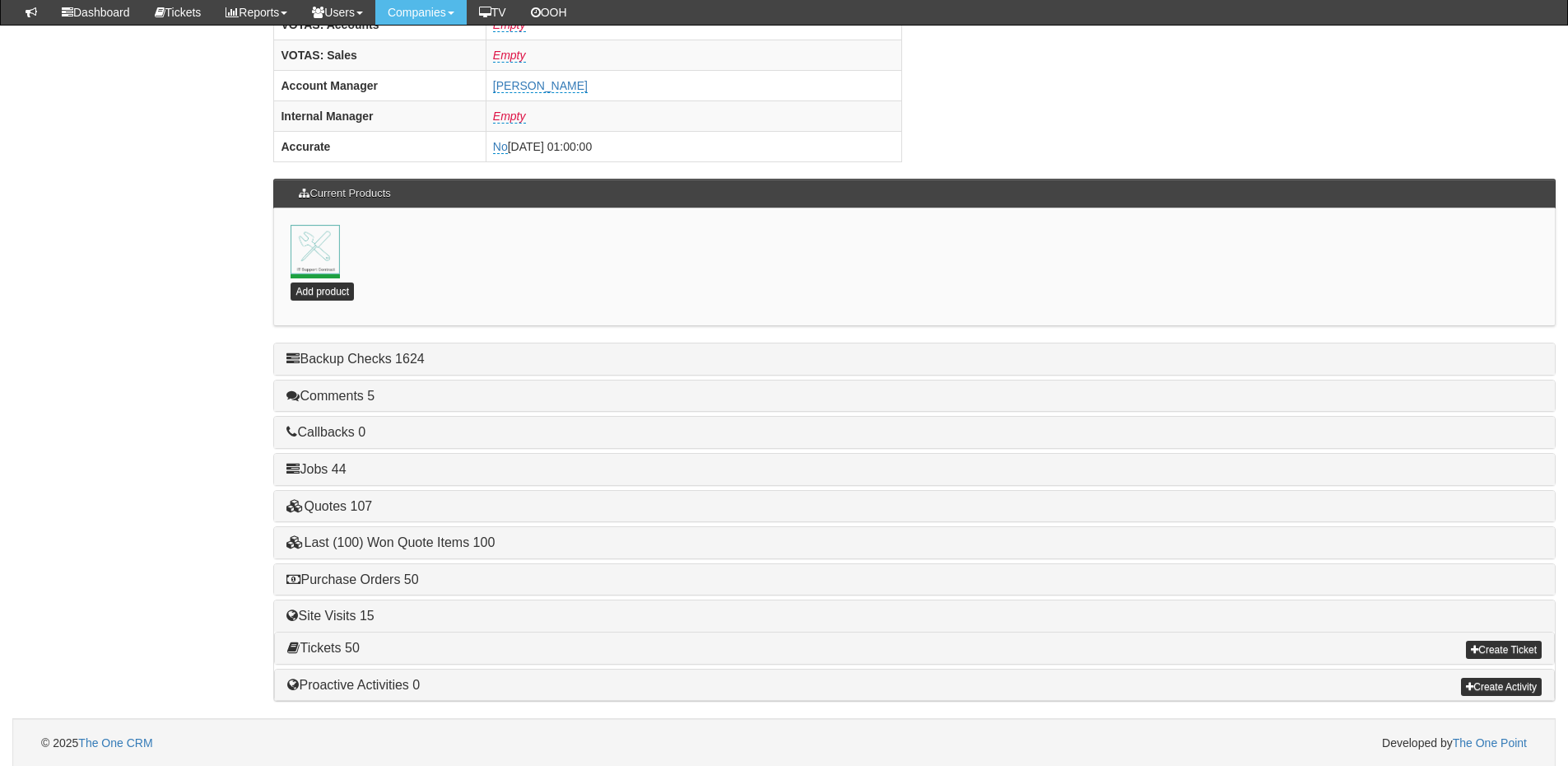
scroll to position [727, 0]
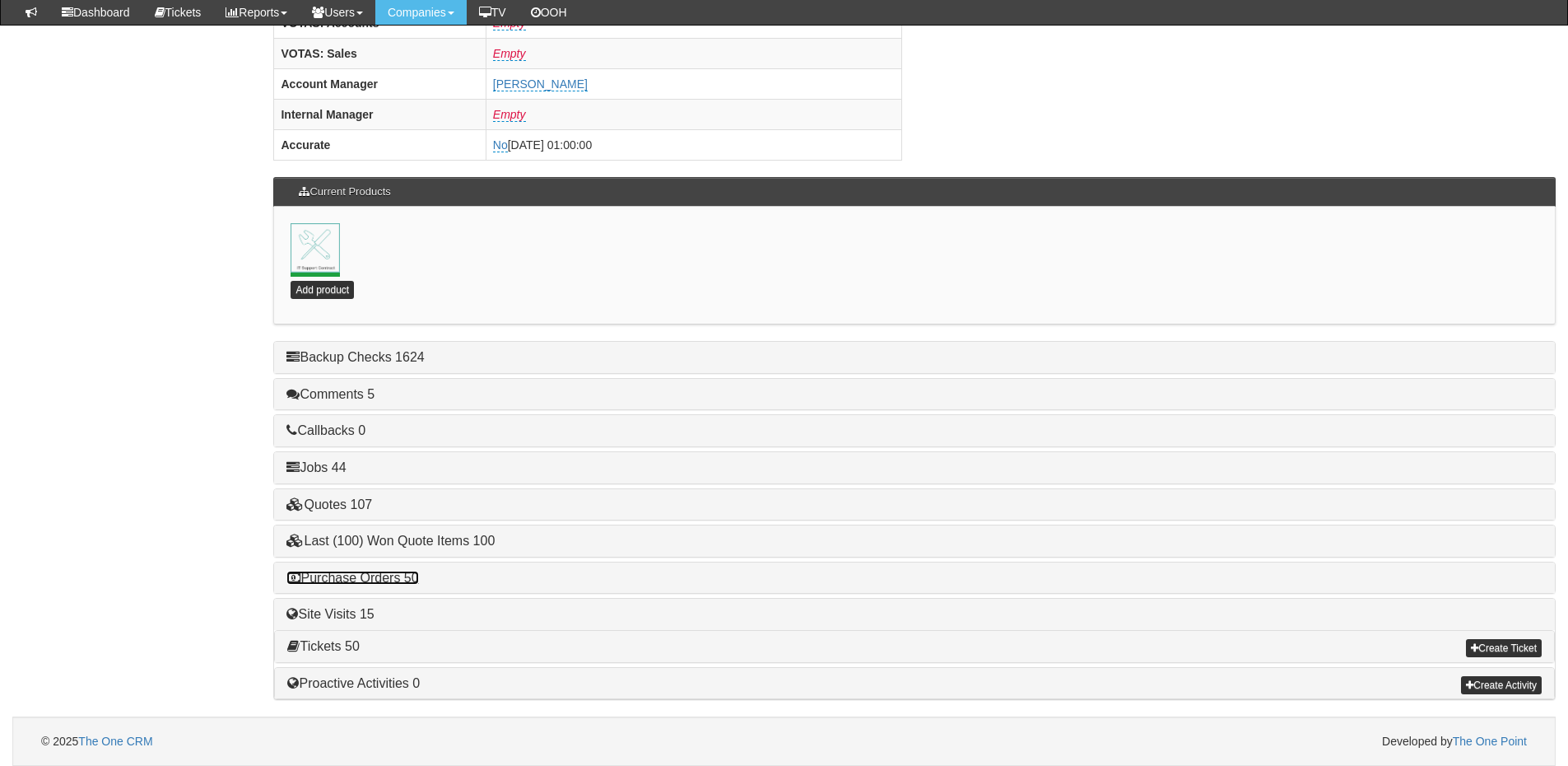
click at [374, 578] on link "Purchase Orders 50" at bounding box center [351, 577] width 132 height 14
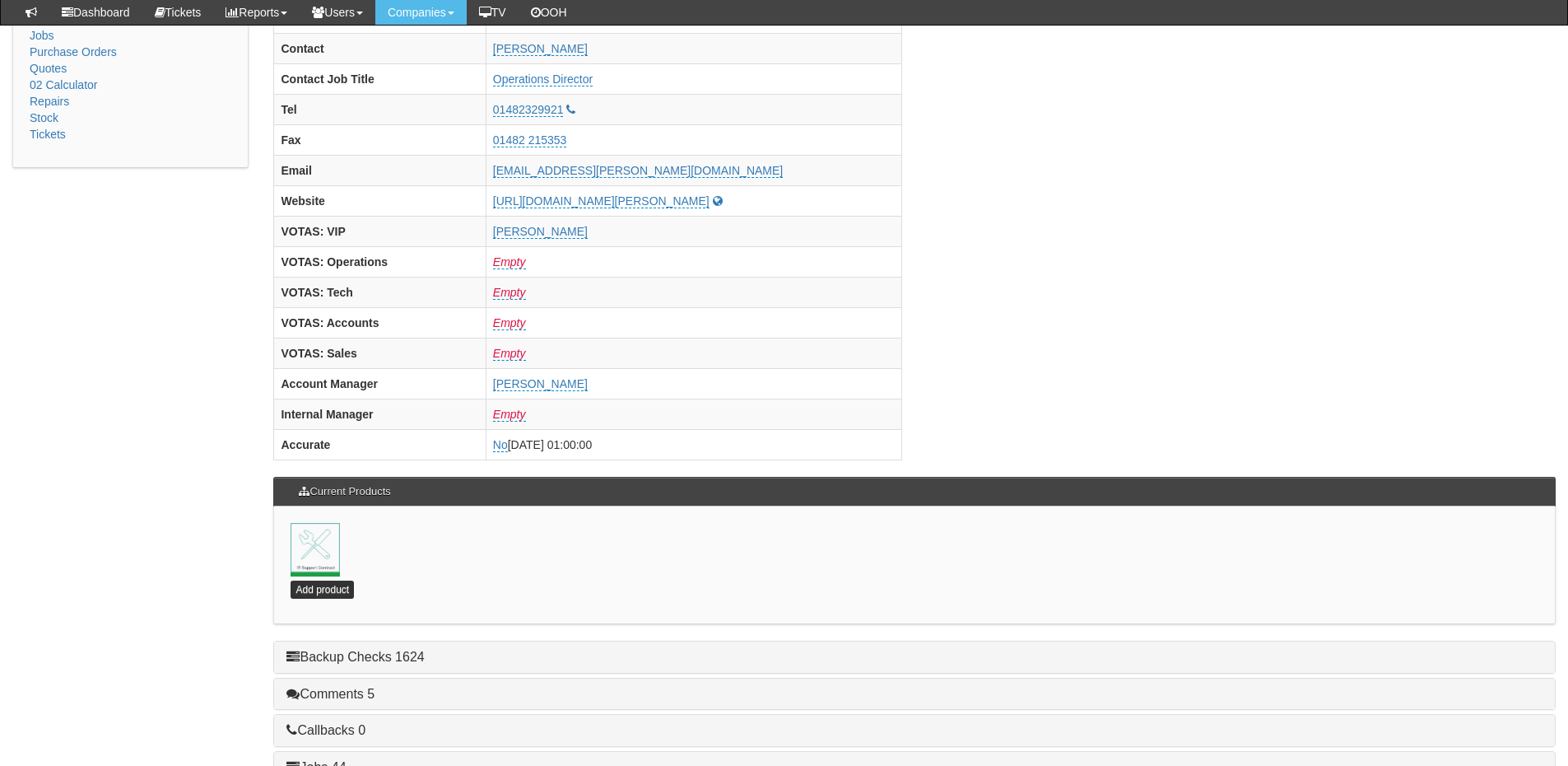
scroll to position [397, 0]
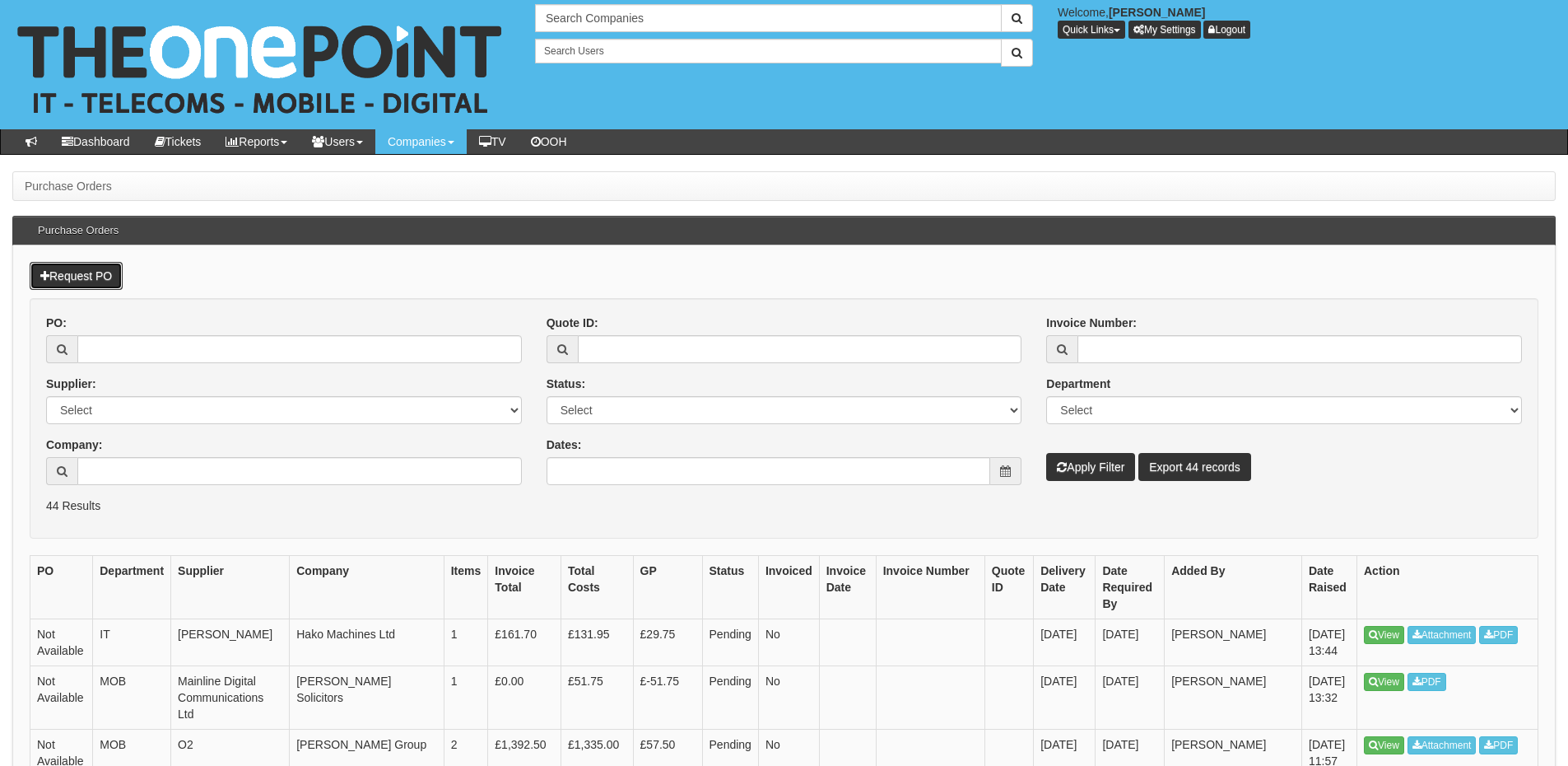
click at [89, 282] on link "Request PO" at bounding box center [76, 275] width 93 height 28
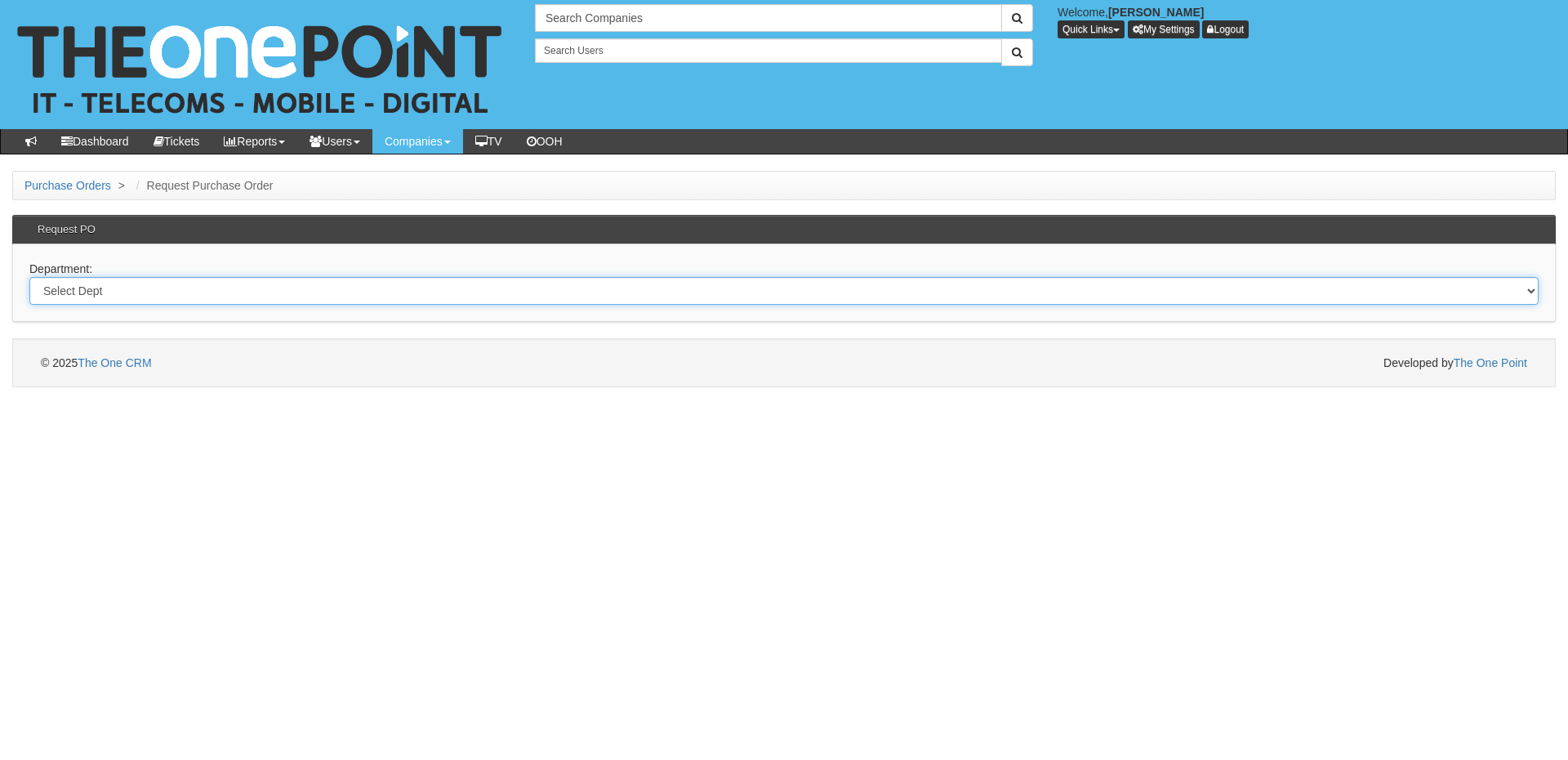
click at [183, 295] on select "Select Dept Digital Internal IT Mobiles Marketing Telecoms" at bounding box center [784, 291] width 1509 height 28
select select "?pipeID=&dept=IT"
click at [29, 277] on select "Select Dept Digital Internal IT Mobiles Marketing Telecoms" at bounding box center [784, 291] width 1509 height 28
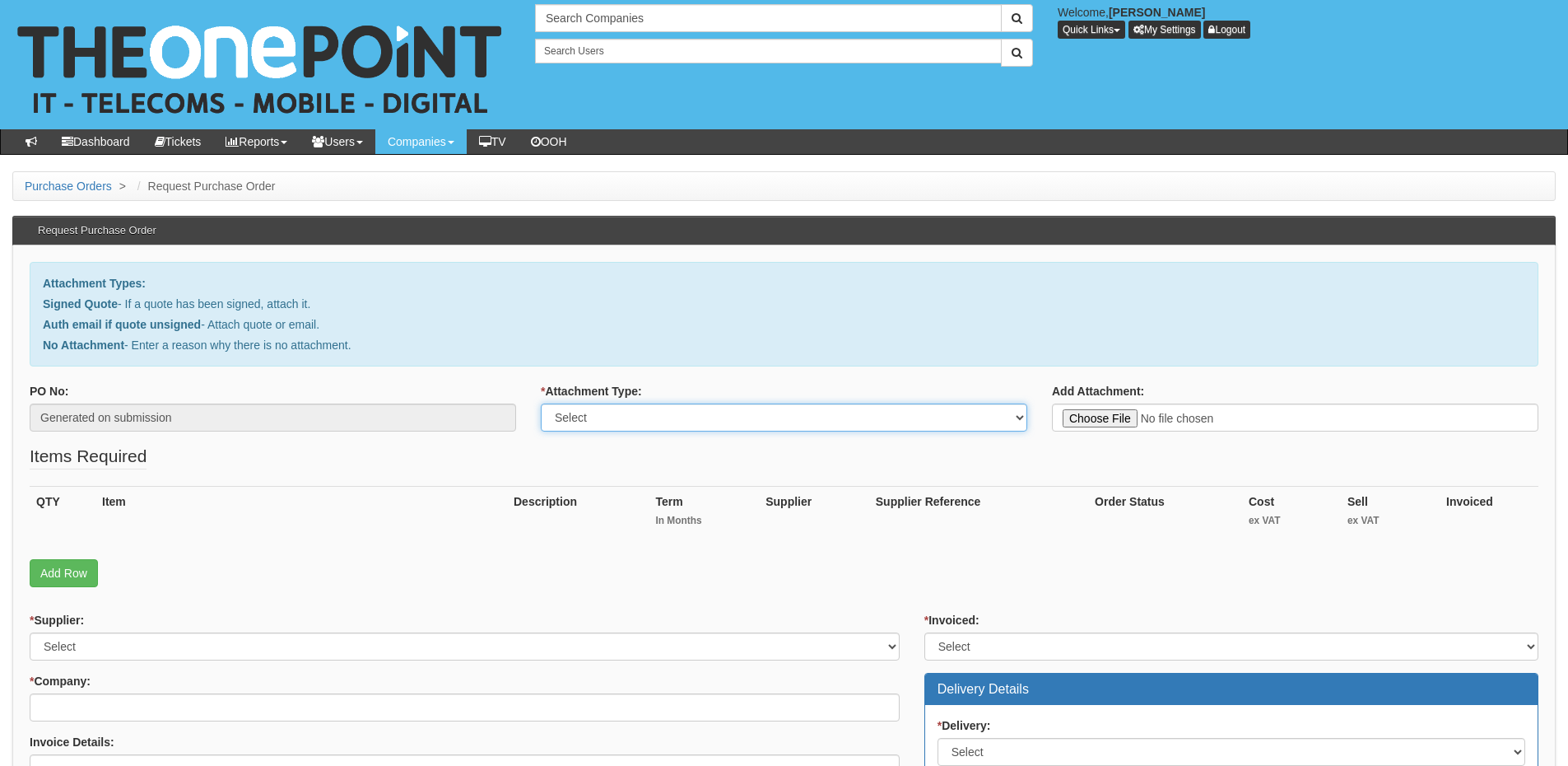
drag, startPoint x: 603, startPoint y: 408, endPoint x: 605, endPoint y: 426, distance: 18.1
click at [603, 408] on select "Select Signed Quote Auth email with quote if unsigned No Attachment" at bounding box center [784, 417] width 486 height 28
select select "No Attachment"
click at [541, 403] on select "Select Signed Quote Auth email with quote if unsigned No Attachment" at bounding box center [784, 417] width 486 height 28
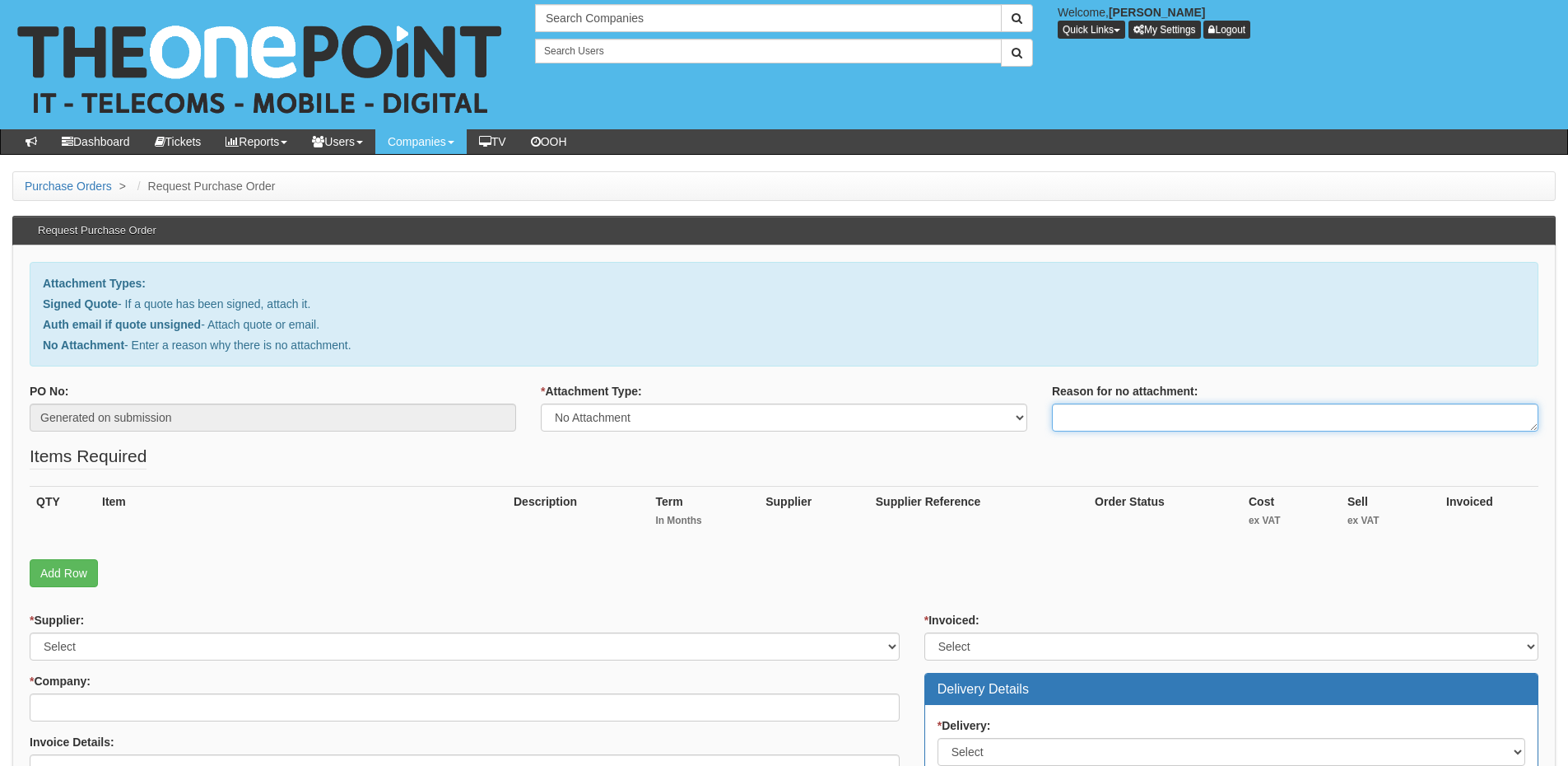
click at [1108, 417] on textarea "Reason for no attachment:" at bounding box center [1295, 417] width 486 height 28
click at [1208, 410] on textarea "Linked to ticket" at bounding box center [1295, 417] width 486 height 28
click at [1208, 410] on textarea "Linked to ticket 414595" at bounding box center [1295, 417] width 486 height 28
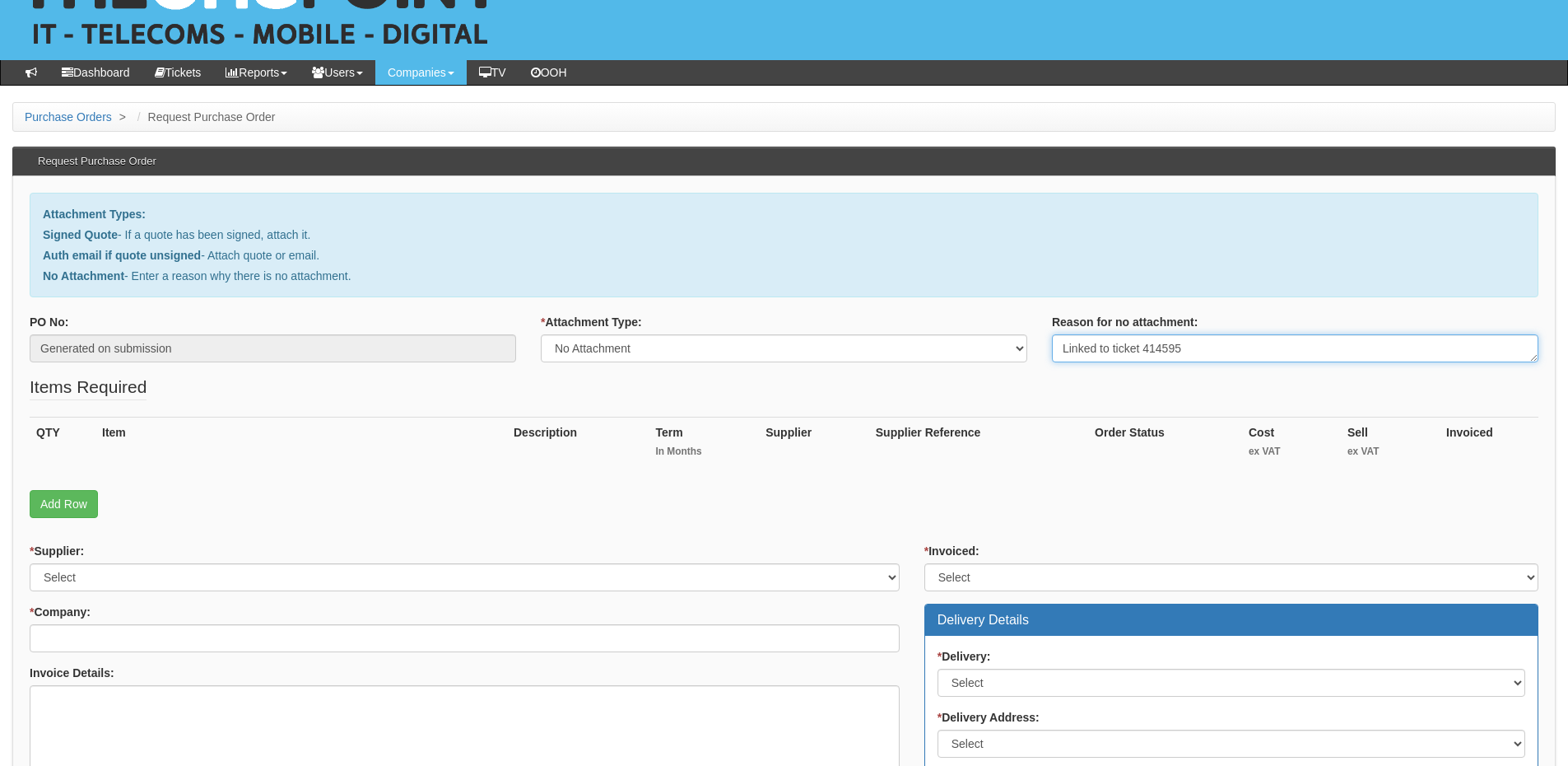
scroll to position [165, 0]
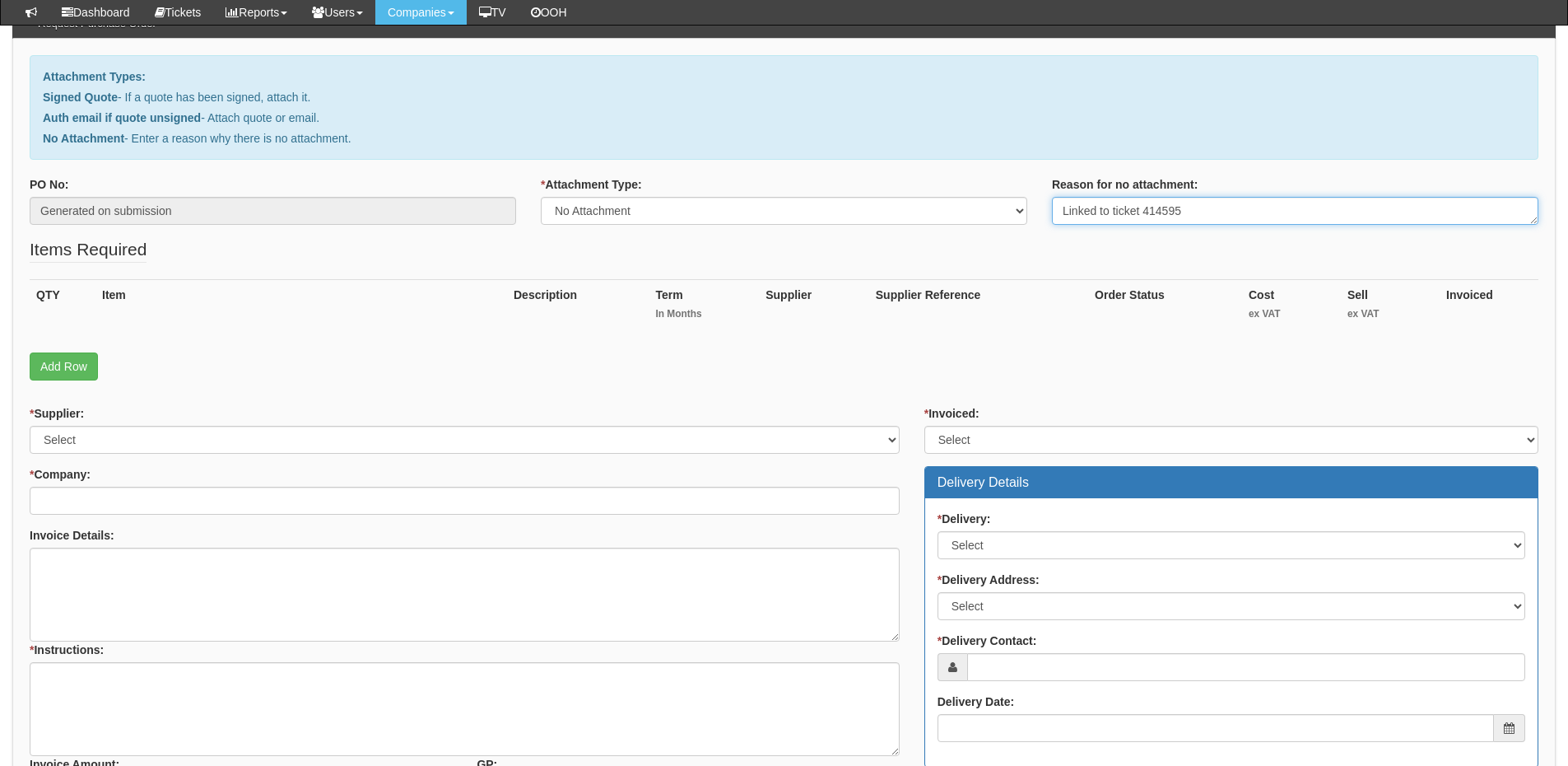
type textarea "Linked to ticket 414595"
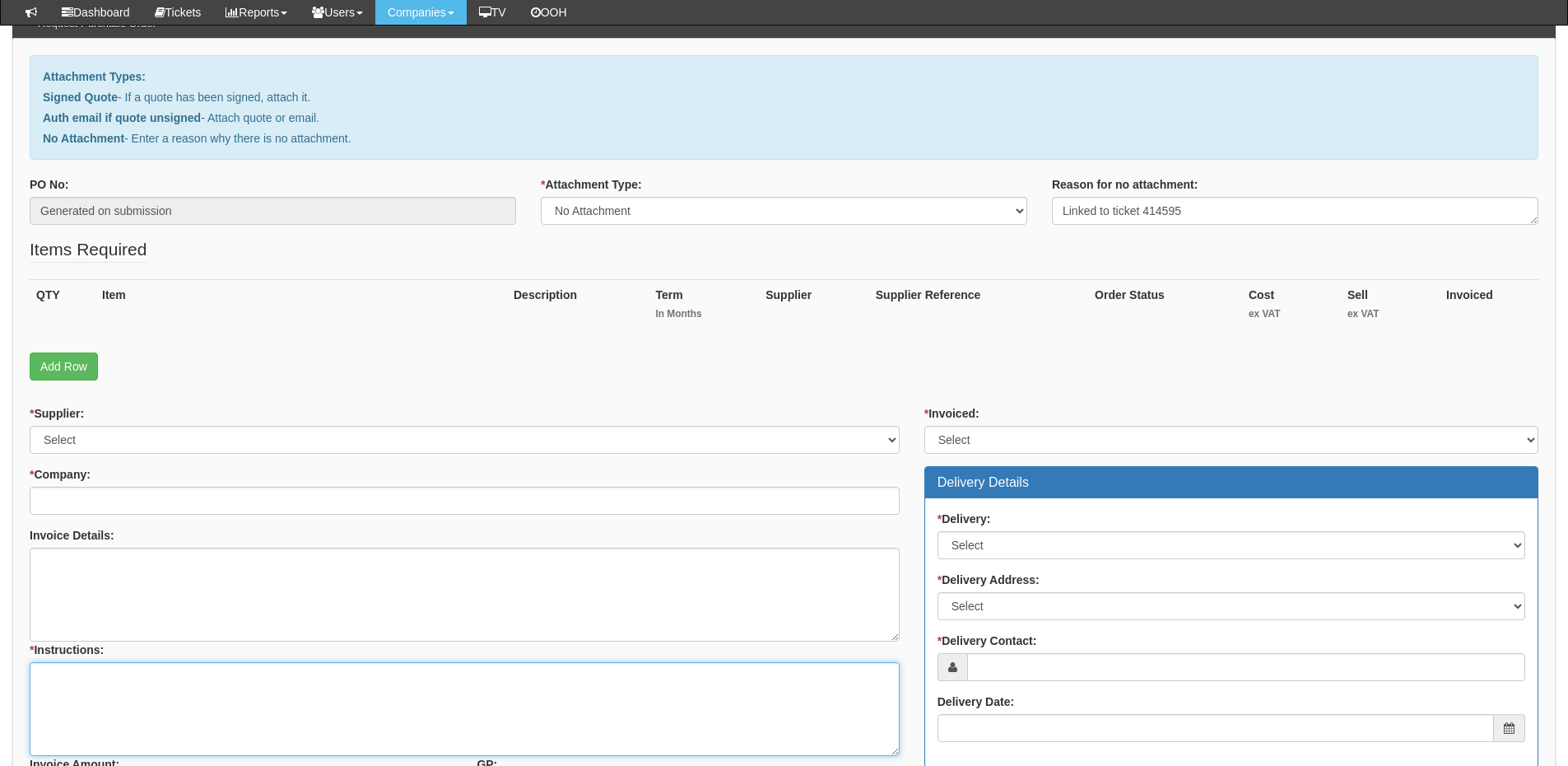
click at [216, 696] on textarea "* Instructions:" at bounding box center [464, 708] width 870 height 94
paste textarea "Linked to ticket 414595"
type textarea "Linked to ticket 414595"
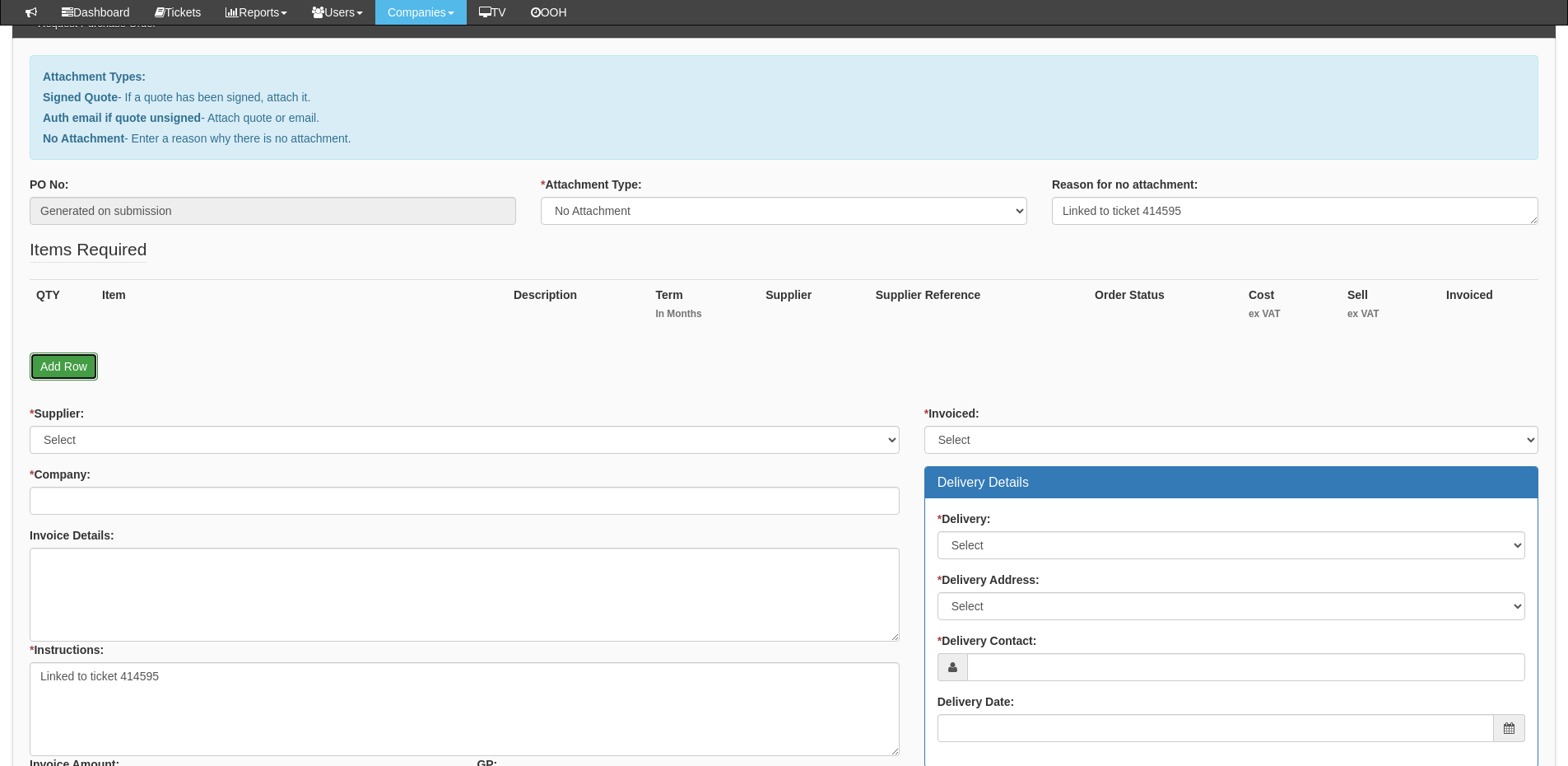
click at [76, 372] on link "Add Row" at bounding box center [64, 366] width 68 height 28
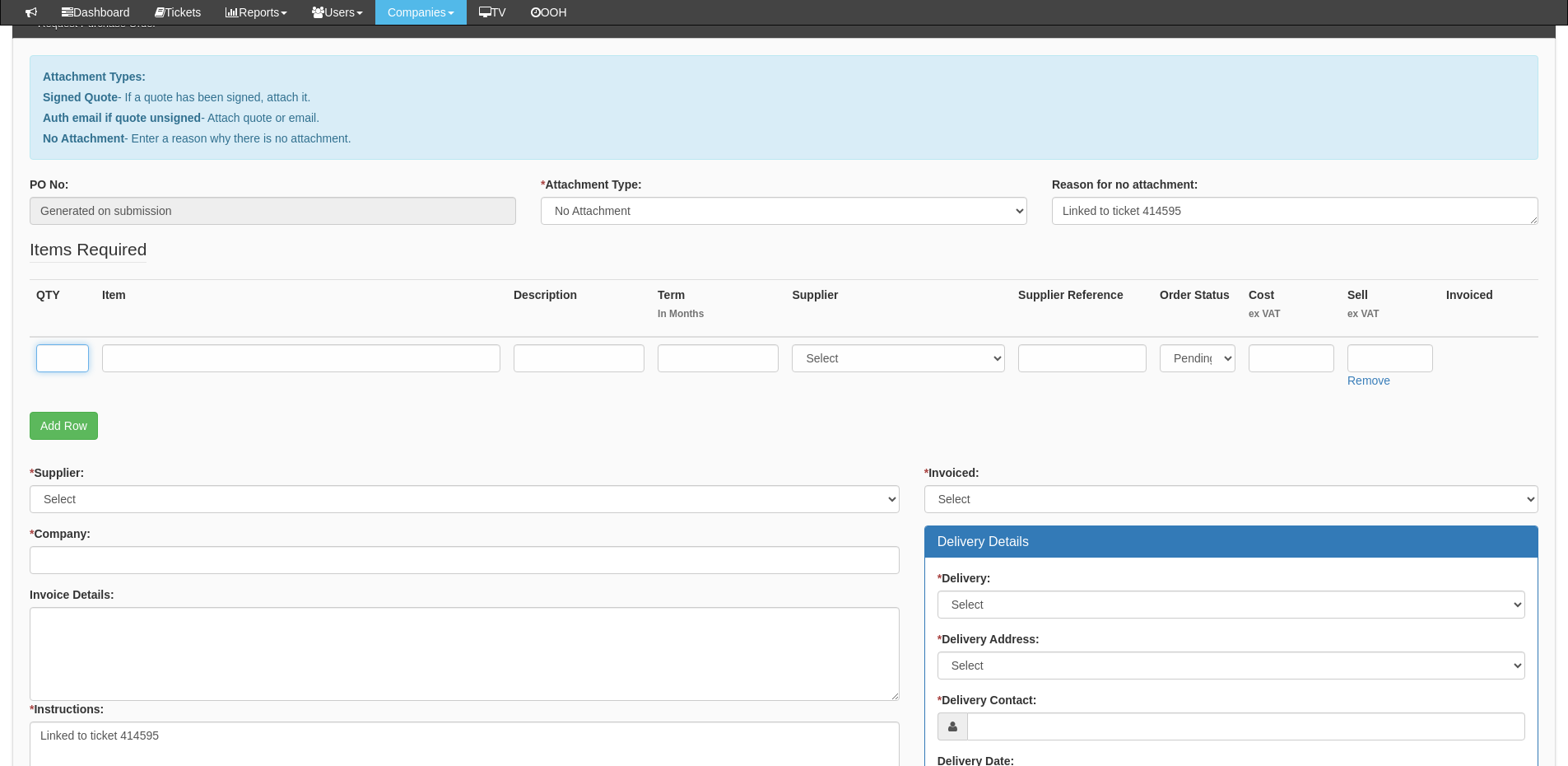
click at [75, 363] on input "text" at bounding box center [63, 358] width 53 height 28
type input "1"
click at [117, 358] on input "text" at bounding box center [301, 358] width 398 height 28
type input "Business Standard Licence"
click at [711, 368] on input "text" at bounding box center [718, 358] width 121 height 28
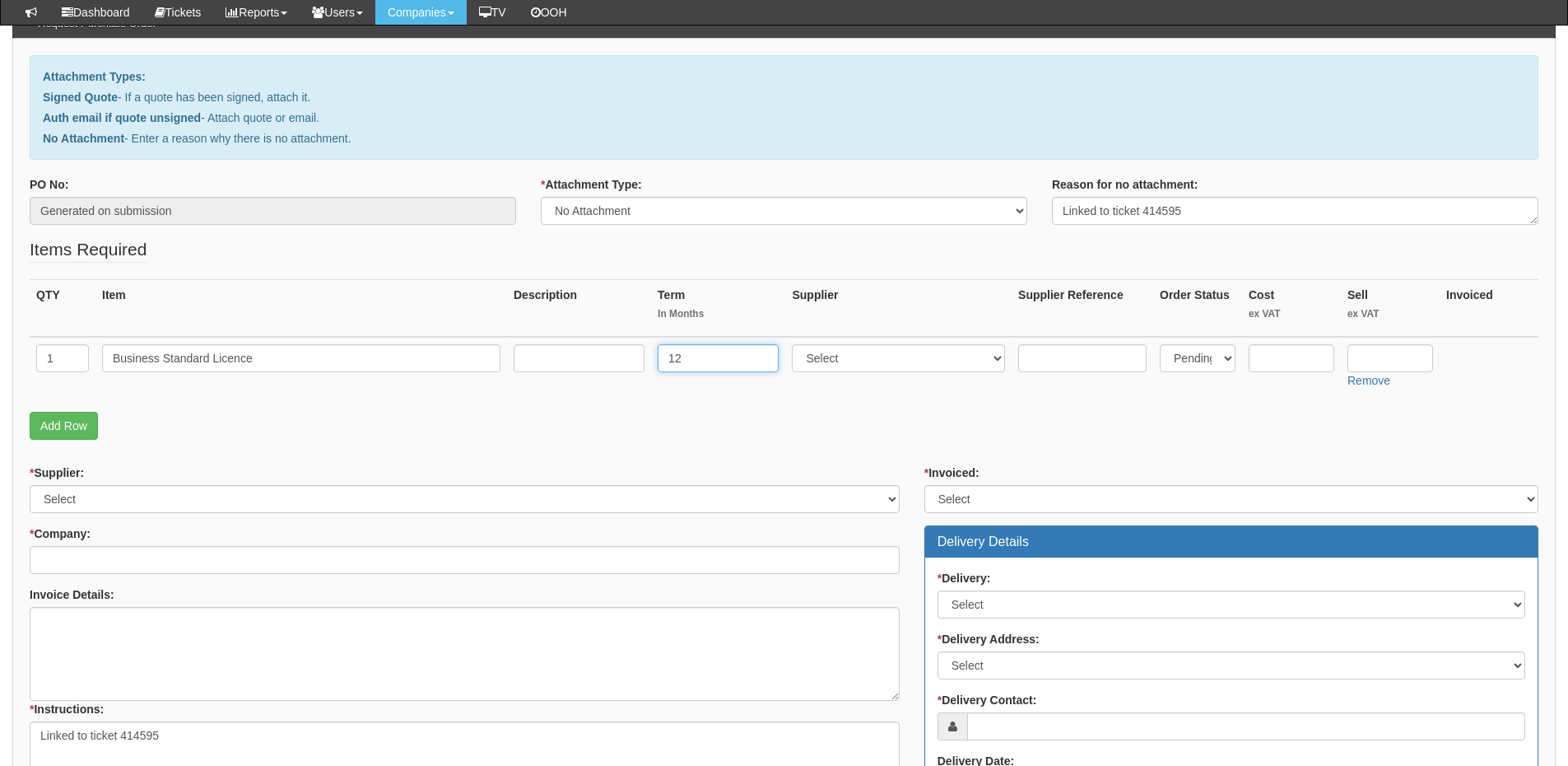
type input "12"
click at [874, 363] on select "Select 123 REG.co.uk 1Password 3 4Gon AA Jones Electric Ltd Abzorb Access Group…" at bounding box center [898, 358] width 213 height 28
select select "291"
click at [795, 344] on select "Select 123 REG.co.uk 1Password 3 4Gon AA Jones Electric Ltd Abzorb Access Group…" at bounding box center [898, 358] width 213 height 28
click at [1379, 362] on input "text" at bounding box center [1390, 358] width 86 height 28
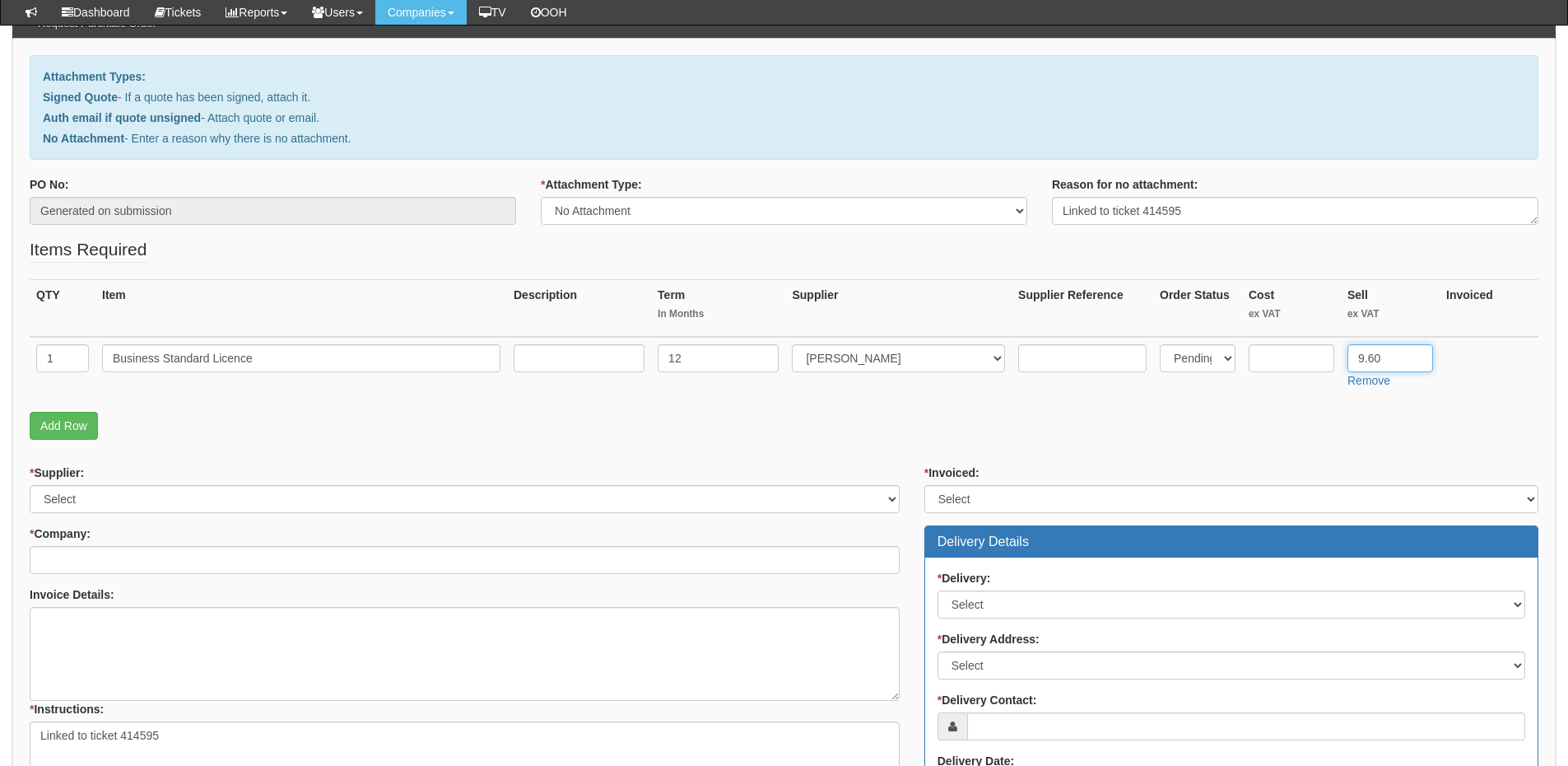
type input "9.60"
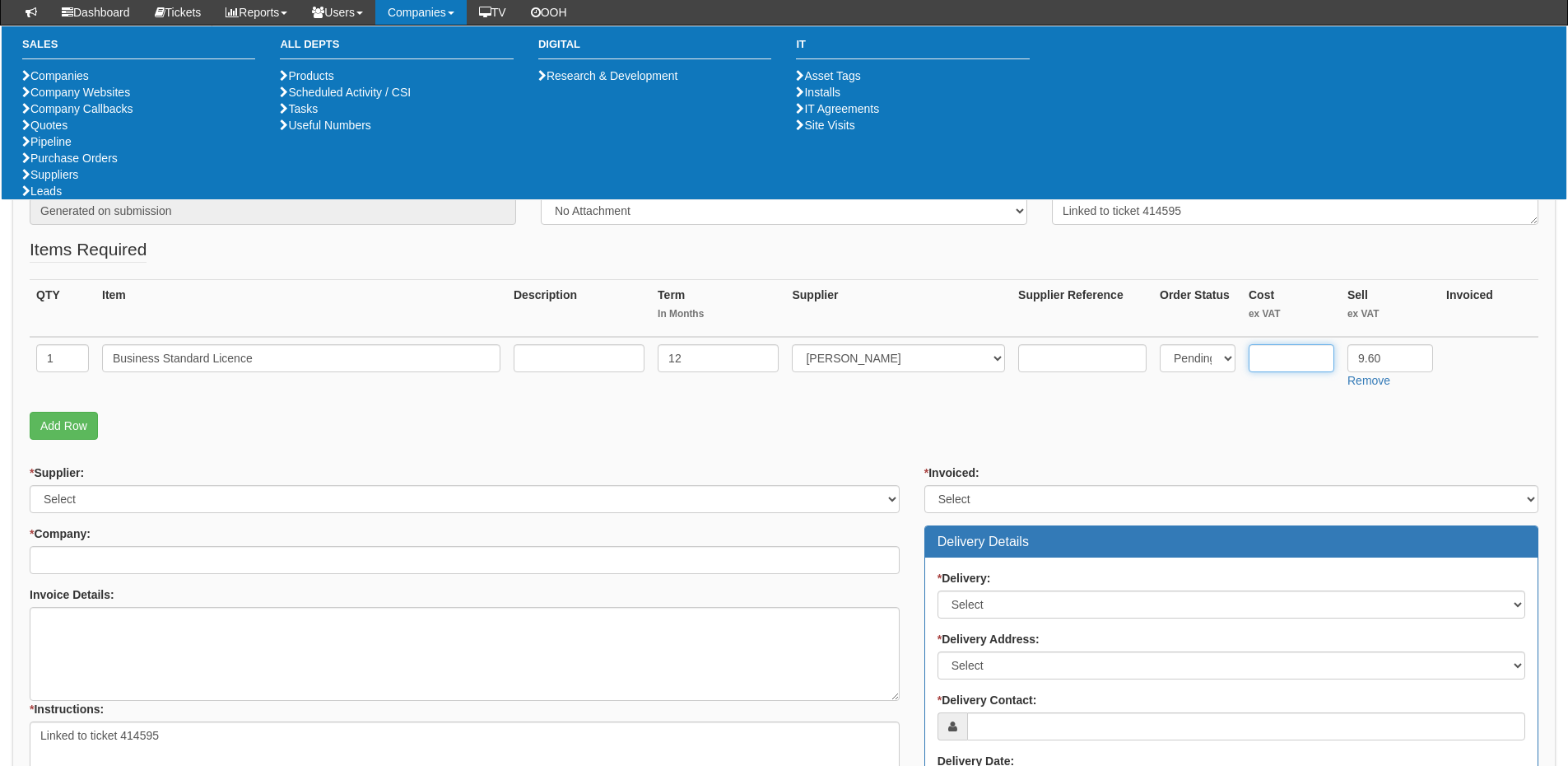
click at [1267, 364] on input "text" at bounding box center [1291, 358] width 86 height 28
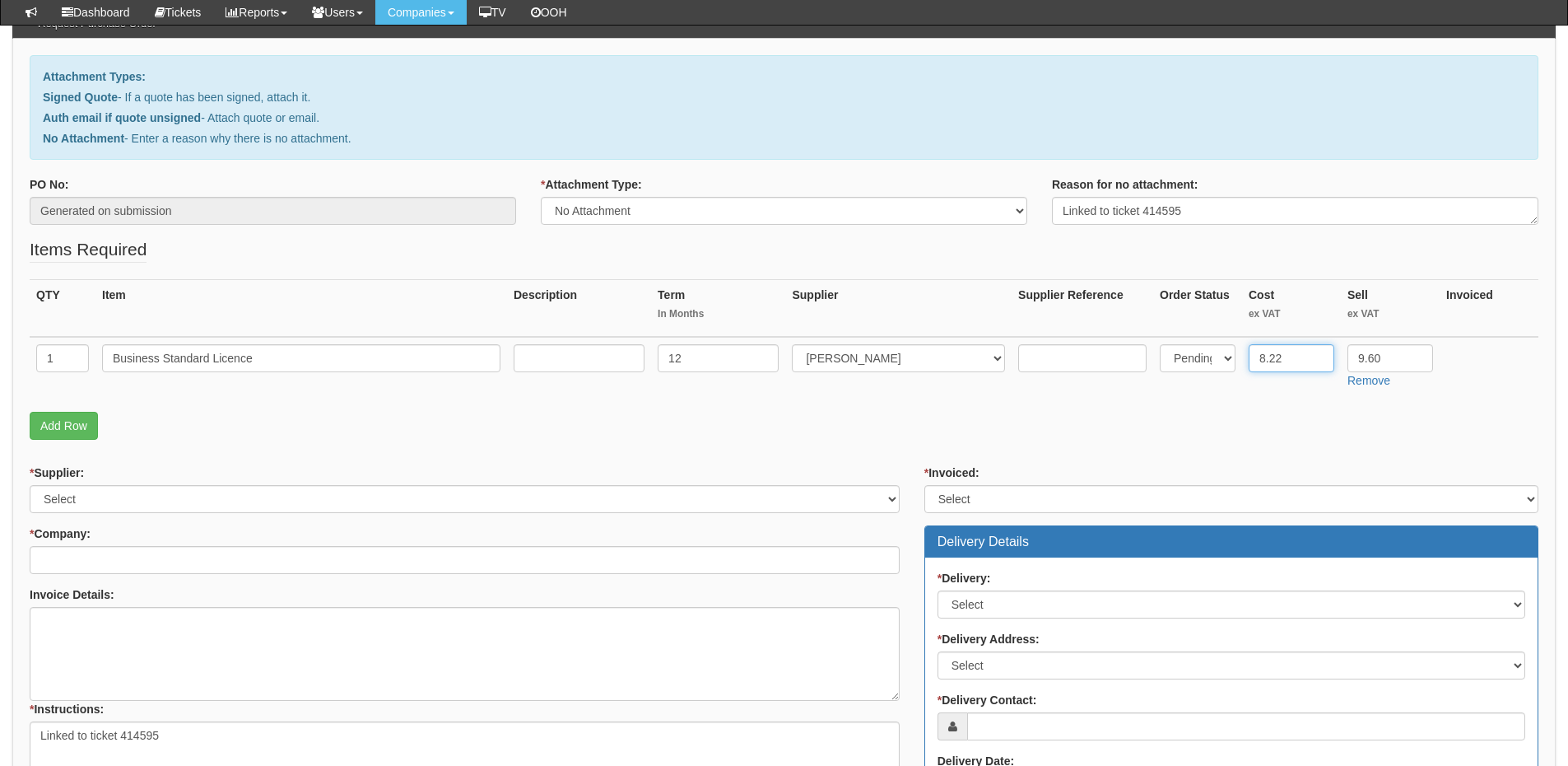
type input "8.22"
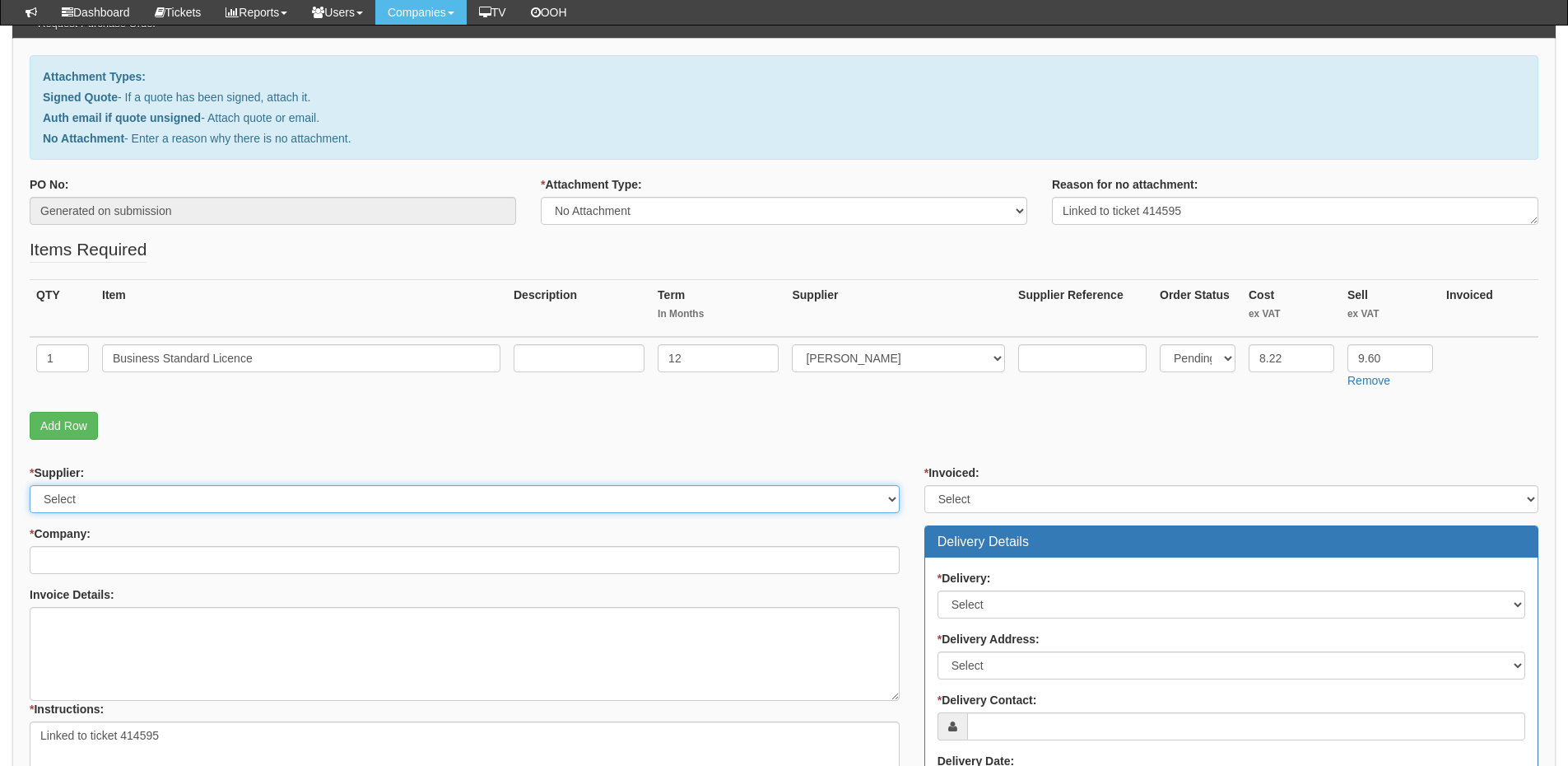
click at [72, 501] on select "Select 123 REG.co.uk 1Password 3 4Gon AA Jones Electric Ltd Abzorb Access Group…" at bounding box center [464, 498] width 870 height 28
select select "291"
click at [30, 485] on select "Select 123 REG.co.uk 1Password 3 4Gon AA Jones Electric Ltd Abzorb Access Group…" at bounding box center [464, 498] width 870 height 28
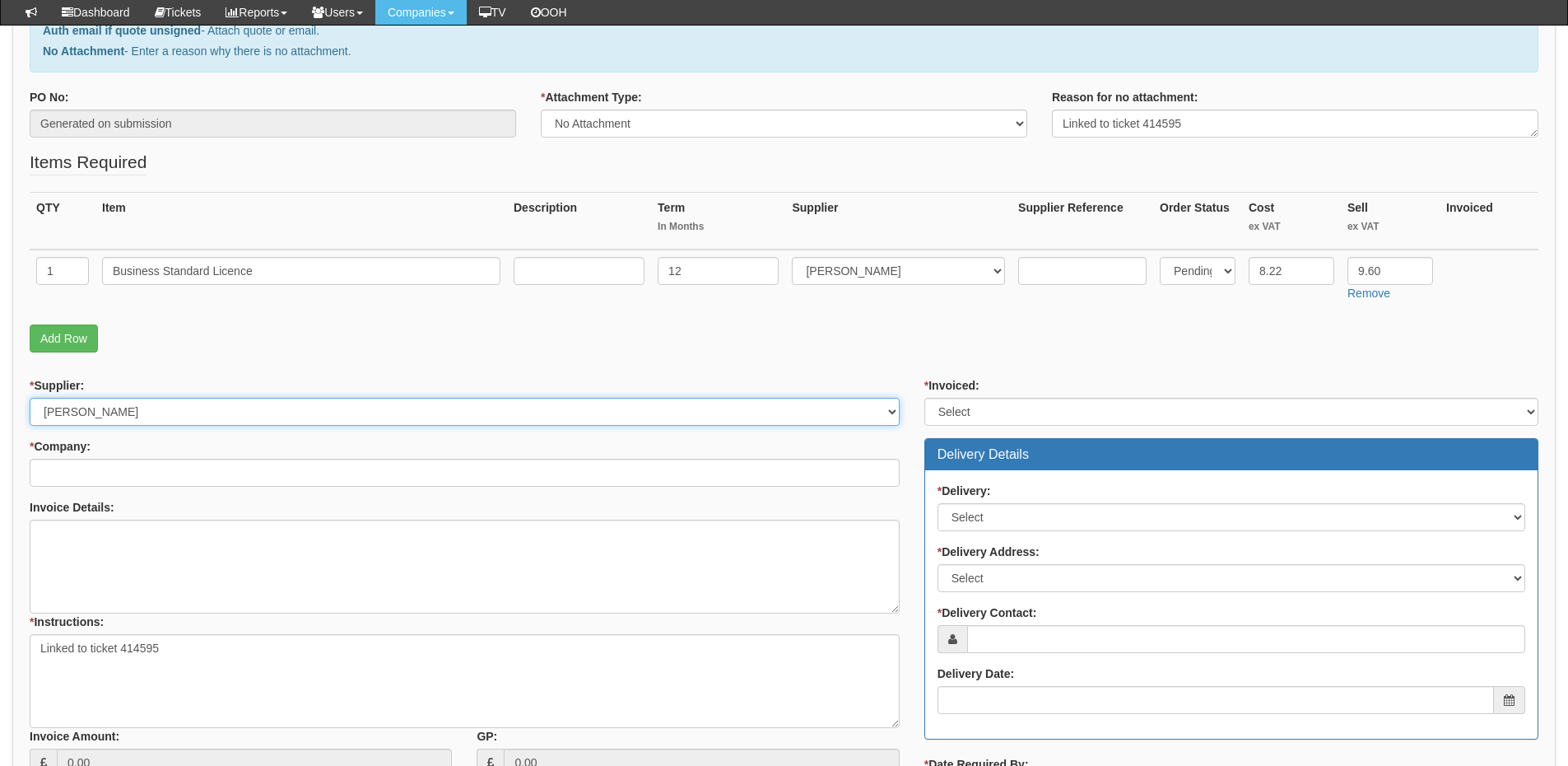
scroll to position [329, 0]
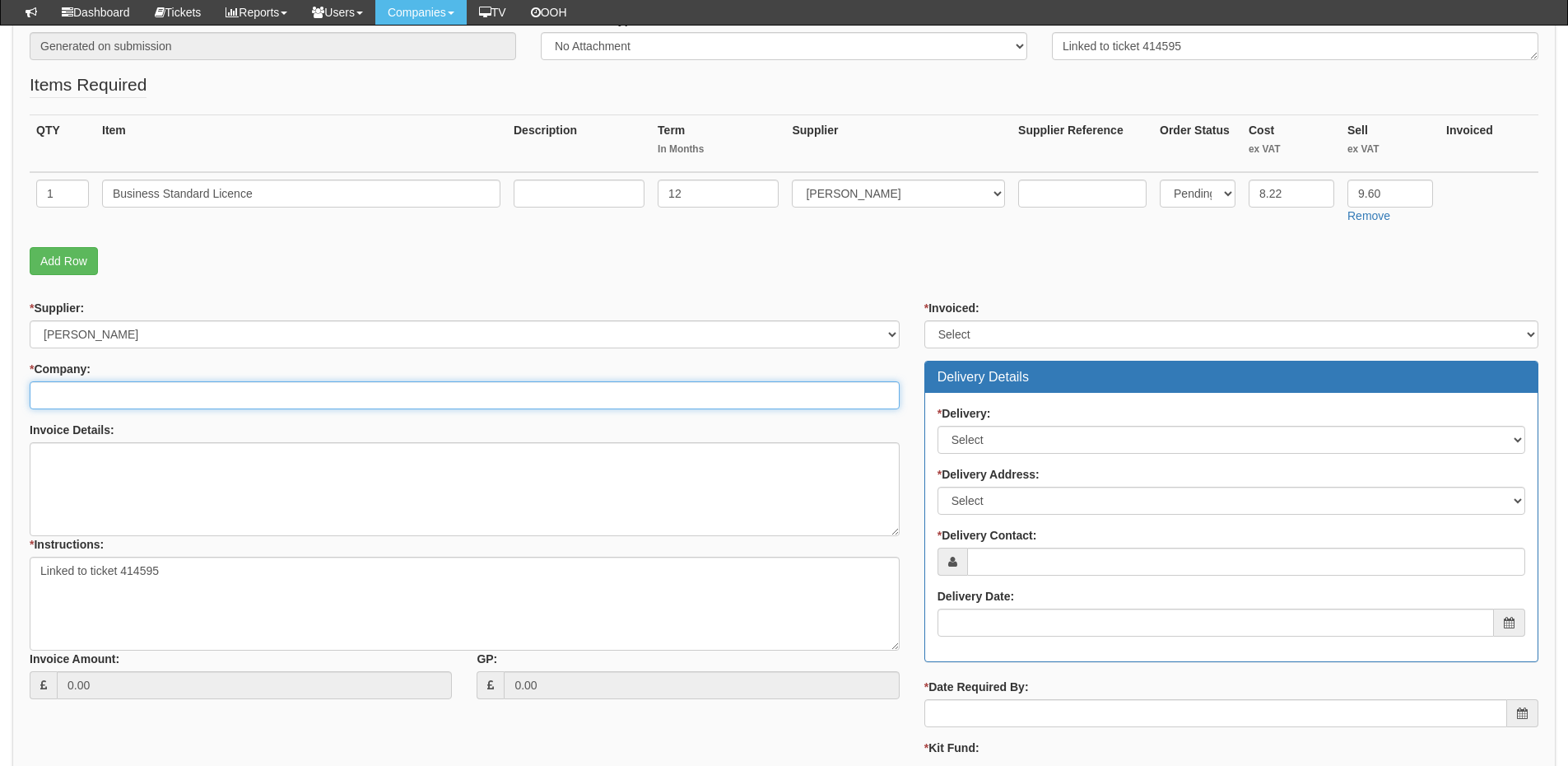
click at [96, 389] on input "* Company:" at bounding box center [464, 395] width 870 height 28
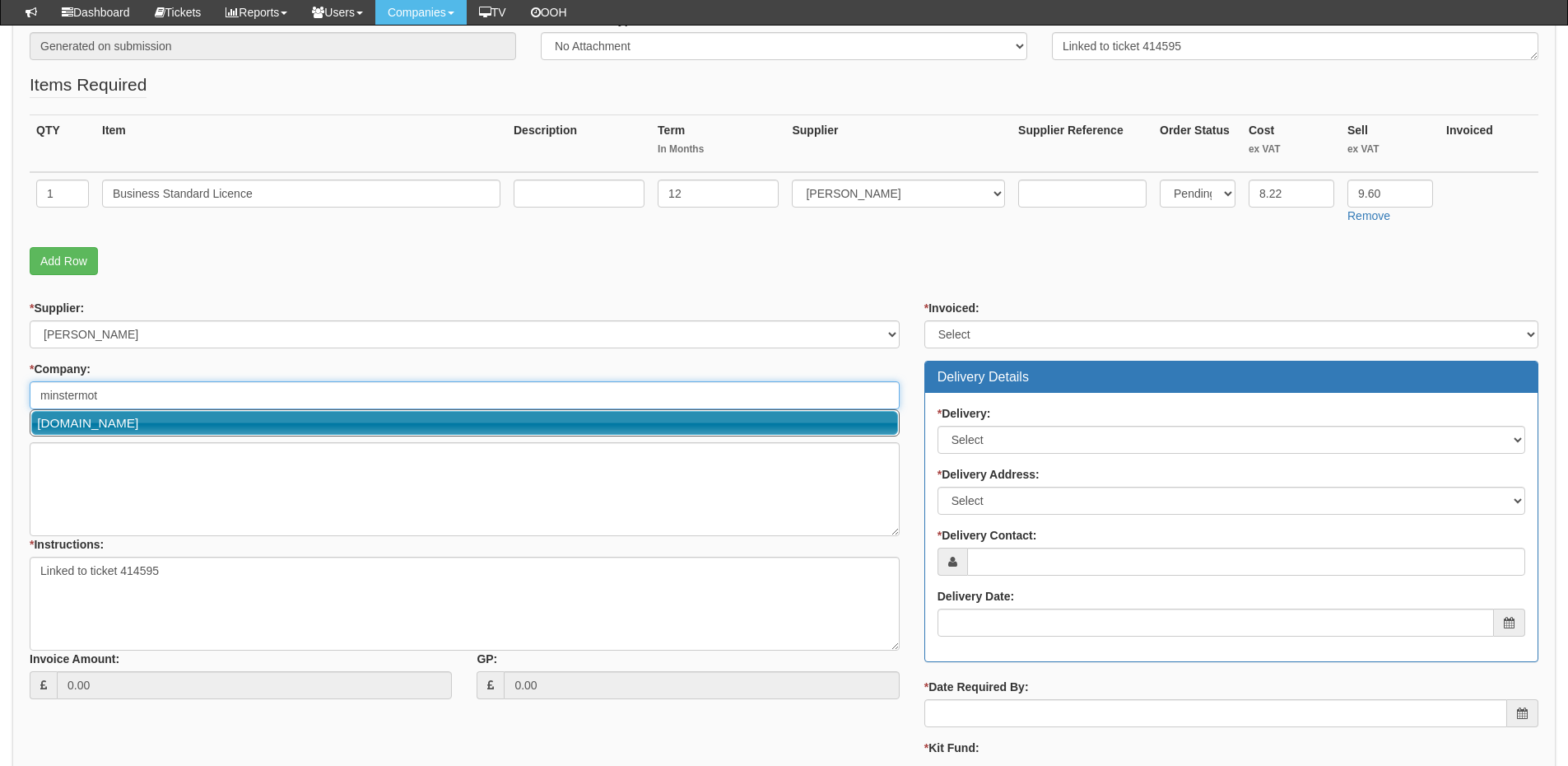
click at [103, 415] on link "[DOMAIN_NAME]" at bounding box center [464, 423] width 867 height 24
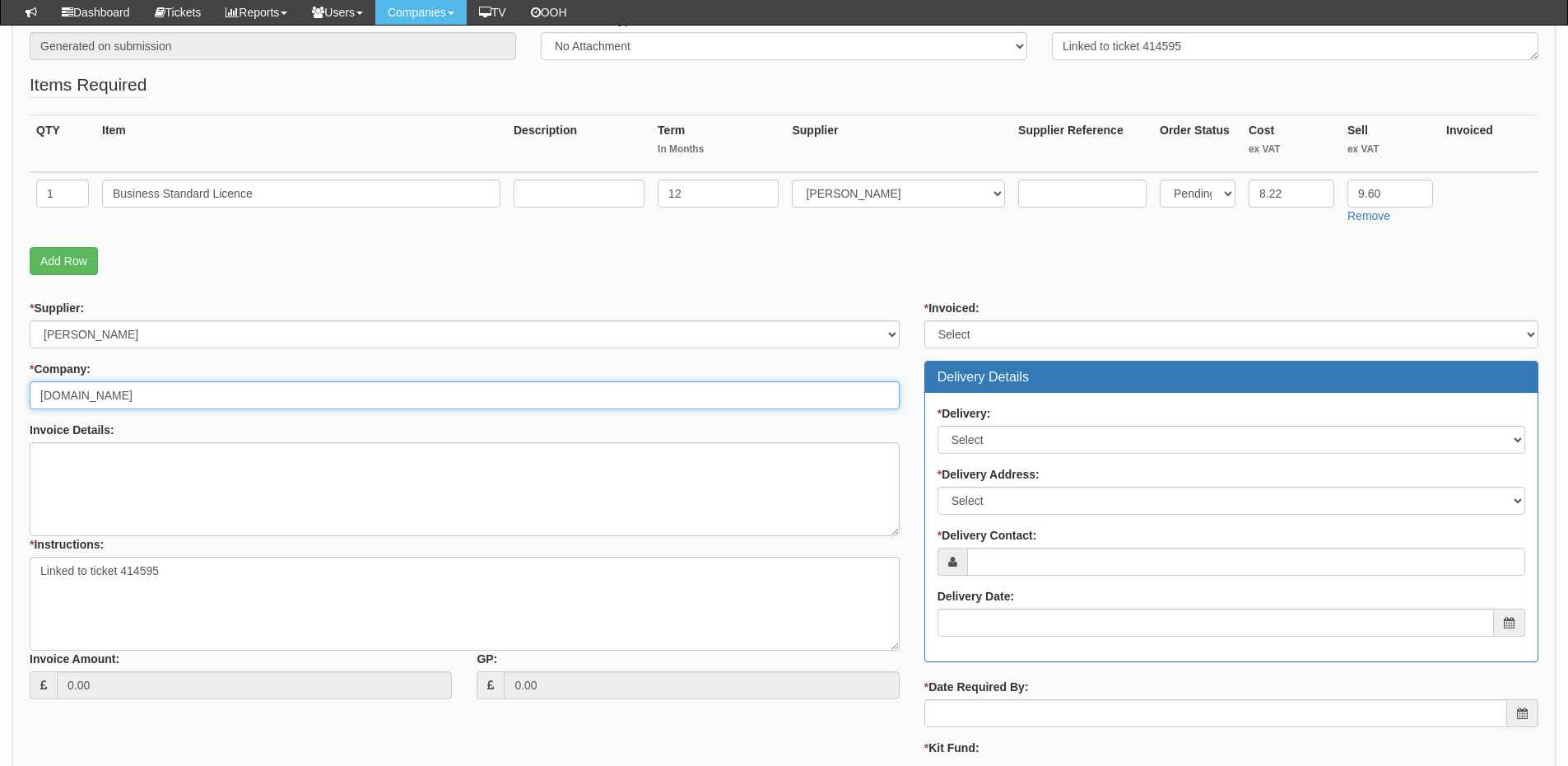
type input "[DOMAIN_NAME]"
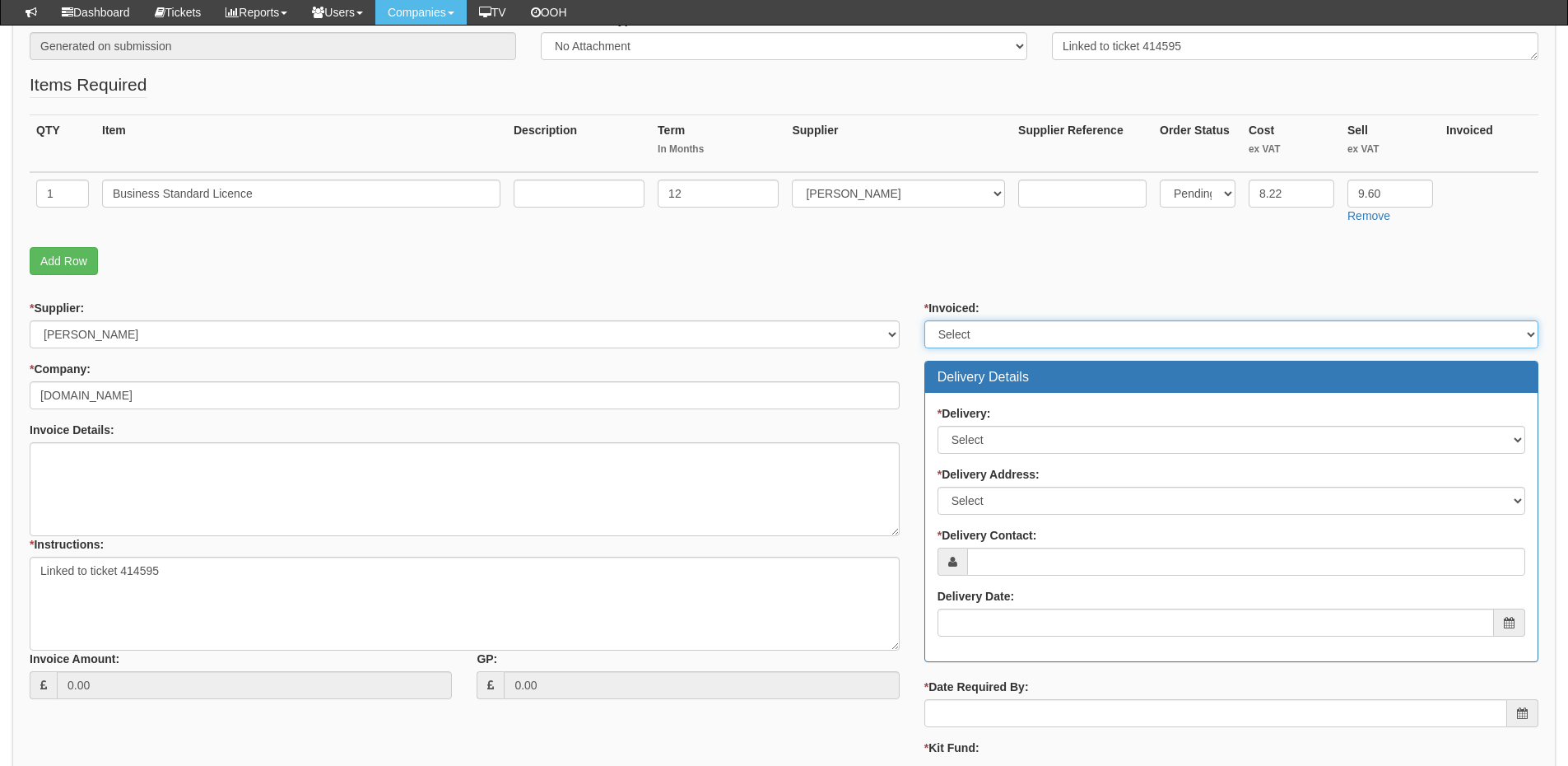
click at [940, 340] on select "Select Yes No N/A STB (part of order)" at bounding box center [1231, 334] width 614 height 28
select select "2"
click at [925, 320] on select "Select Yes No N/A STB (part of order)" at bounding box center [1231, 334] width 614 height 28
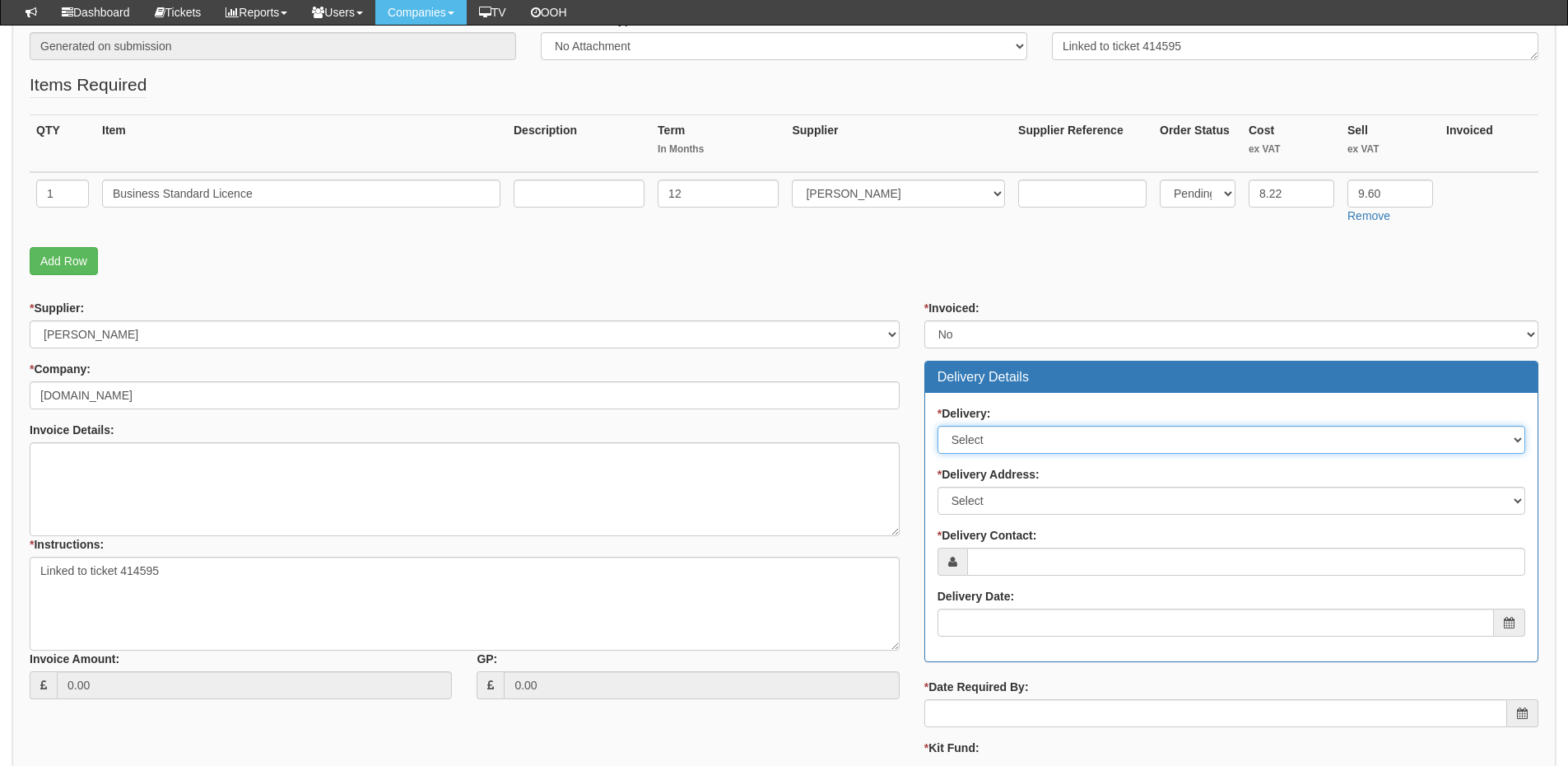
click at [981, 450] on select "Select No Not Applicable Yes" at bounding box center [1231, 439] width 587 height 28
select select "3"
click at [937, 425] on select "Select No Not Applicable Yes" at bounding box center [1231, 439] width 587 height 28
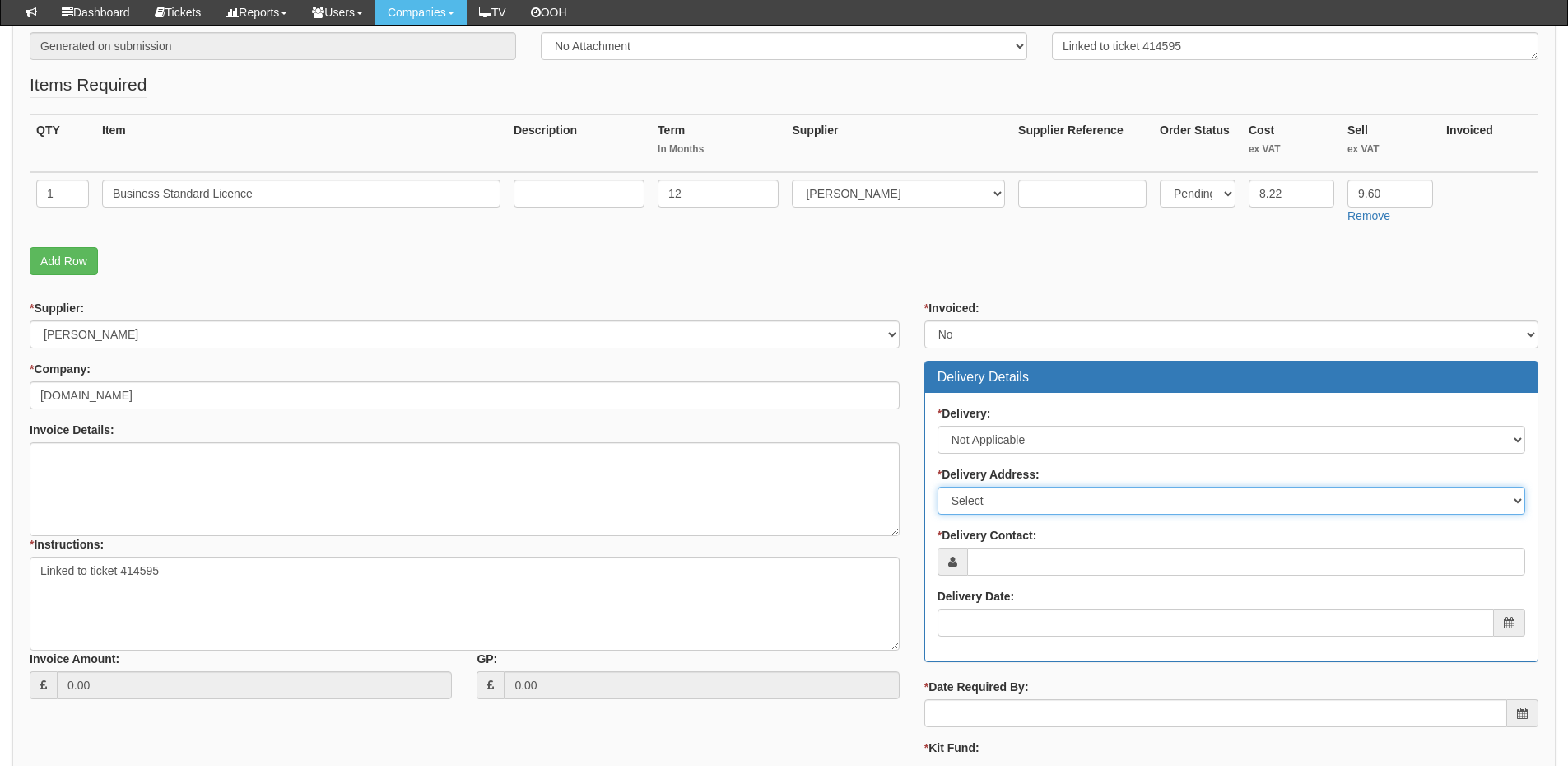
drag, startPoint x: 978, startPoint y: 498, endPoint x: 975, endPoint y: 510, distance: 12.4
click at [978, 498] on select "Select Not Applicable Main Address - Other" at bounding box center [1231, 500] width 587 height 28
select select "N/A"
click at [937, 487] on select "Select Not Applicable Main Address - Other" at bounding box center [1231, 500] width 587 height 28
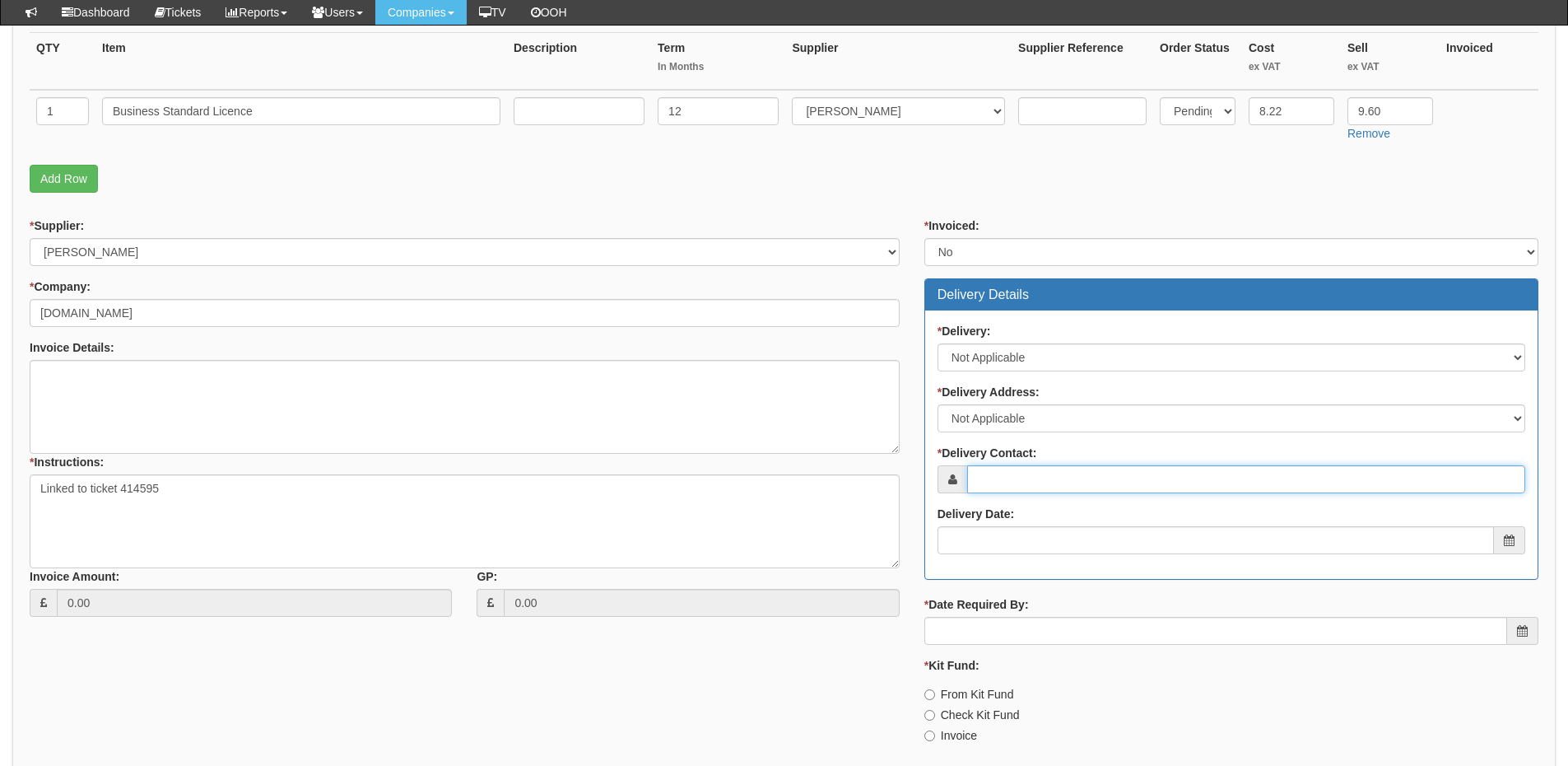
click at [1006, 483] on input "* Delivery Contact:" at bounding box center [1245, 479] width 558 height 28
click at [1020, 476] on input "* Delivery Contact:" at bounding box center [1245, 479] width 558 height 28
paste input "Jordan Cox"
type input "Jordan Cox"
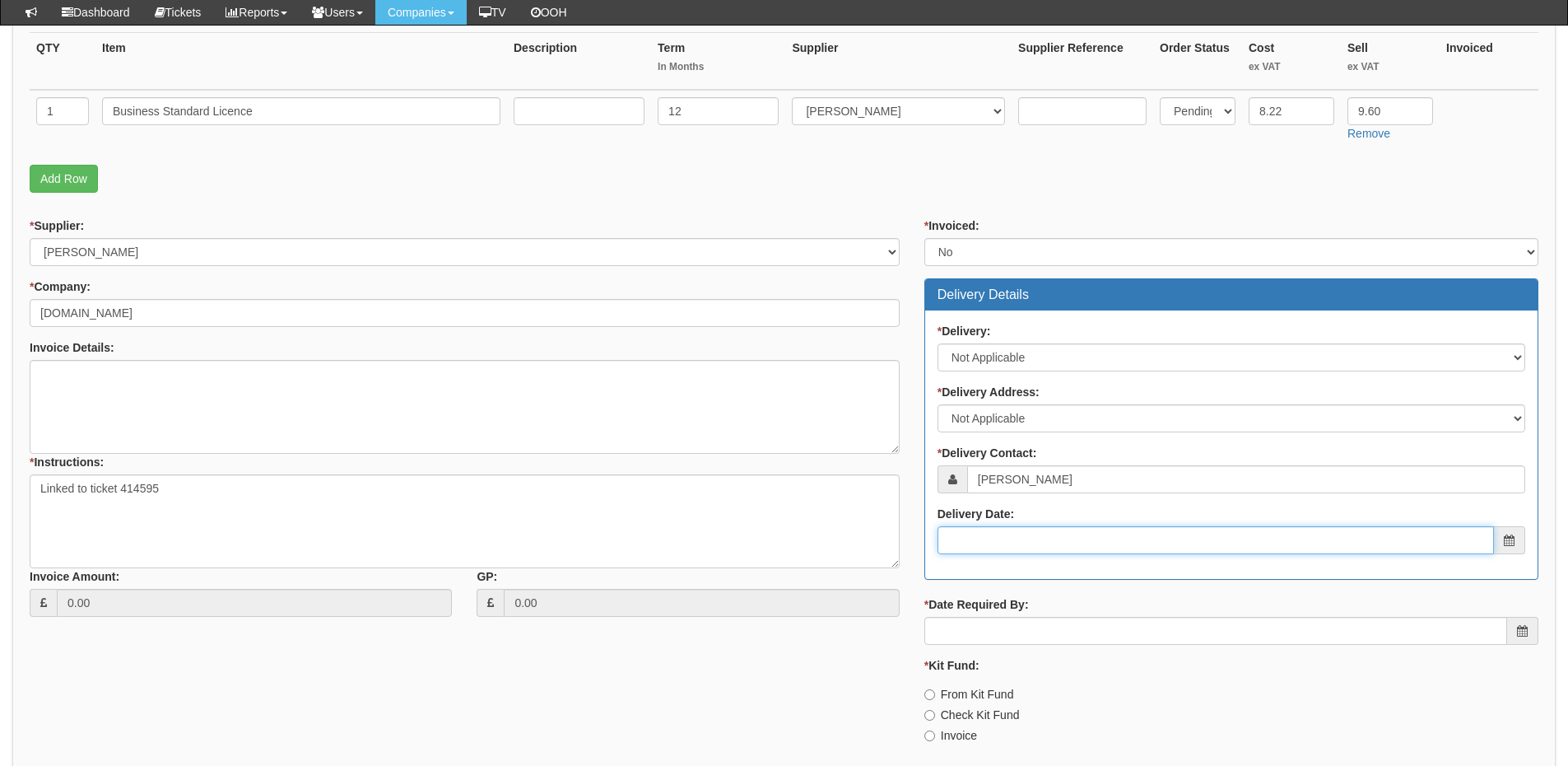
click at [1051, 540] on input "Delivery Date:" at bounding box center [1215, 539] width 556 height 28
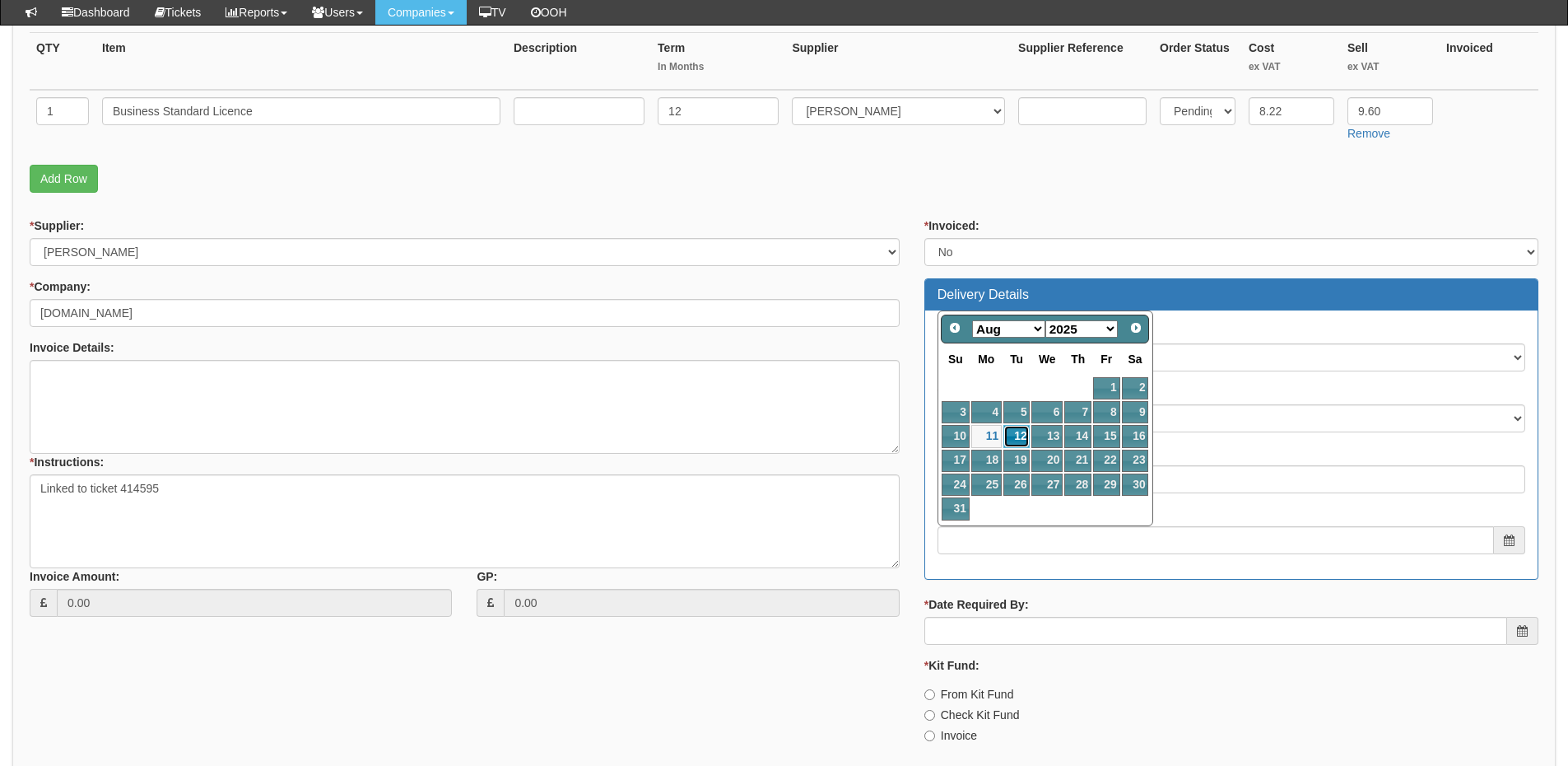
click at [1021, 430] on link "12" at bounding box center [1016, 436] width 26 height 22
type input "2025-08-12"
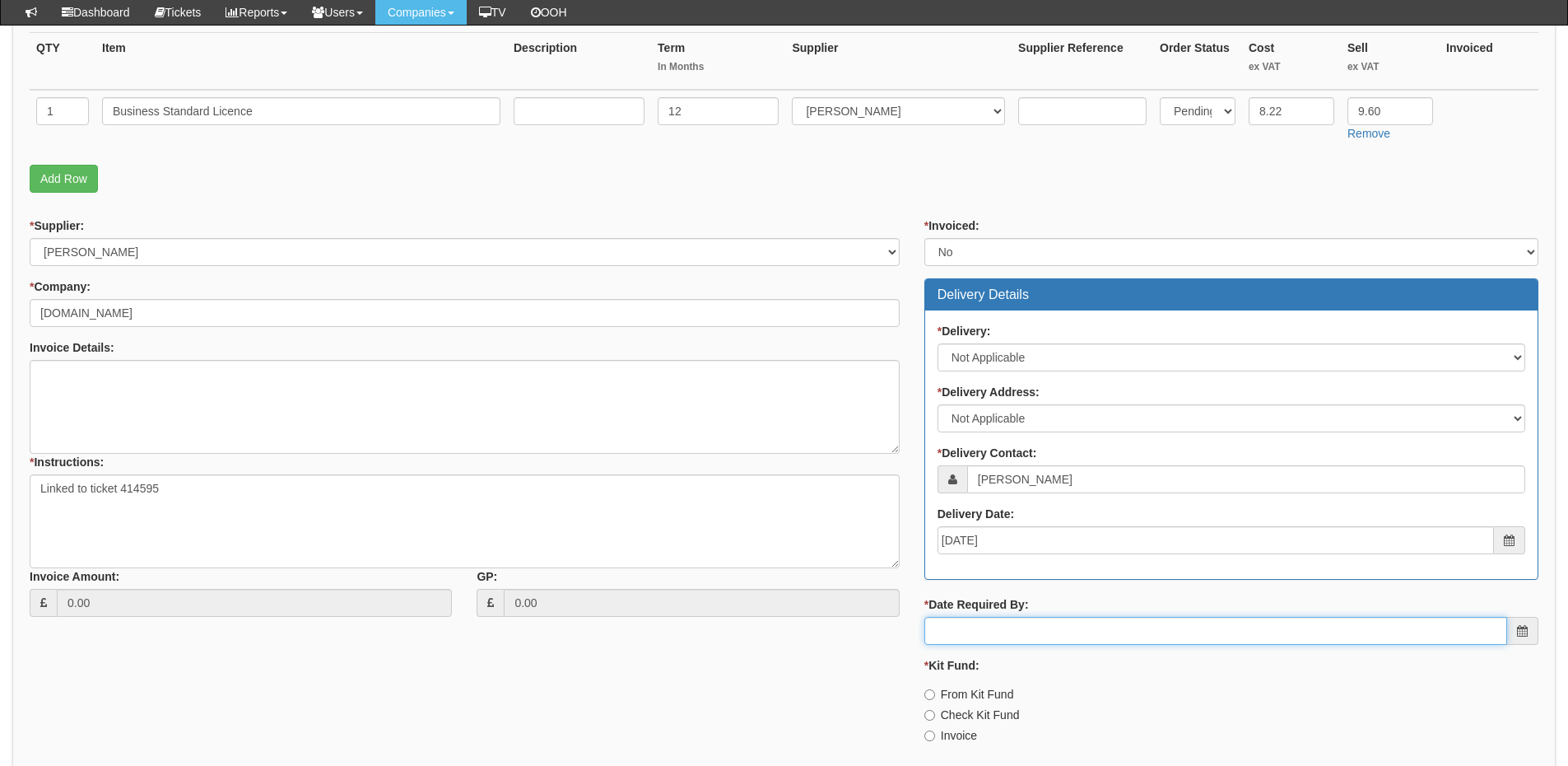
click at [1023, 632] on input "* Date Required By:" at bounding box center [1216, 630] width 582 height 28
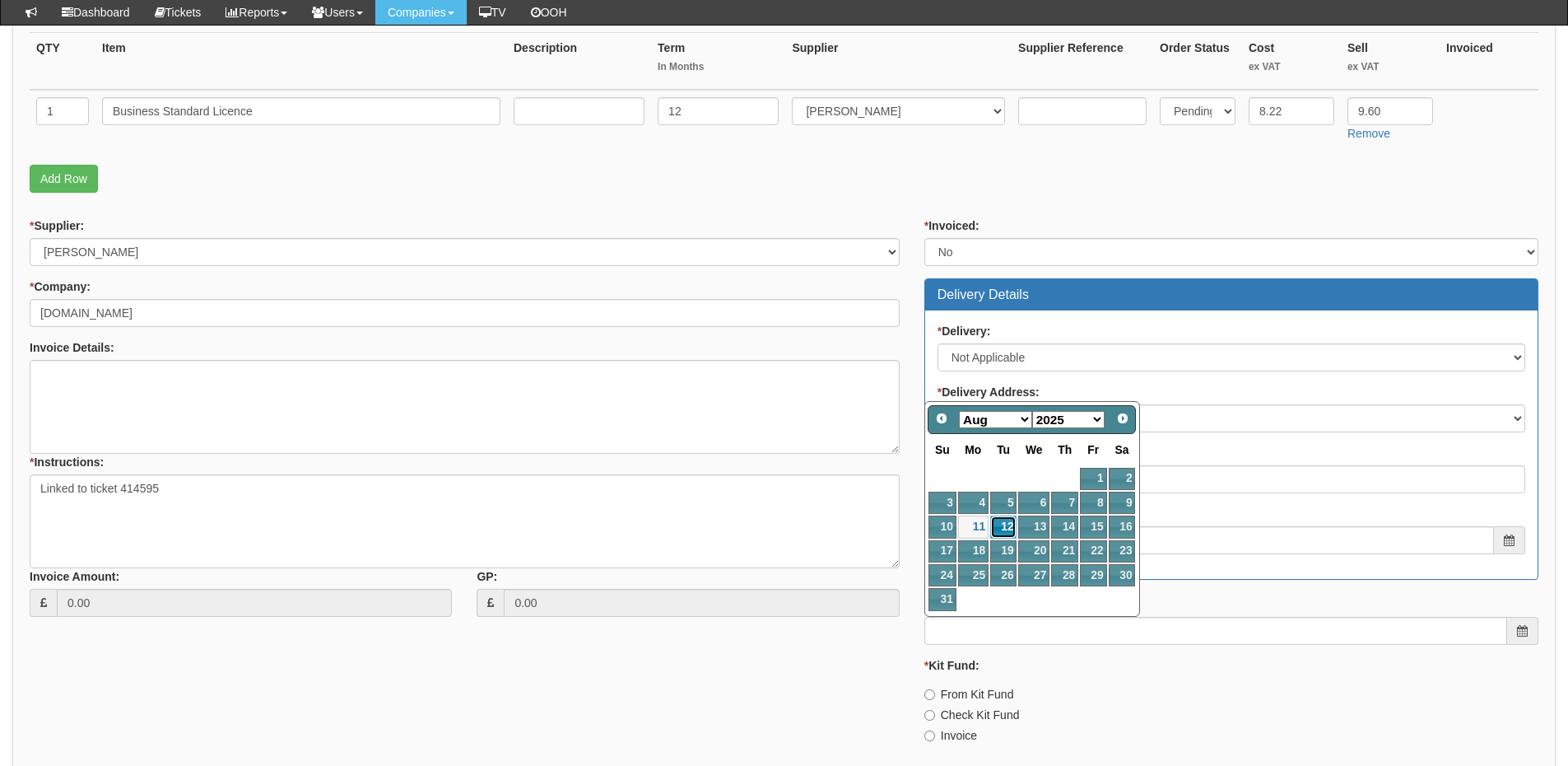
click at [1002, 525] on link "12" at bounding box center [1003, 527] width 26 height 22
type input "2025-08-12"
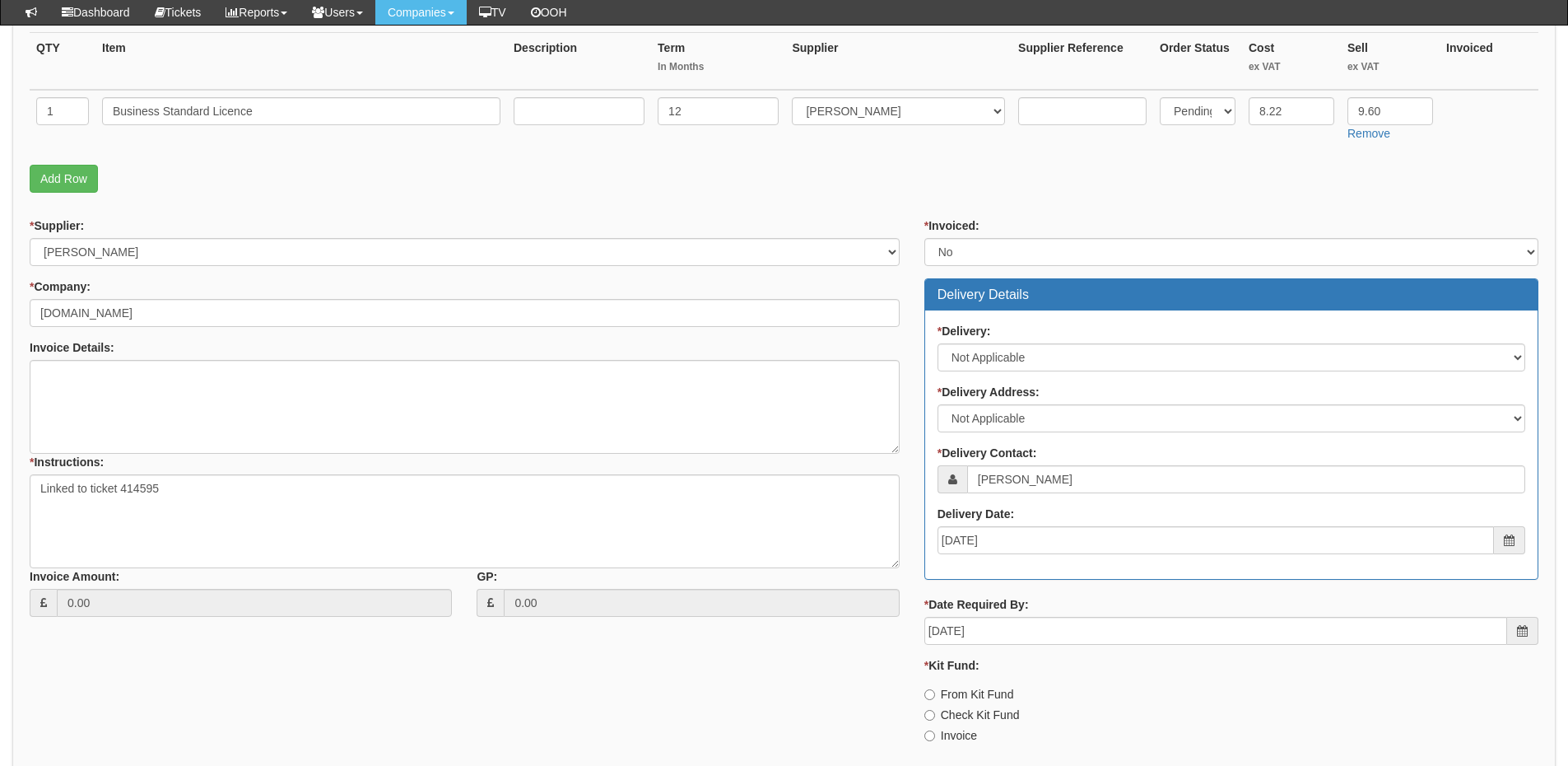
click at [958, 735] on label "Invoice" at bounding box center [951, 735] width 53 height 16
click at [935, 700] on input "Invoice" at bounding box center [930, 694] width 11 height 11
radio input "true"
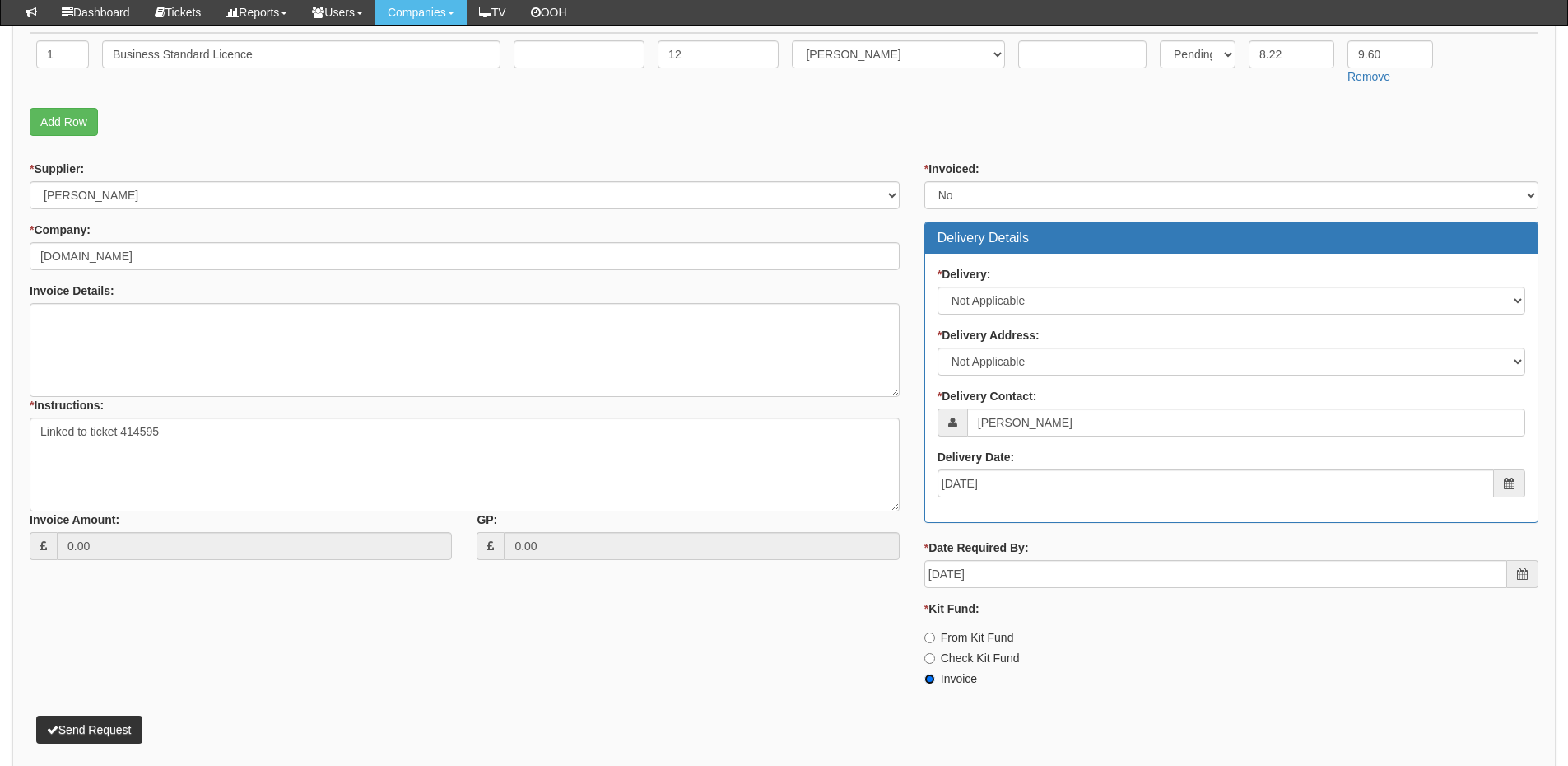
scroll to position [538, 0]
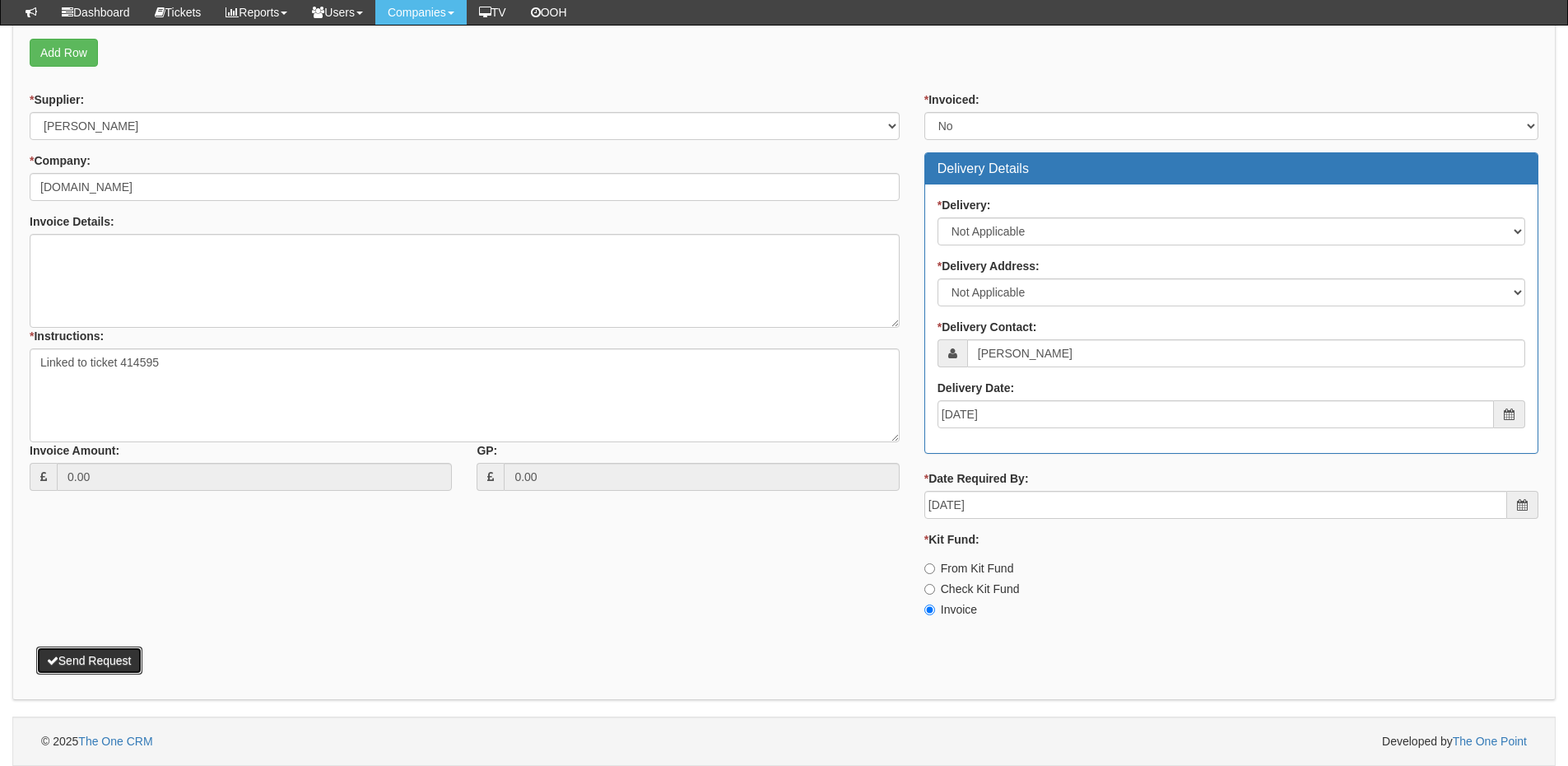
click at [118, 660] on button "Send Request" at bounding box center [89, 660] width 106 height 28
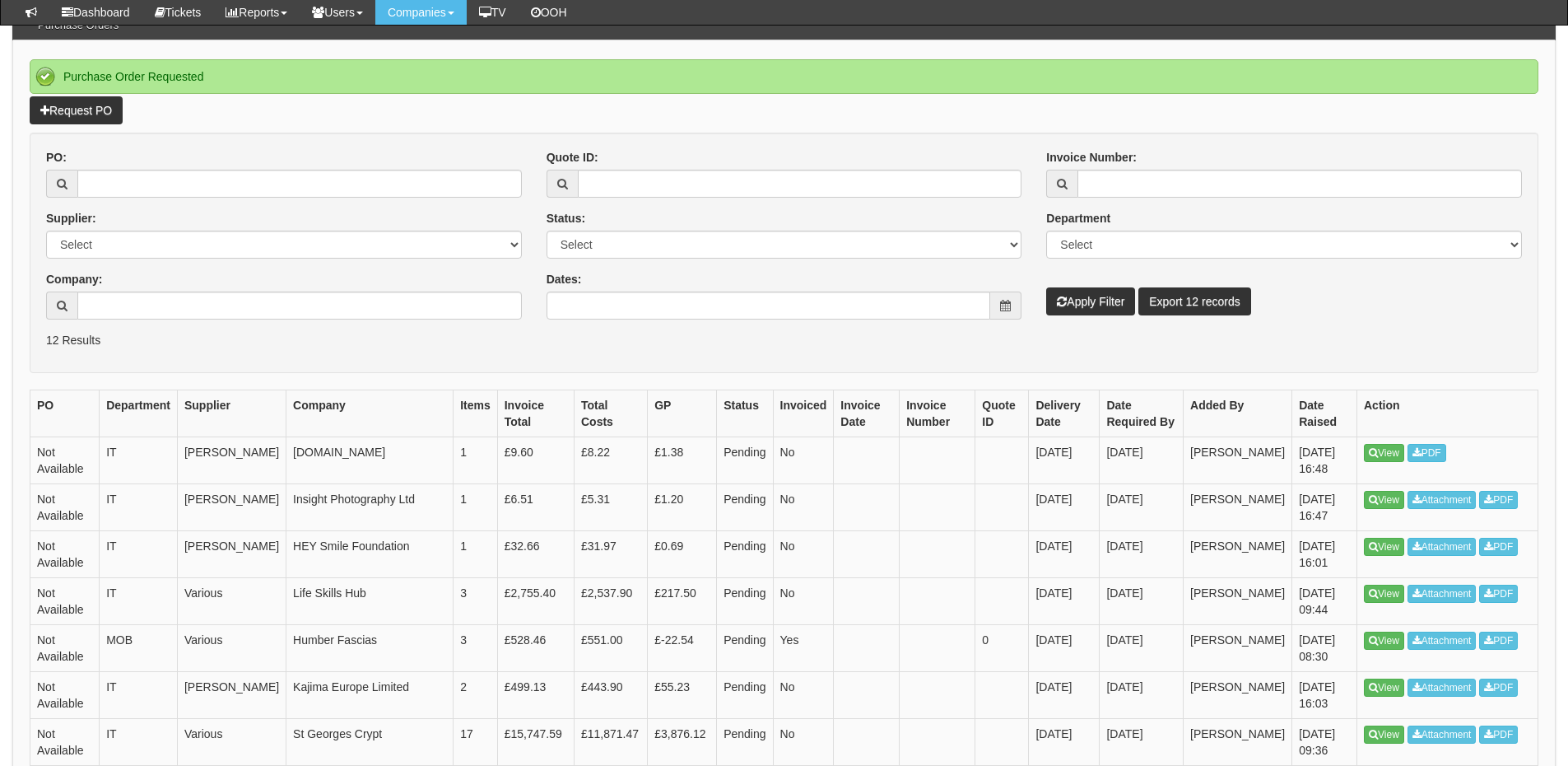
scroll to position [165, 0]
